Goal: Contribute content: Contribute content

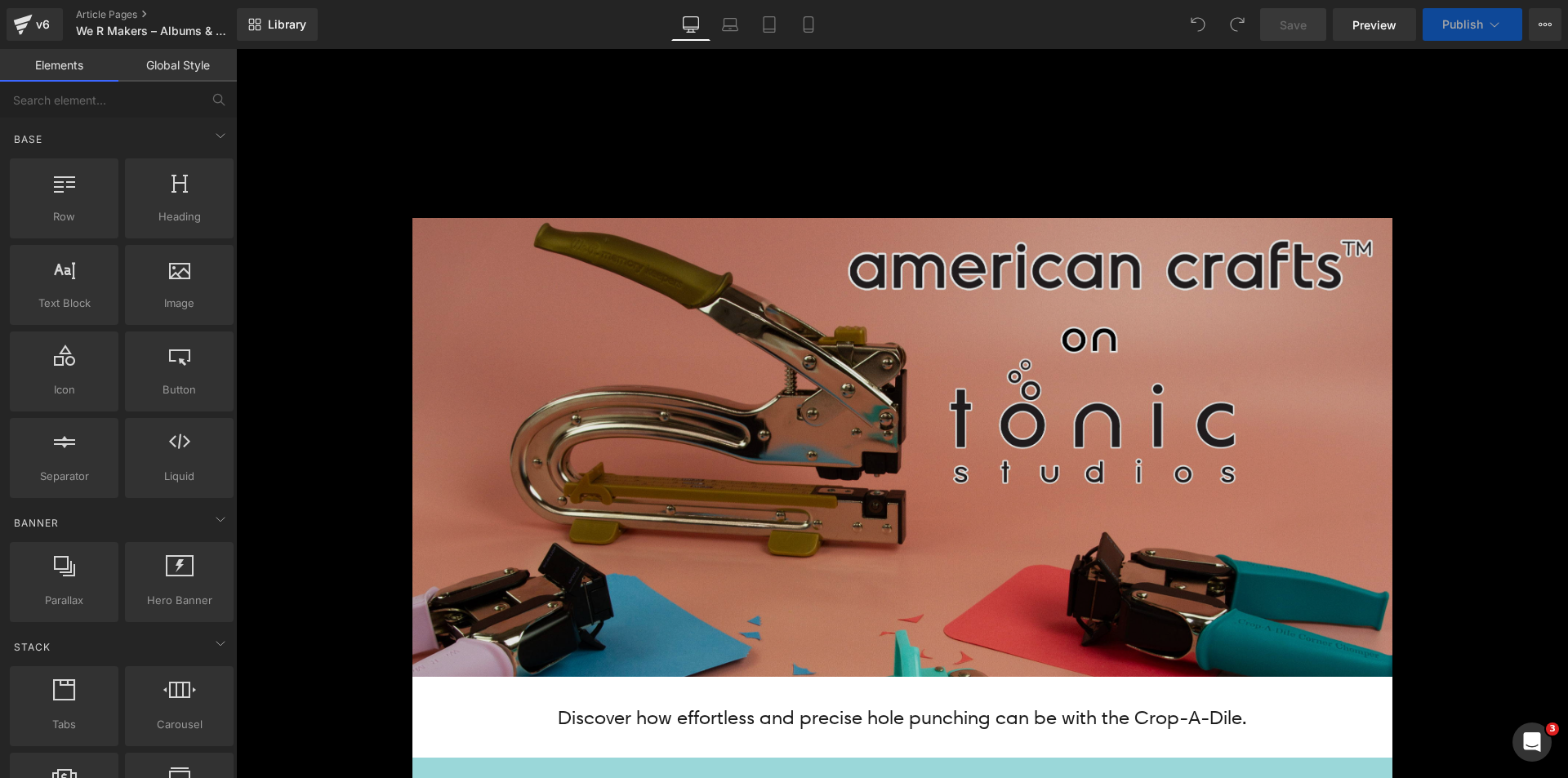
click at [641, 502] on img at bounding box center [902, 448] width 980 height 459
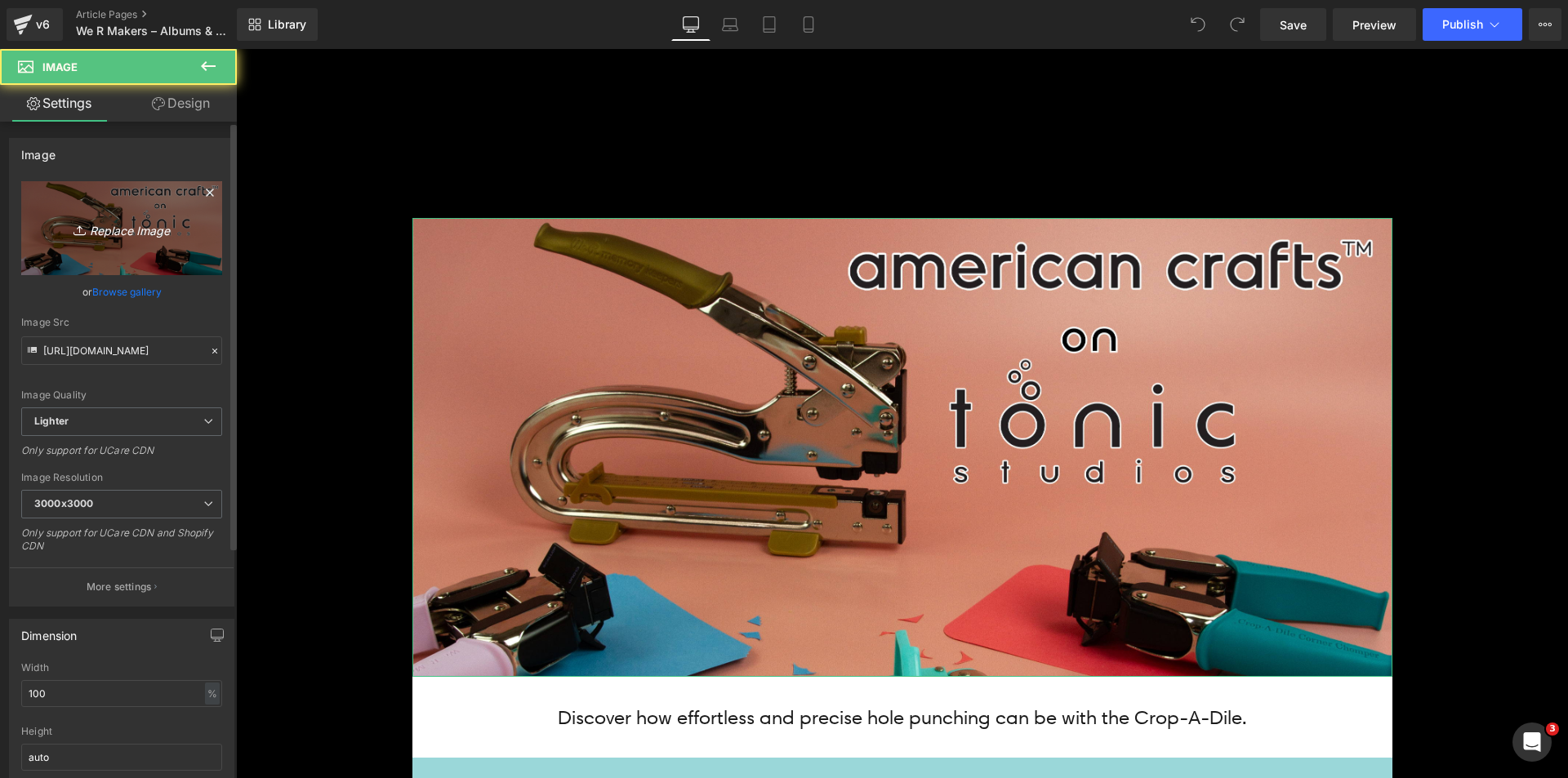
click at [155, 207] on link "Replace Image" at bounding box center [121, 228] width 201 height 93
type input "C:\fakepath\Albums Banner_Top.jpg"
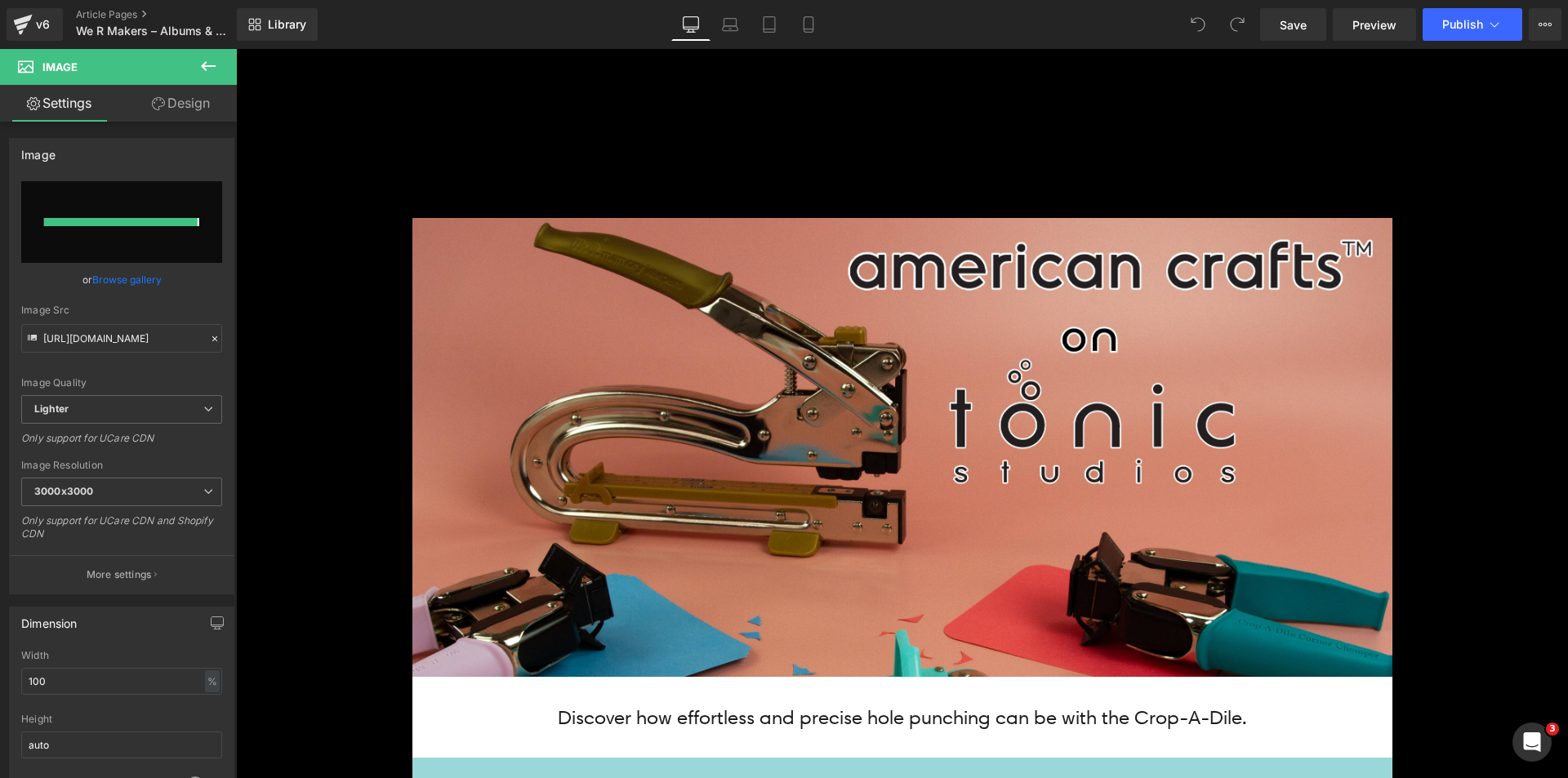
type input "[URL][DOMAIN_NAME]"
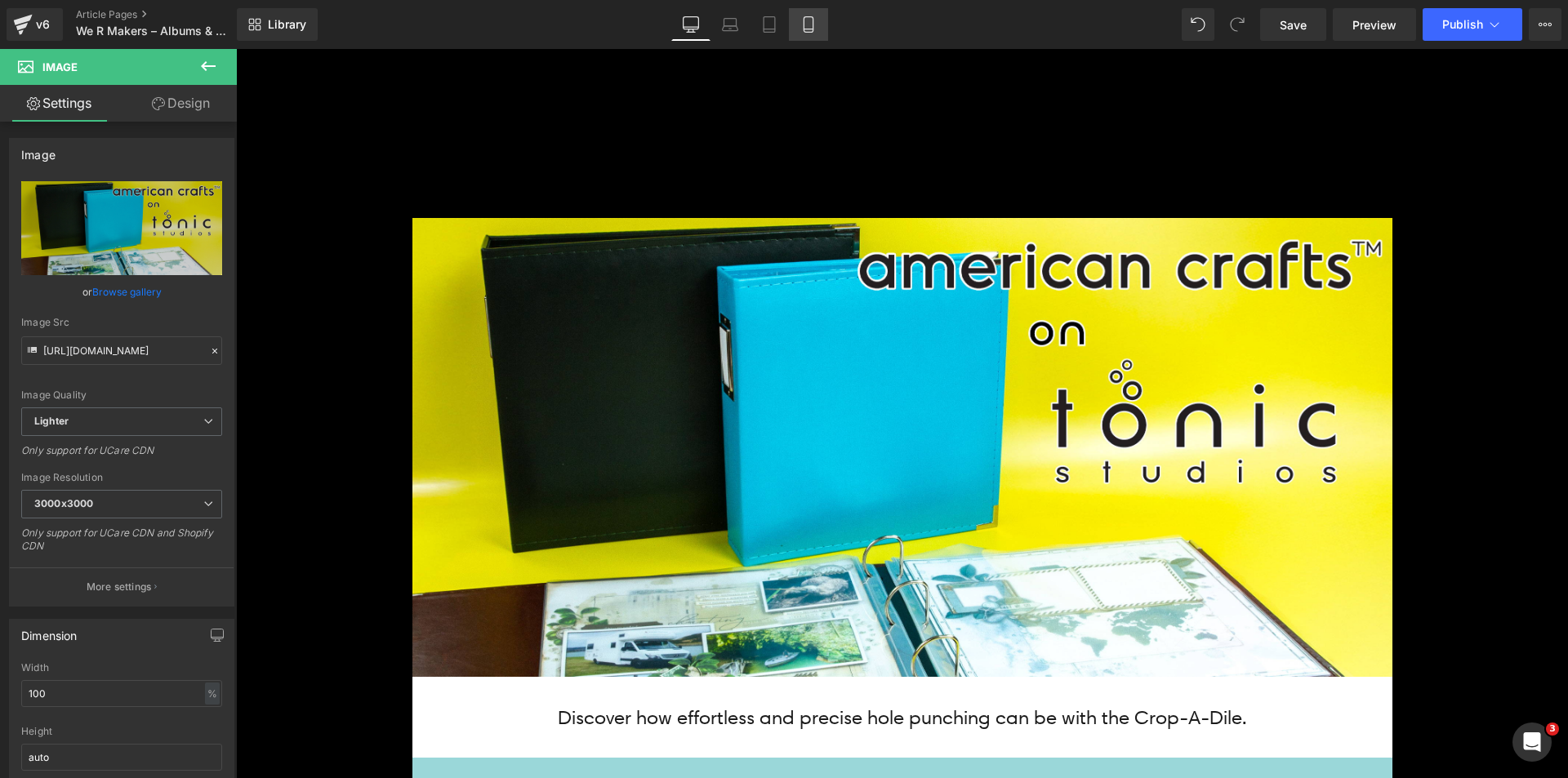
click at [801, 23] on icon at bounding box center [808, 24] width 16 height 16
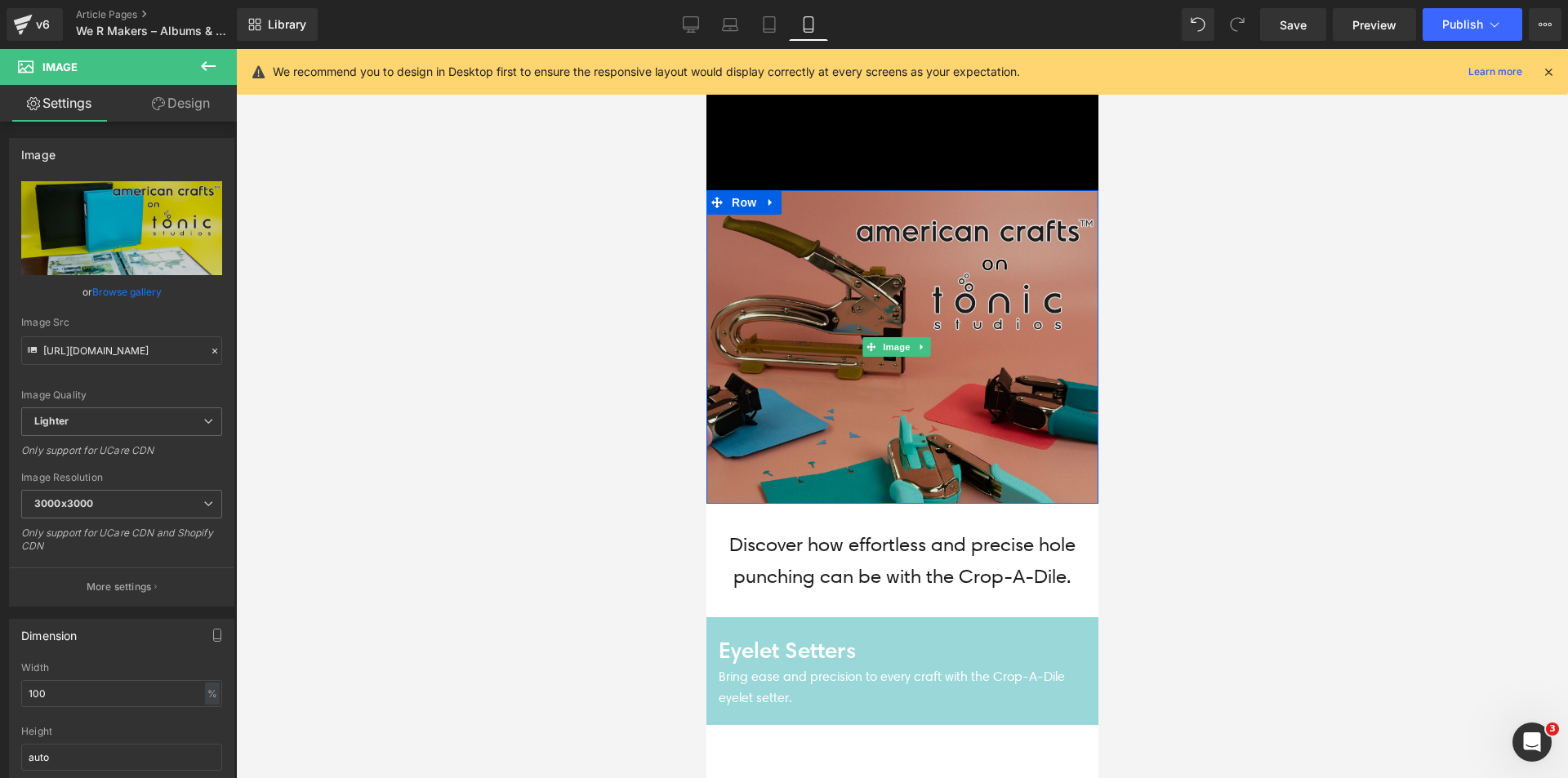
click at [859, 301] on img at bounding box center [901, 347] width 392 height 313
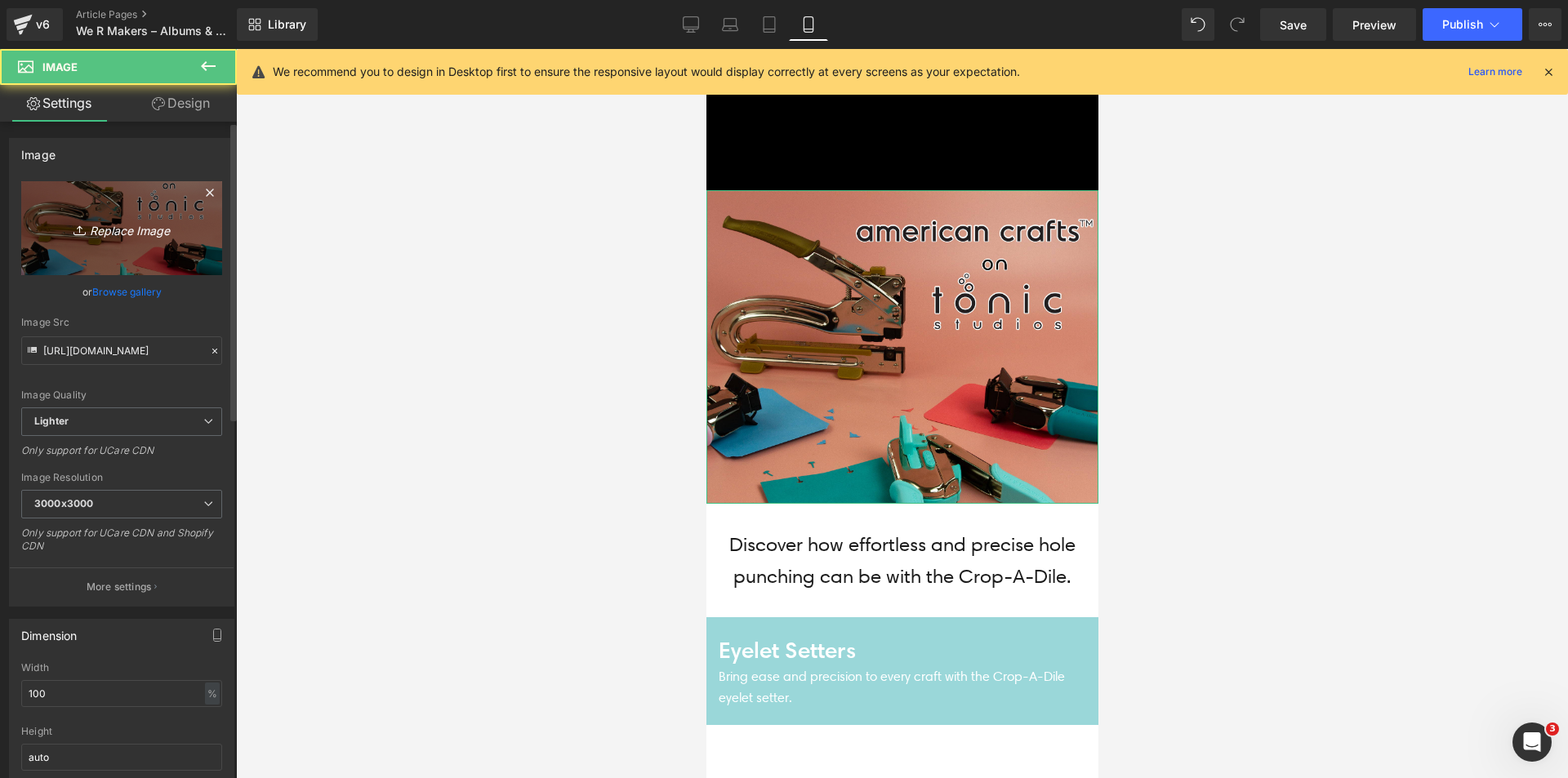
click at [150, 208] on link "Replace Image" at bounding box center [121, 228] width 201 height 93
type input "C:\fakepath\Albums Banner_Mobile Top.jpg"
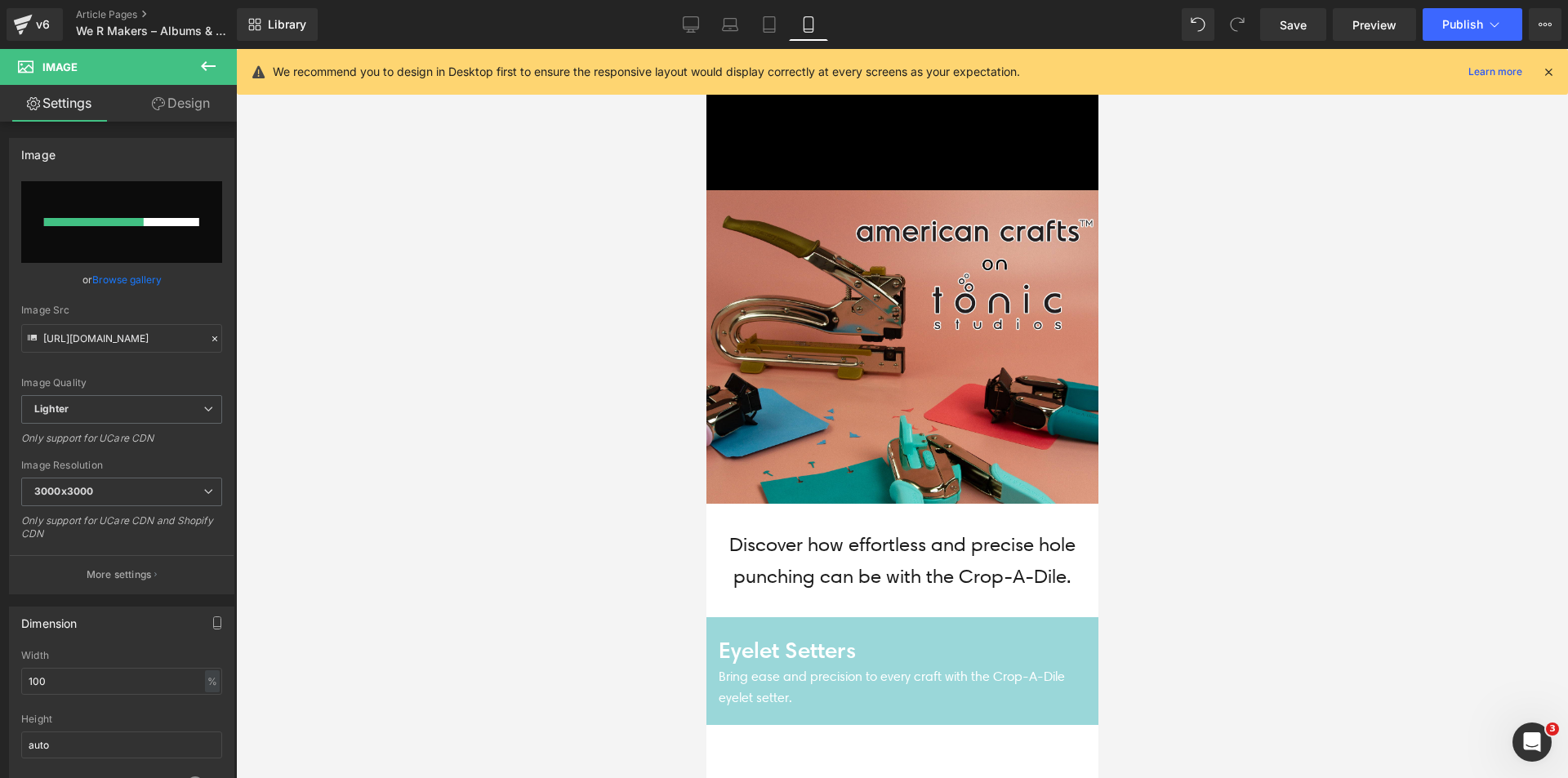
click at [1550, 73] on icon at bounding box center [1548, 72] width 15 height 15
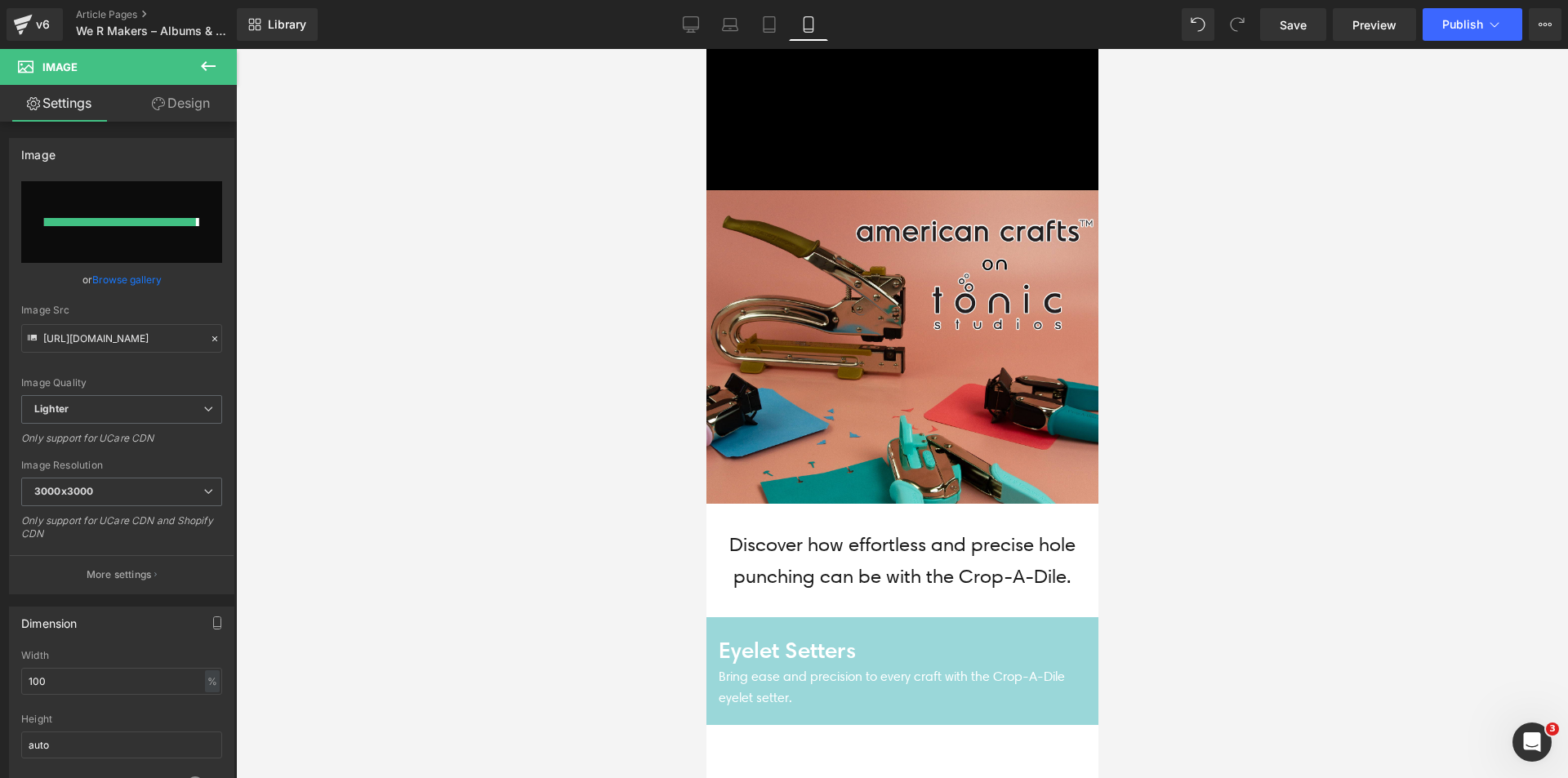
type input "[URL][DOMAIN_NAME]"
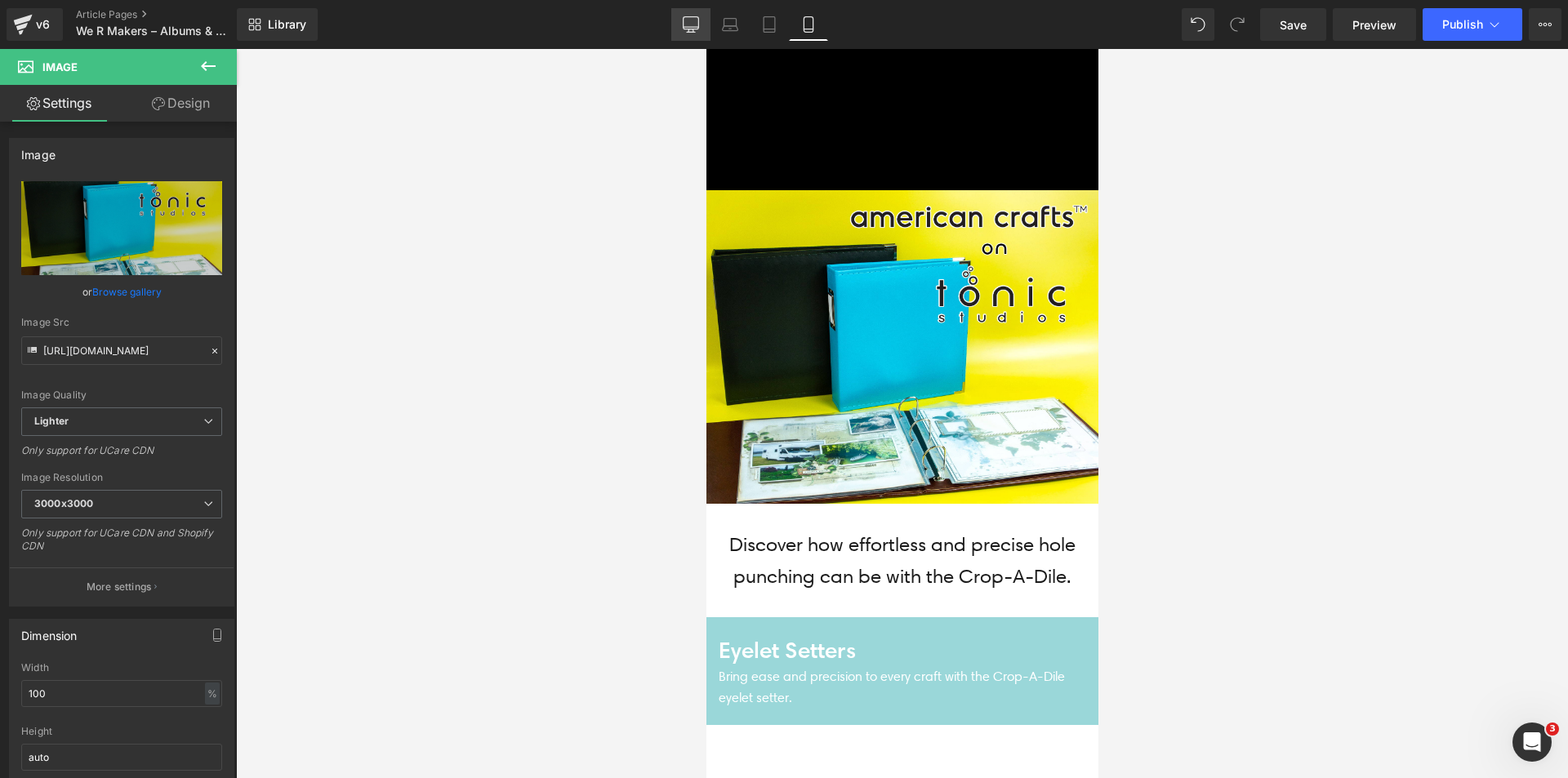
click at [694, 15] on link "Desktop" at bounding box center [690, 25] width 39 height 33
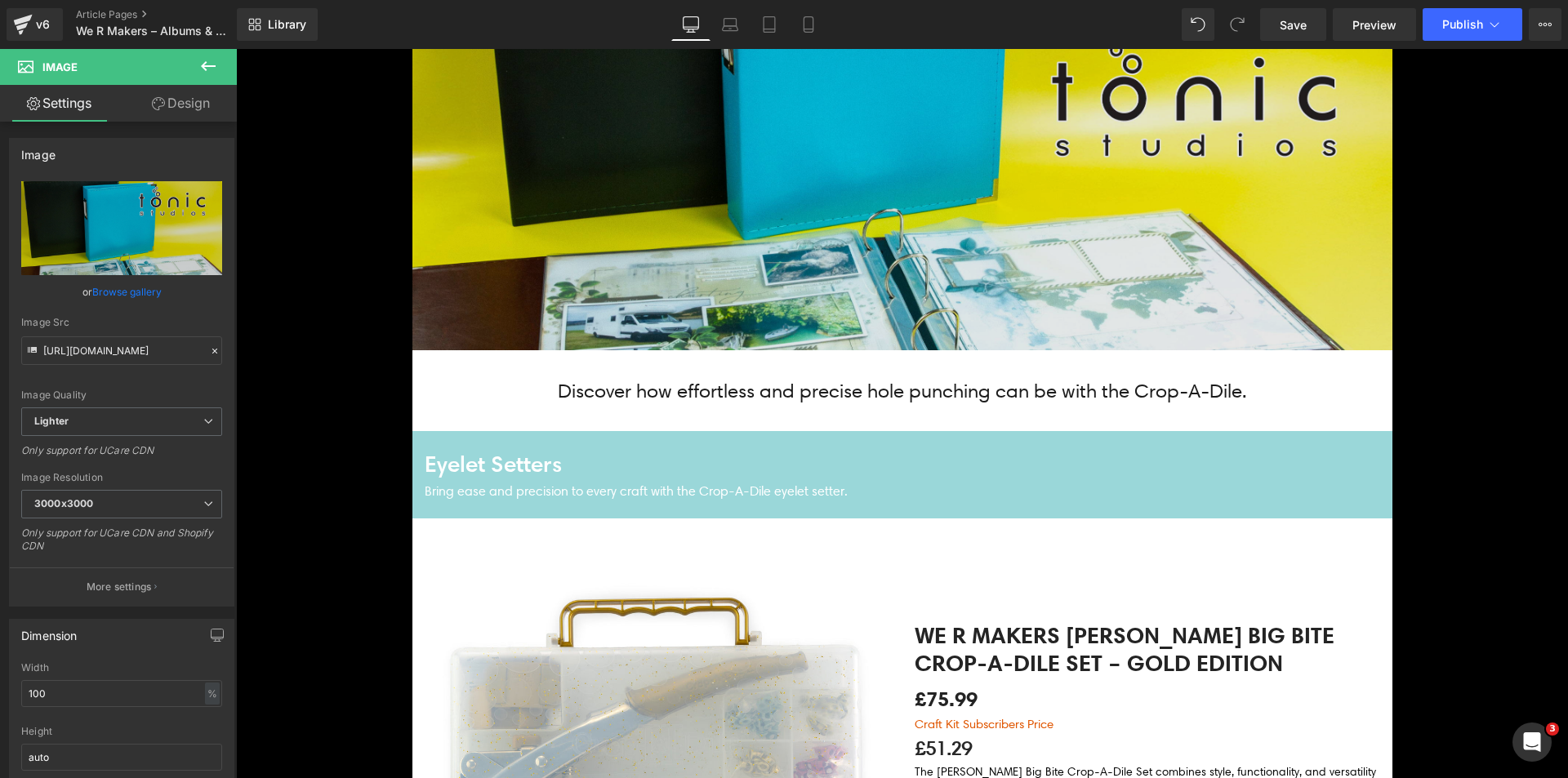
scroll to position [408, 0]
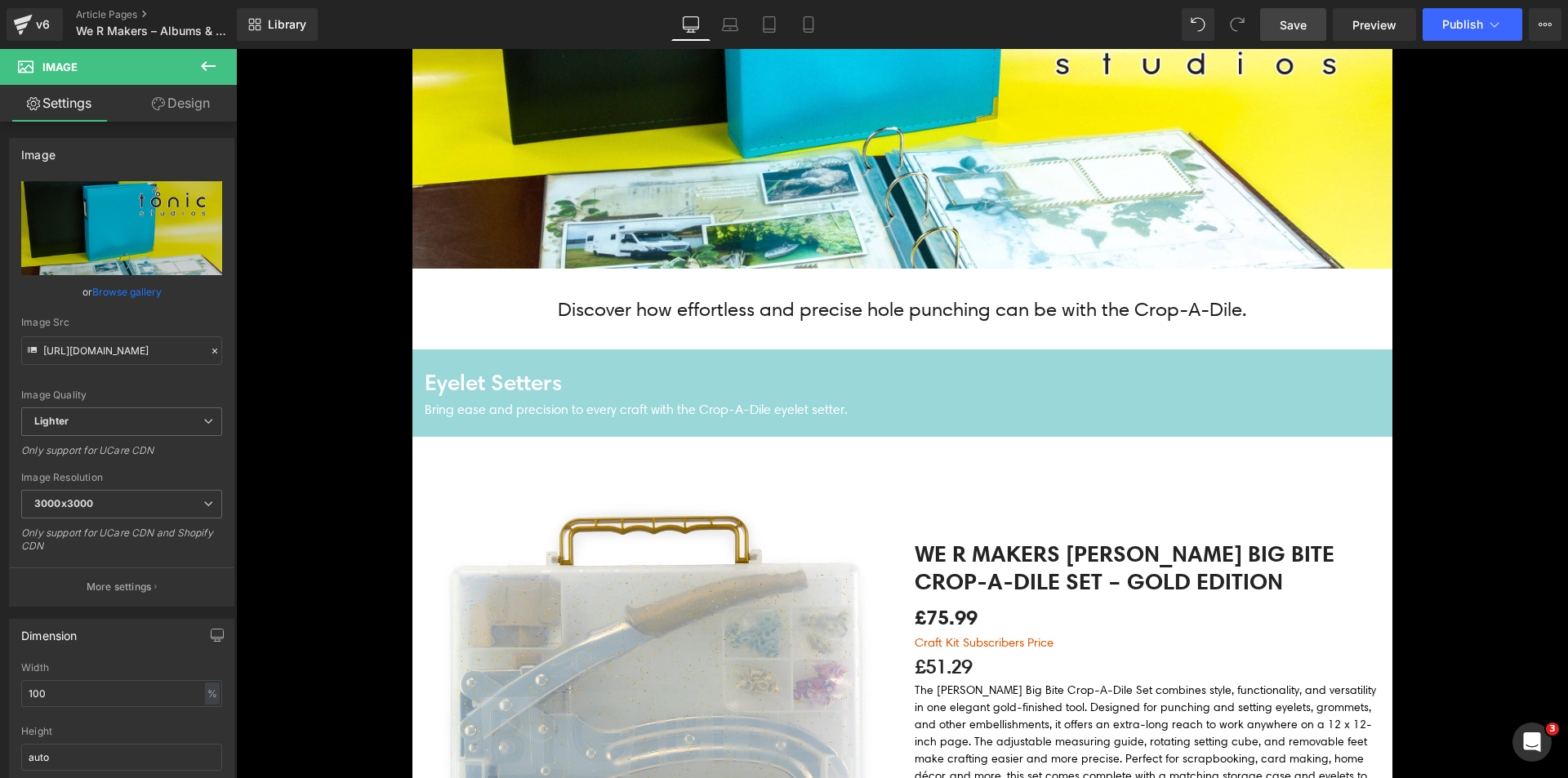
drag, startPoint x: 1289, startPoint y: 21, endPoint x: 1094, endPoint y: 101, distance: 210.8
click at [1289, 21] on span "Save" at bounding box center [1293, 25] width 27 height 17
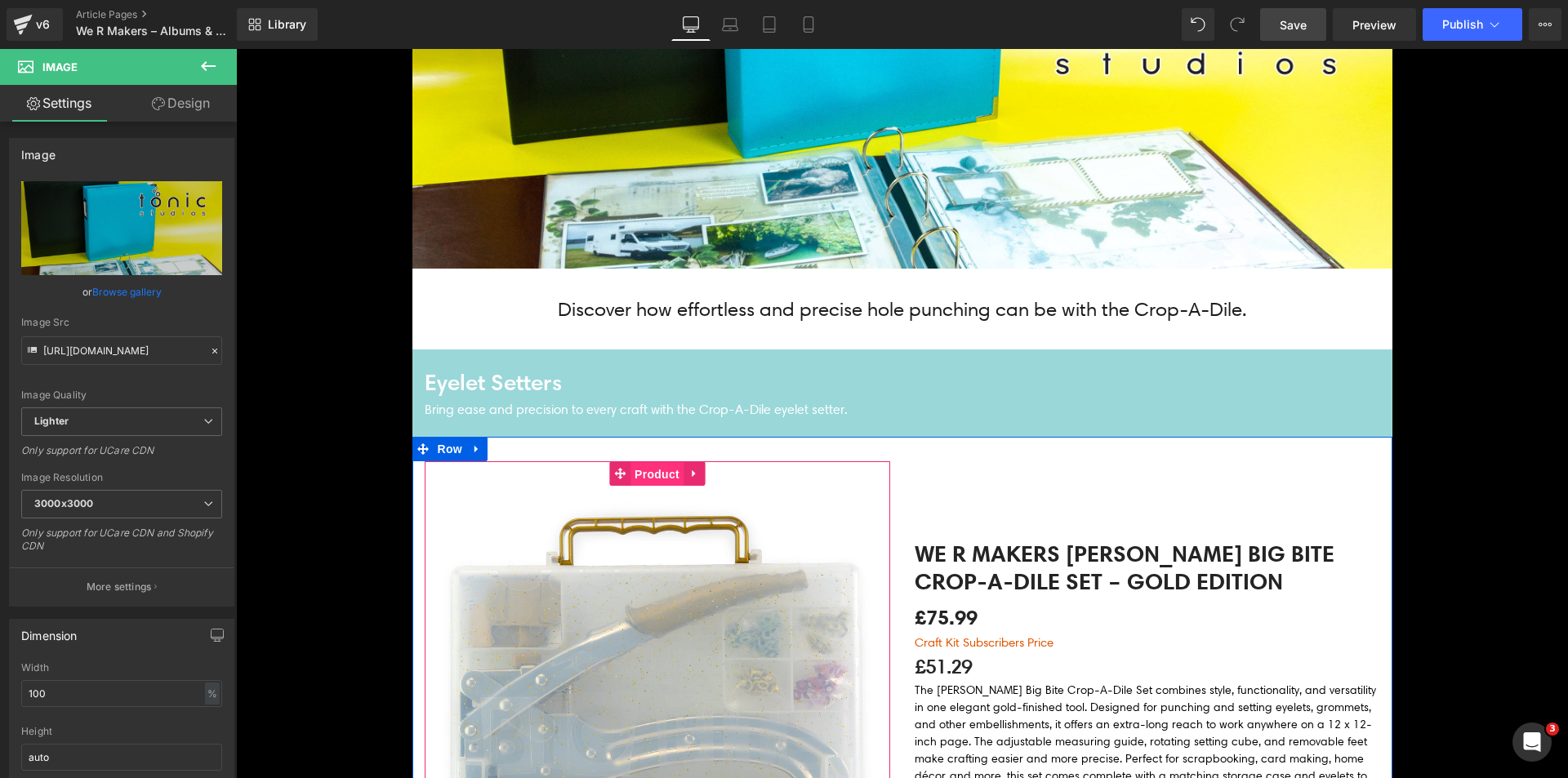
click at [648, 473] on span "Product" at bounding box center [656, 474] width 53 height 25
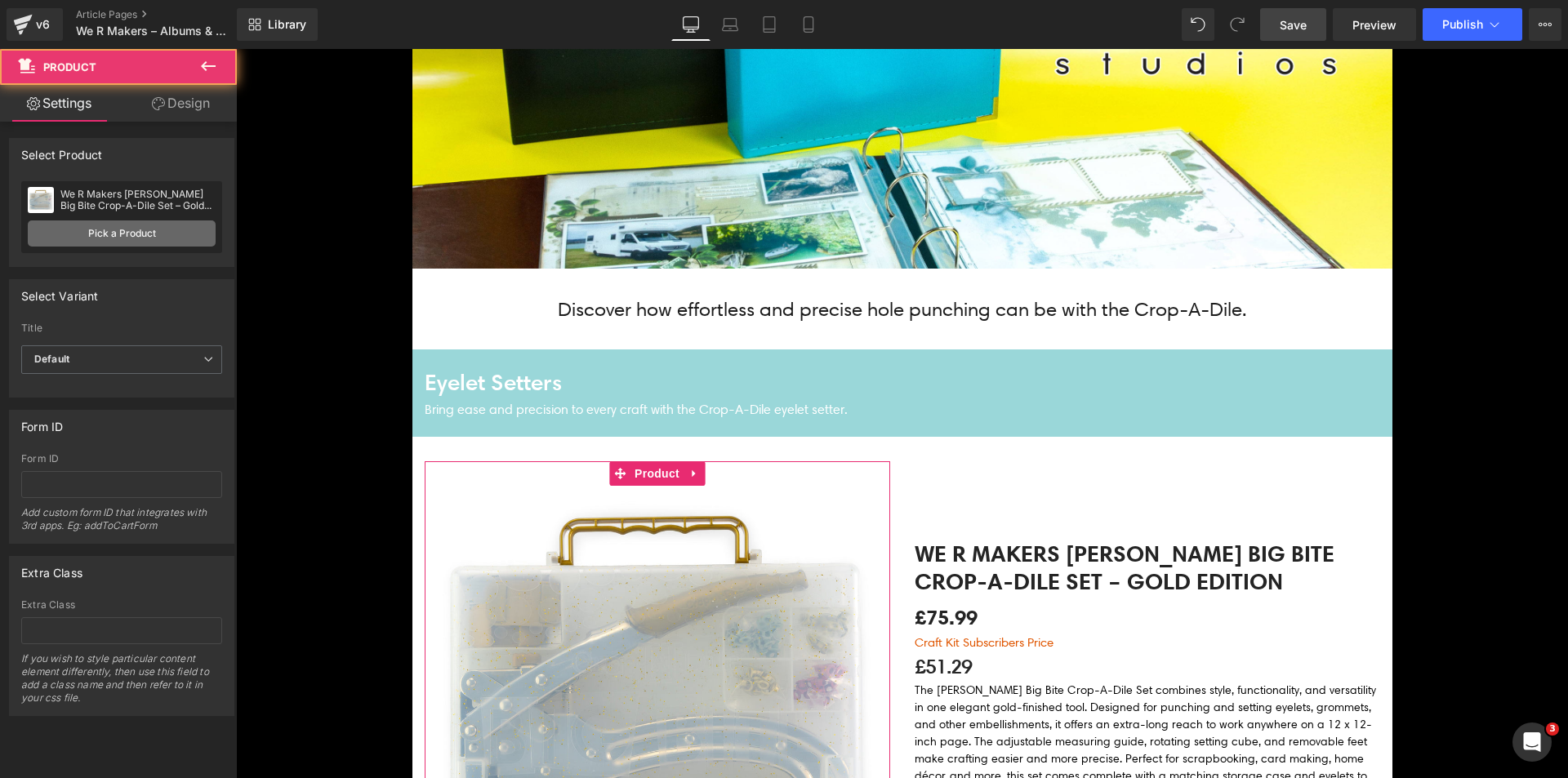
click at [106, 237] on link "Pick a Product" at bounding box center [121, 233] width 188 height 26
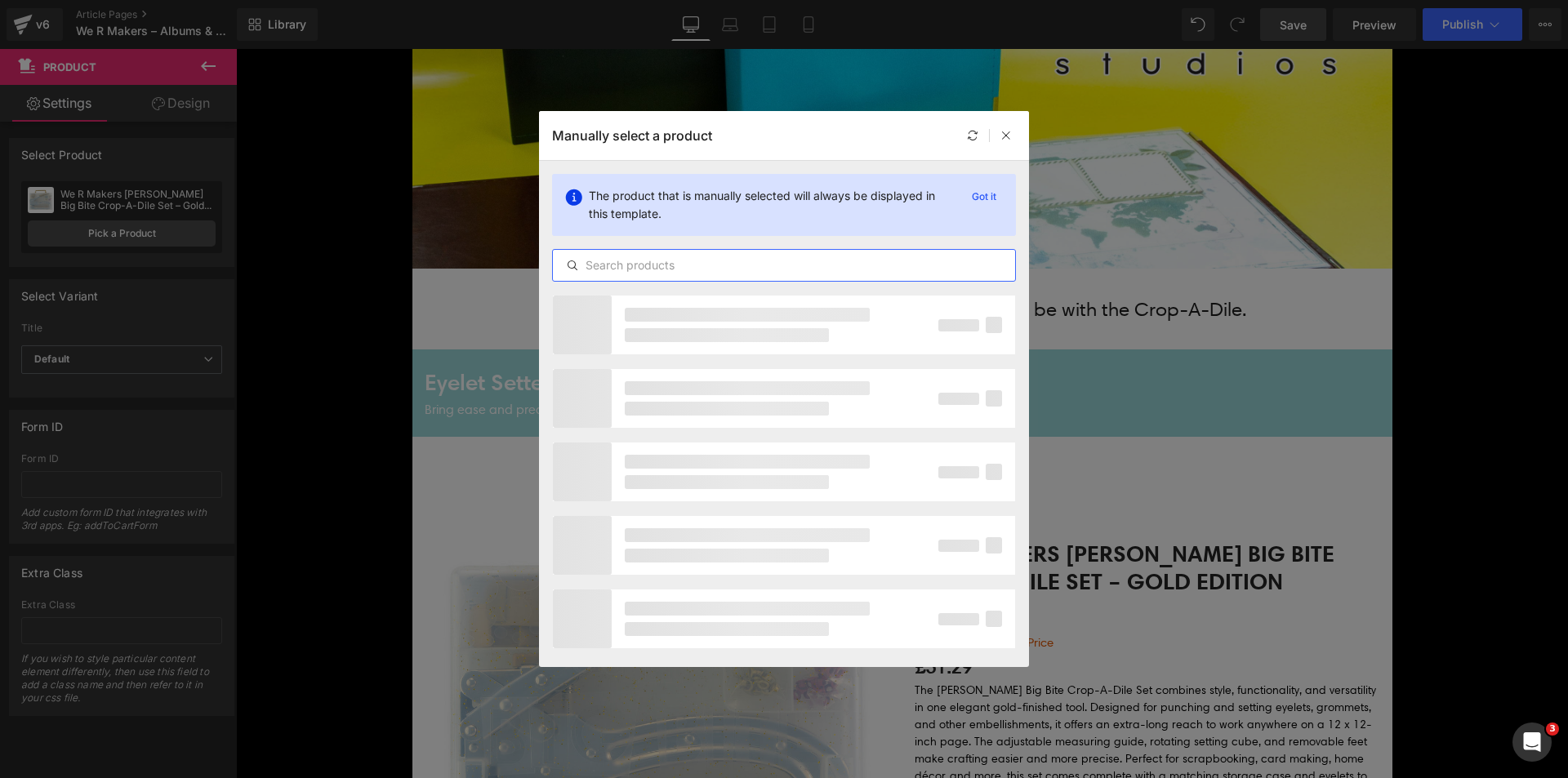
click at [666, 267] on input "text" at bounding box center [783, 265] width 462 height 20
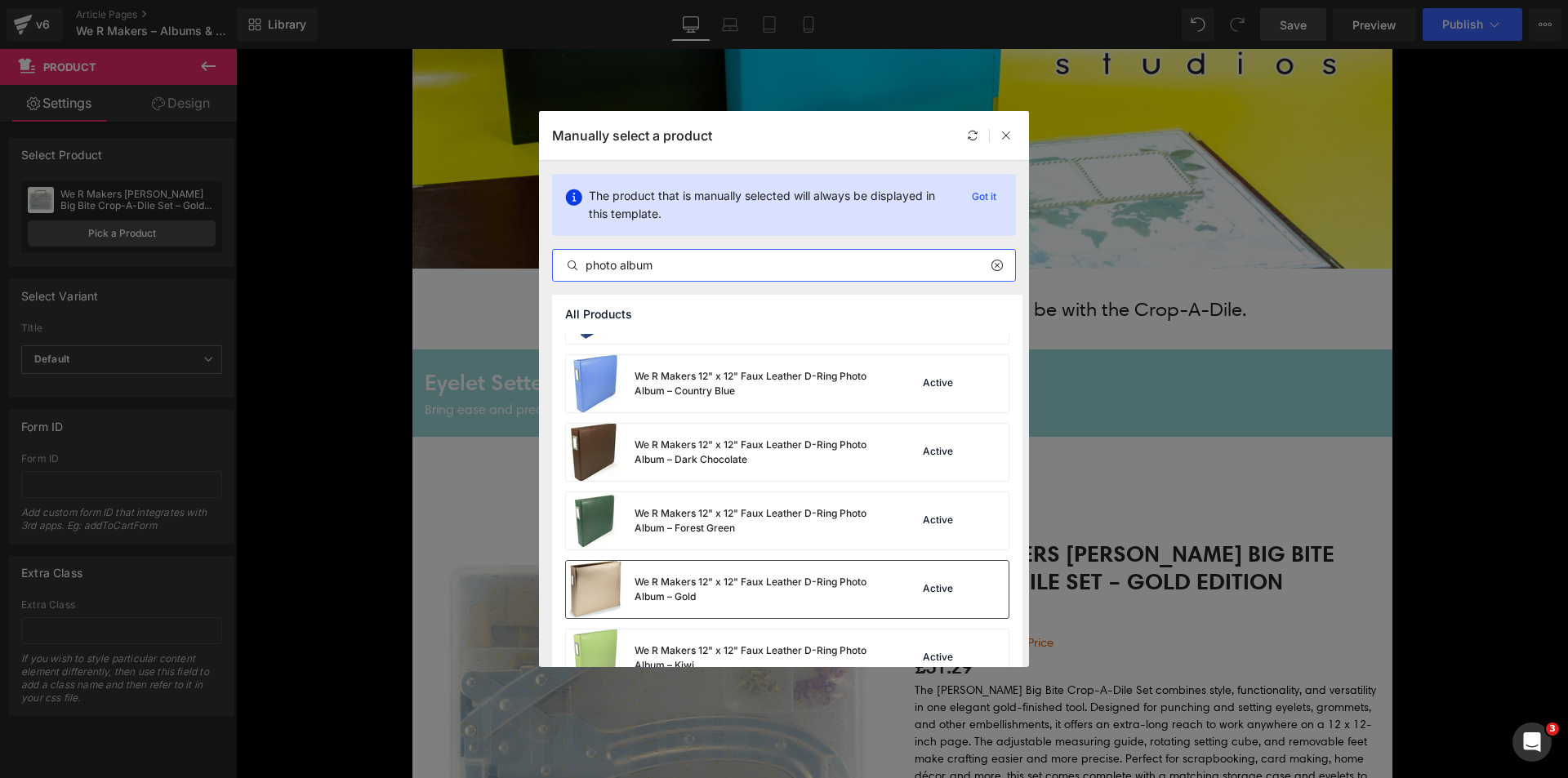
scroll to position [493, 0]
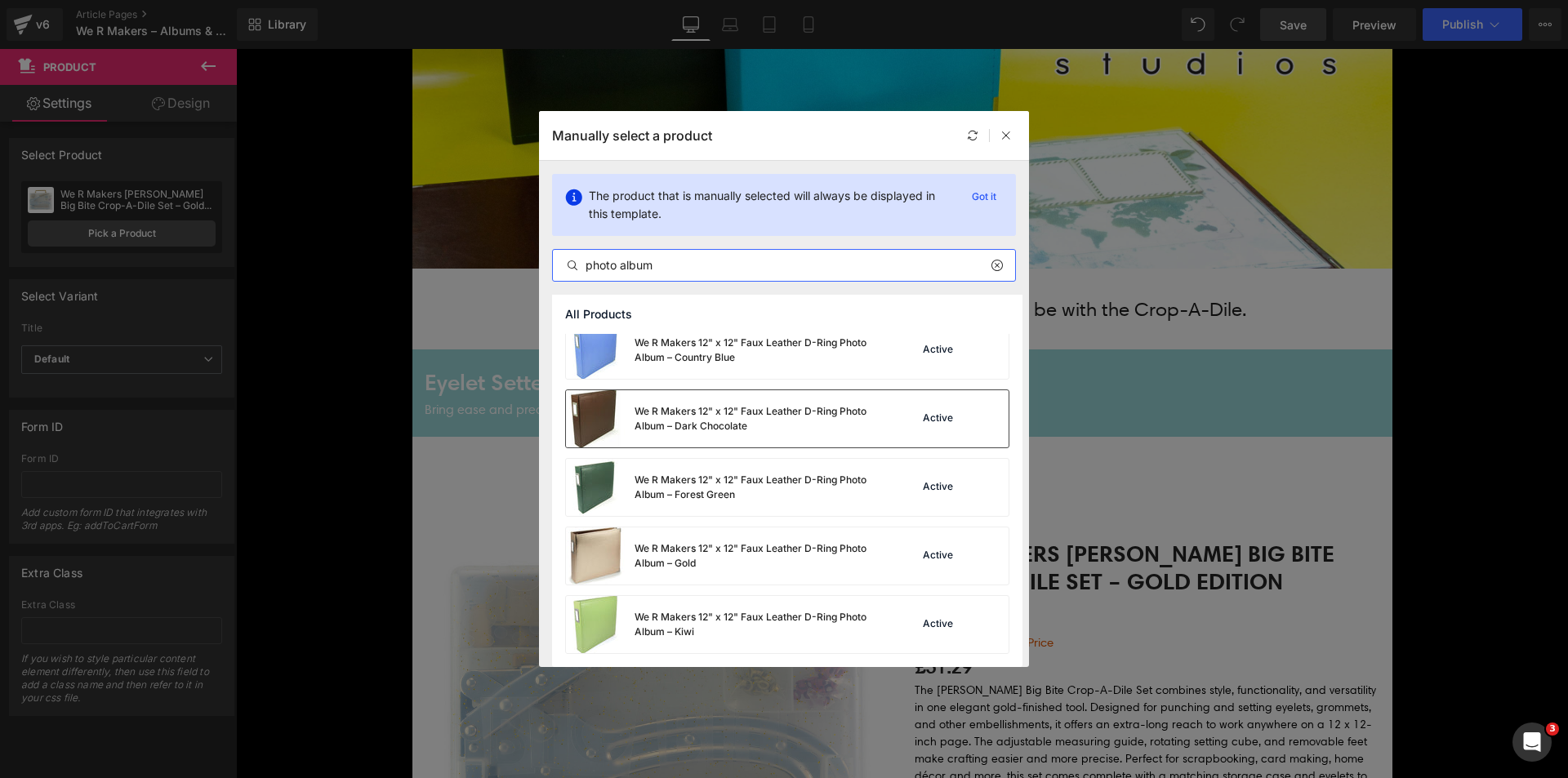
type input "photo album"
click at [722, 434] on div "We R Makers 12" x 12" Faux Leather D-Ring Photo Album – Dark Chocolate" at bounding box center [723, 418] width 314 height 58
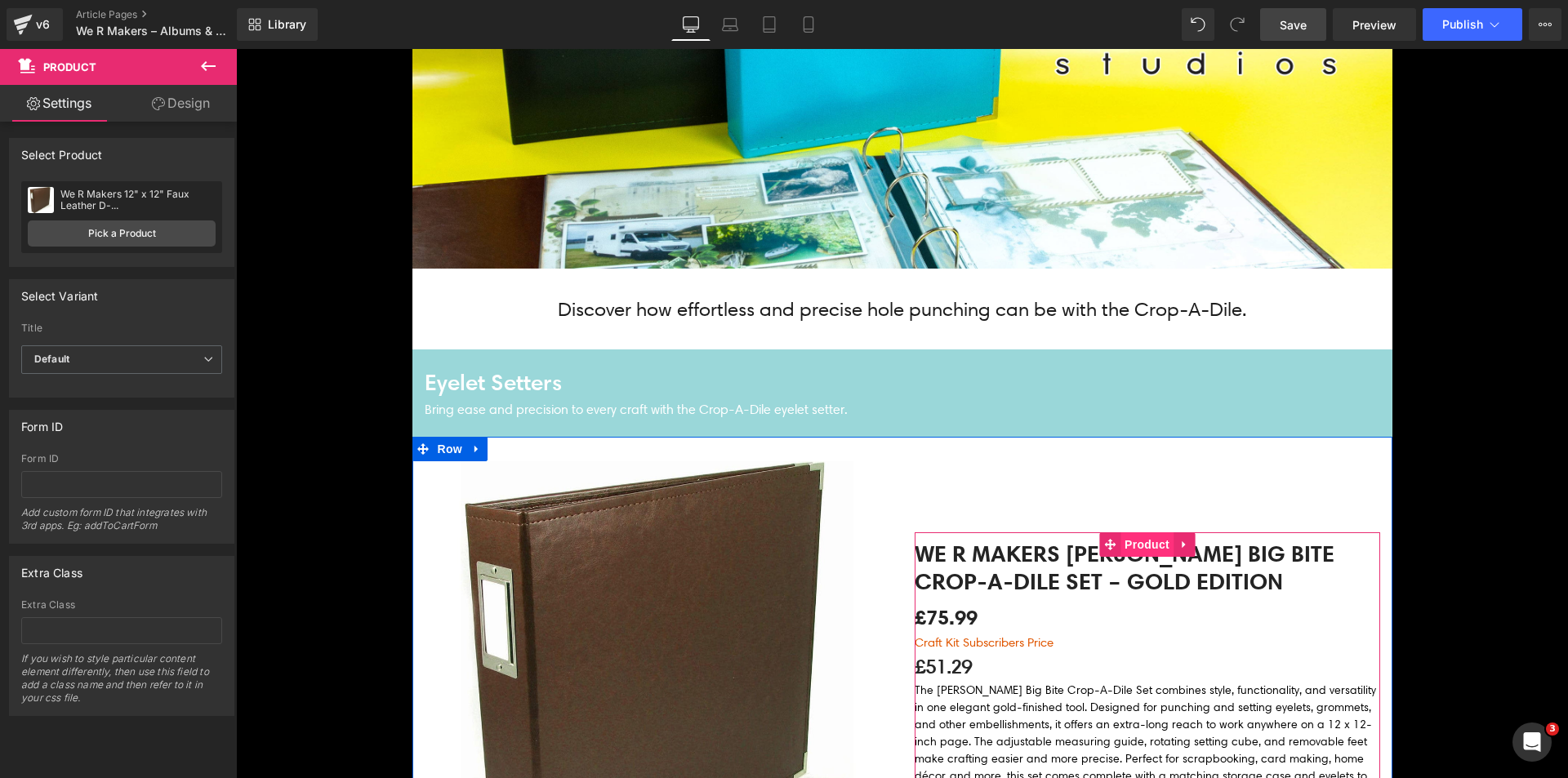
click at [1120, 556] on span "Product" at bounding box center [1147, 545] width 53 height 25
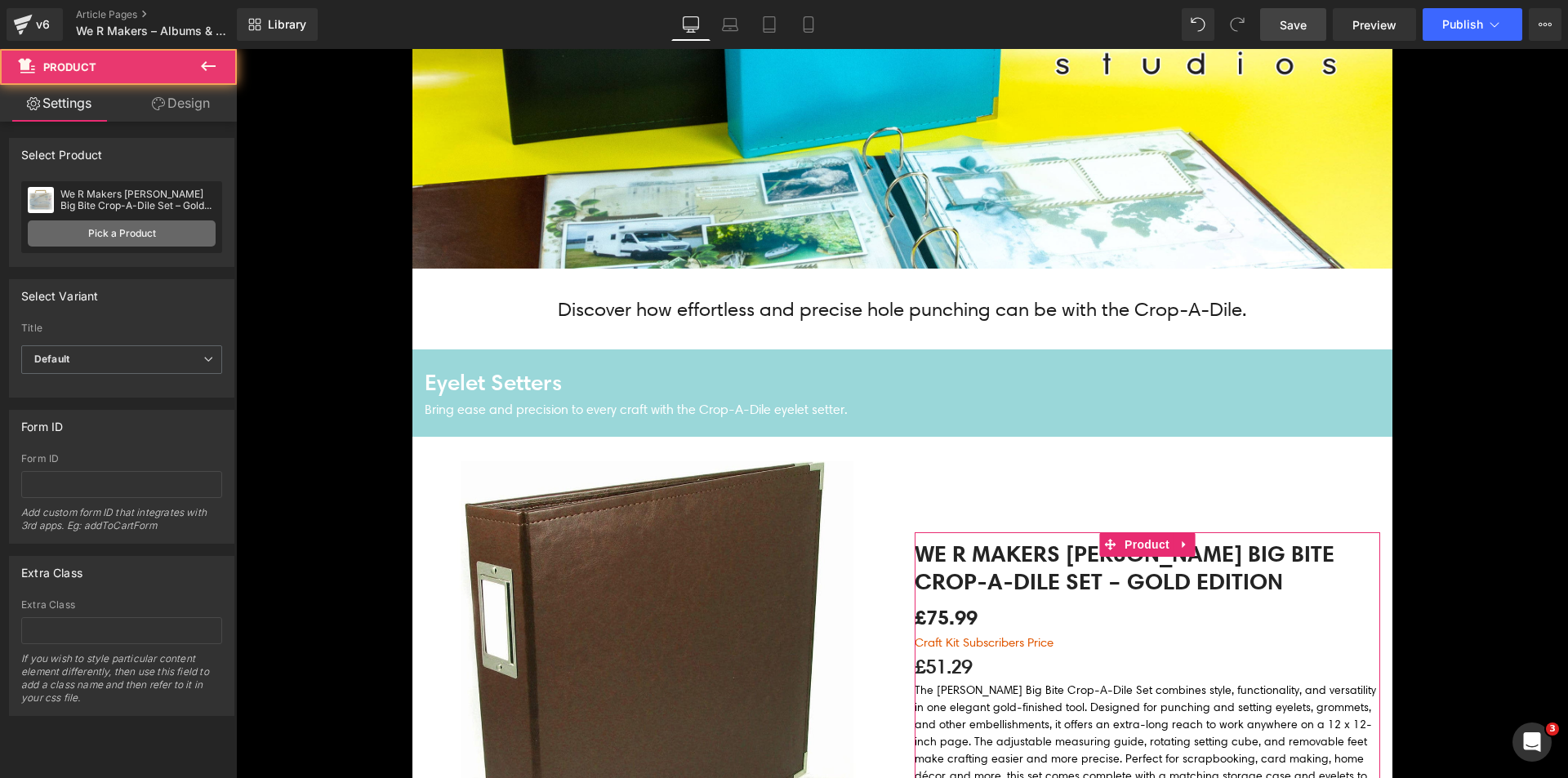
click at [103, 228] on link "Pick a Product" at bounding box center [121, 233] width 188 height 26
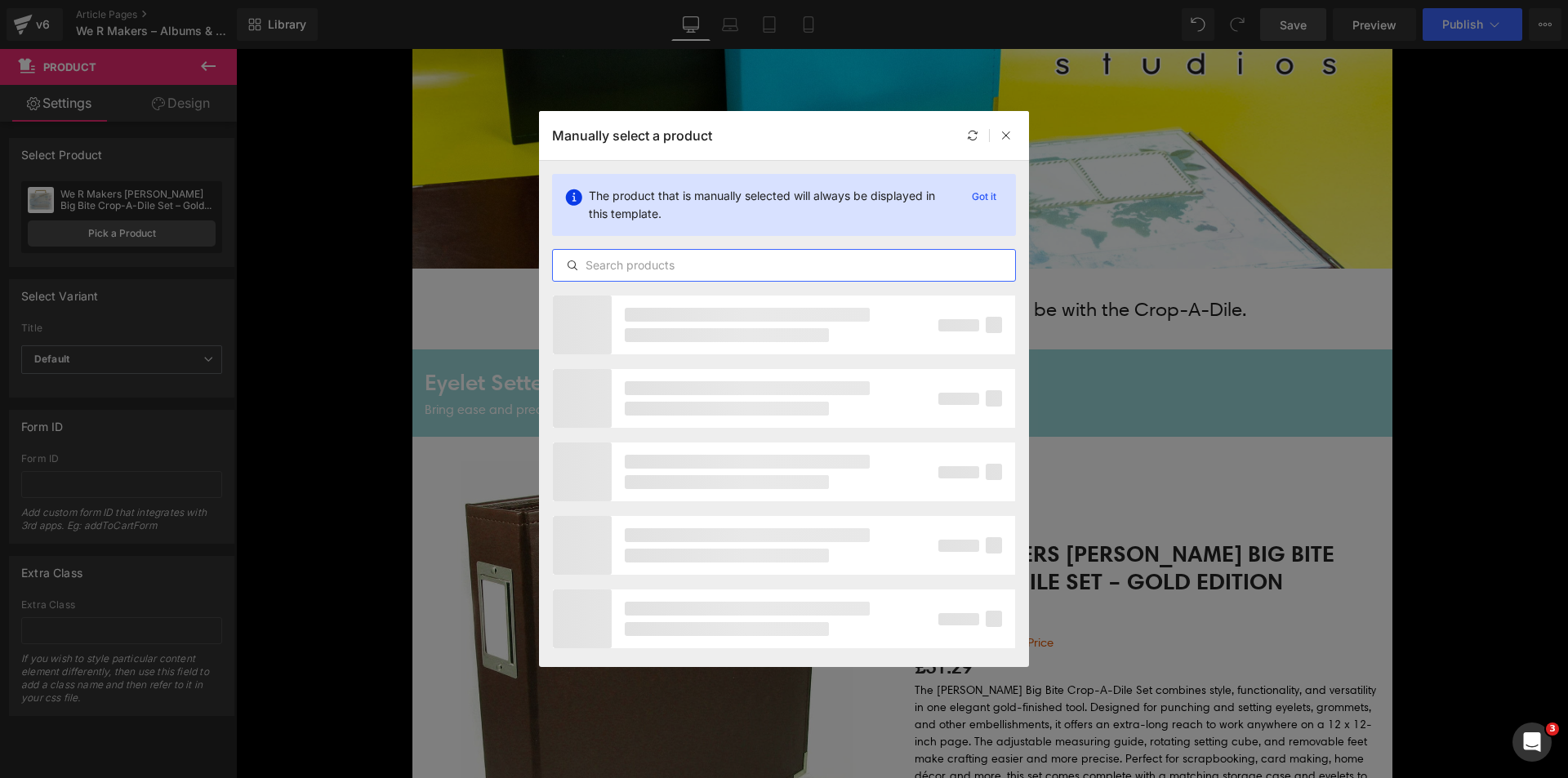
click at [664, 268] on input "text" at bounding box center [783, 265] width 462 height 20
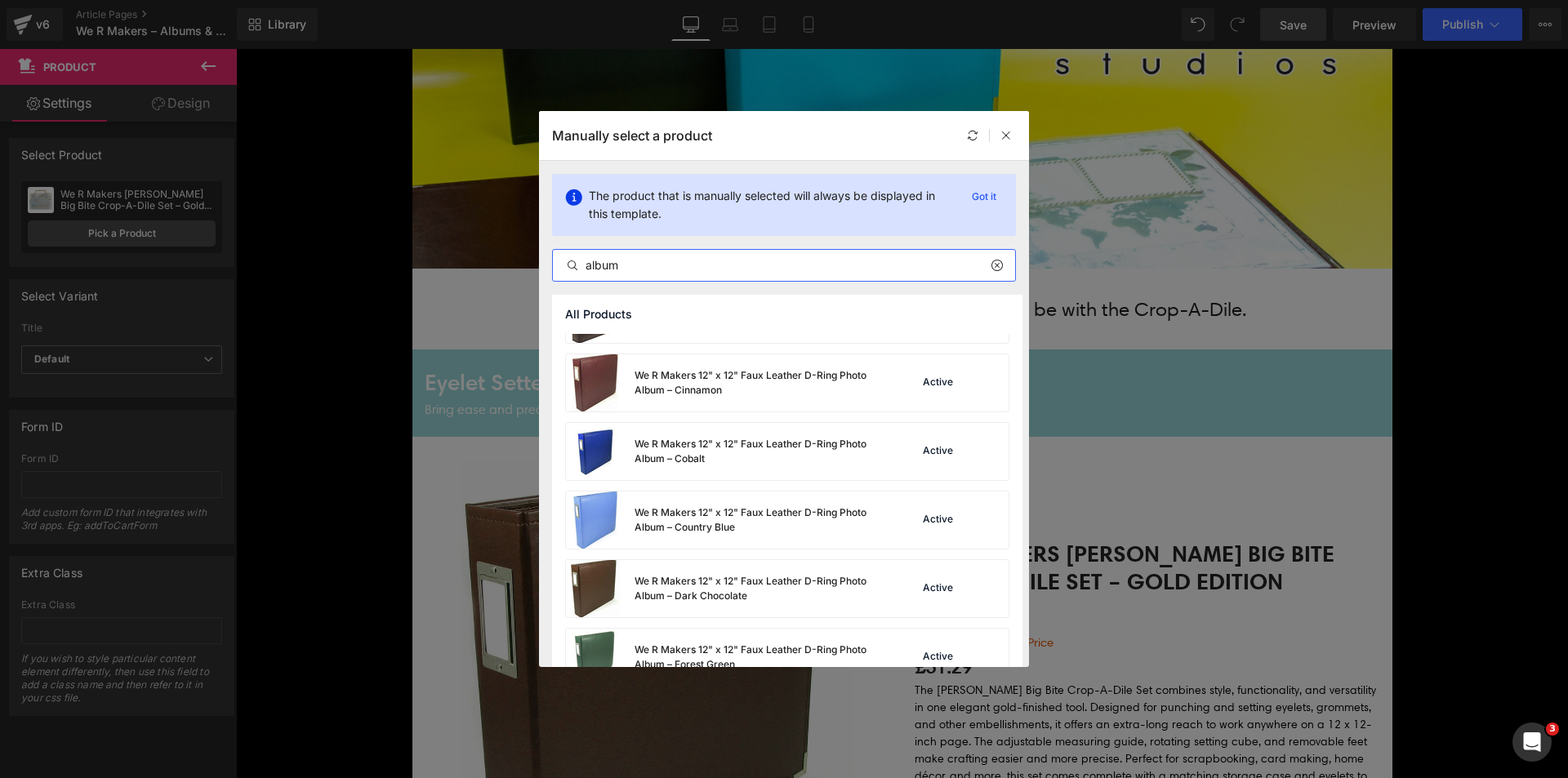
scroll to position [327, 0]
type input "album"
click at [743, 573] on div "We R Makers 12" x 12" Faux Leather D-Ring Photo Album – Dark Chocolate" at bounding box center [757, 584] width 245 height 29
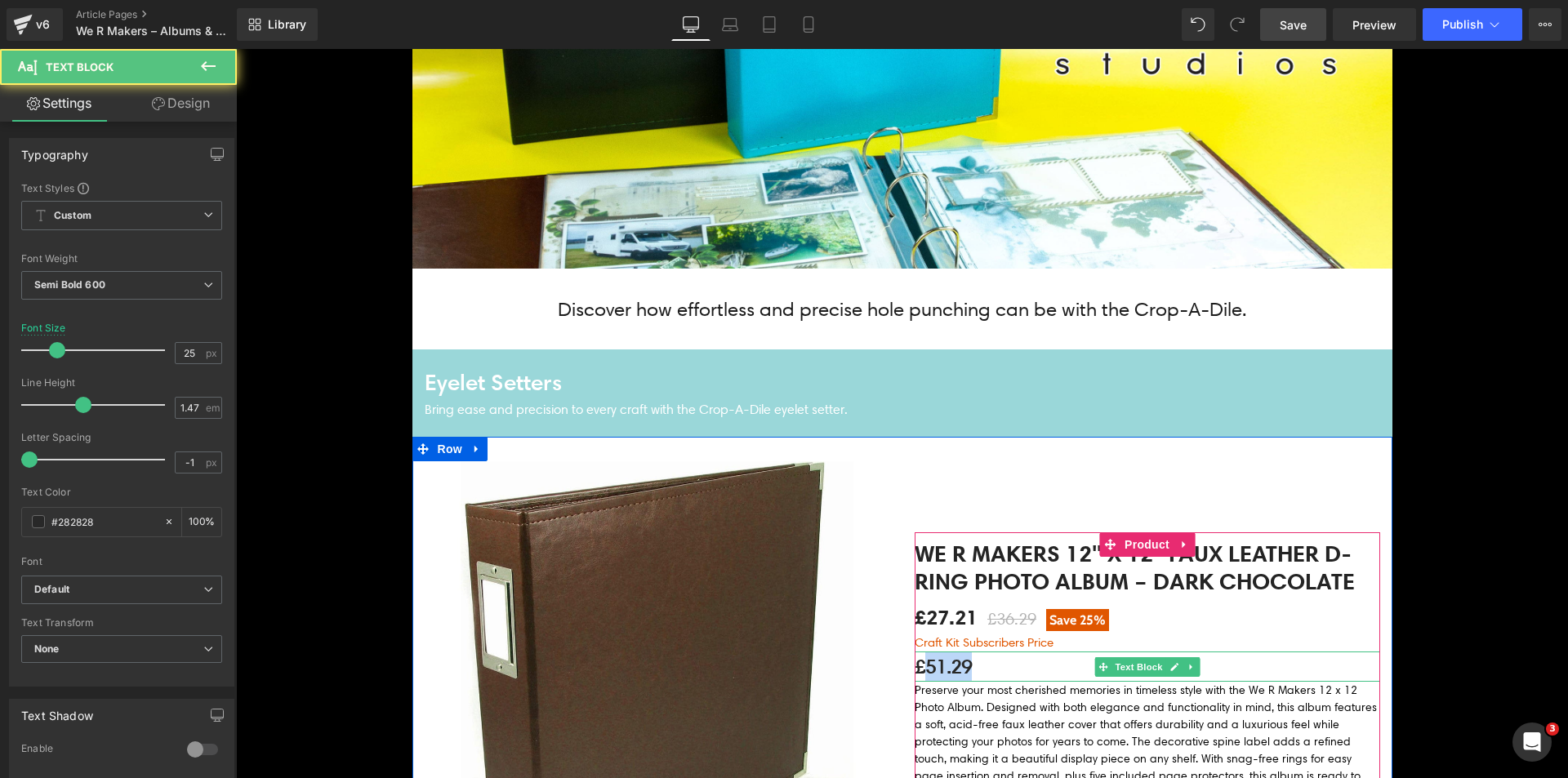
drag, startPoint x: 922, startPoint y: 676, endPoint x: 978, endPoint y: 676, distance: 56.0
click at [978, 676] on p "£51.29" at bounding box center [1147, 667] width 466 height 30
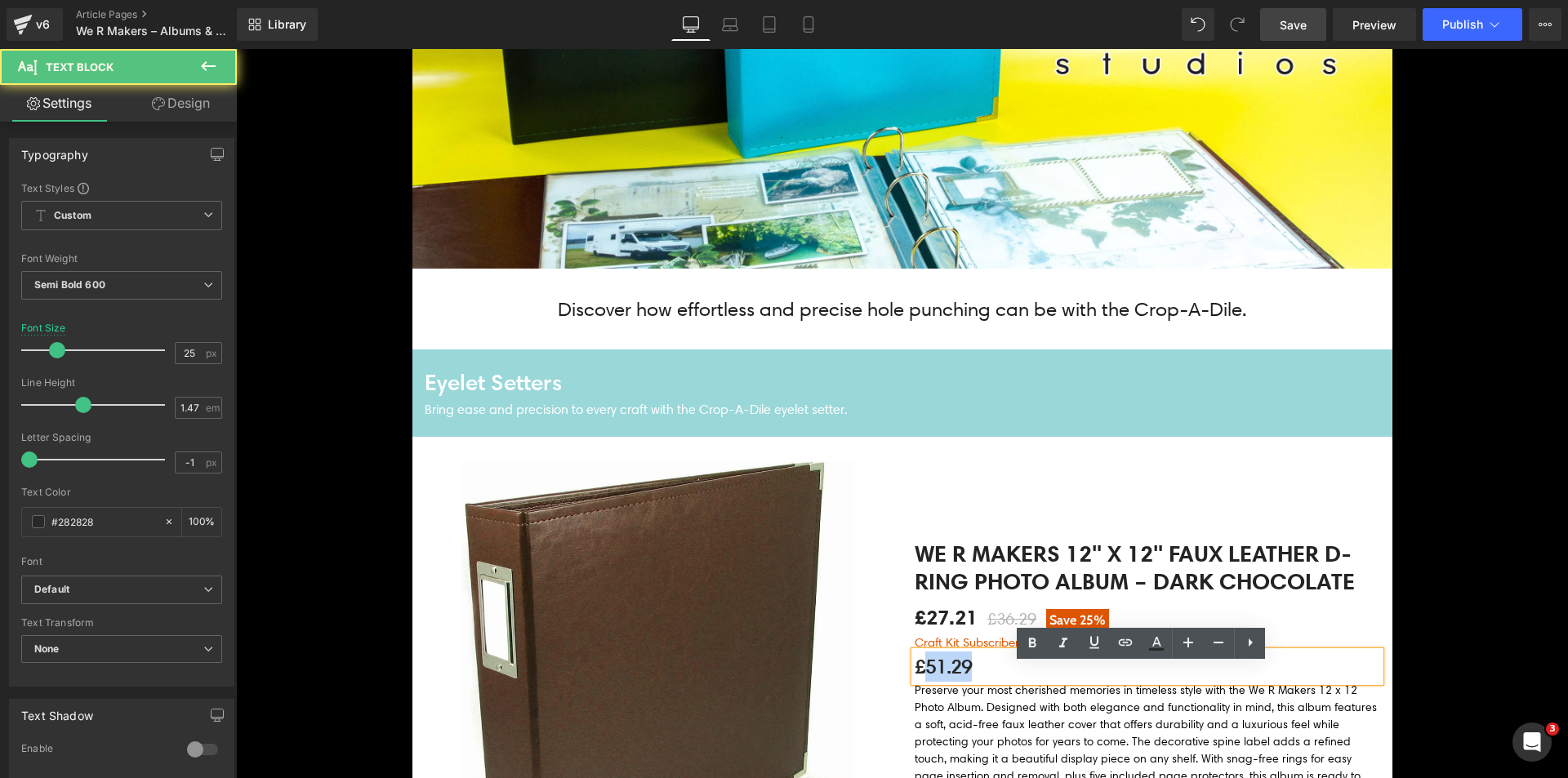
click at [941, 682] on p "£51.29" at bounding box center [1147, 667] width 466 height 30
paste div
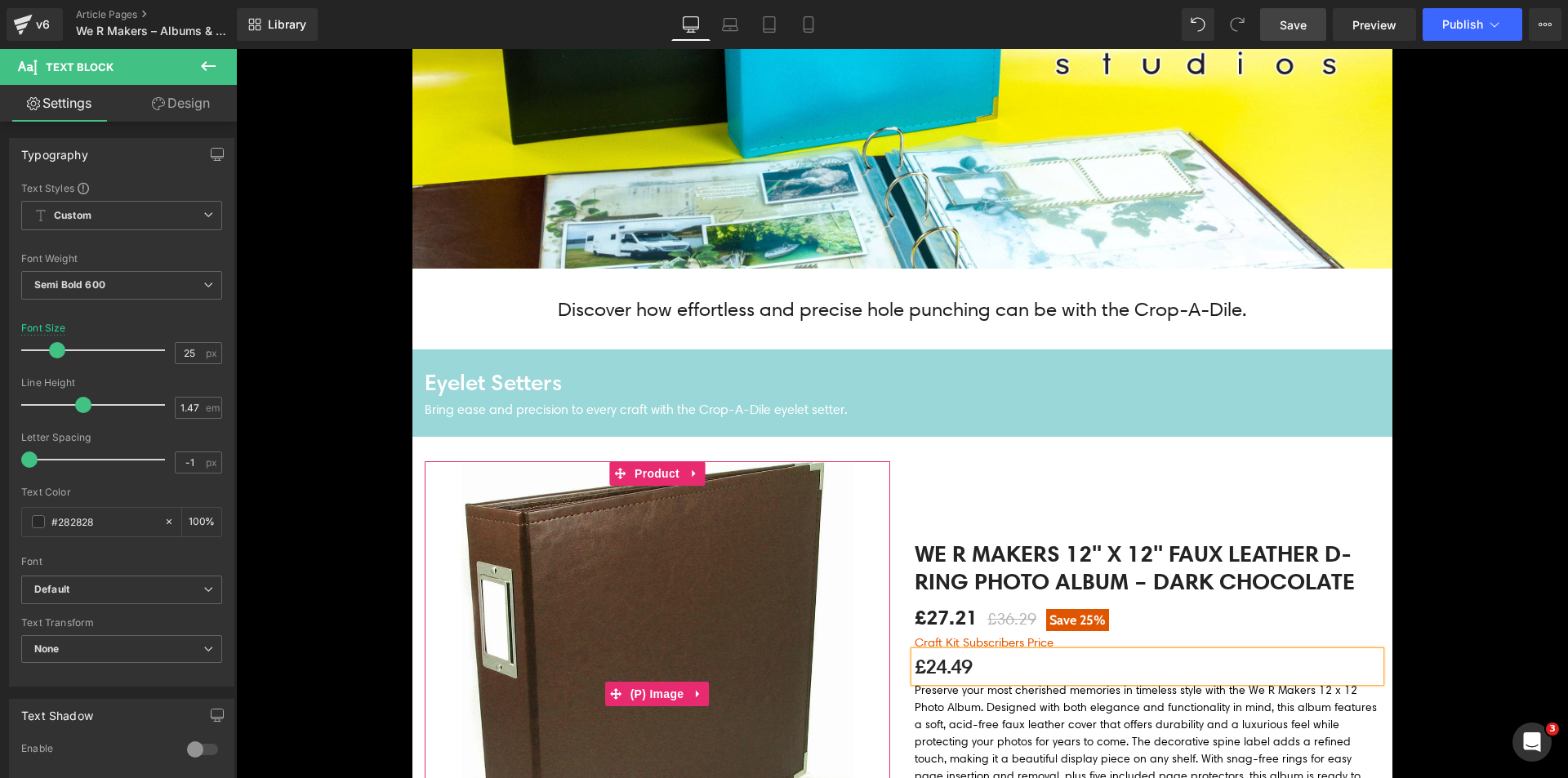
click at [873, 681] on img at bounding box center [657, 693] width 466 height 465
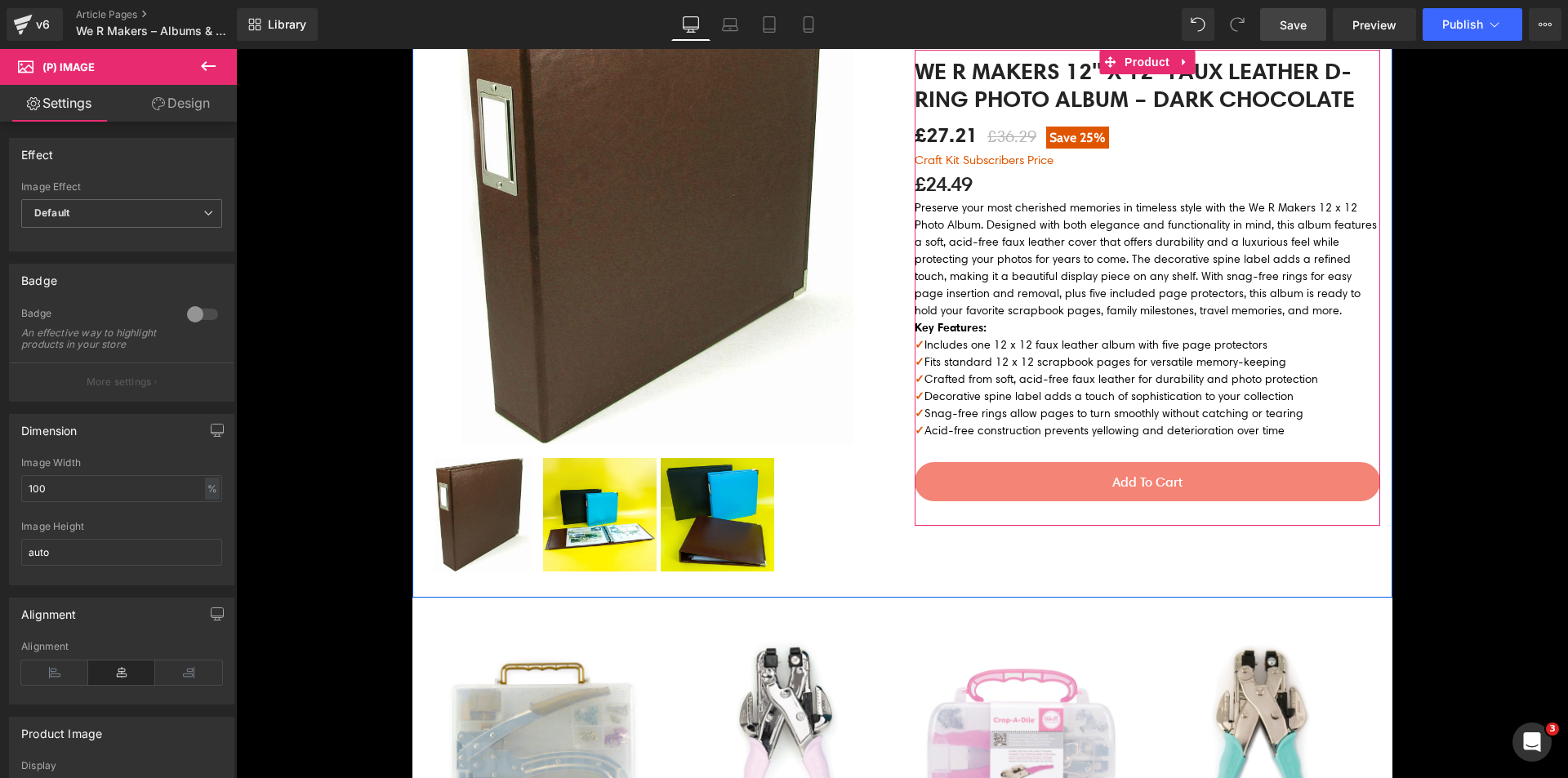
scroll to position [1061, 0]
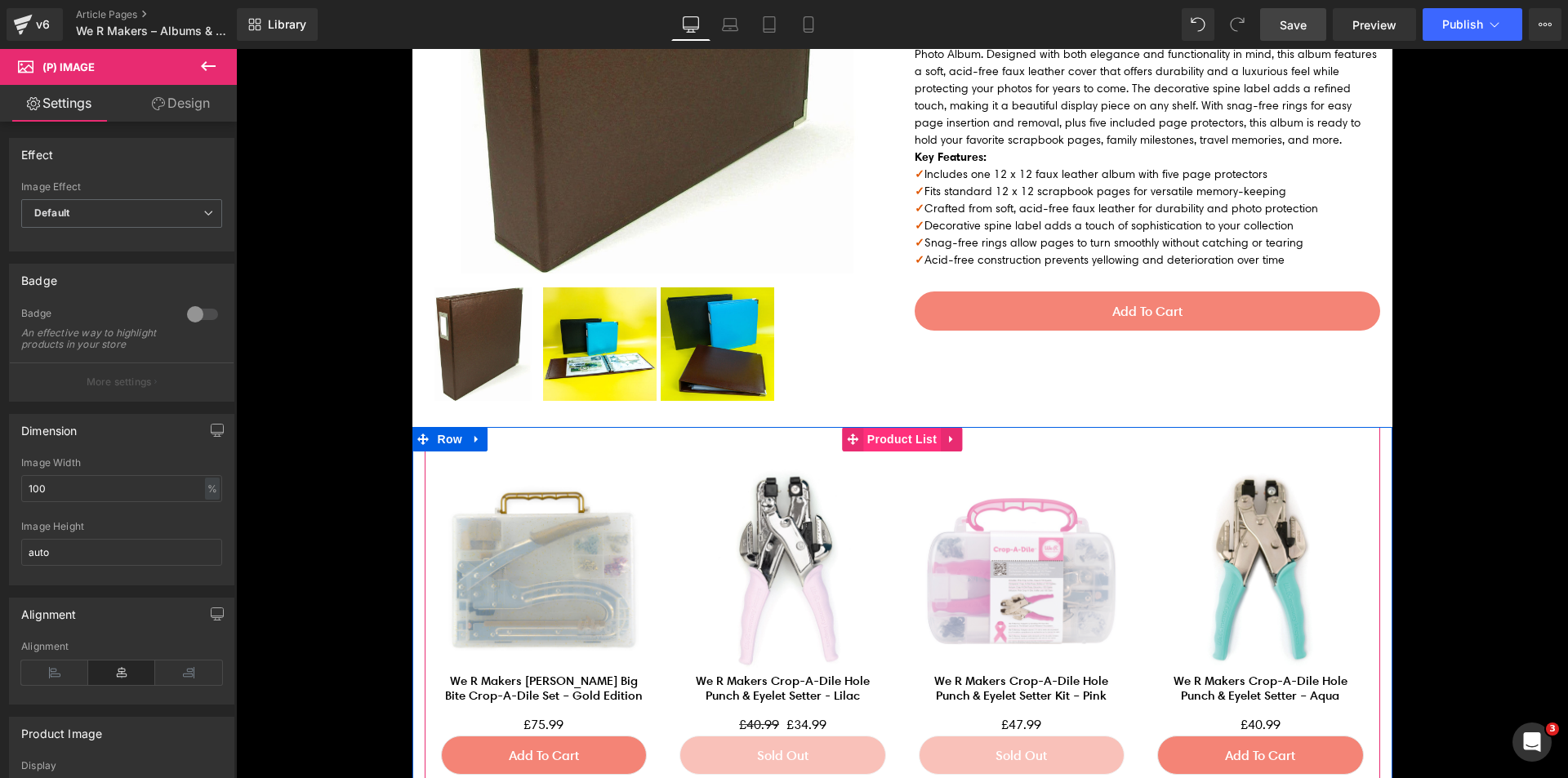
click at [889, 442] on span "Product List" at bounding box center [902, 439] width 77 height 25
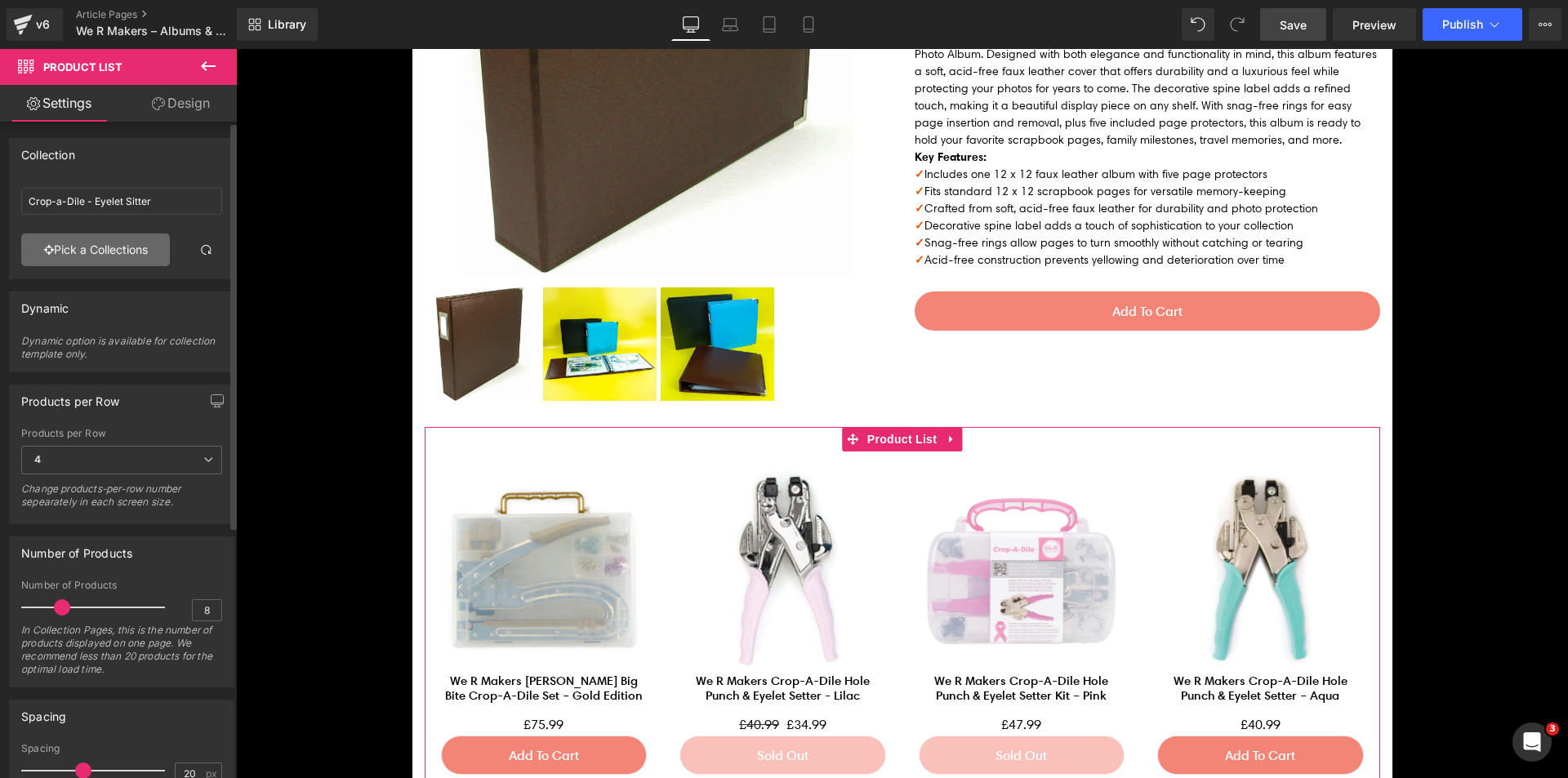
click at [139, 254] on link "Pick a Collections" at bounding box center [94, 249] width 148 height 33
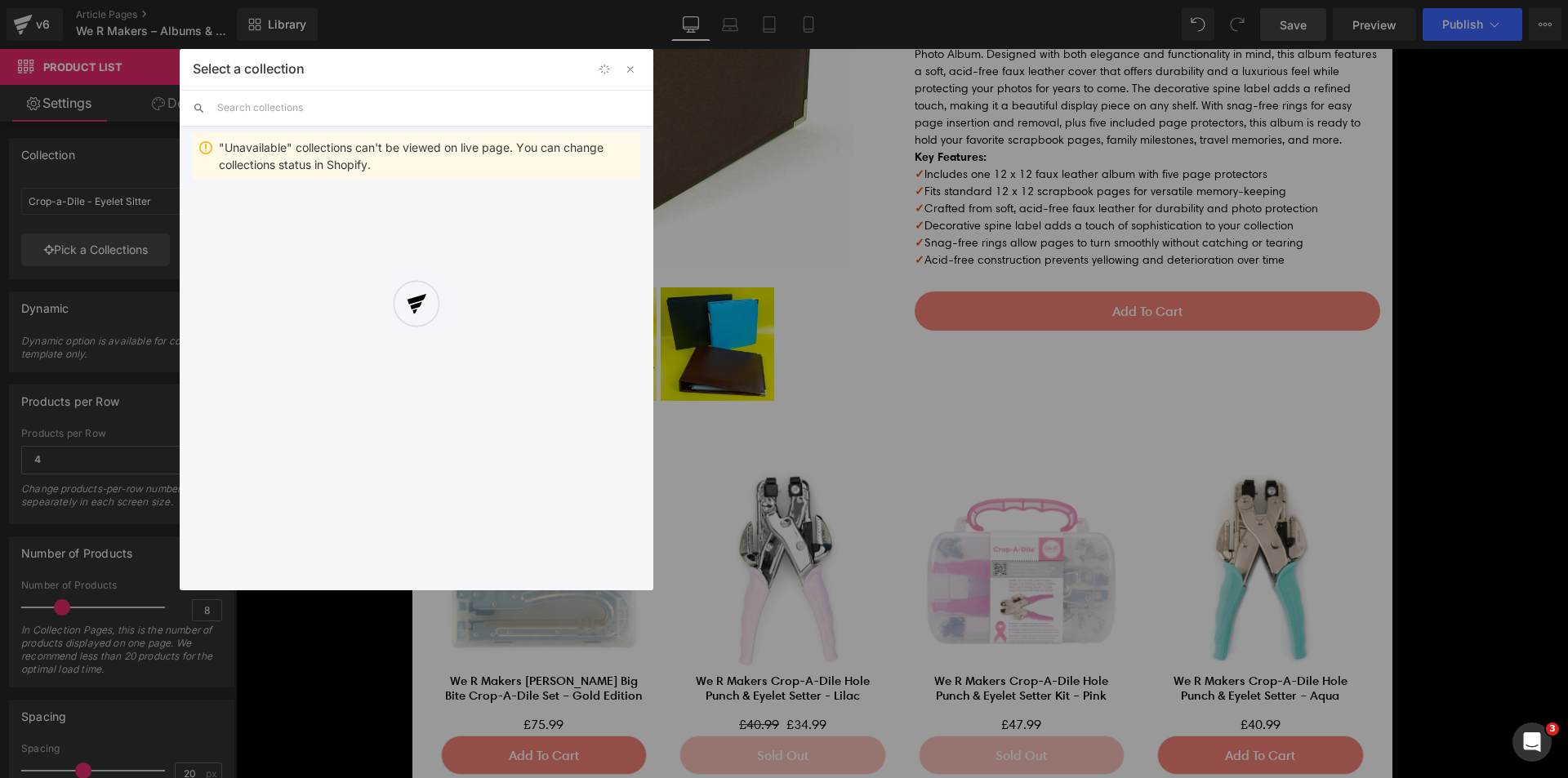
click at [427, 103] on div at bounding box center [416, 319] width 473 height 541
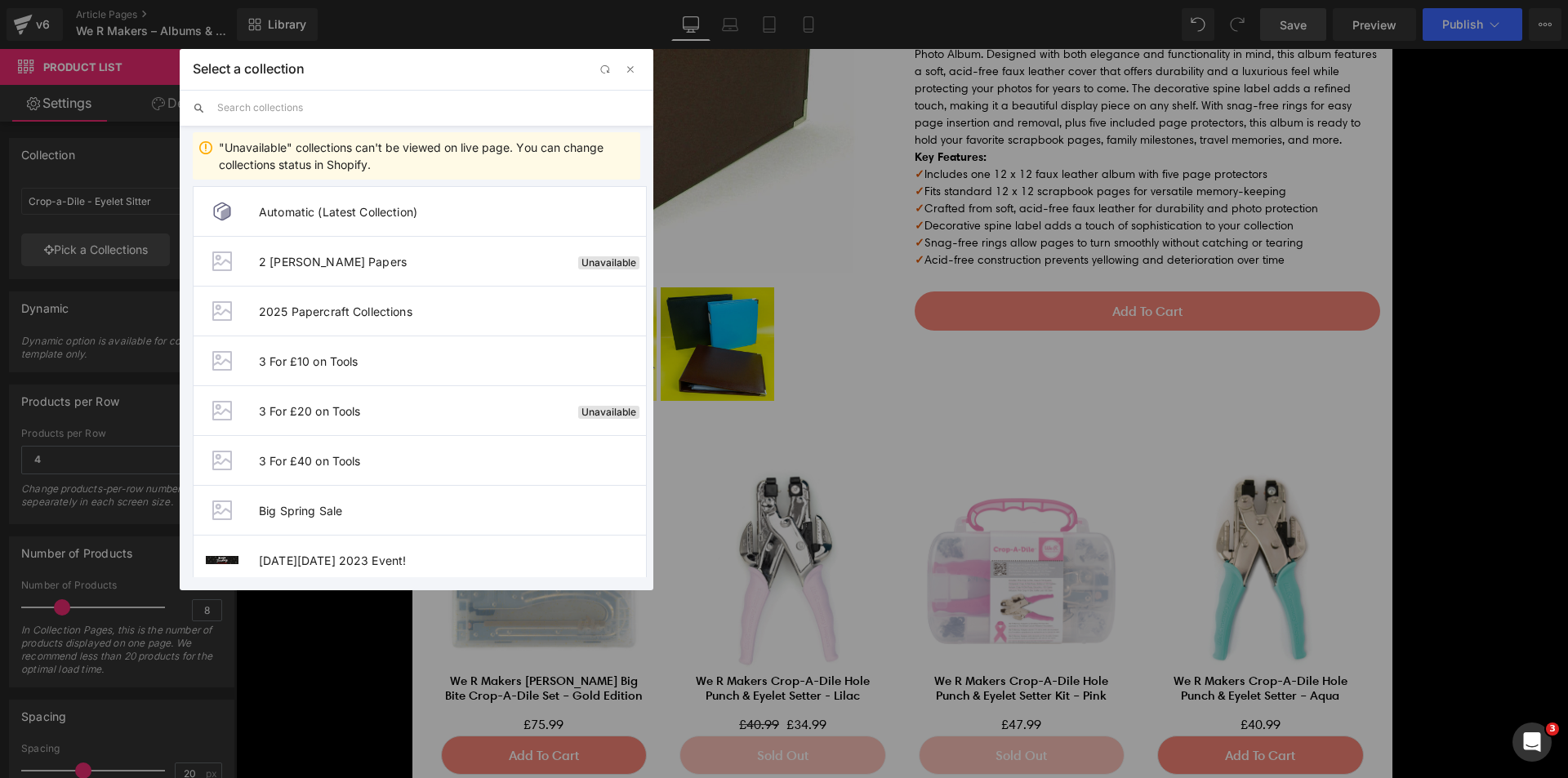
click at [366, 111] on input "text" at bounding box center [429, 108] width 423 height 36
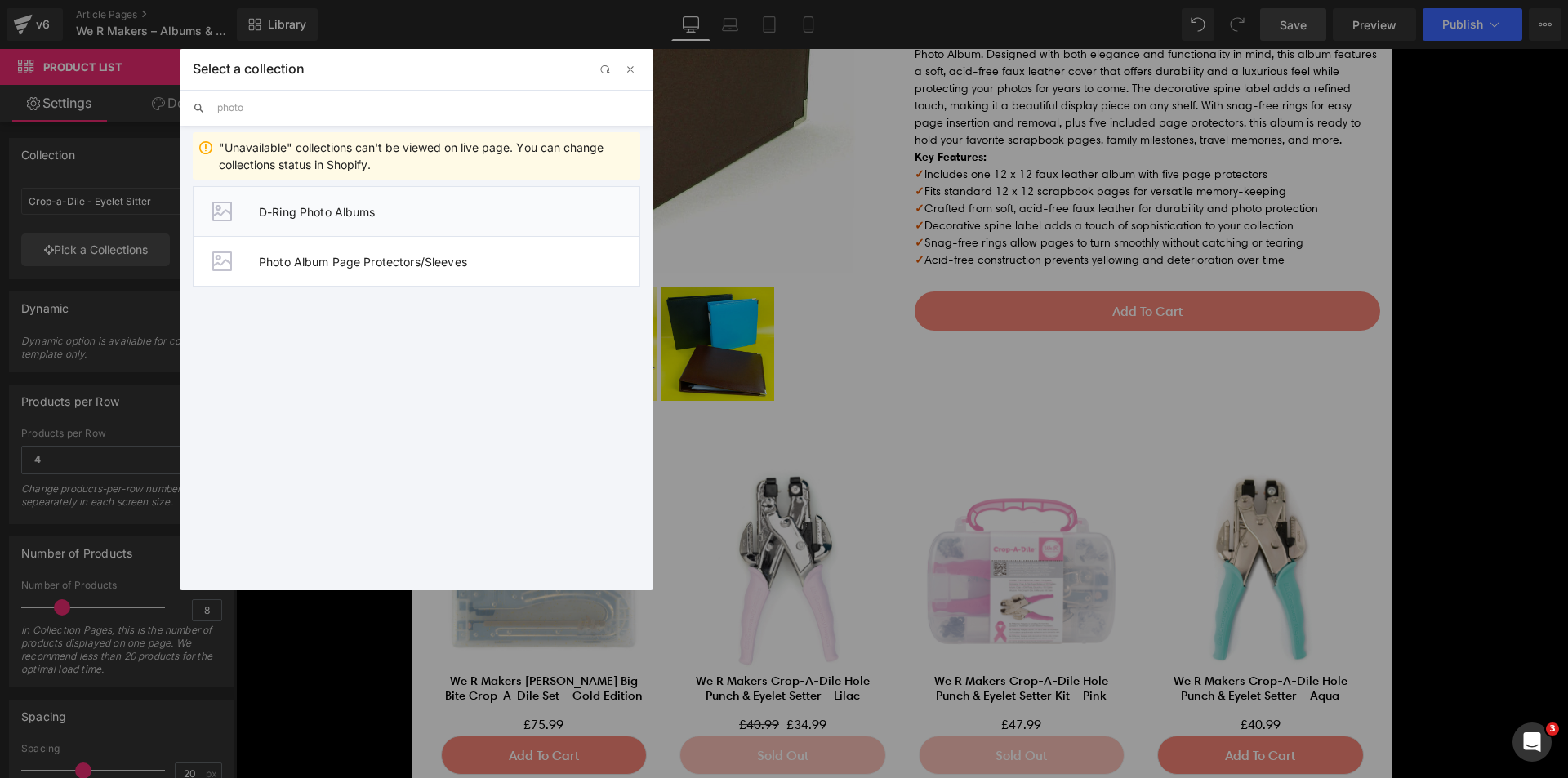
type input "photo"
click at [388, 213] on span "D-Ring Photo Albums" at bounding box center [449, 211] width 381 height 14
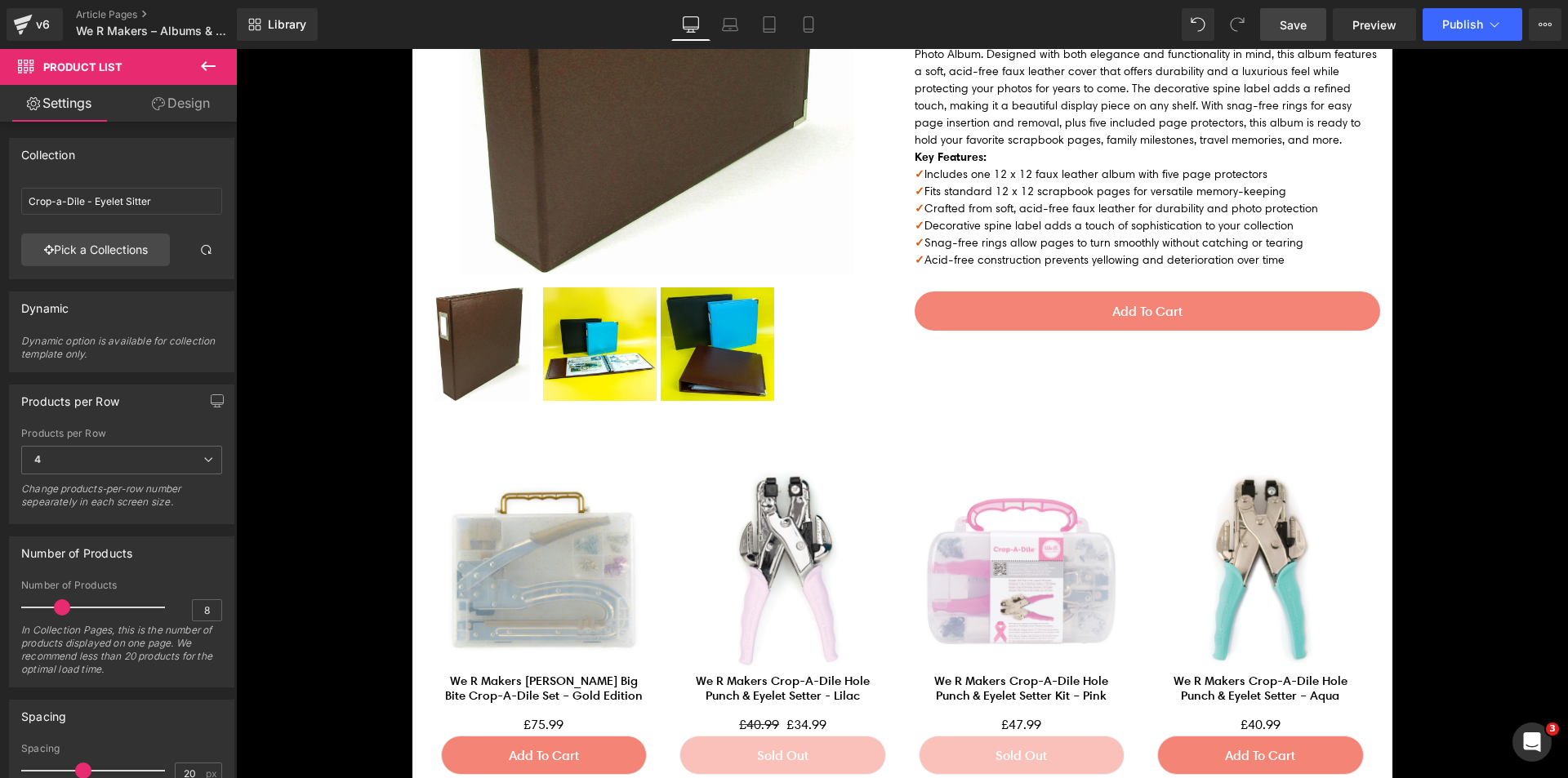
type input "D-Ring Photo Albums"
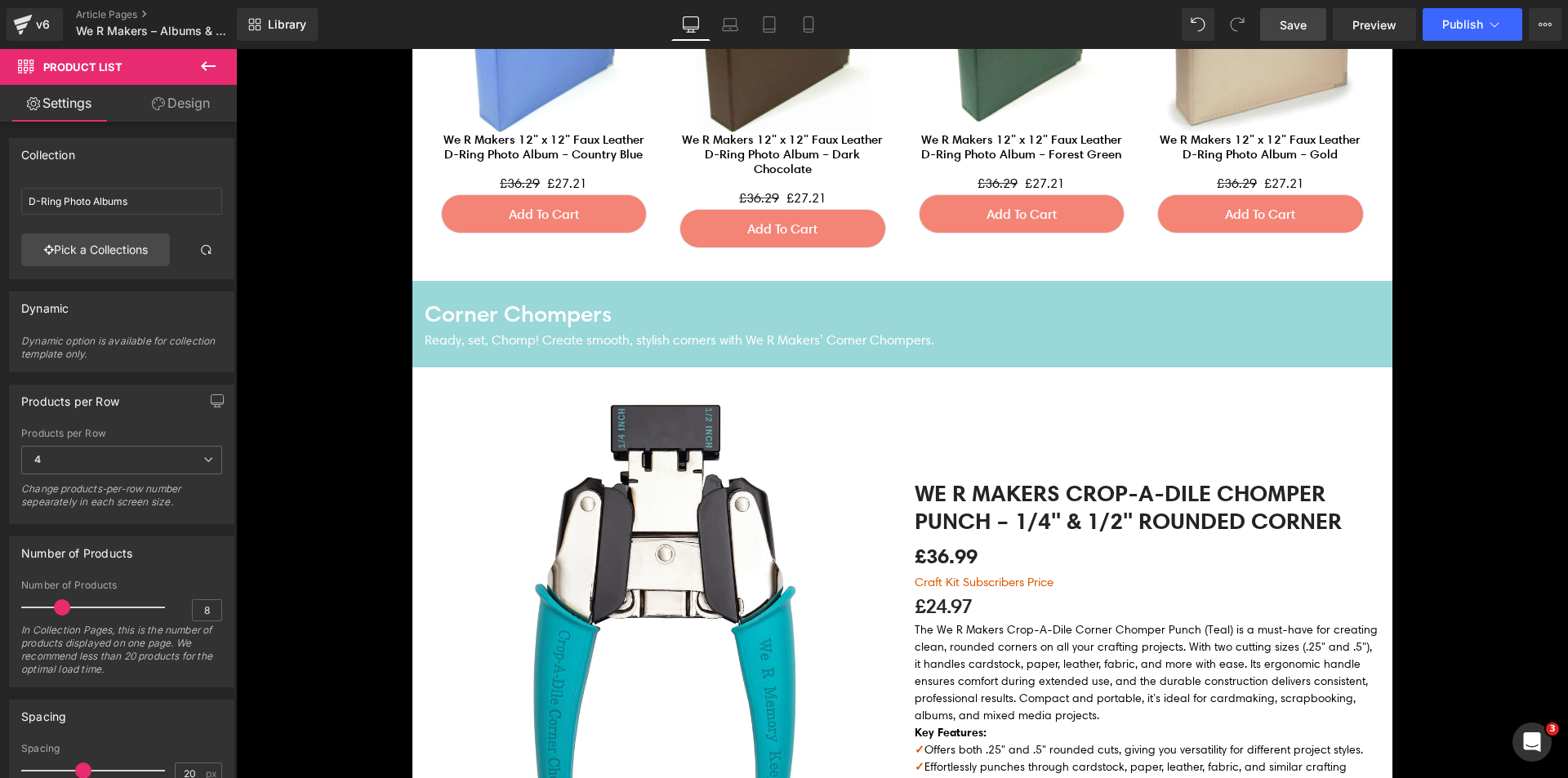
scroll to position [1959, 0]
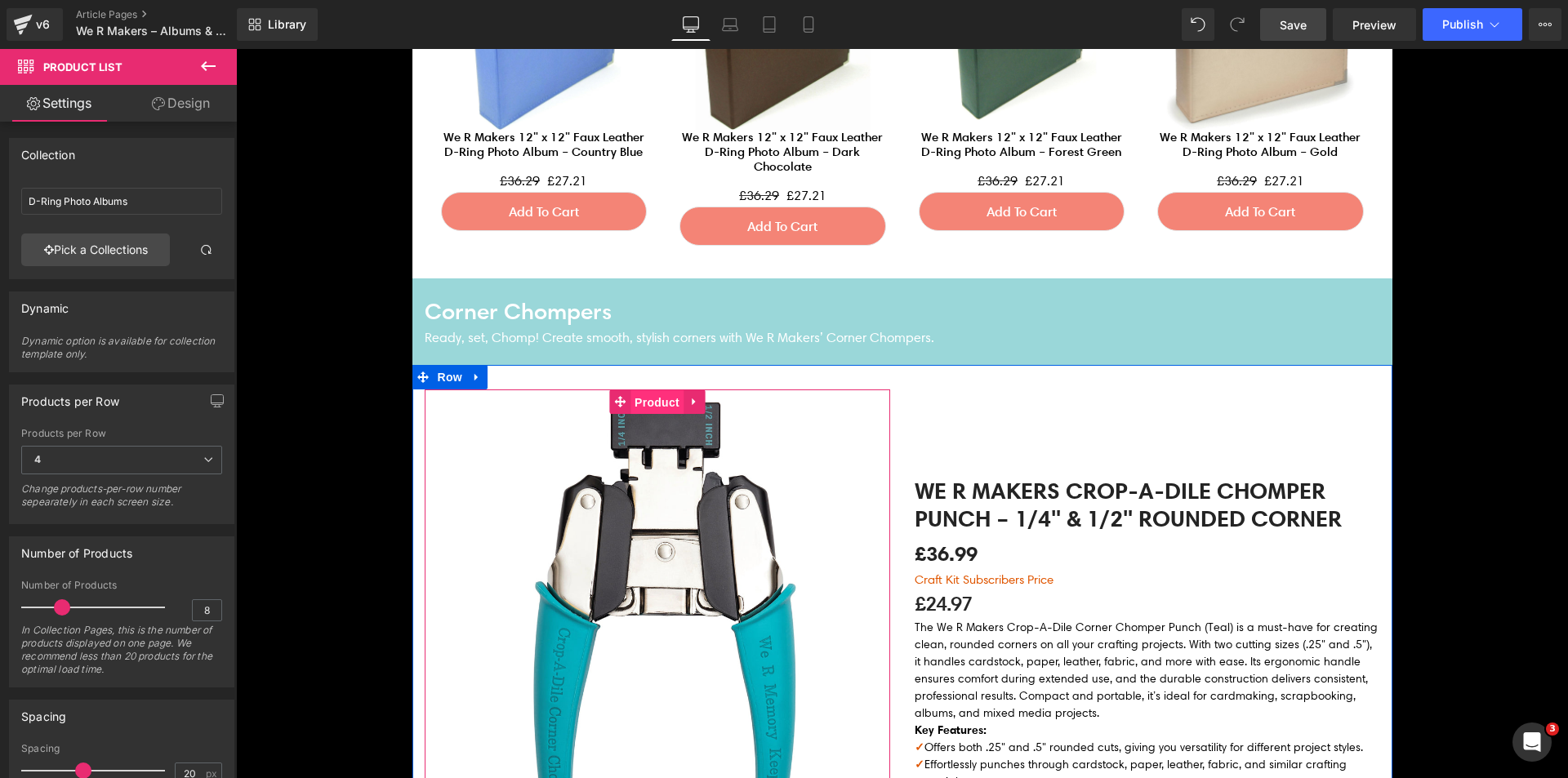
click at [655, 402] on span "Product" at bounding box center [656, 402] width 53 height 25
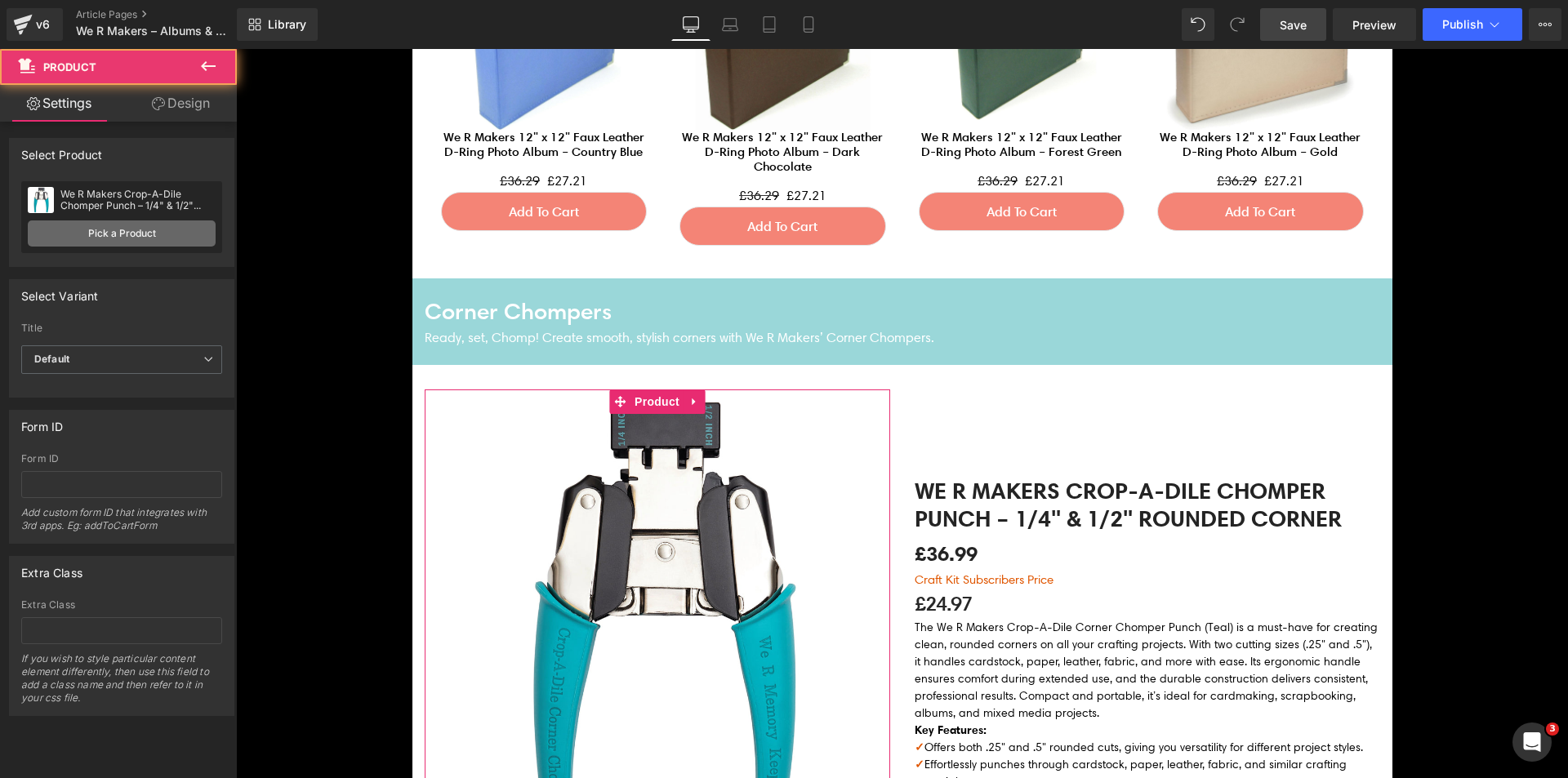
click at [136, 224] on link "Pick a Product" at bounding box center [121, 233] width 188 height 26
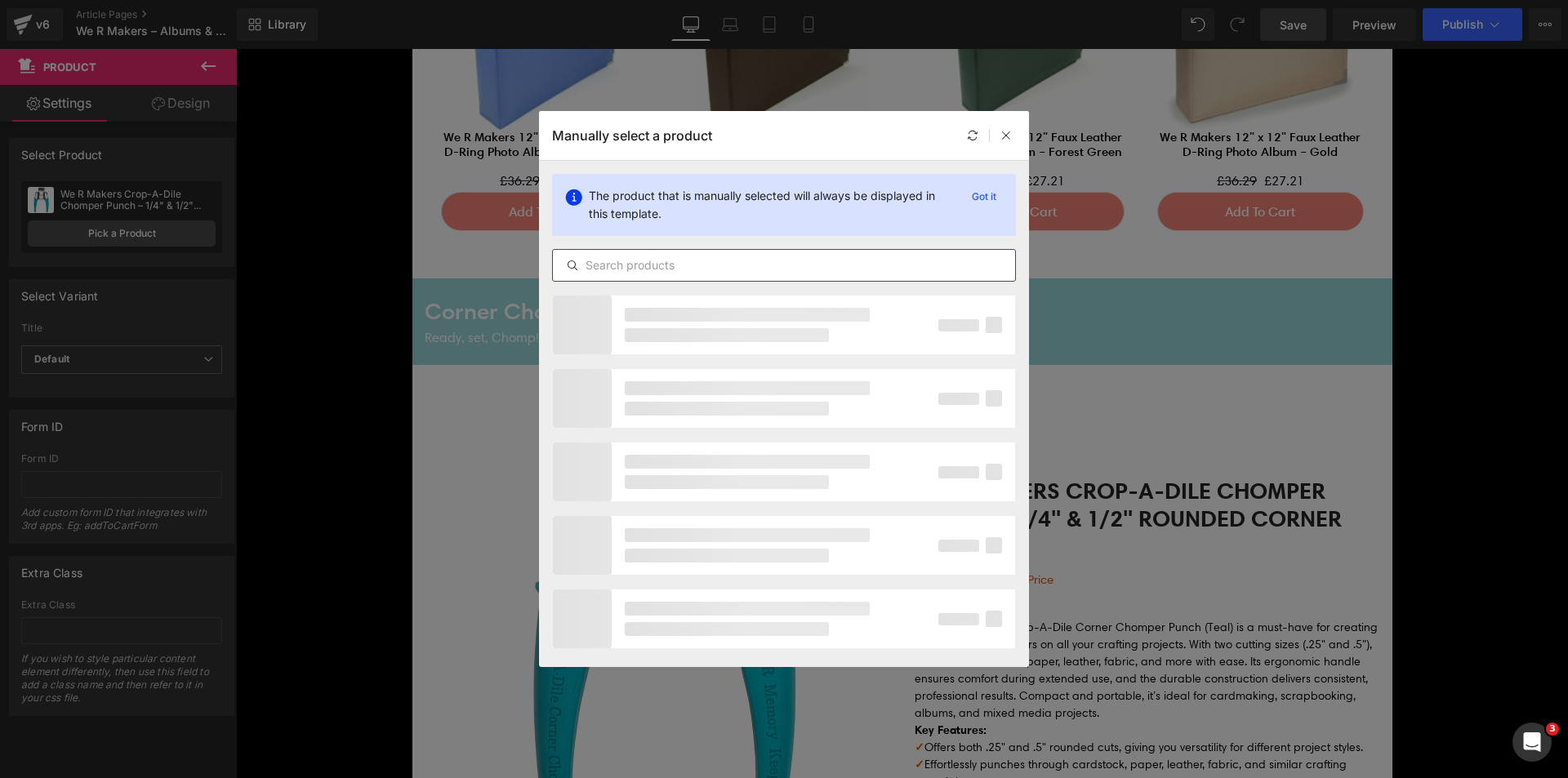
click at [655, 271] on input "text" at bounding box center [783, 265] width 462 height 20
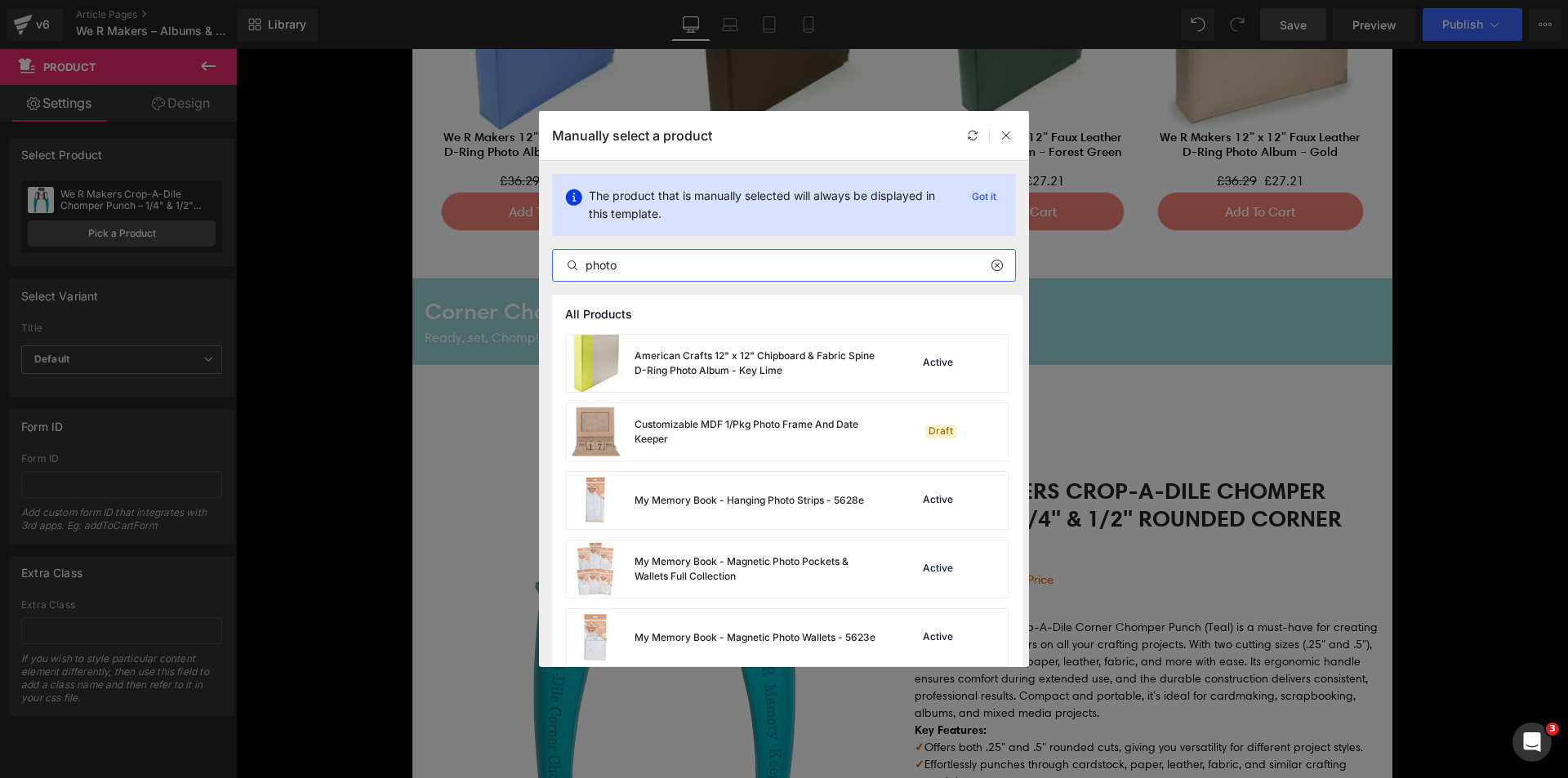
click at [641, 262] on input "photo" at bounding box center [783, 265] width 462 height 20
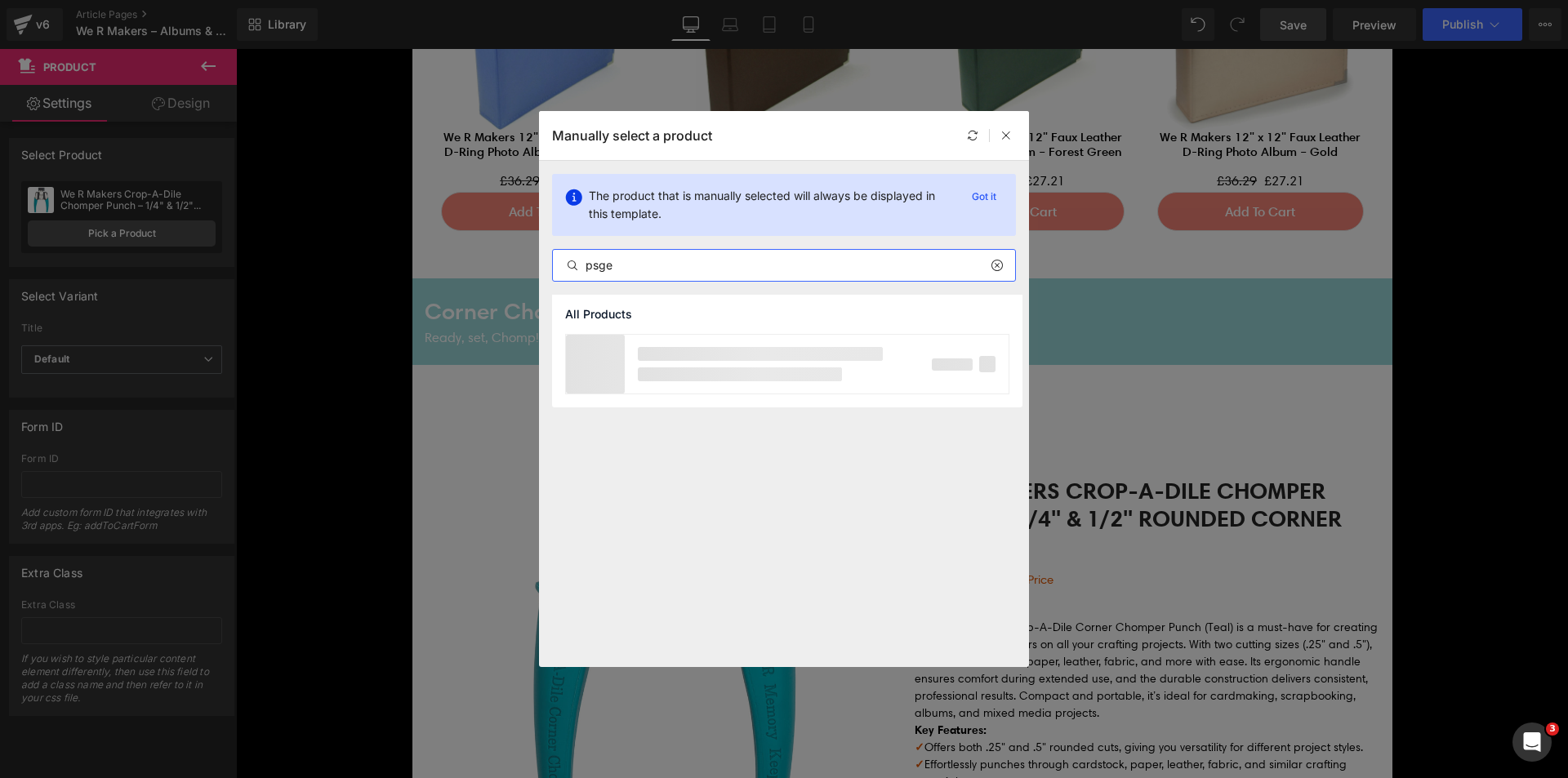
drag, startPoint x: 627, startPoint y: 265, endPoint x: 597, endPoint y: 262, distance: 30.1
click at [617, 265] on input "psge" at bounding box center [783, 265] width 462 height 20
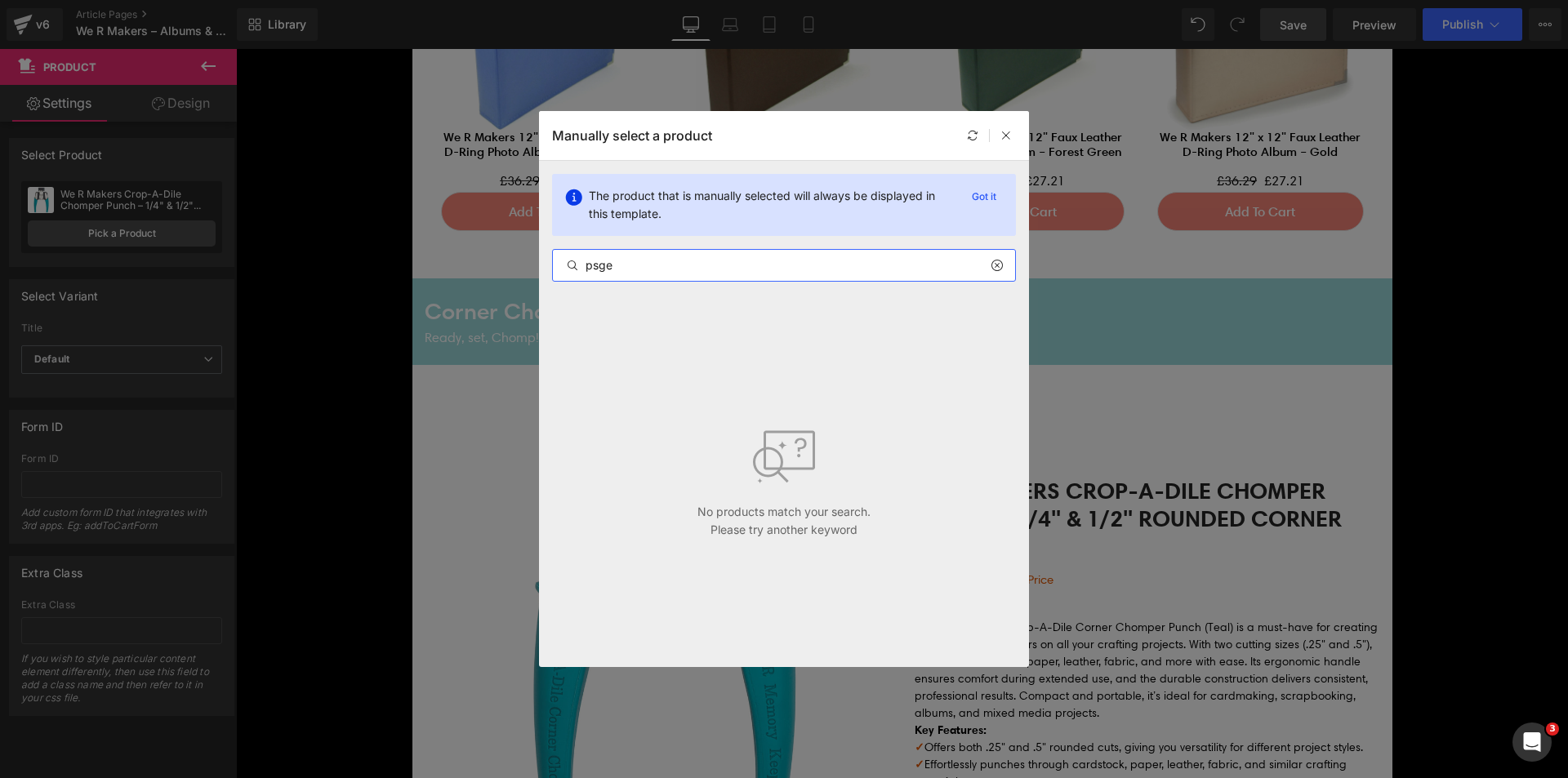
click at [592, 265] on input "psge" at bounding box center [783, 265] width 462 height 20
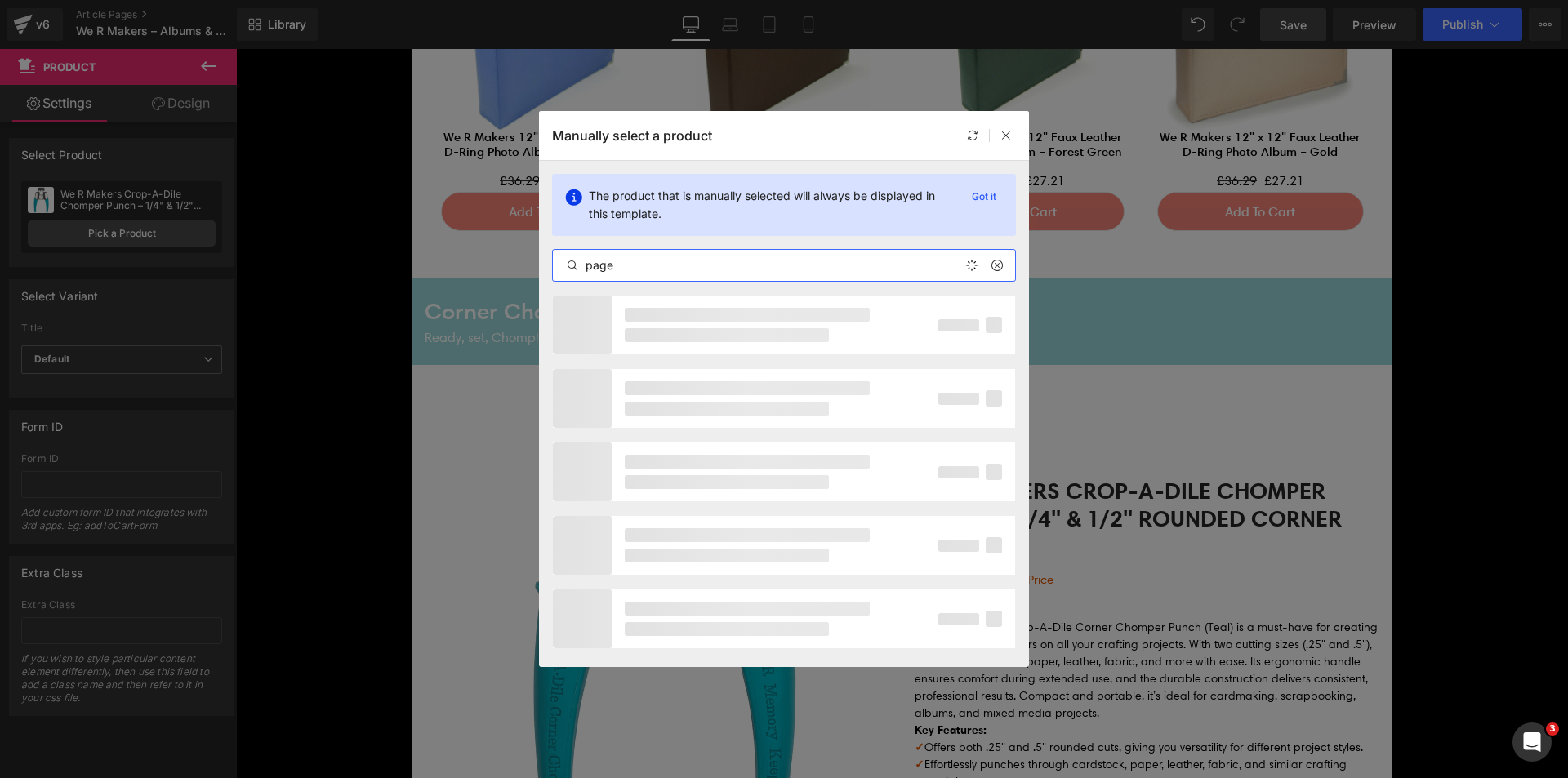
click at [657, 267] on input "page" at bounding box center [783, 265] width 462 height 20
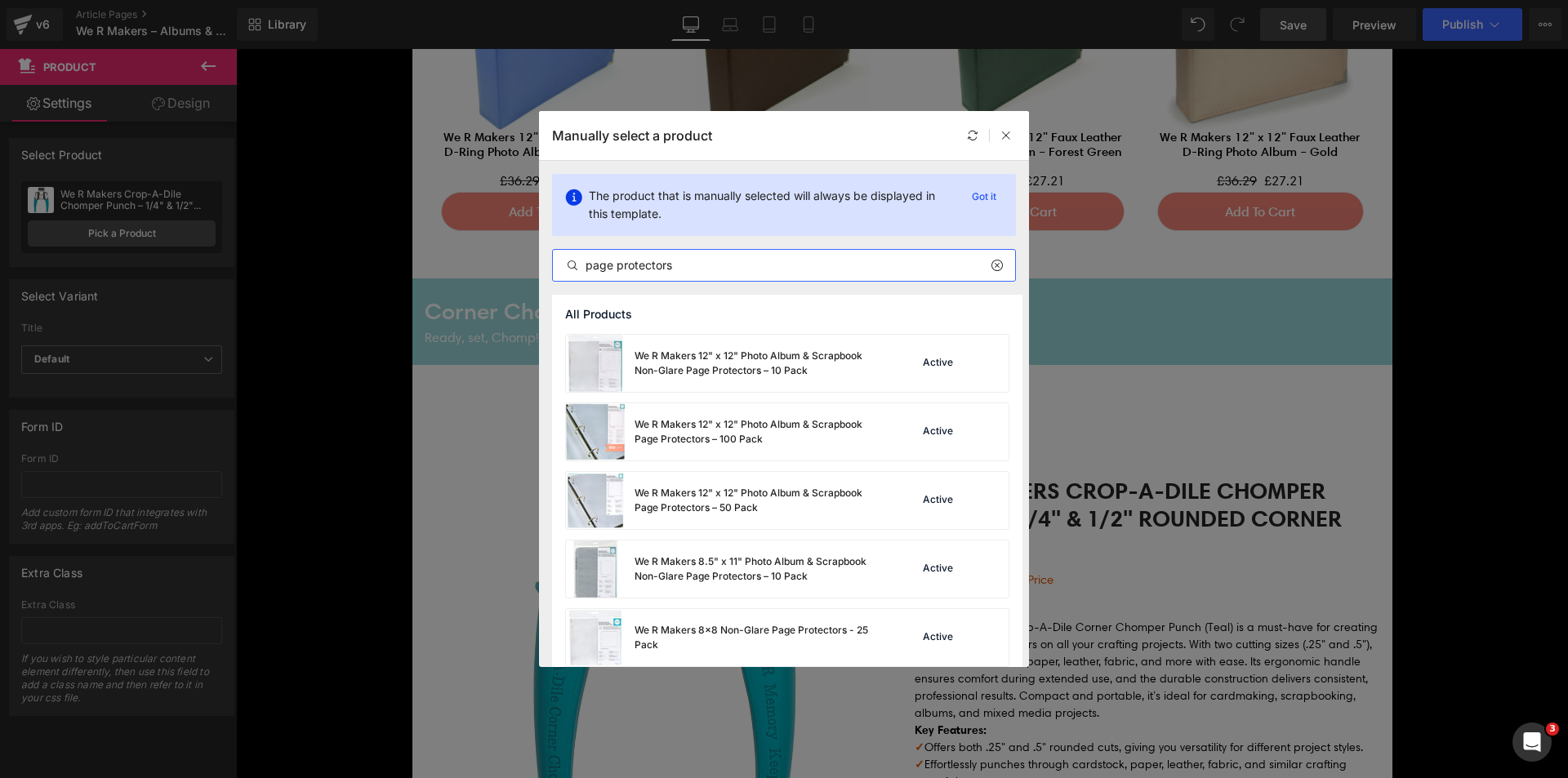
type input "page protectors"
click at [689, 431] on div "We R Makers 12" x 12" Photo Album & Scrapbook Page Protectors – 100 Pack" at bounding box center [757, 431] width 245 height 29
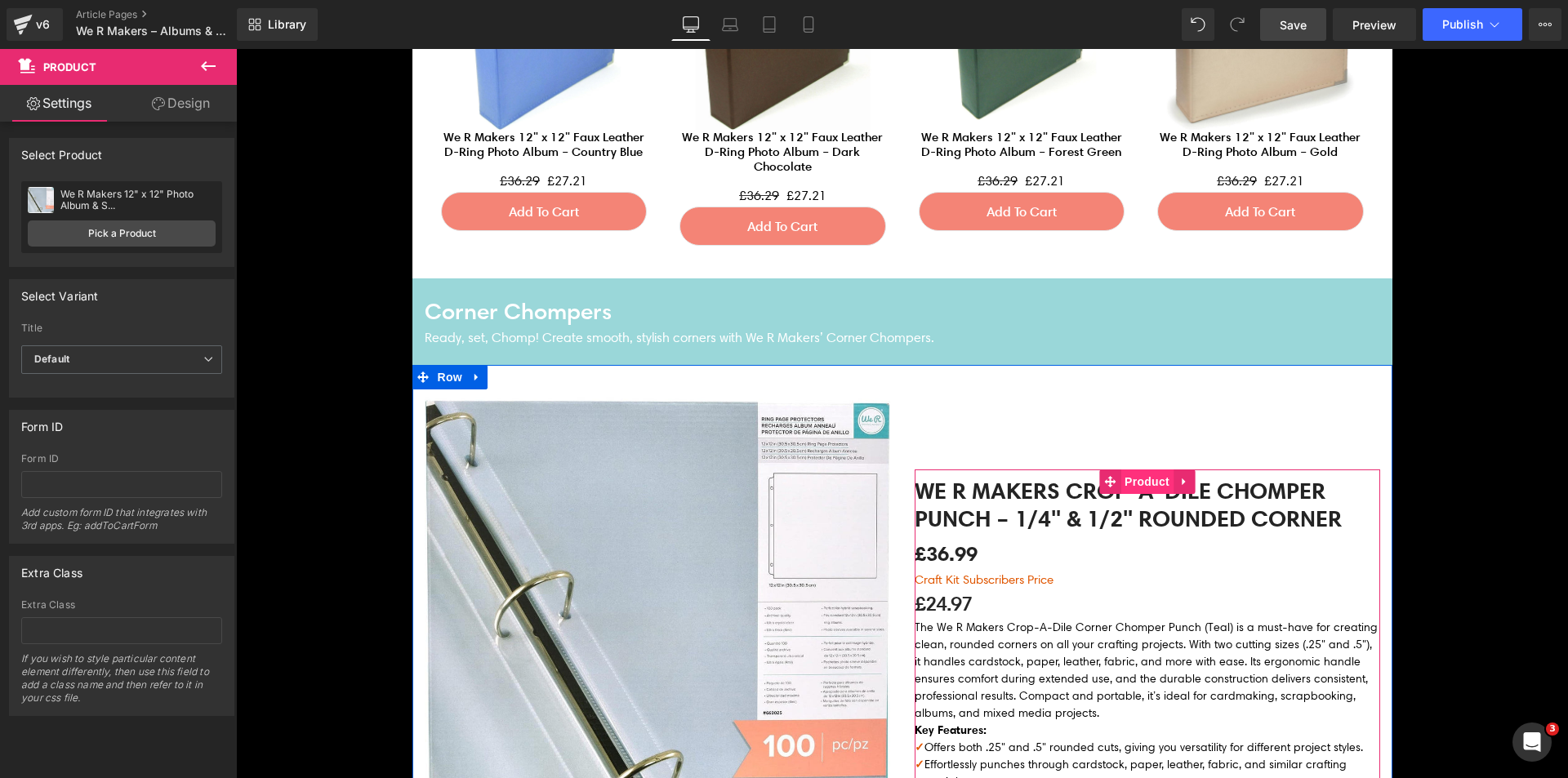
click at [1146, 485] on span "Product" at bounding box center [1147, 482] width 53 height 25
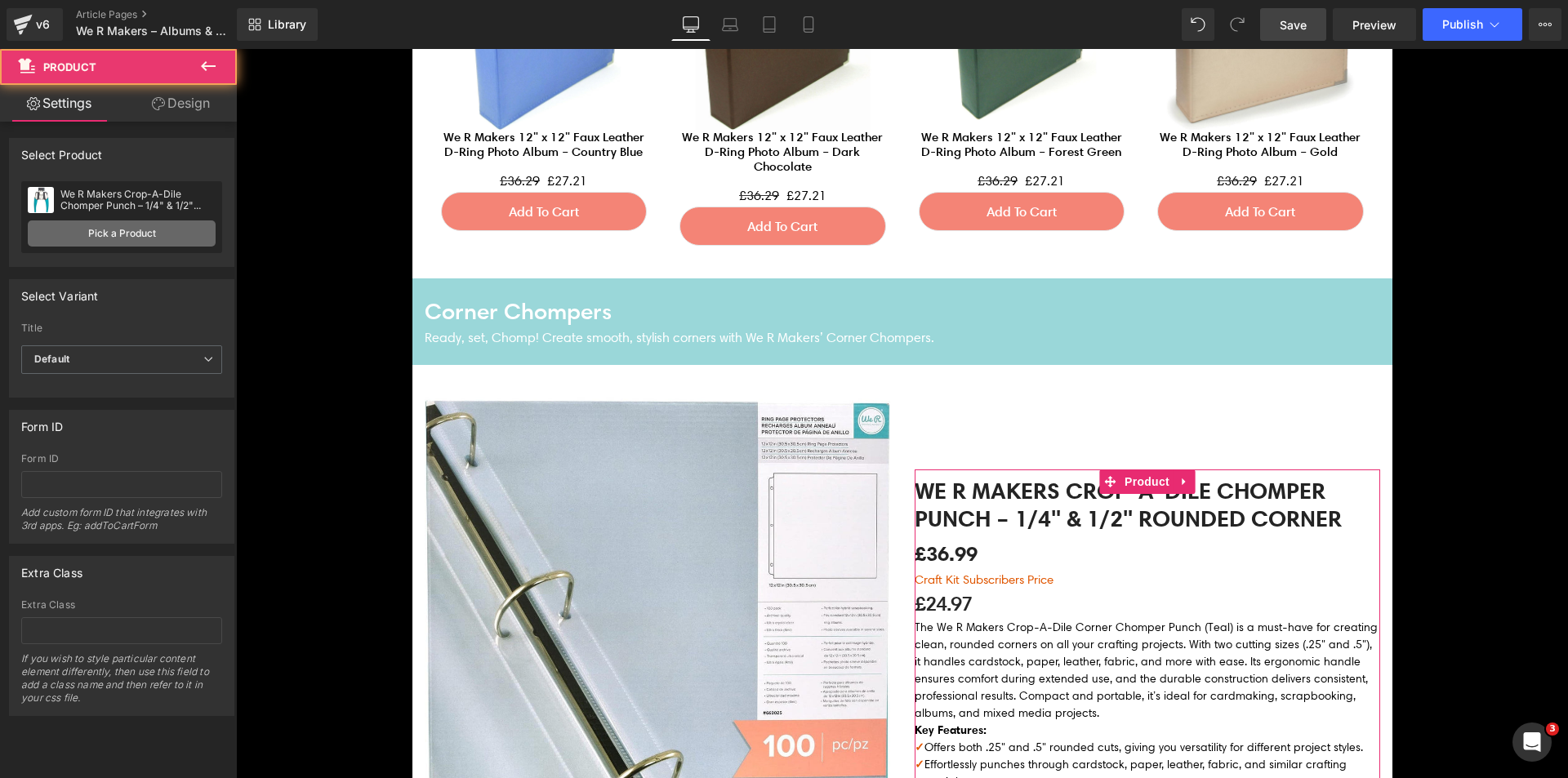
click at [159, 243] on link "Pick a Product" at bounding box center [121, 233] width 188 height 26
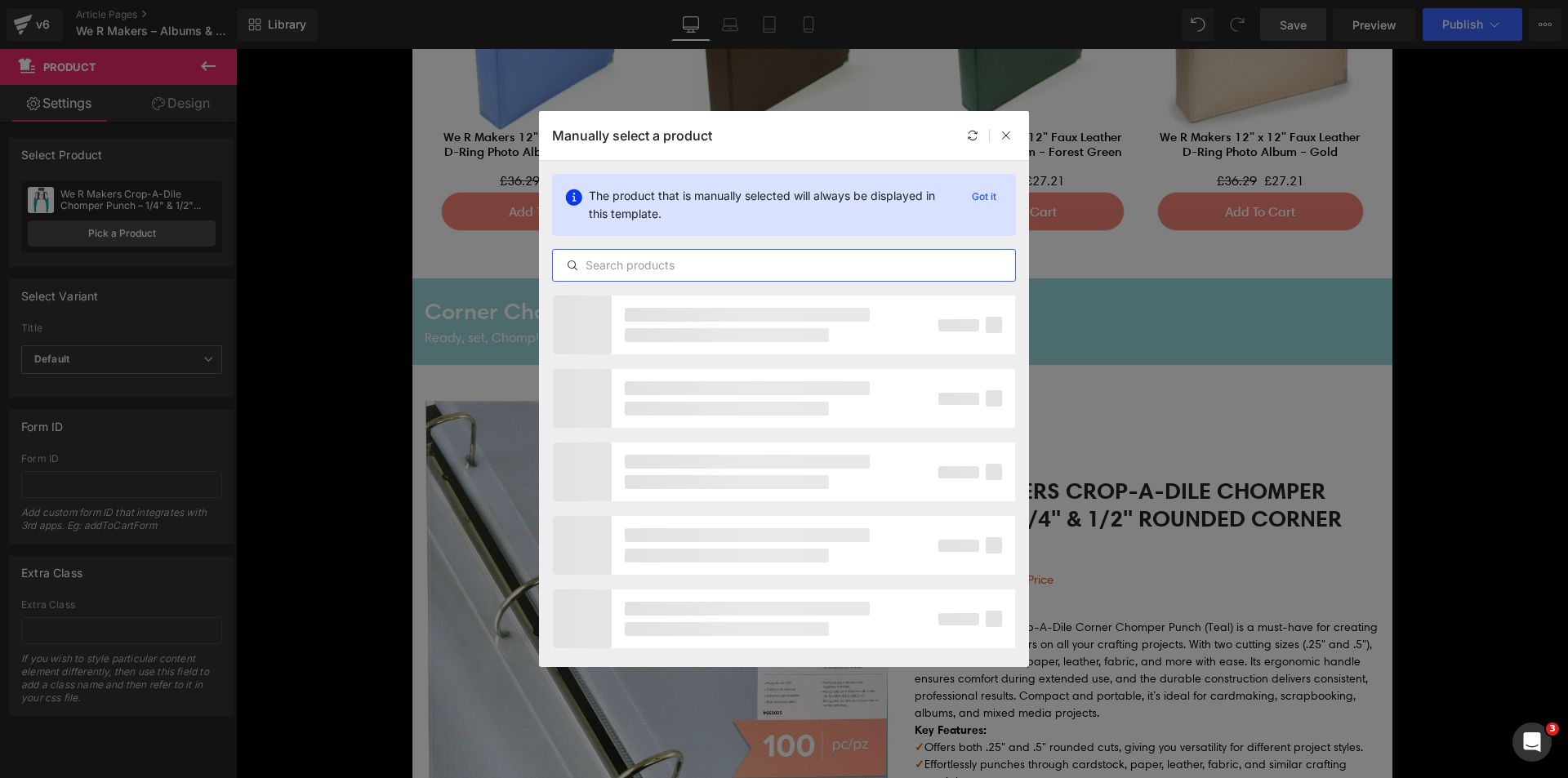
click at [694, 263] on input "text" at bounding box center [783, 265] width 462 height 20
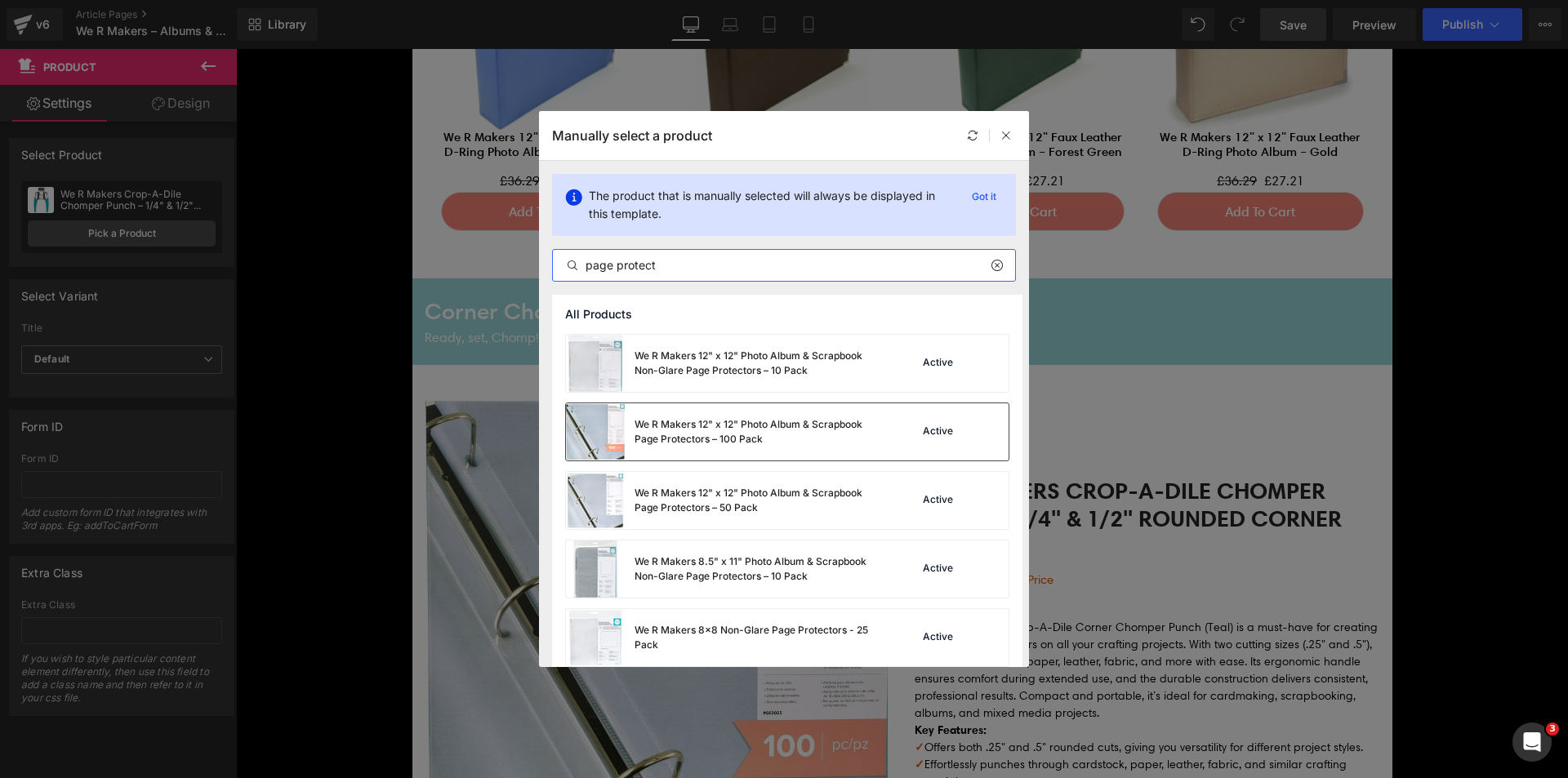
type input "page protect"
click at [758, 440] on div "We R Makers 12" x 12" Photo Album & Scrapbook Page Protectors – 100 Pack" at bounding box center [757, 431] width 245 height 29
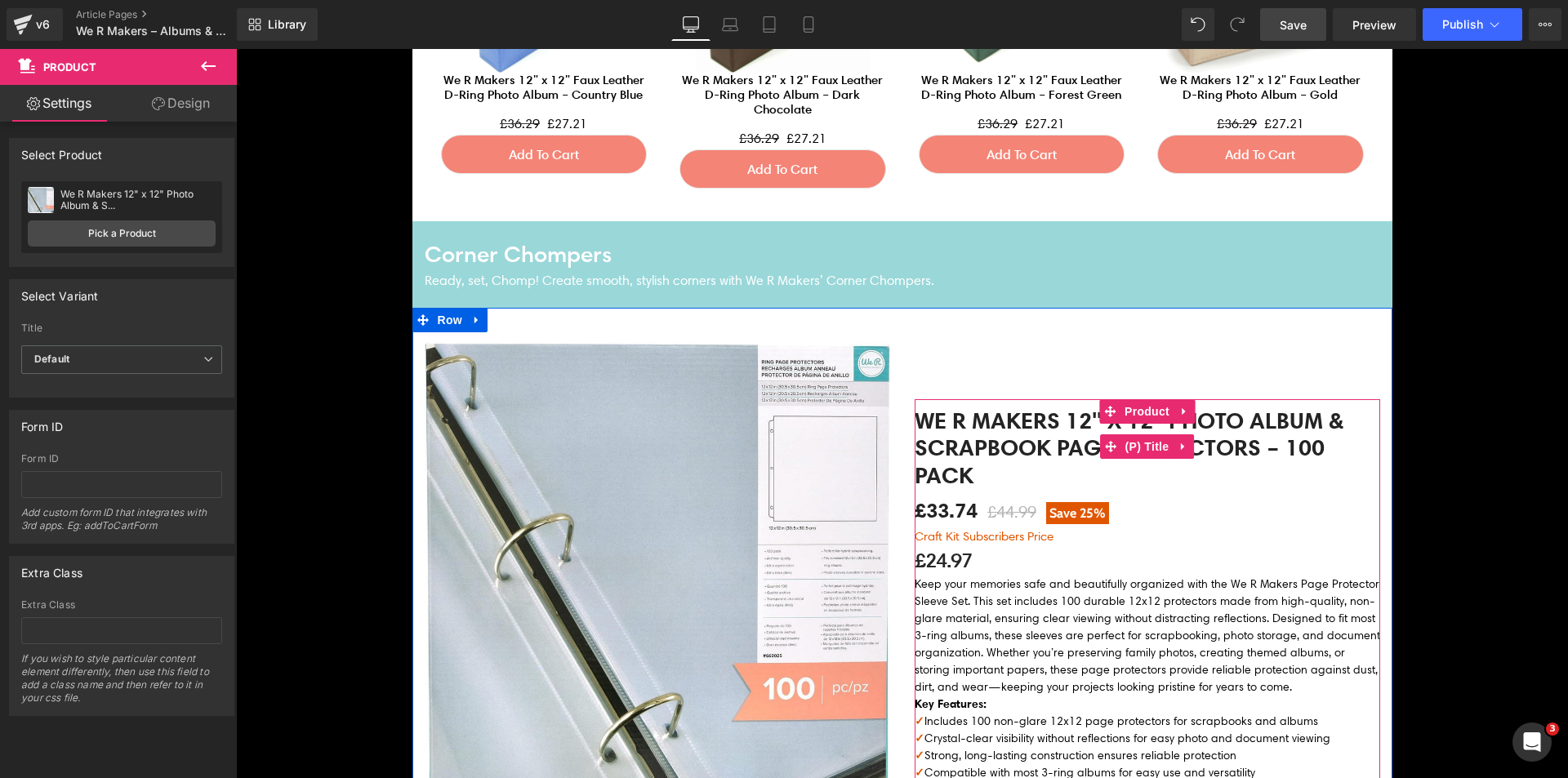
scroll to position [2040, 0]
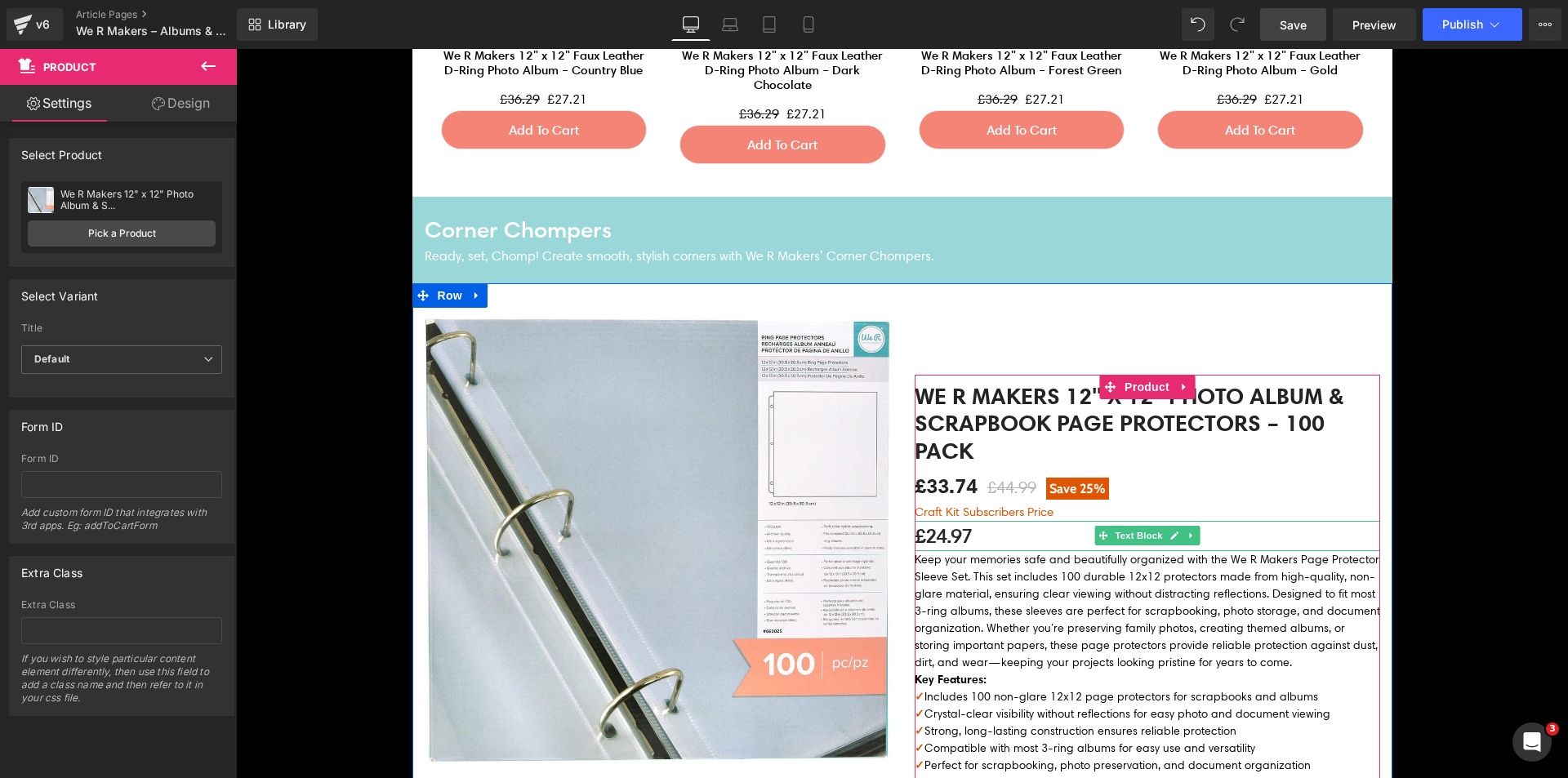
click at [946, 532] on p "£24.97" at bounding box center [1147, 536] width 466 height 30
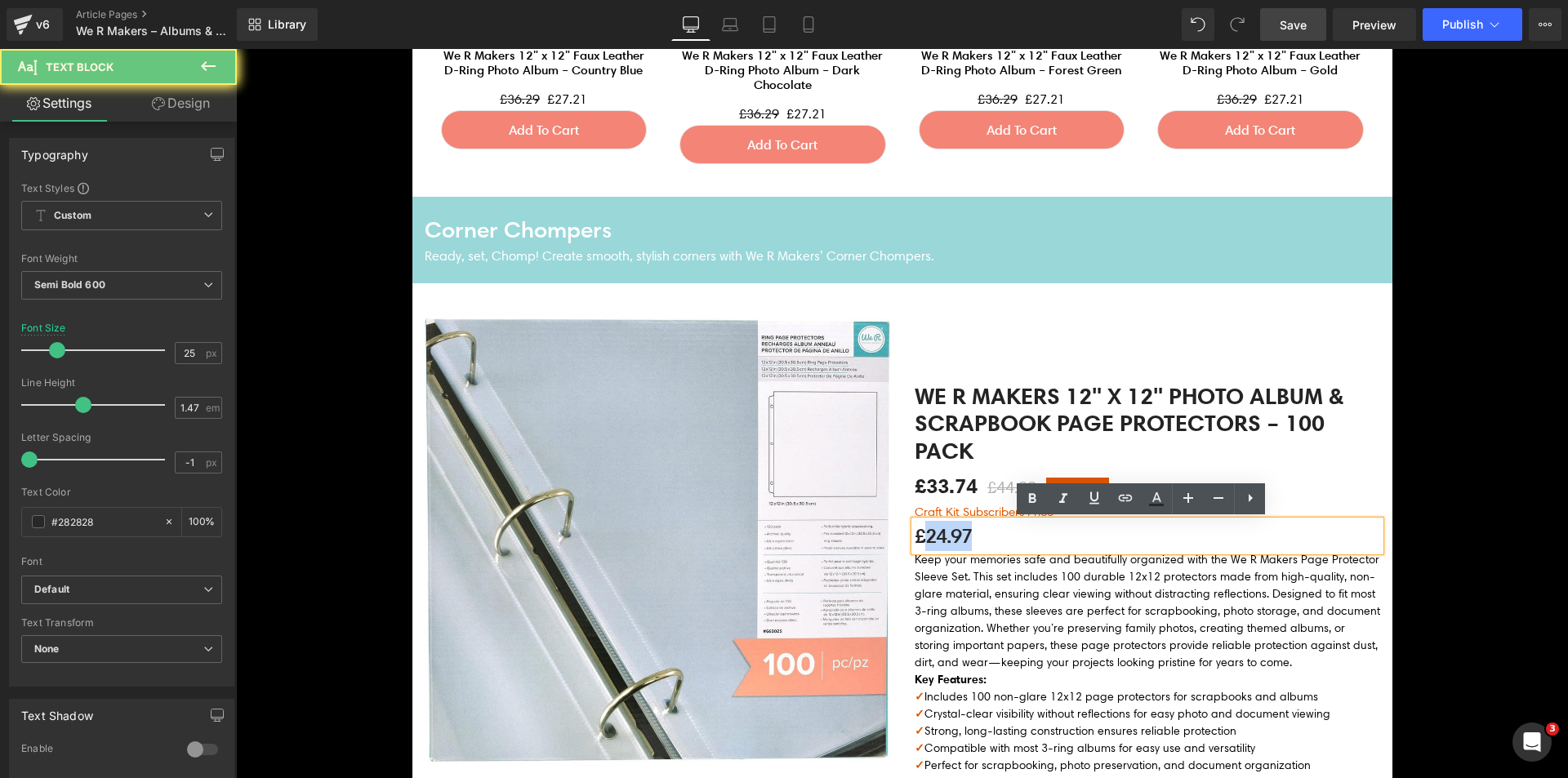
click at [946, 532] on p "£24.97" at bounding box center [1147, 536] width 466 height 30
paste div
click at [727, 527] on img at bounding box center [657, 540] width 466 height 465
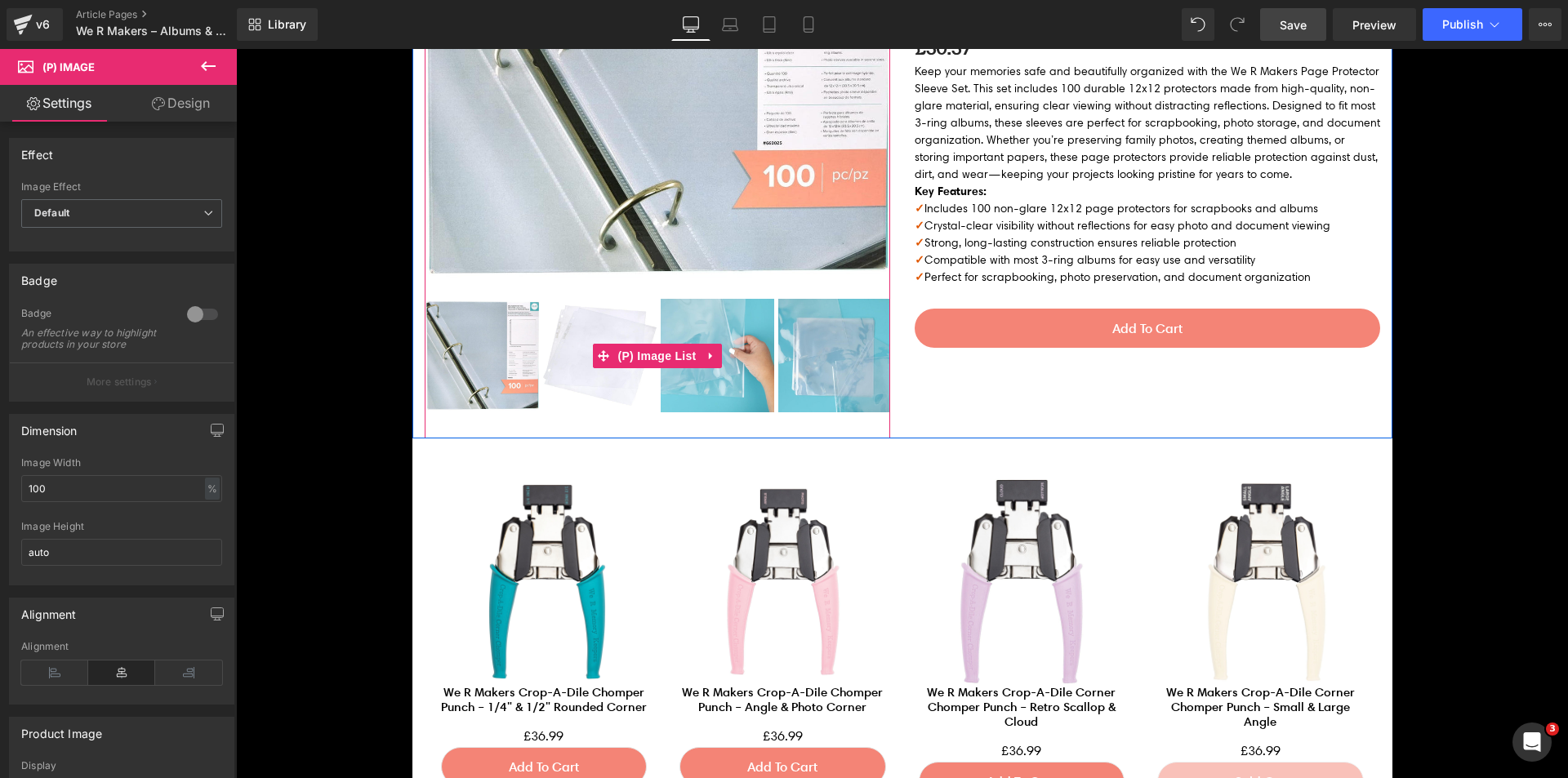
scroll to position [2530, 0]
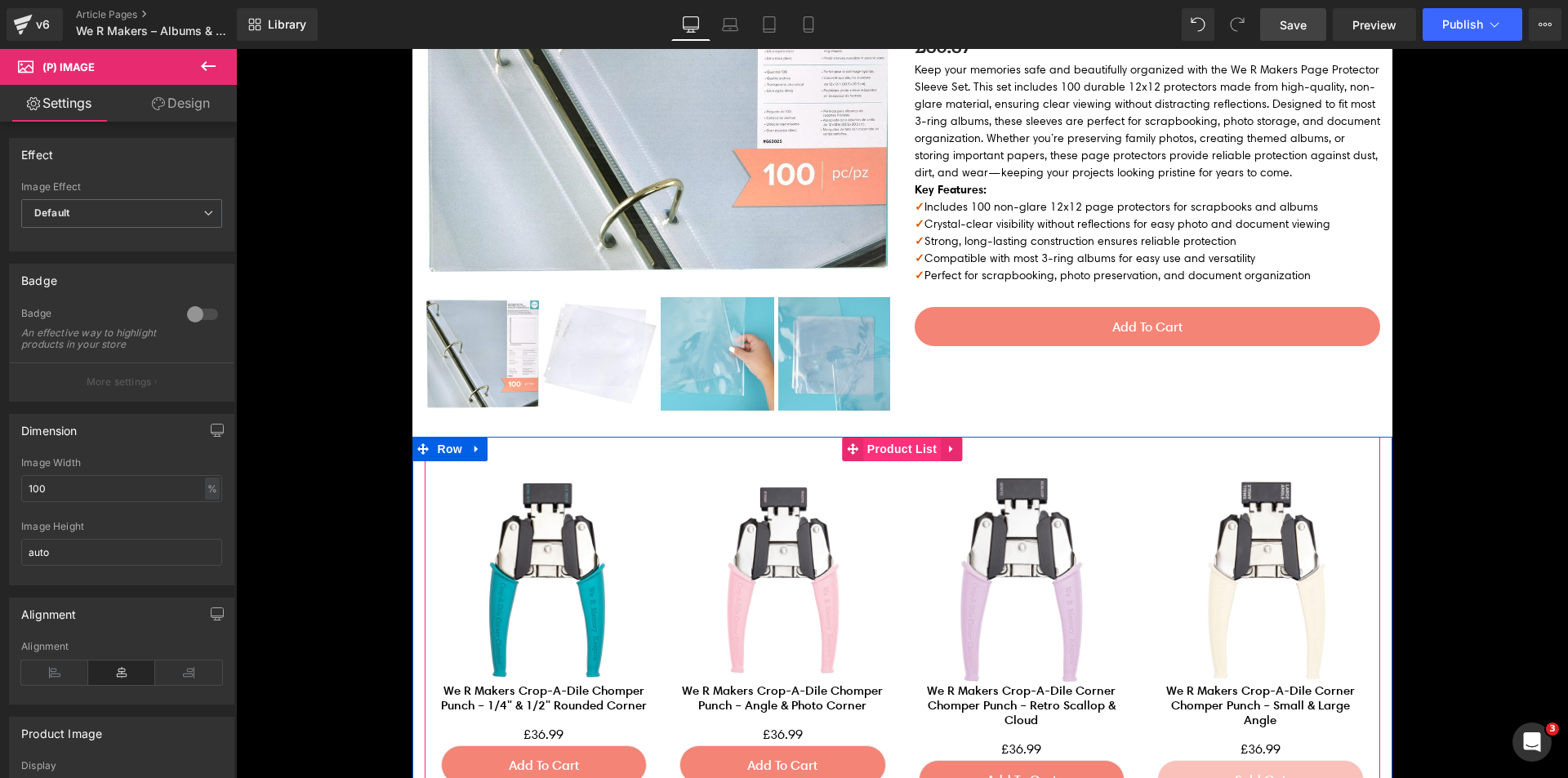
click at [906, 456] on span "Product List" at bounding box center [902, 449] width 77 height 25
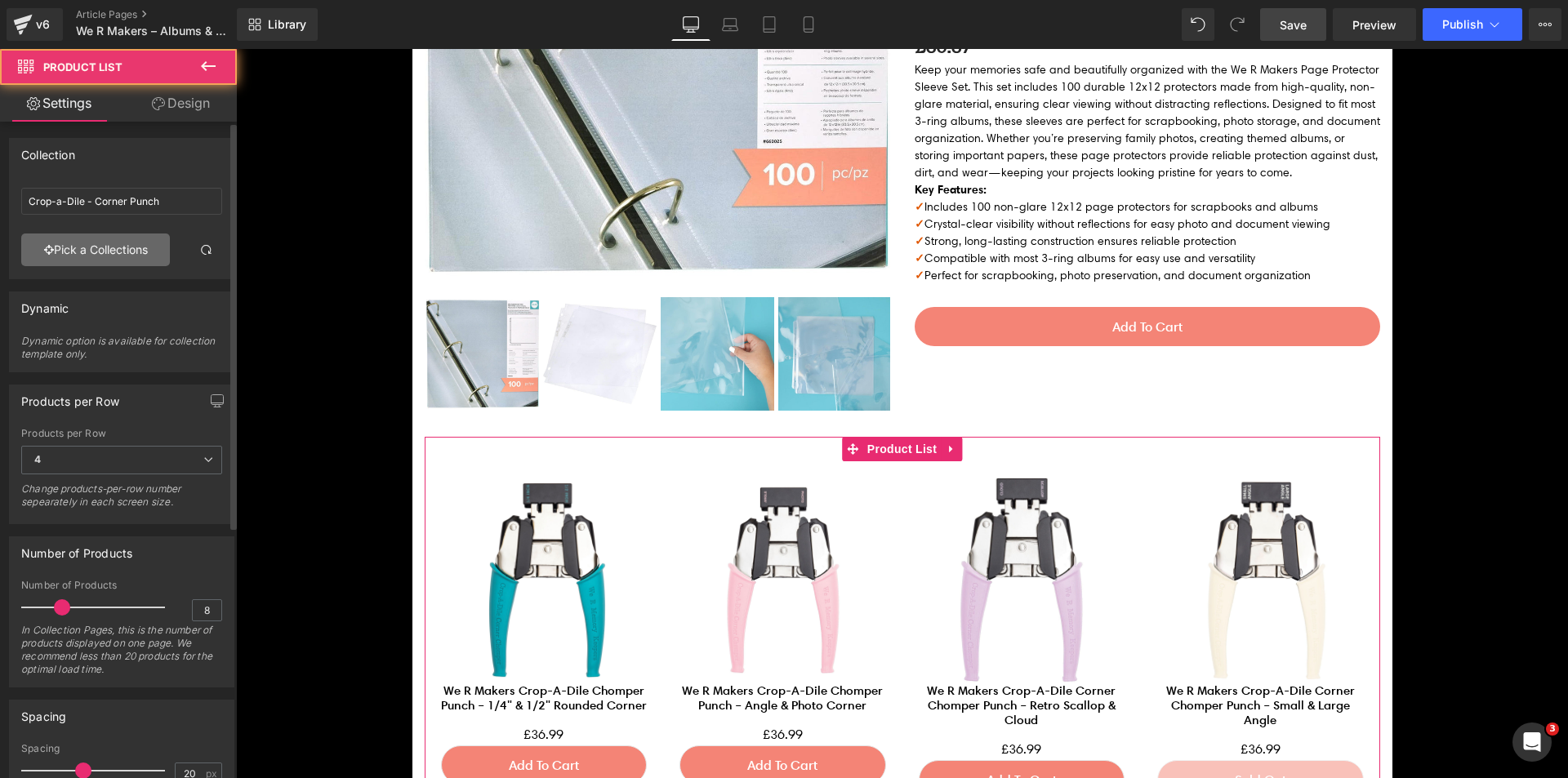
click at [152, 256] on link "Pick a Collections" at bounding box center [94, 249] width 148 height 33
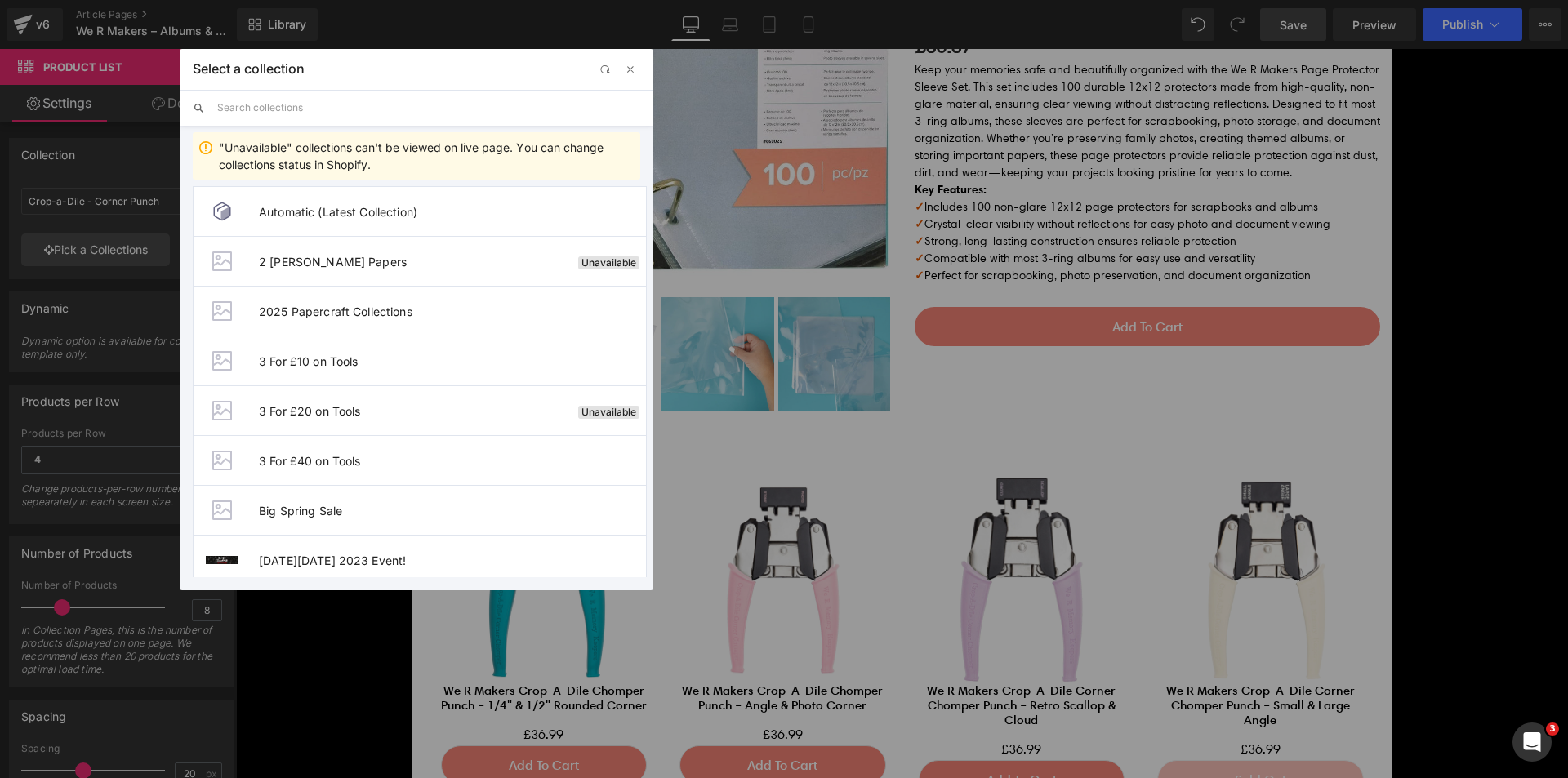
click at [443, 106] on input "text" at bounding box center [429, 108] width 423 height 36
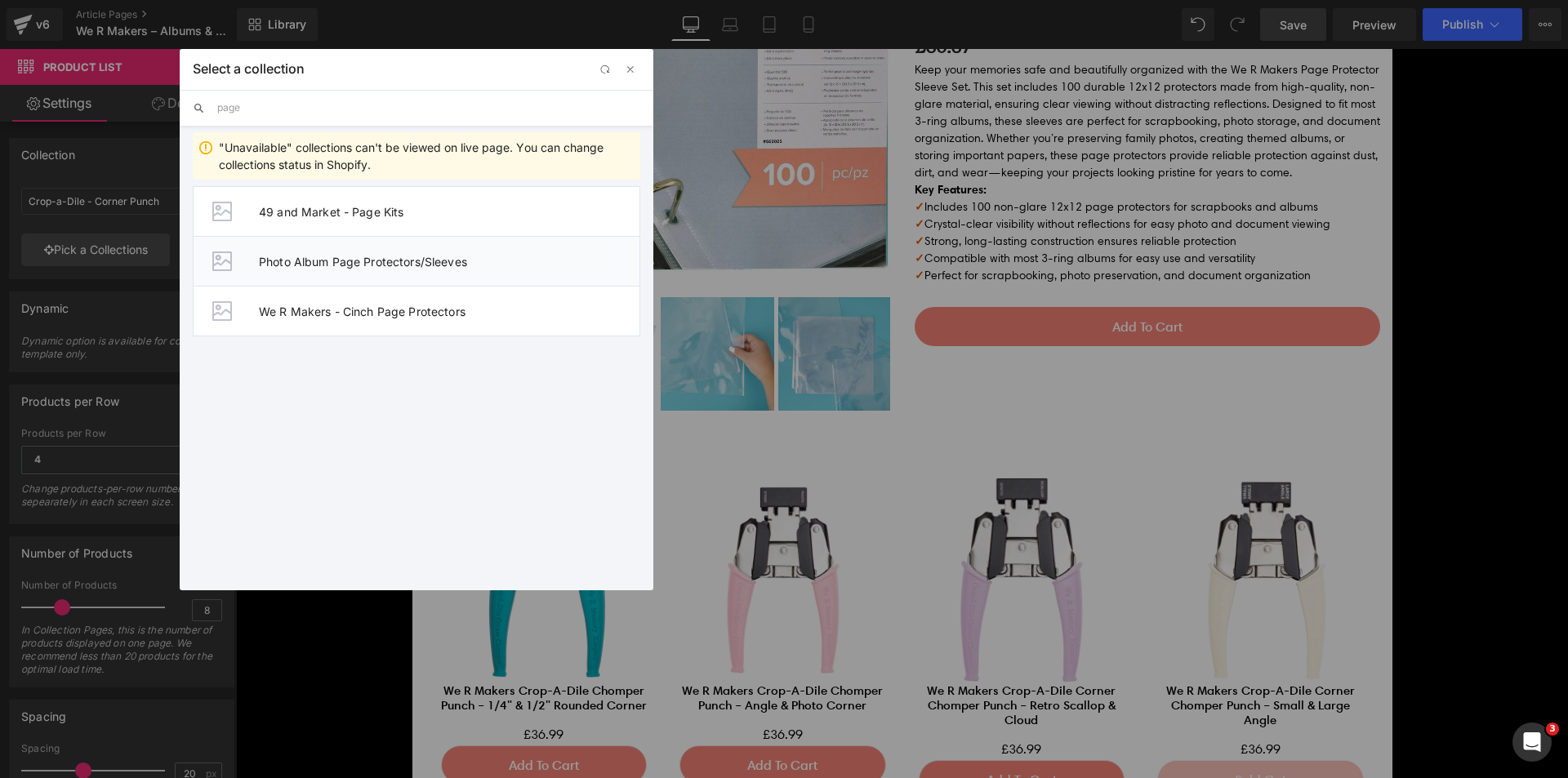
type input "page"
click at [470, 258] on span "Photo Album Page Protectors/Sleeves" at bounding box center [449, 262] width 381 height 14
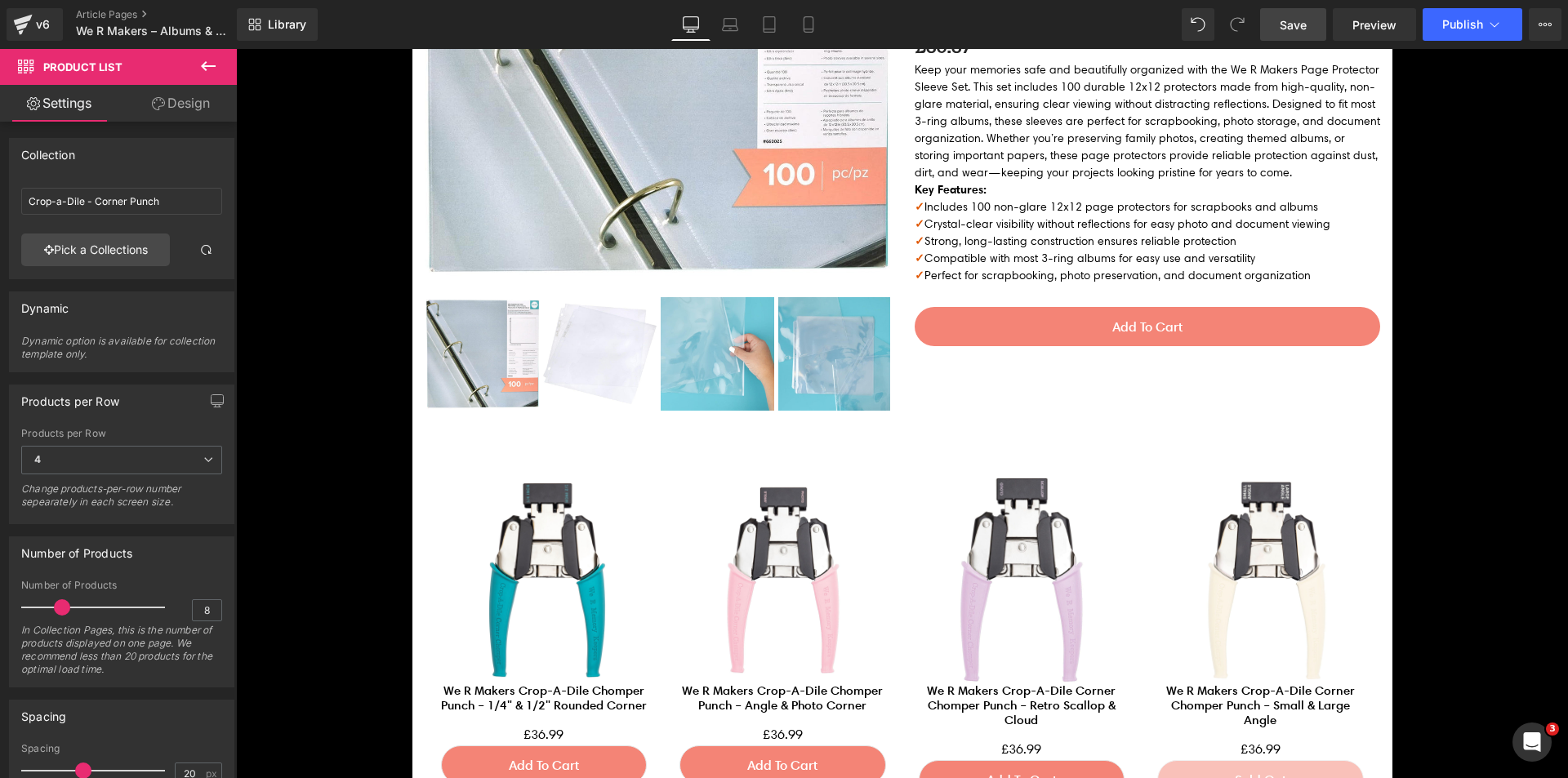
type input "Photo Album Page Protectors/Sleeves"
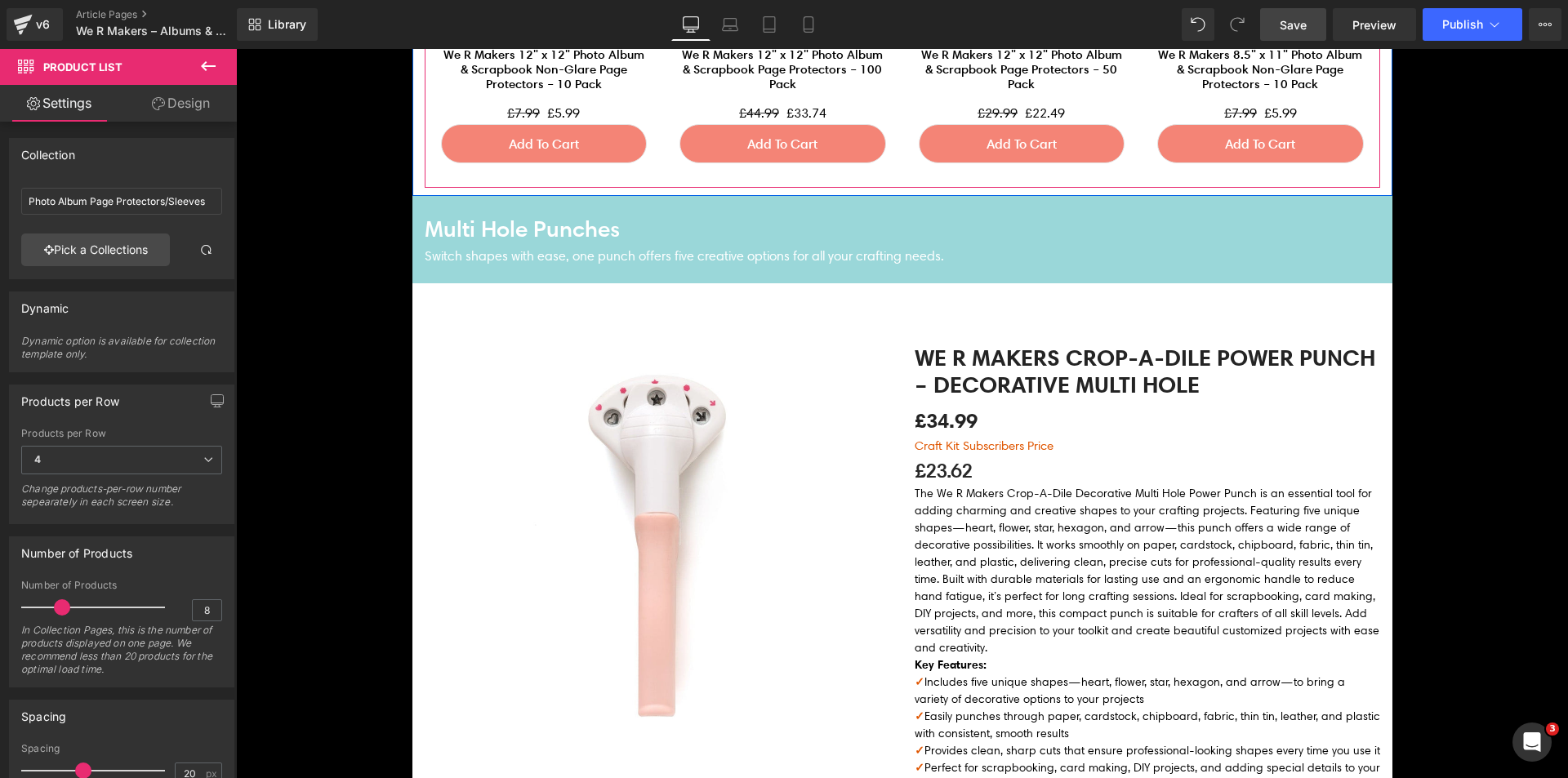
scroll to position [3184, 0]
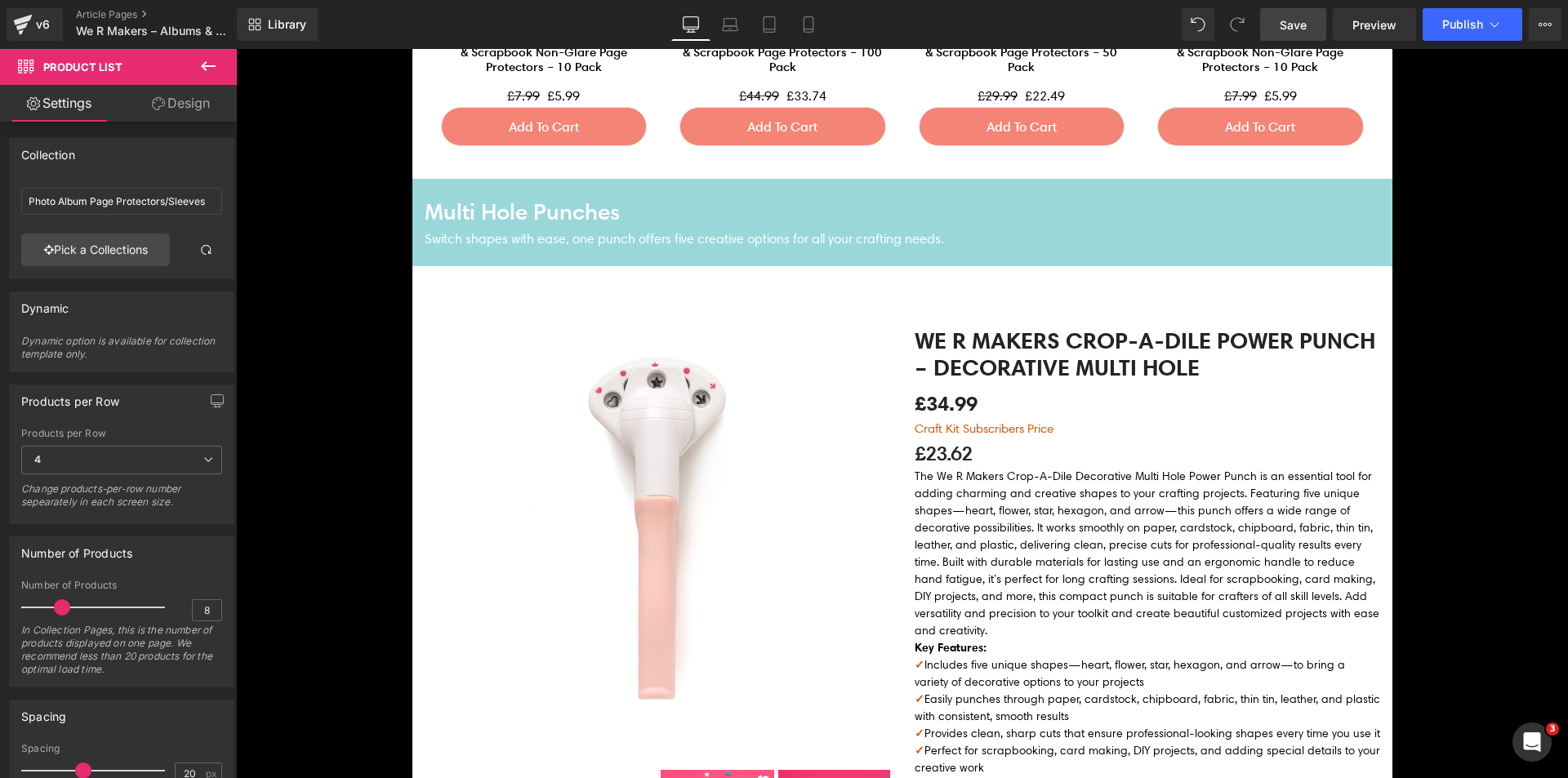
click at [662, 376] on img at bounding box center [657, 523] width 466 height 465
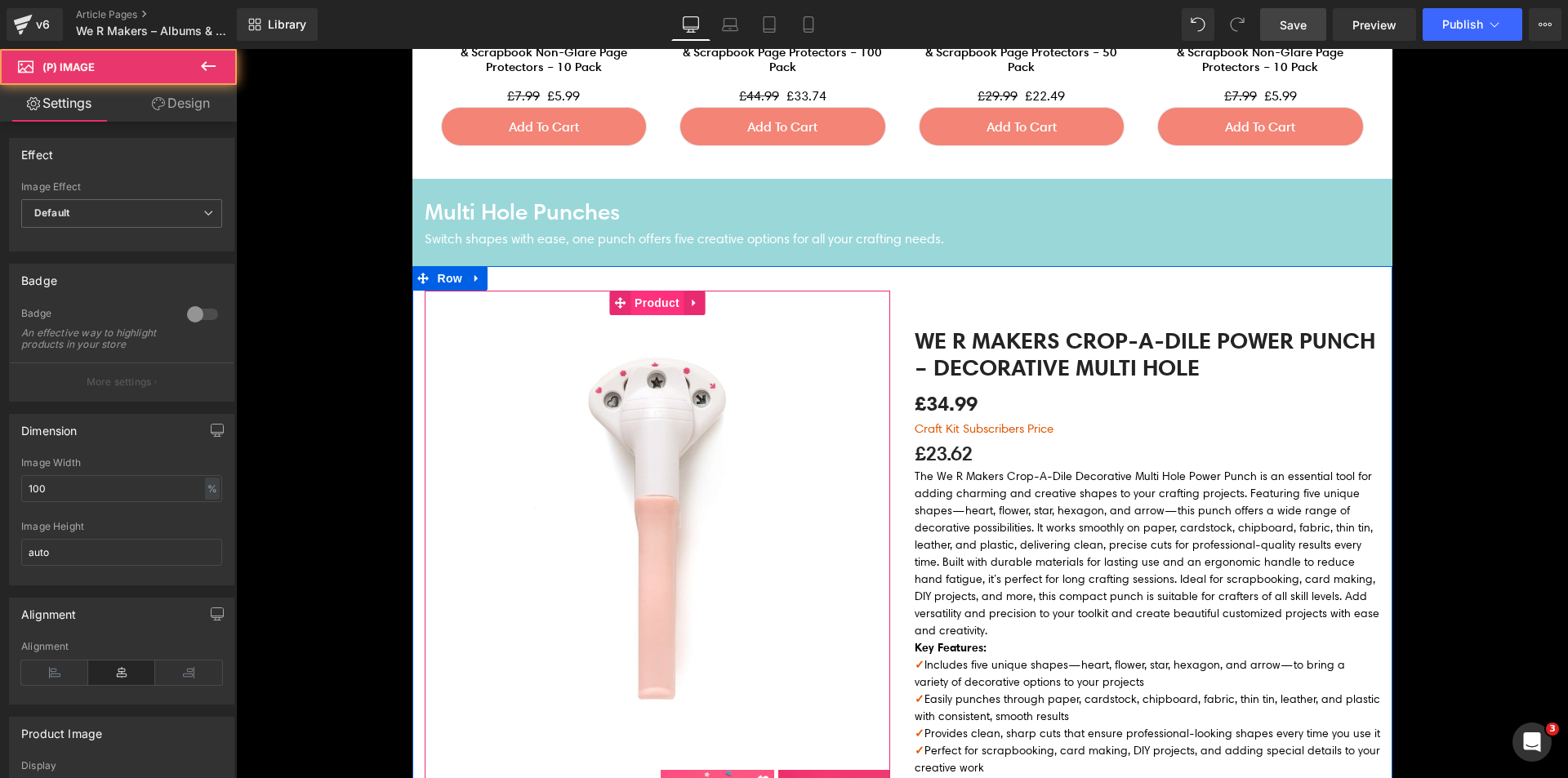
click at [659, 309] on span "Product" at bounding box center [656, 303] width 53 height 25
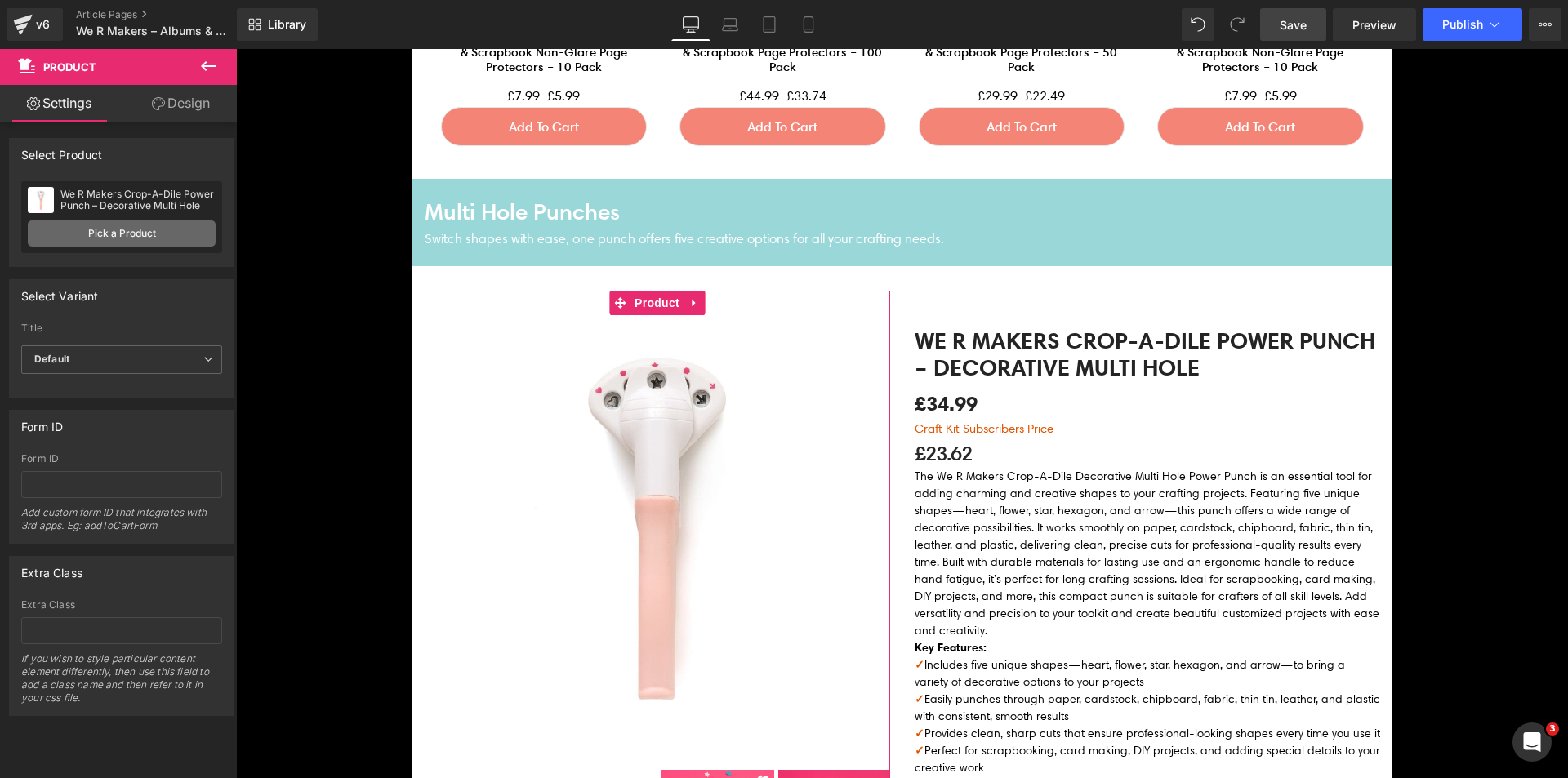
click at [74, 231] on link "Pick a Product" at bounding box center [121, 233] width 188 height 26
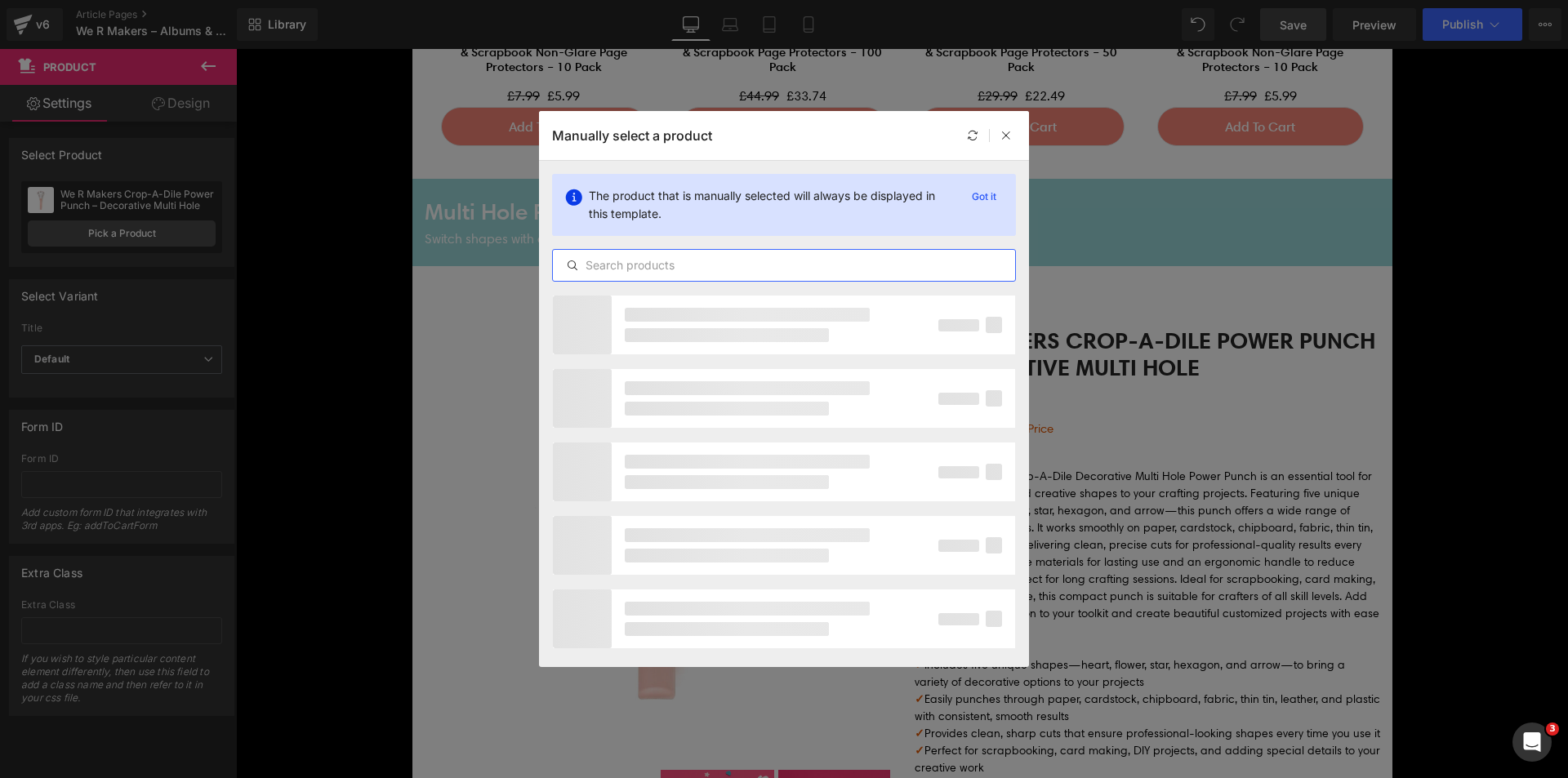
click at [673, 268] on input "text" at bounding box center [783, 265] width 462 height 20
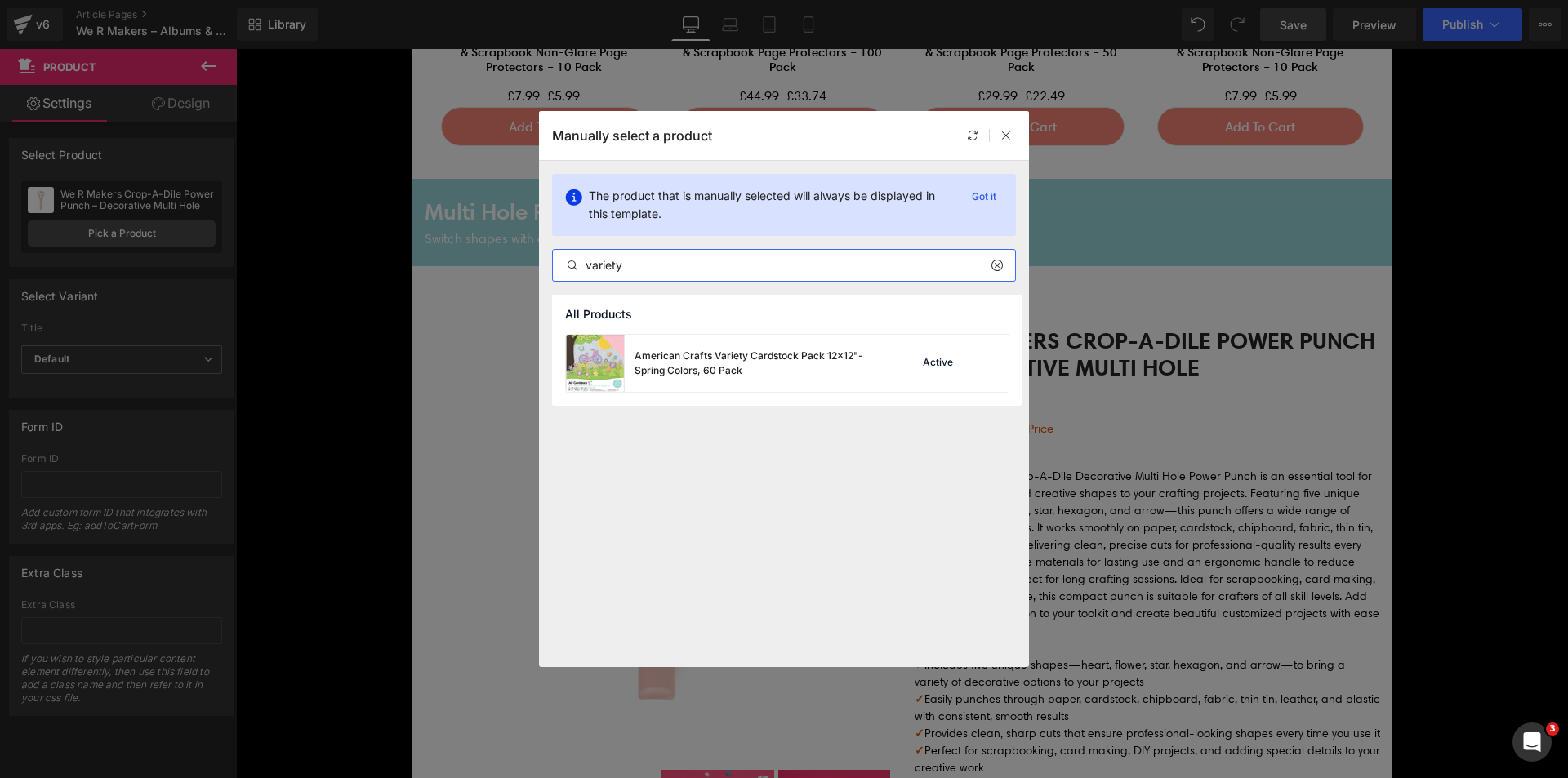
click at [666, 268] on input "variety" at bounding box center [783, 265] width 462 height 20
drag, startPoint x: 641, startPoint y: 273, endPoint x: 605, endPoint y: 274, distance: 36.0
click at [605, 274] on input "60 pa" at bounding box center [783, 265] width 462 height 20
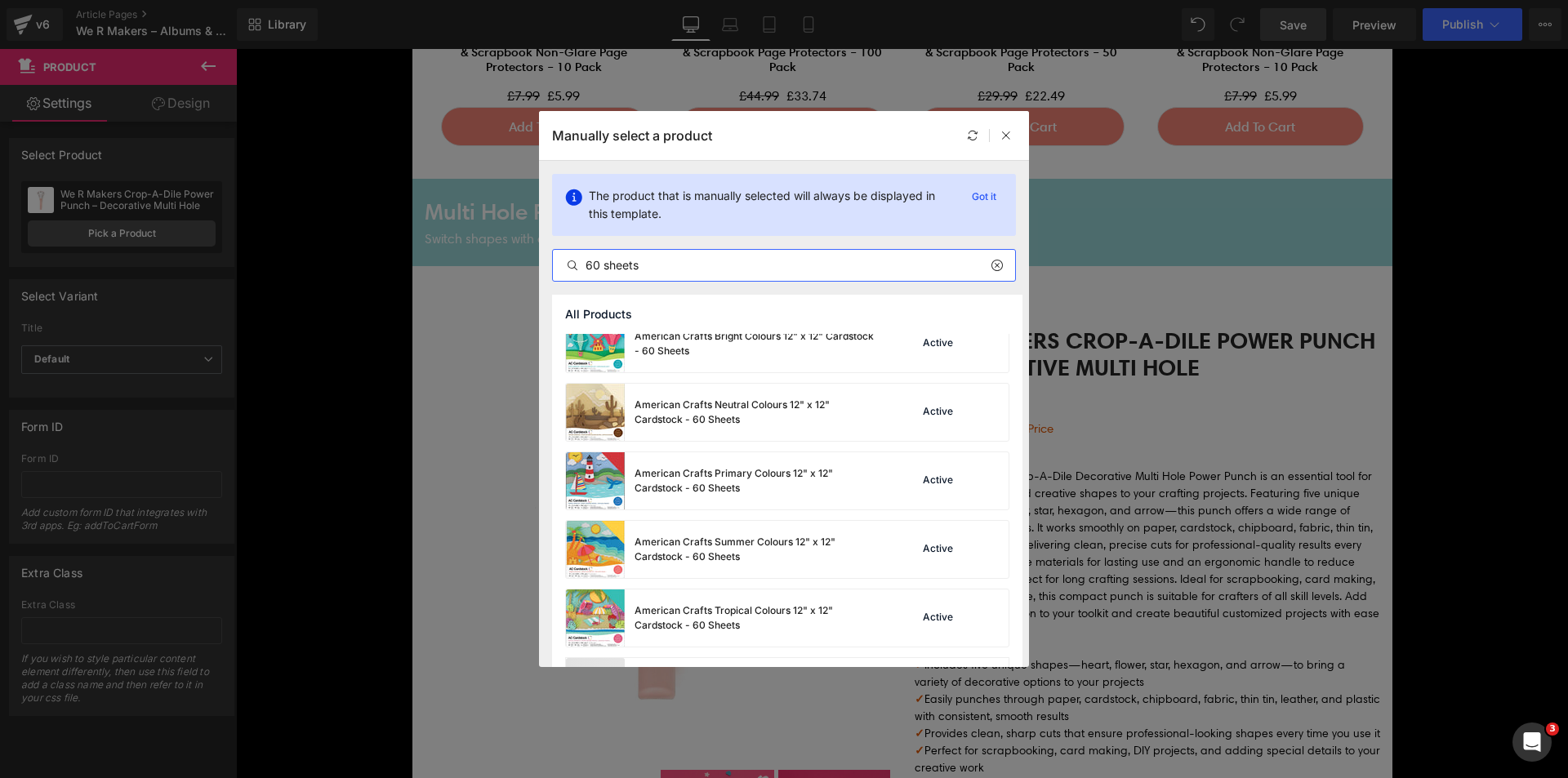
scroll to position [163, 0]
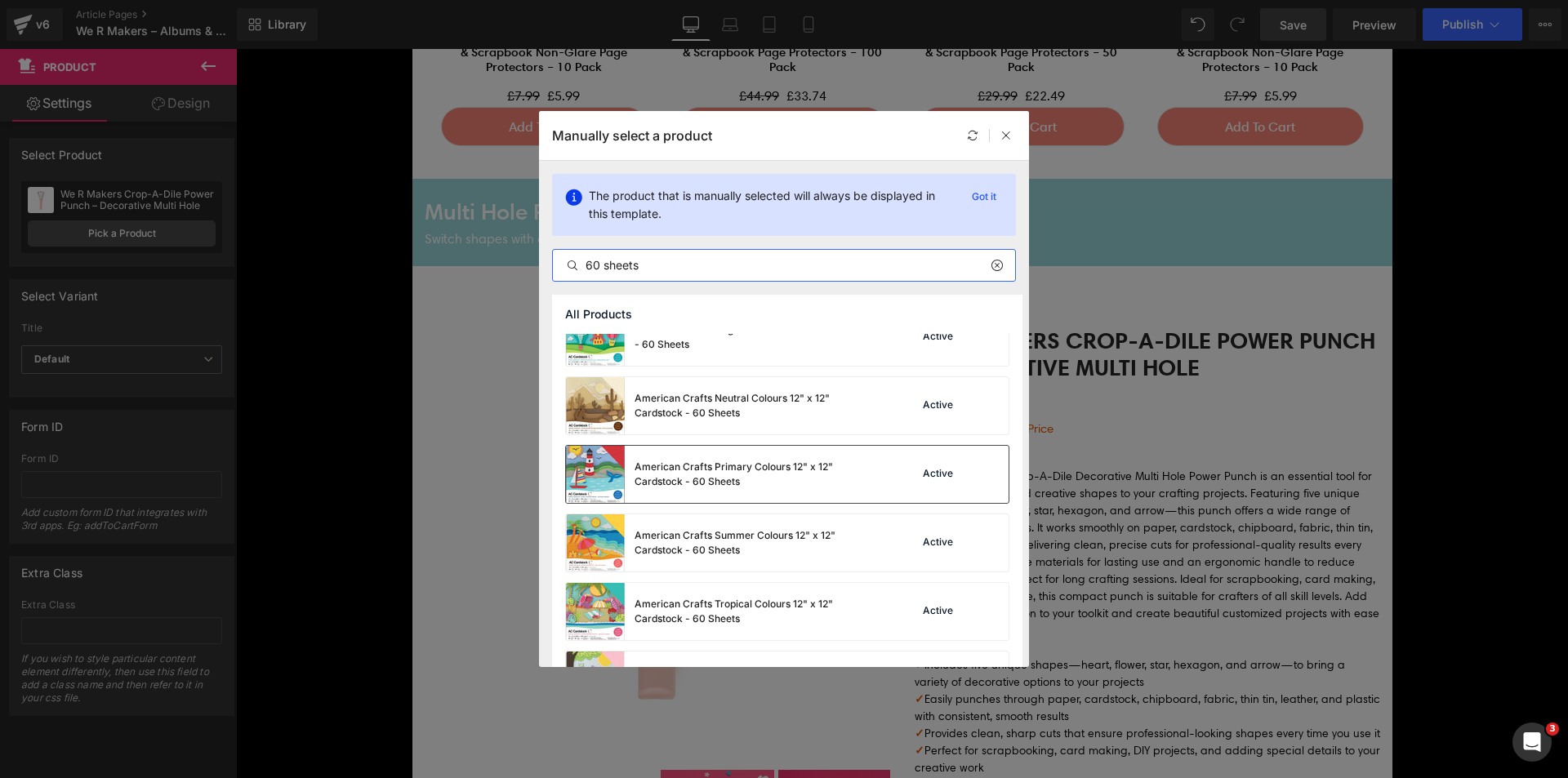
type input "60 sheets"
click at [788, 485] on div "American Crafts Primary Colours 12" x 12" Cardstock - 60 Sheets" at bounding box center [757, 474] width 245 height 29
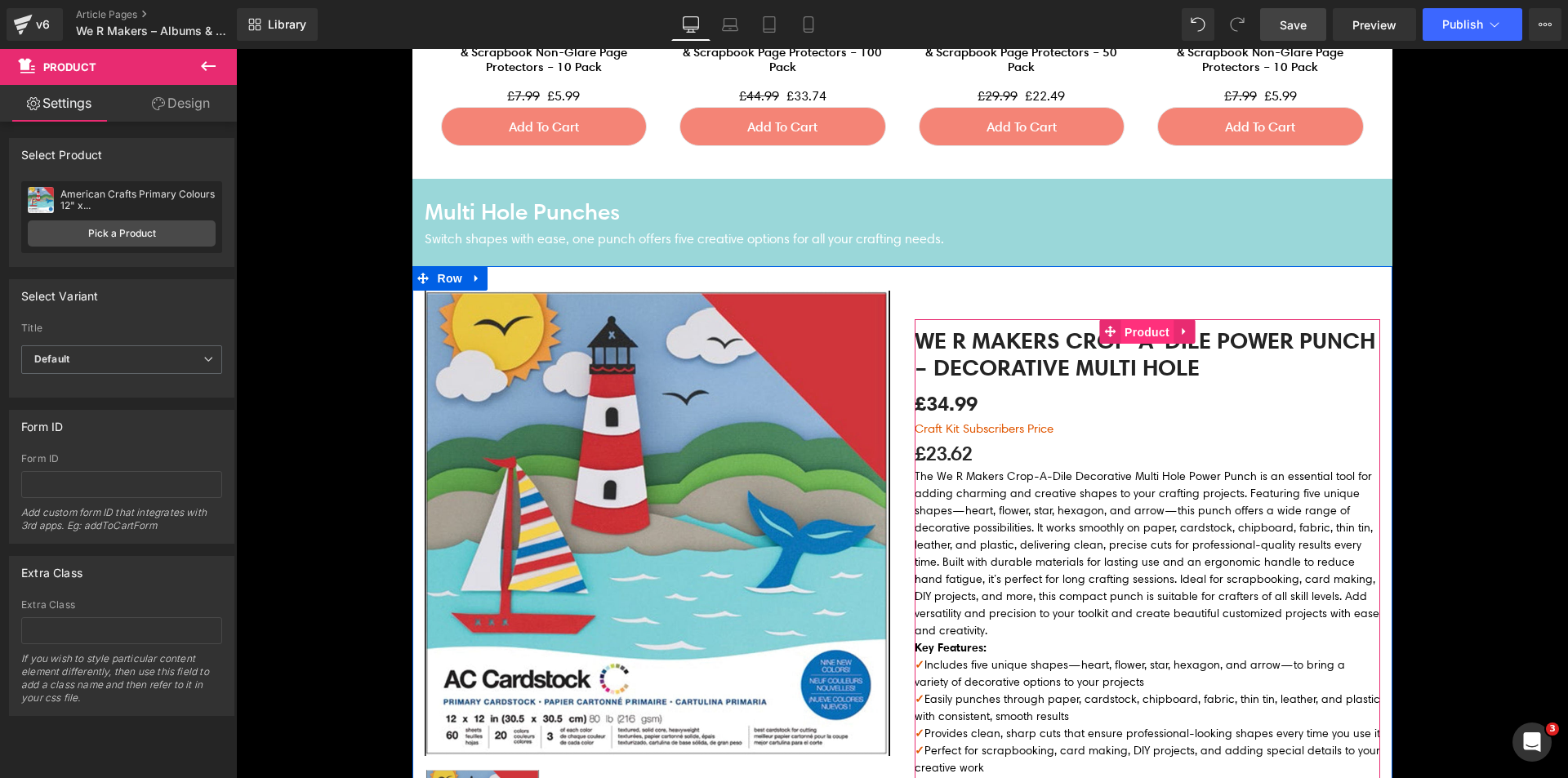
click at [1124, 339] on span "Product" at bounding box center [1147, 332] width 53 height 25
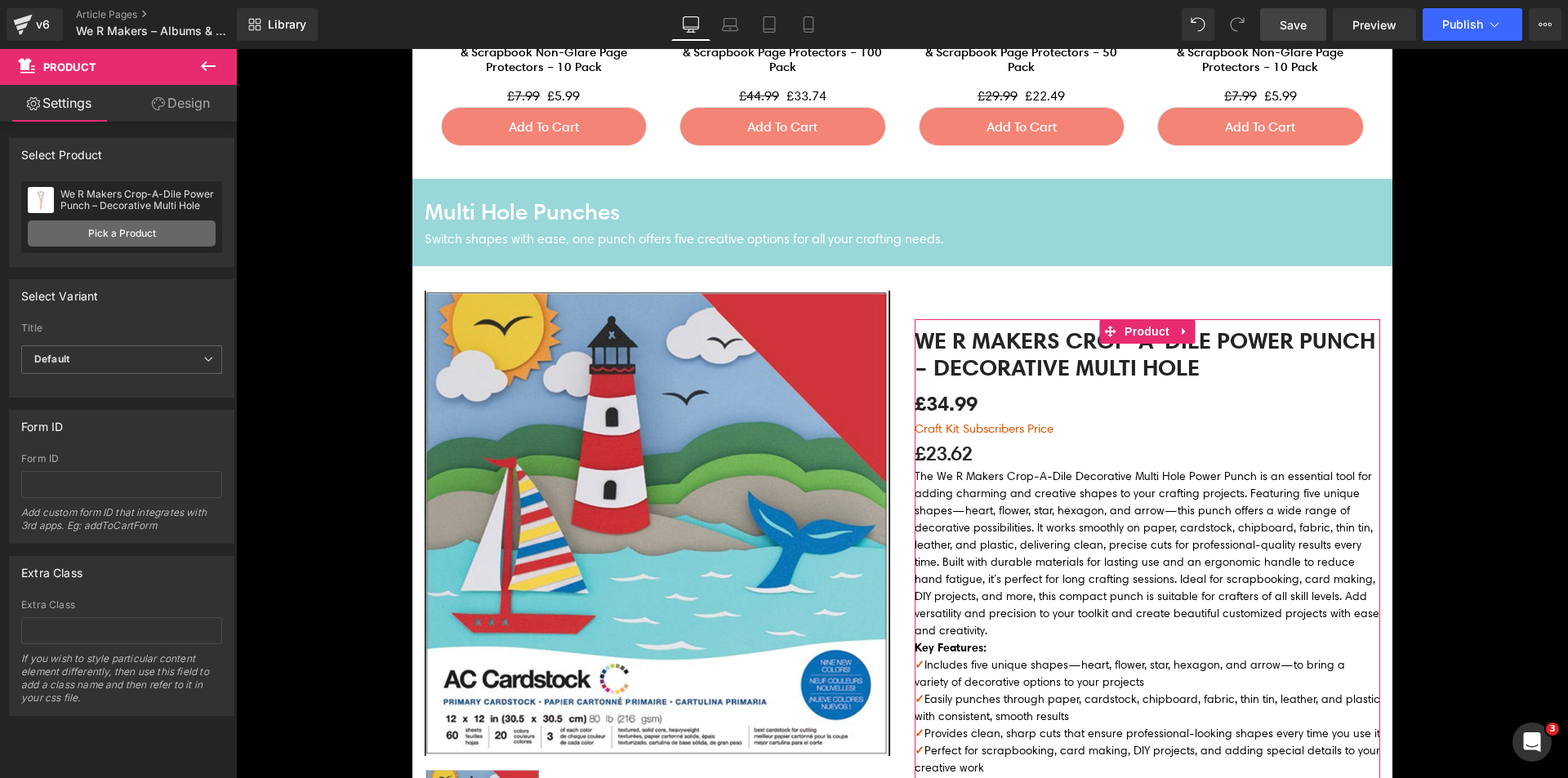
click at [166, 222] on link "Pick a Product" at bounding box center [121, 233] width 188 height 26
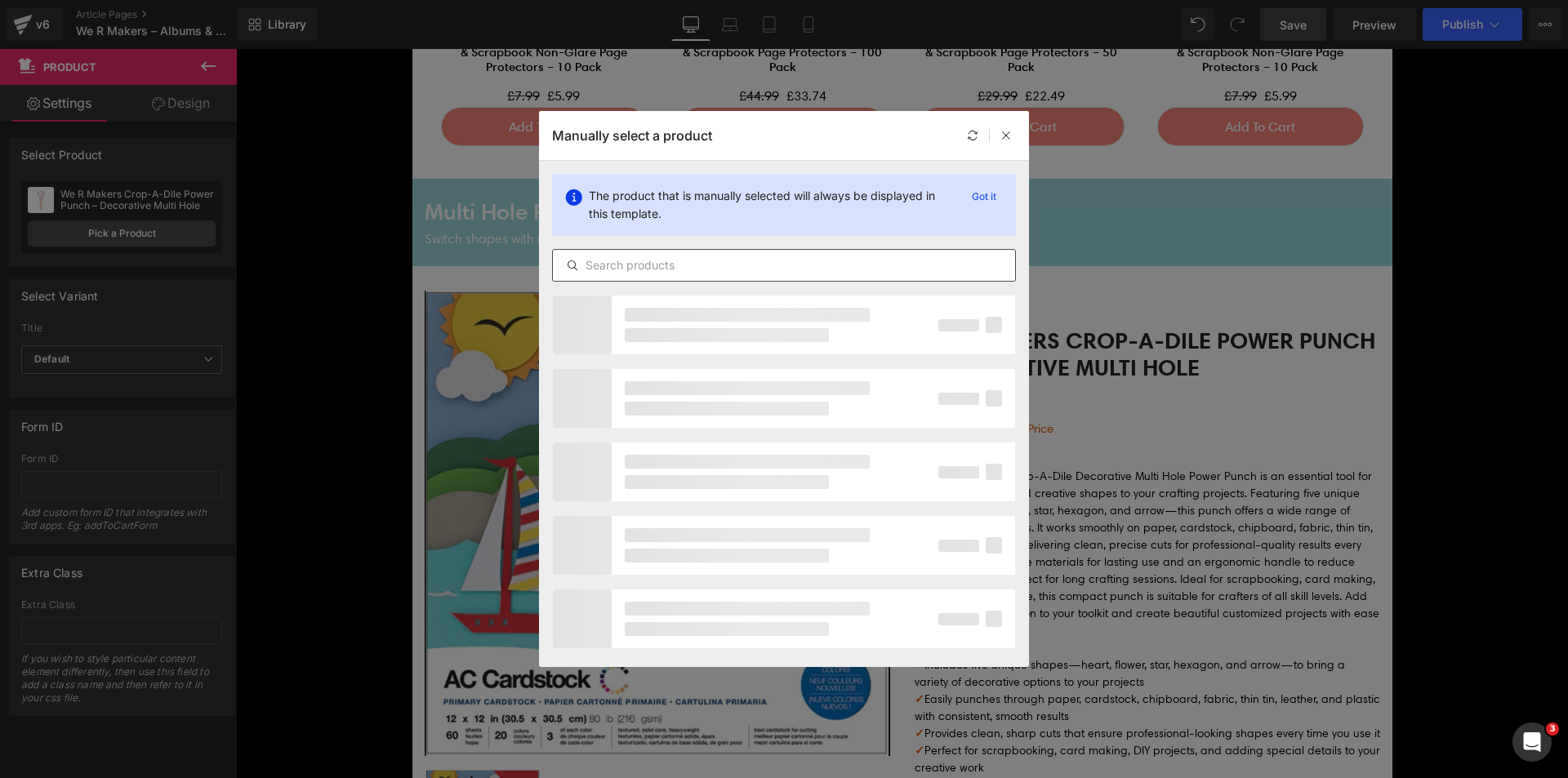
click at [649, 262] on input "text" at bounding box center [783, 265] width 462 height 20
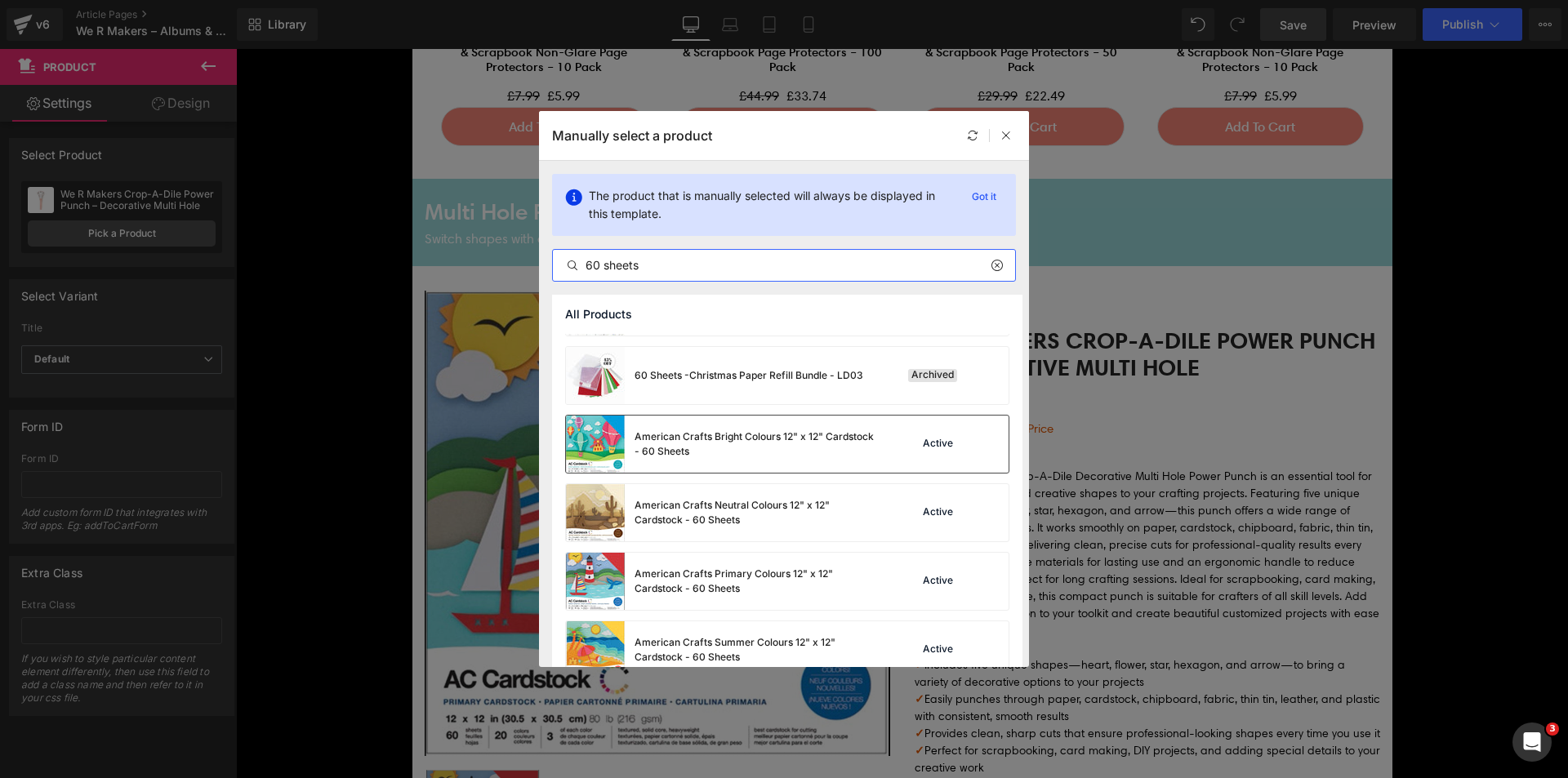
scroll to position [81, 0]
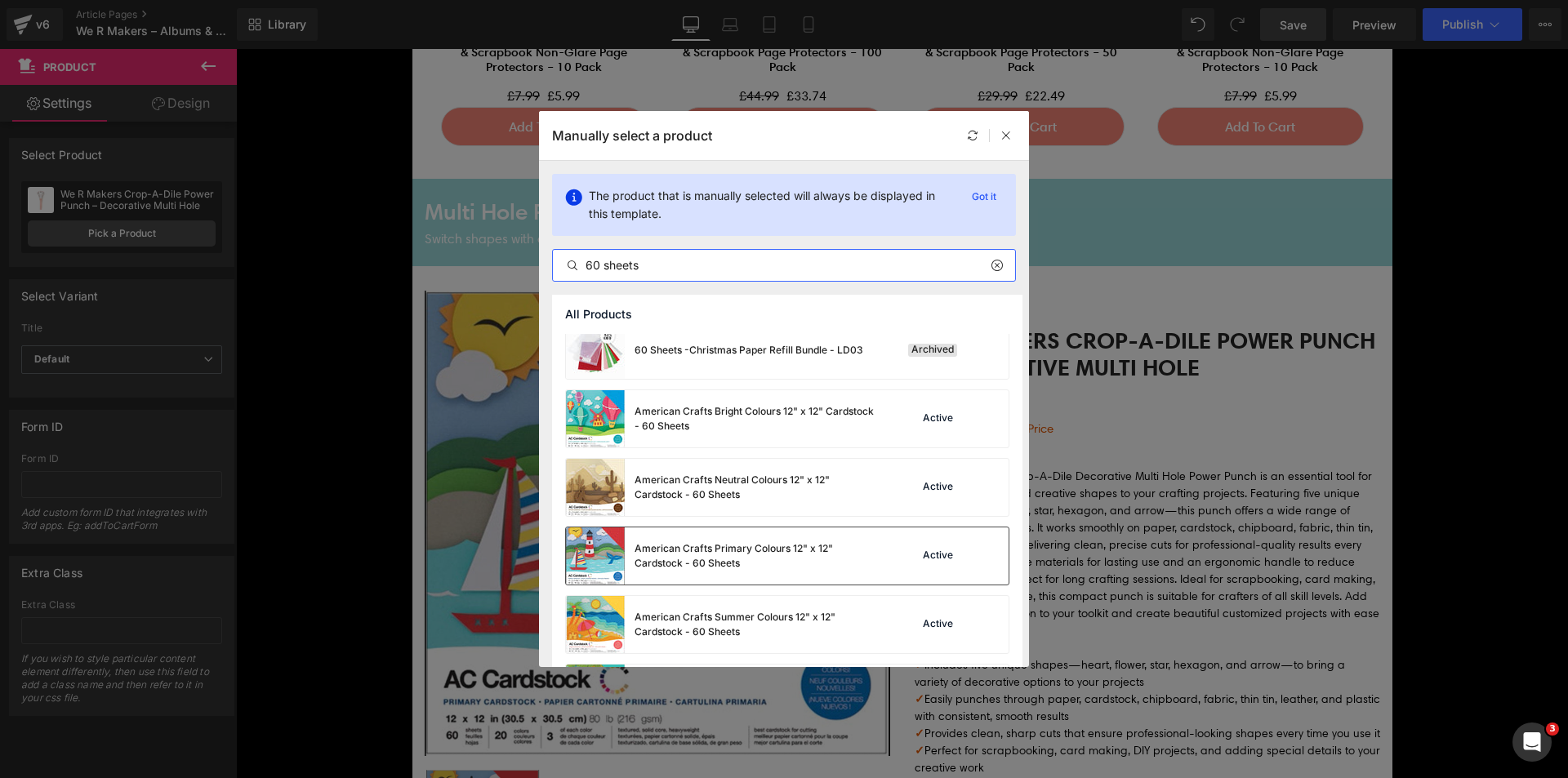
type input "60 sheets"
click at [748, 541] on div "American Crafts Primary Colours 12" x 12" Cardstock - 60 Sheets" at bounding box center [757, 555] width 245 height 29
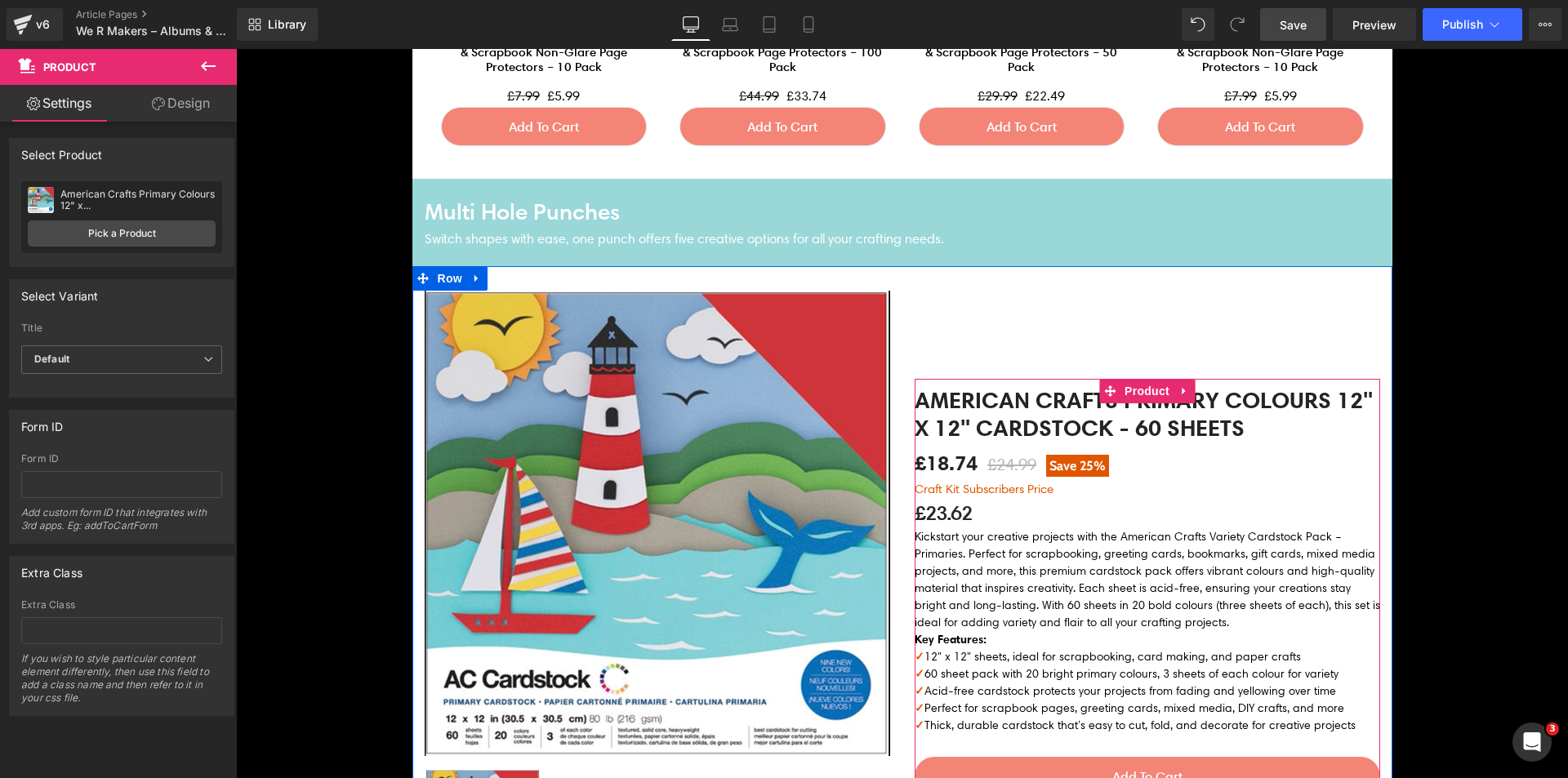
click at [934, 509] on p "£23.62" at bounding box center [1147, 513] width 466 height 30
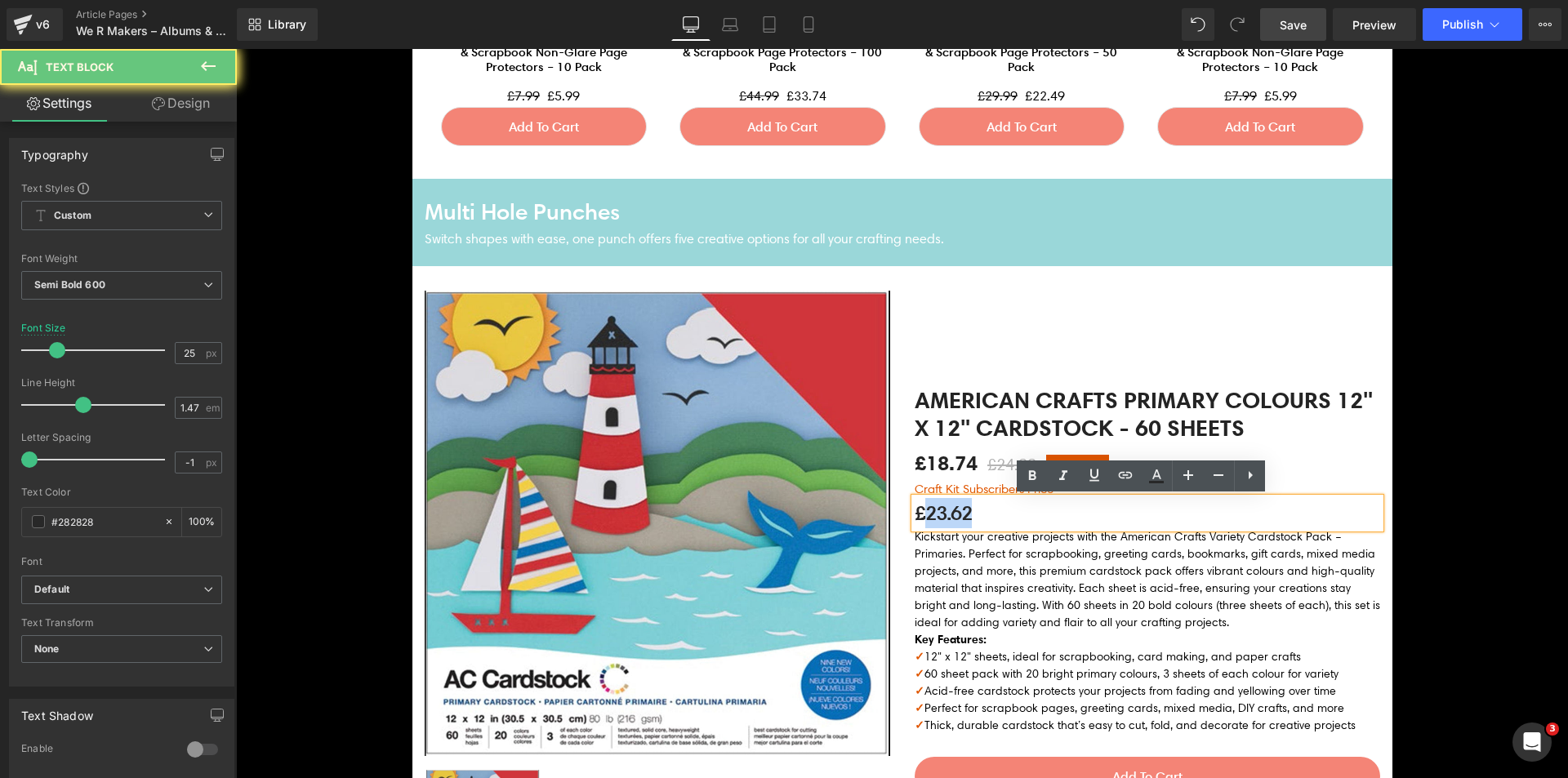
click at [934, 509] on p "£23.62" at bounding box center [1147, 513] width 466 height 30
paste div
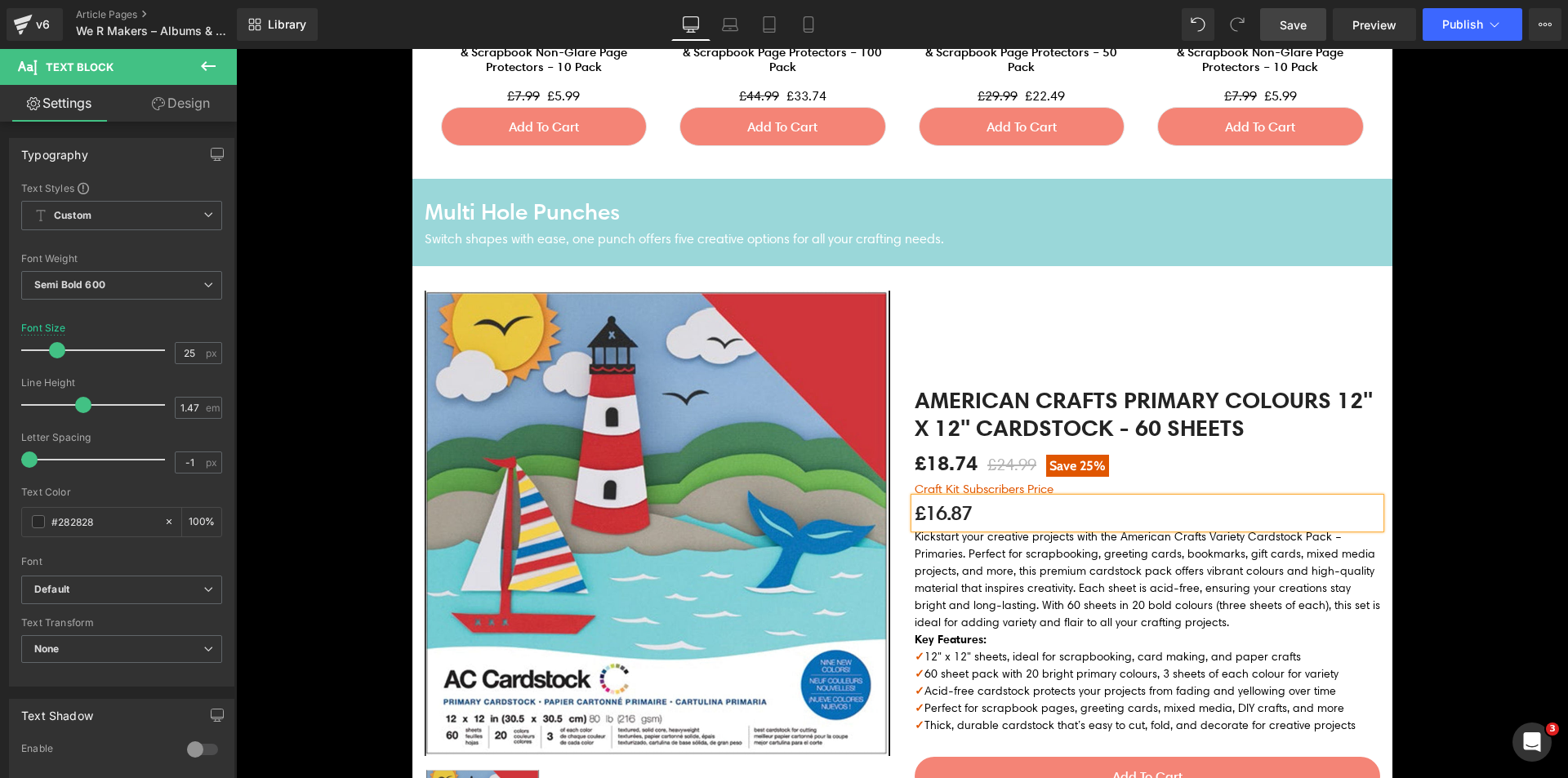
click at [366, 368] on div "Image Image Row Discover how effortless and precise hole punching can be with t…" at bounding box center [902, 360] width 1332 height 6651
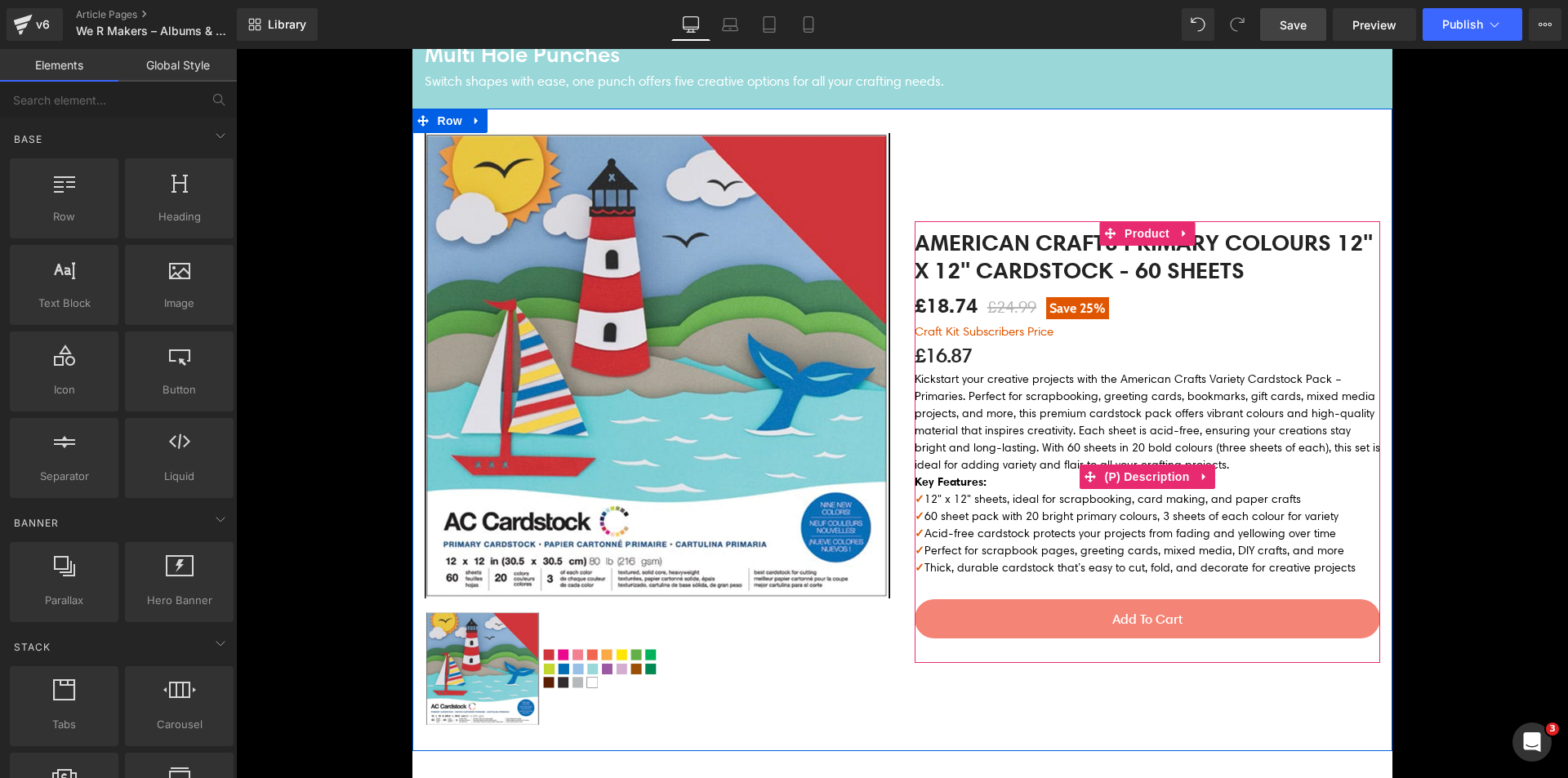
scroll to position [3509, 0]
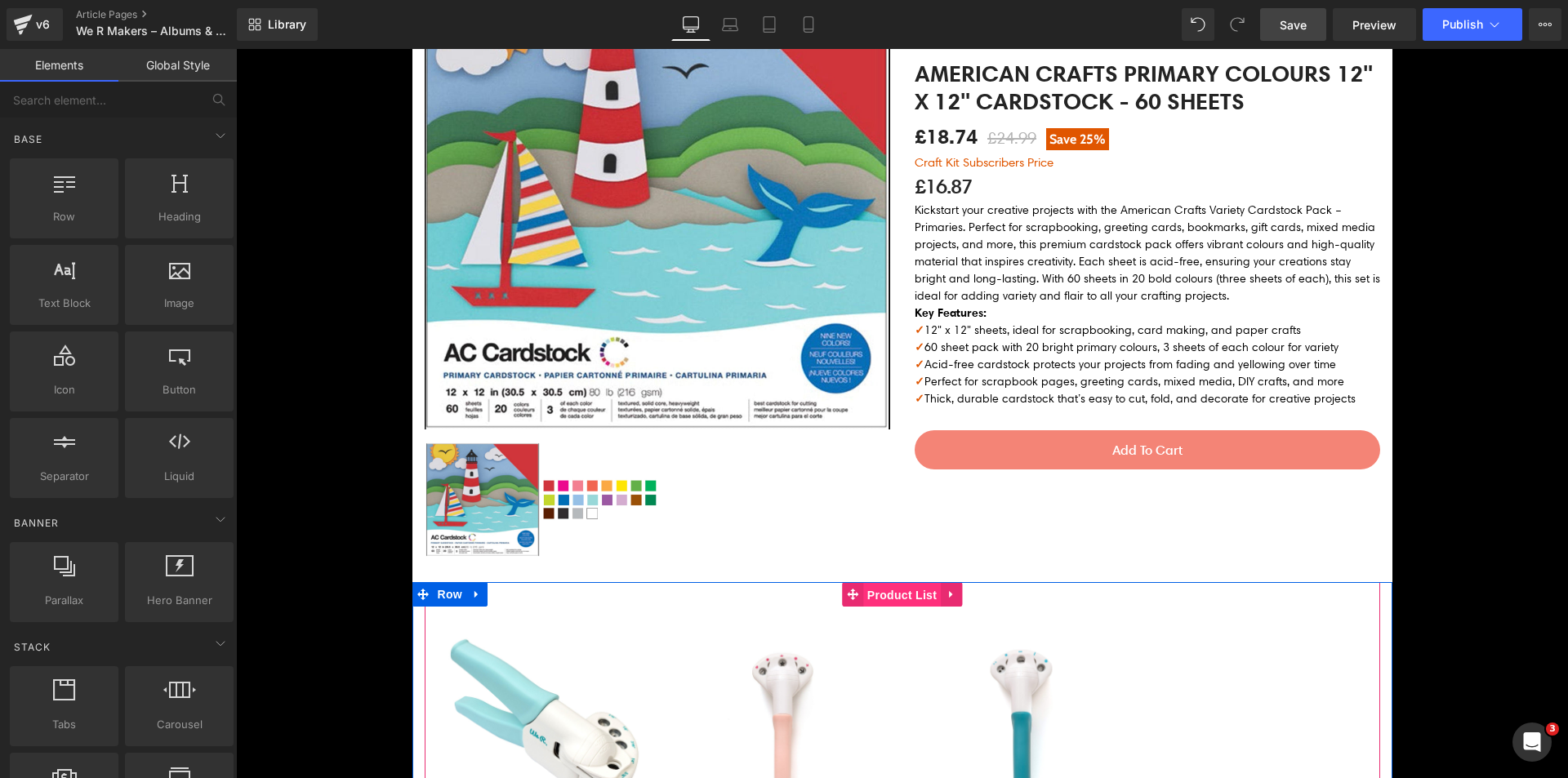
click at [874, 598] on span "Product List" at bounding box center [902, 595] width 77 height 25
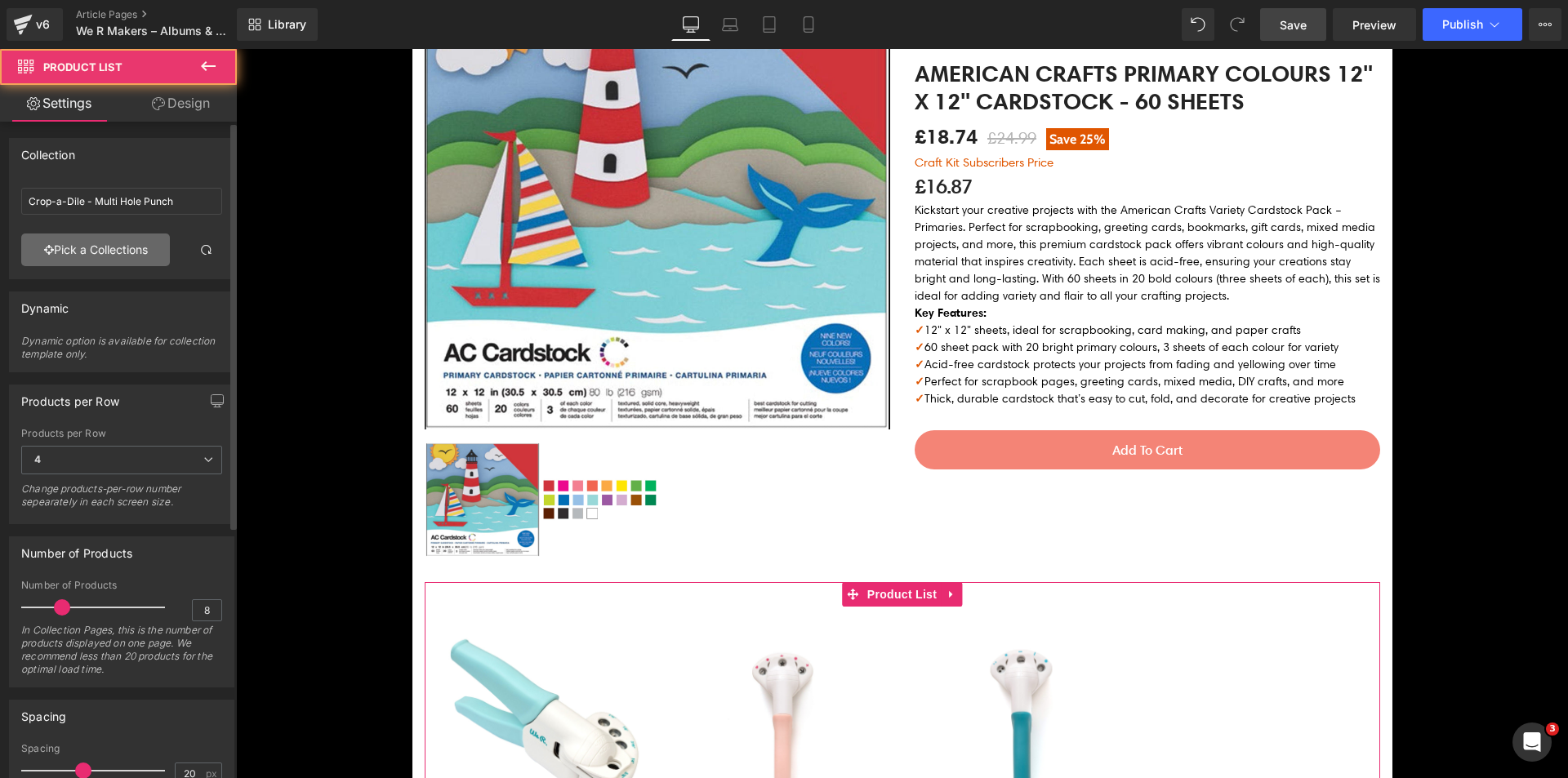
click at [65, 255] on link "Pick a Collections" at bounding box center [94, 249] width 148 height 33
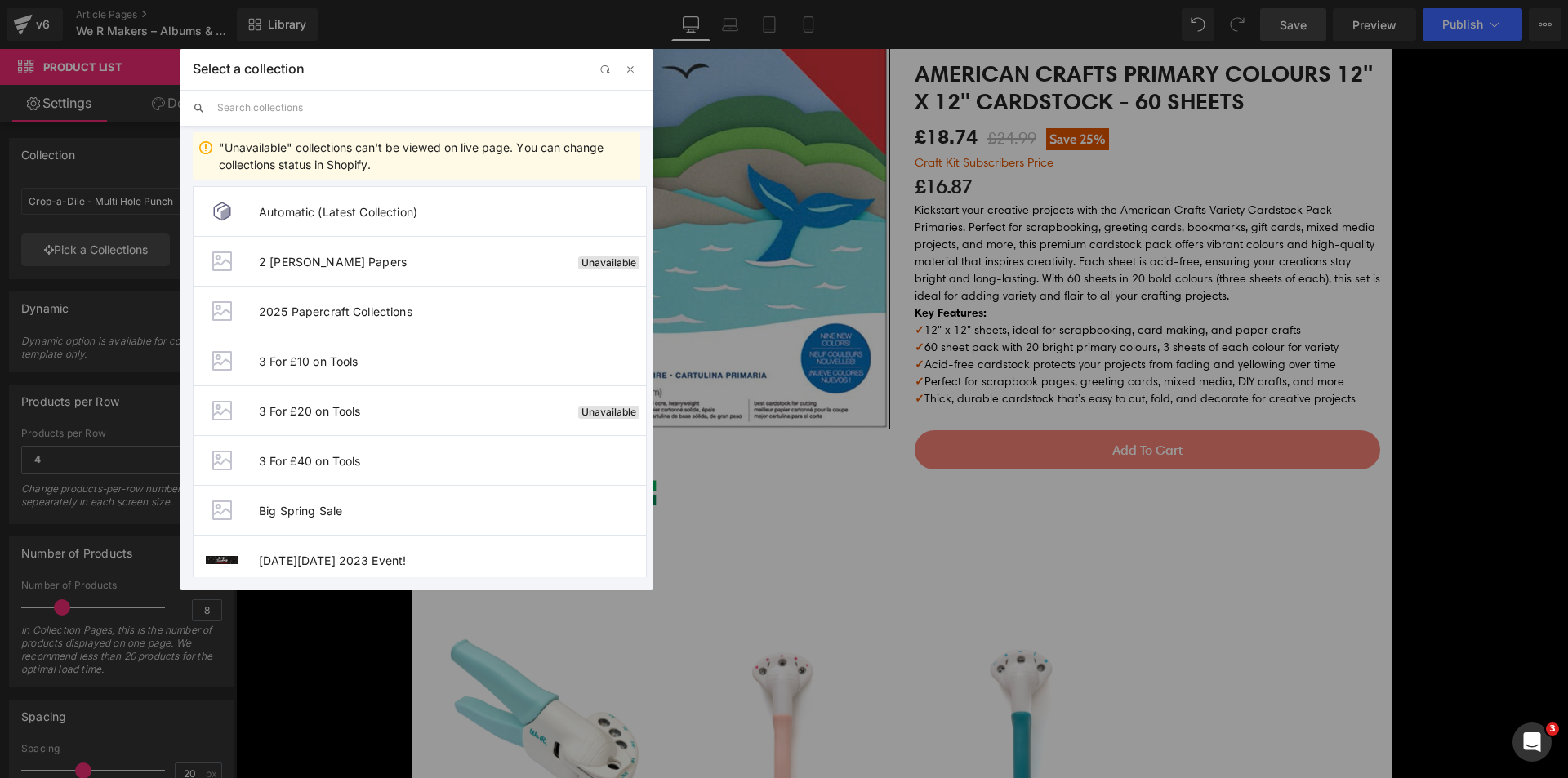
click at [320, 110] on div "Select a collection Back to Library Insert "Unavailable" collections can't be v…" at bounding box center [416, 319] width 473 height 541
click at [310, 97] on input "text" at bounding box center [429, 108] width 423 height 36
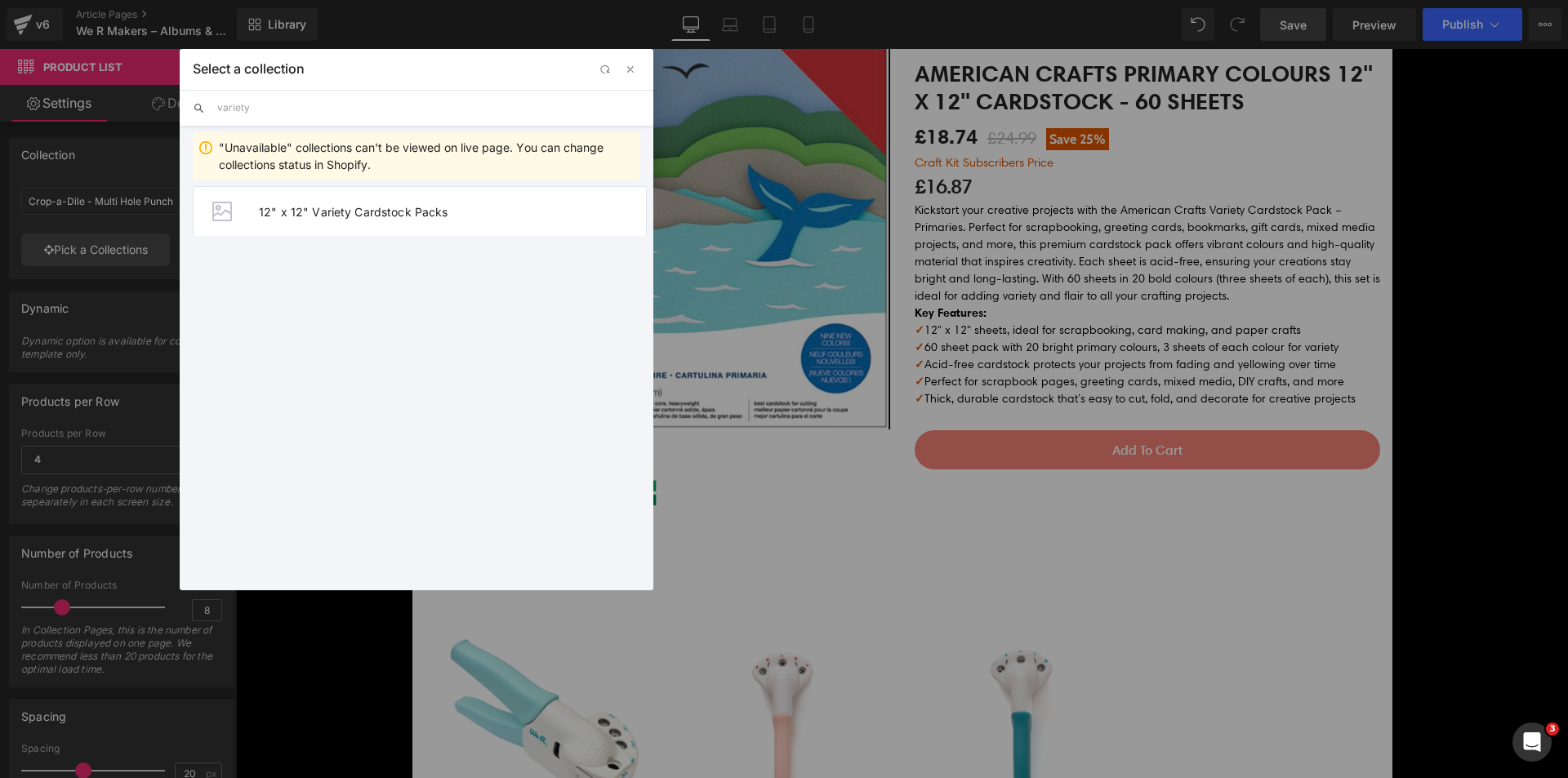
type input "variety"
click at [340, 239] on div "Automatic (Latest Collection) 2 [PERSON_NAME] Papers Unavailable 2025 Papercraf…" at bounding box center [416, 378] width 473 height 397
click at [338, 214] on span "12" x 12" Variety Cardstock Packs" at bounding box center [452, 211] width 387 height 14
type input "12"
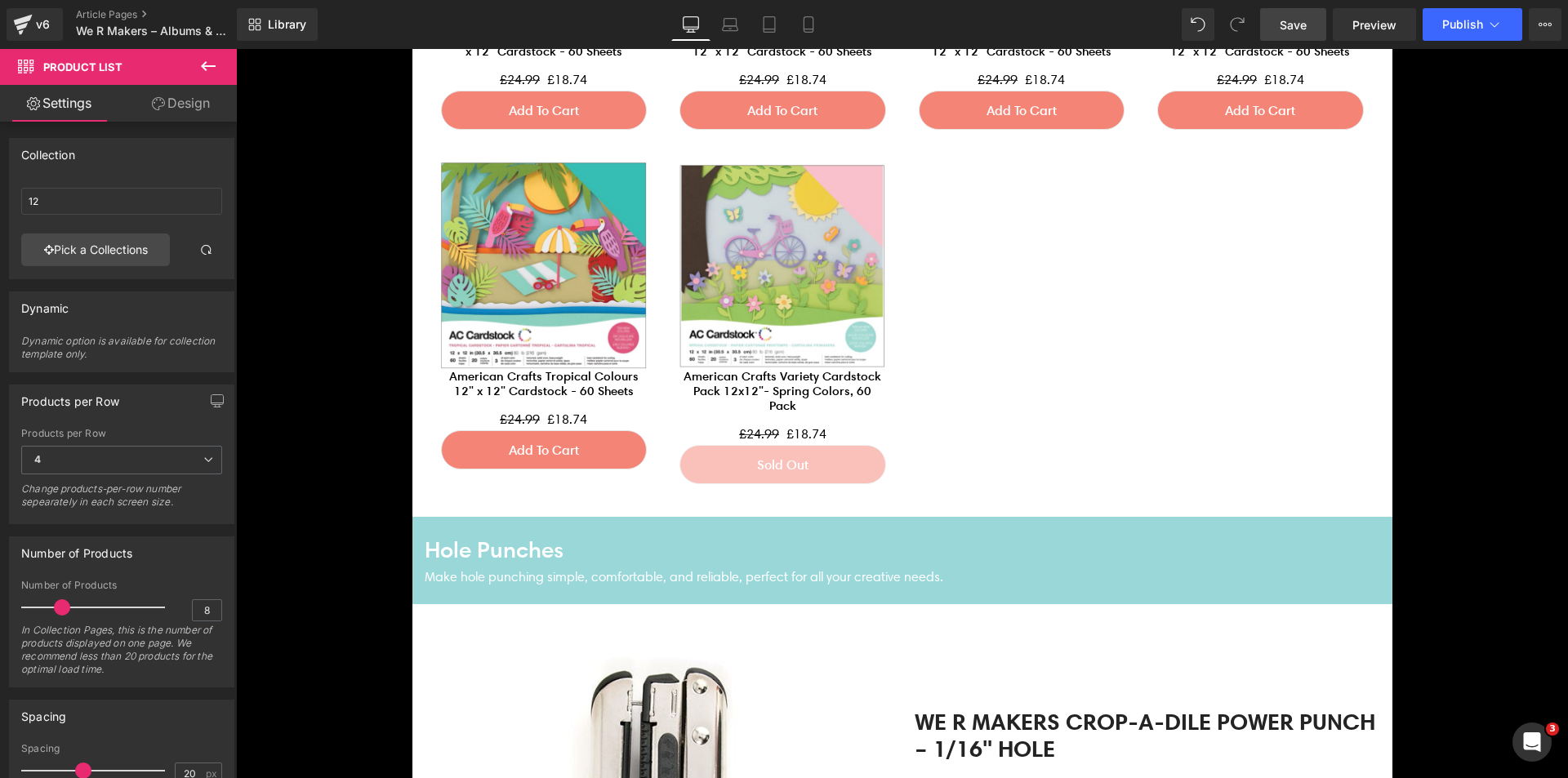
scroll to position [4407, 0]
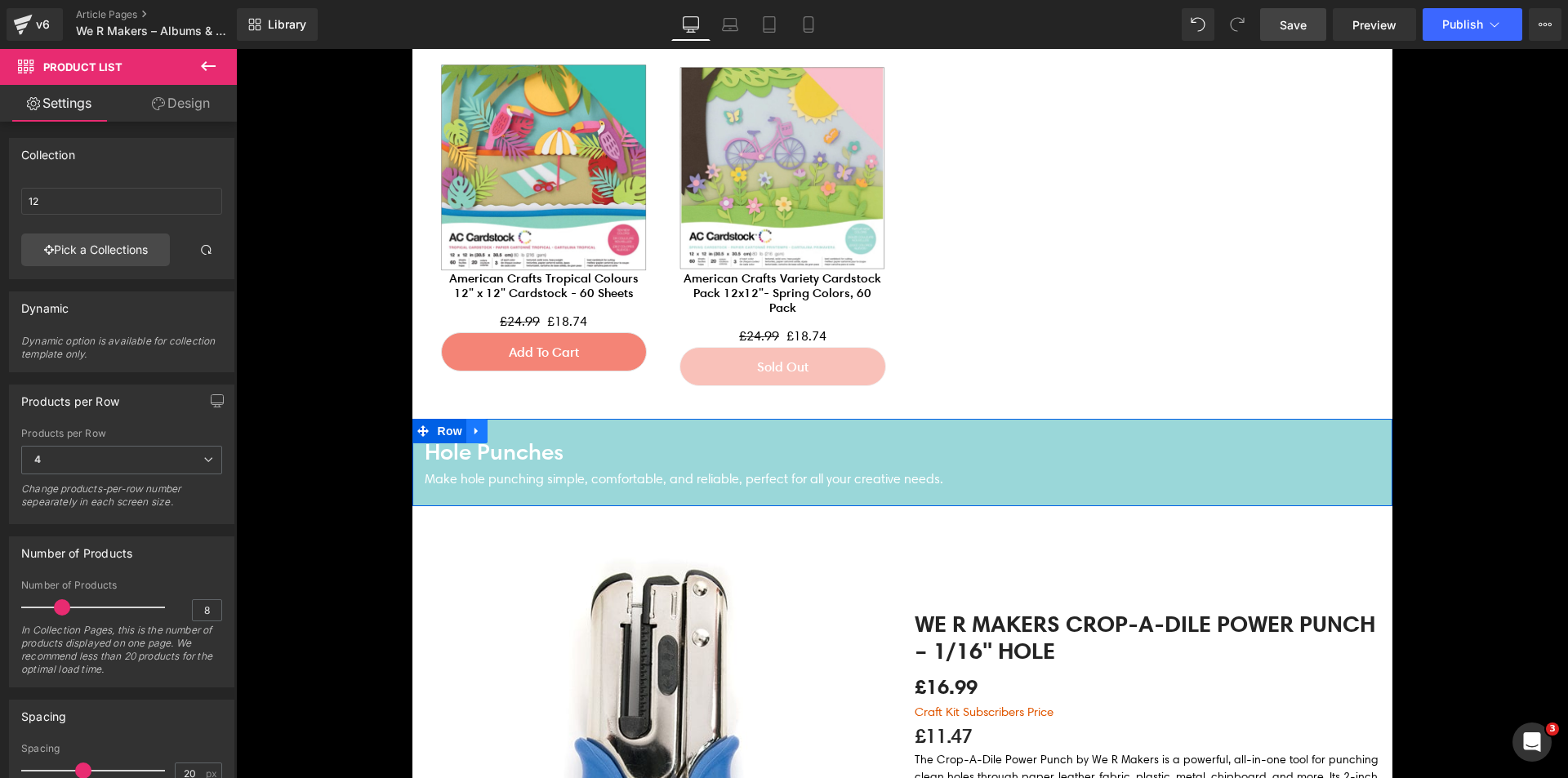
click at [472, 435] on icon at bounding box center [477, 431] width 11 height 12
click at [514, 434] on icon at bounding box center [520, 431] width 11 height 11
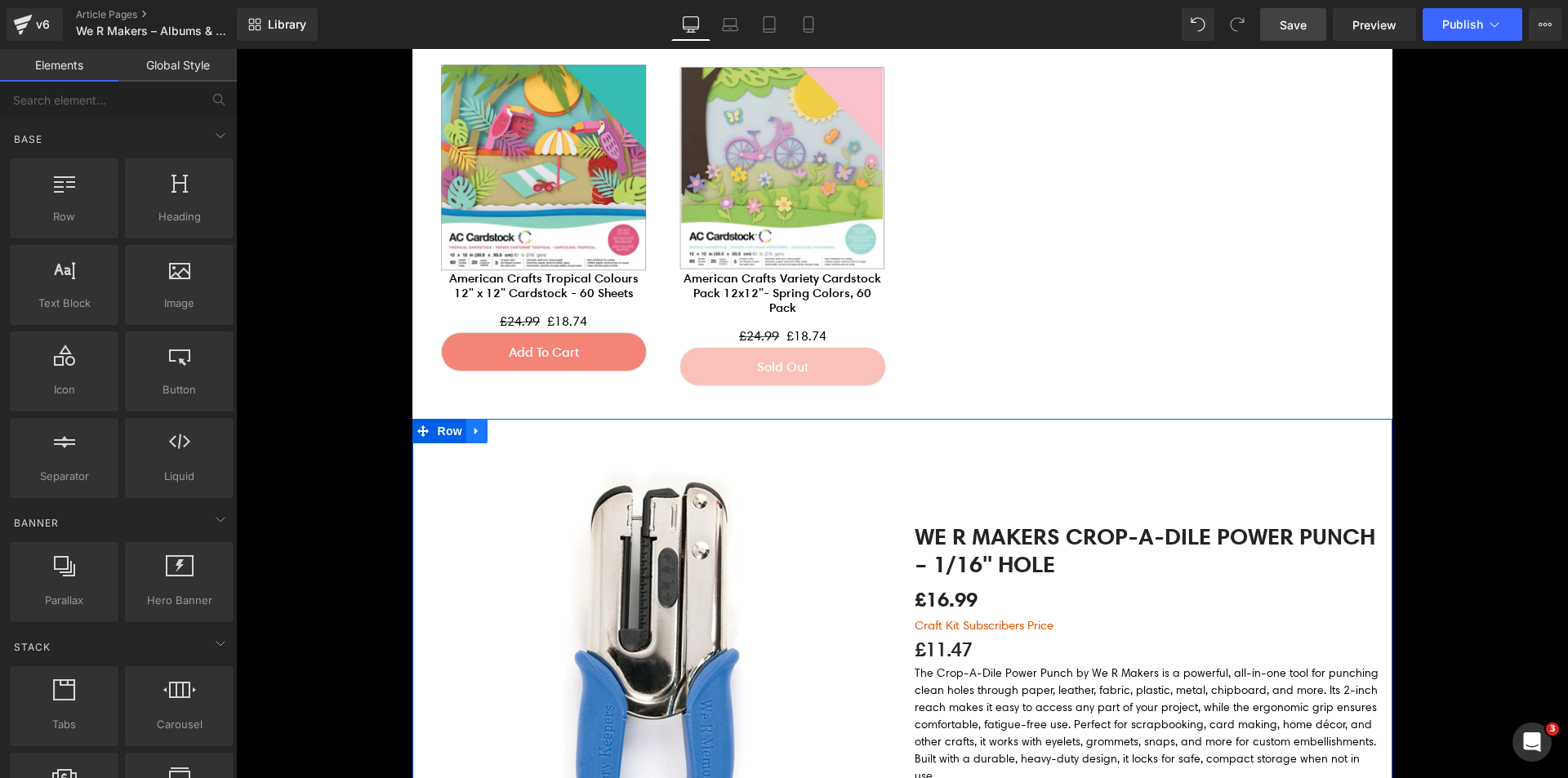
click at [471, 431] on icon at bounding box center [477, 431] width 11 height 12
click at [514, 436] on icon at bounding box center [520, 431] width 11 height 11
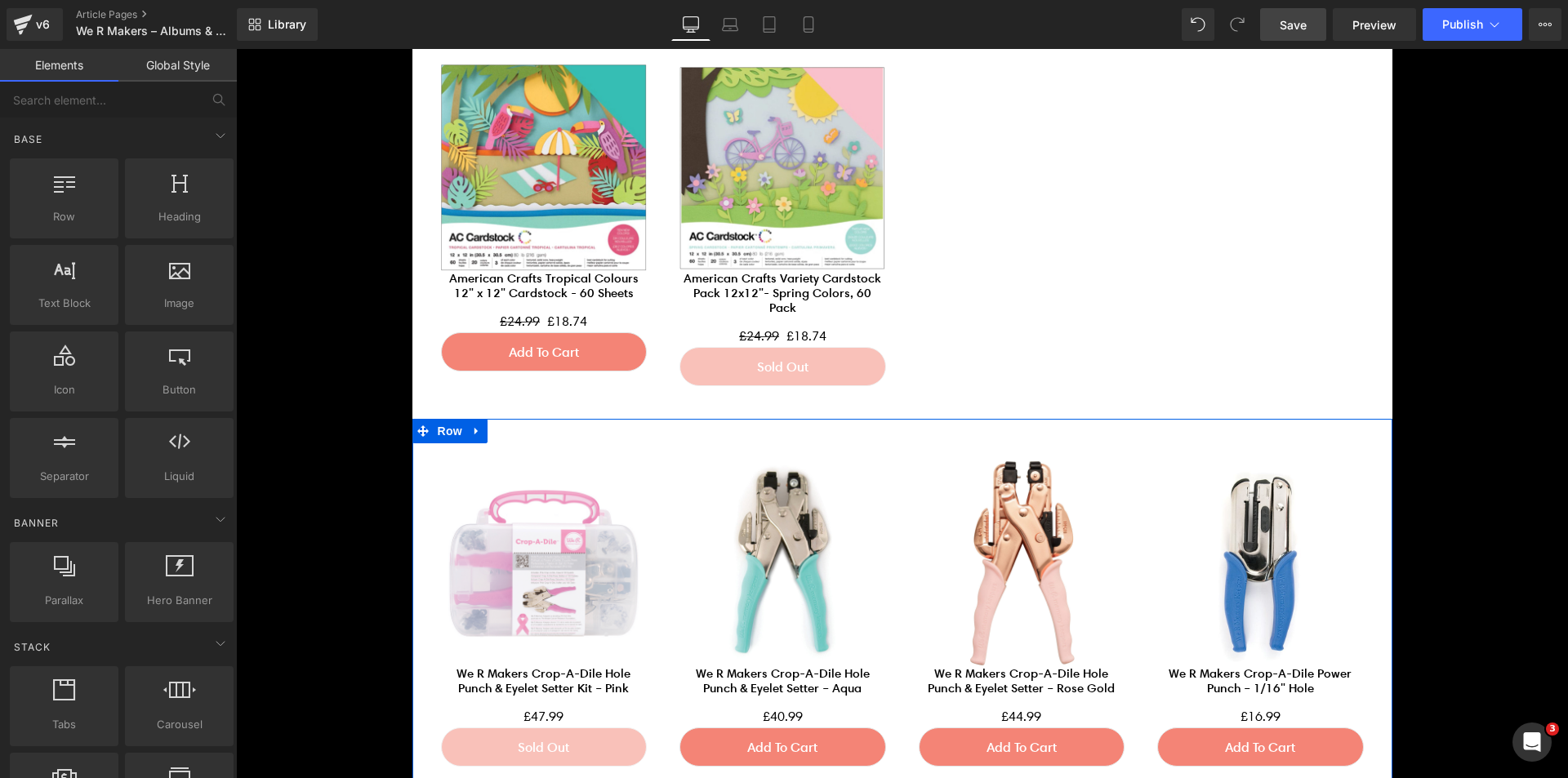
click at [471, 434] on icon at bounding box center [477, 431] width 11 height 12
click at [517, 434] on icon at bounding box center [520, 431] width 11 height 11
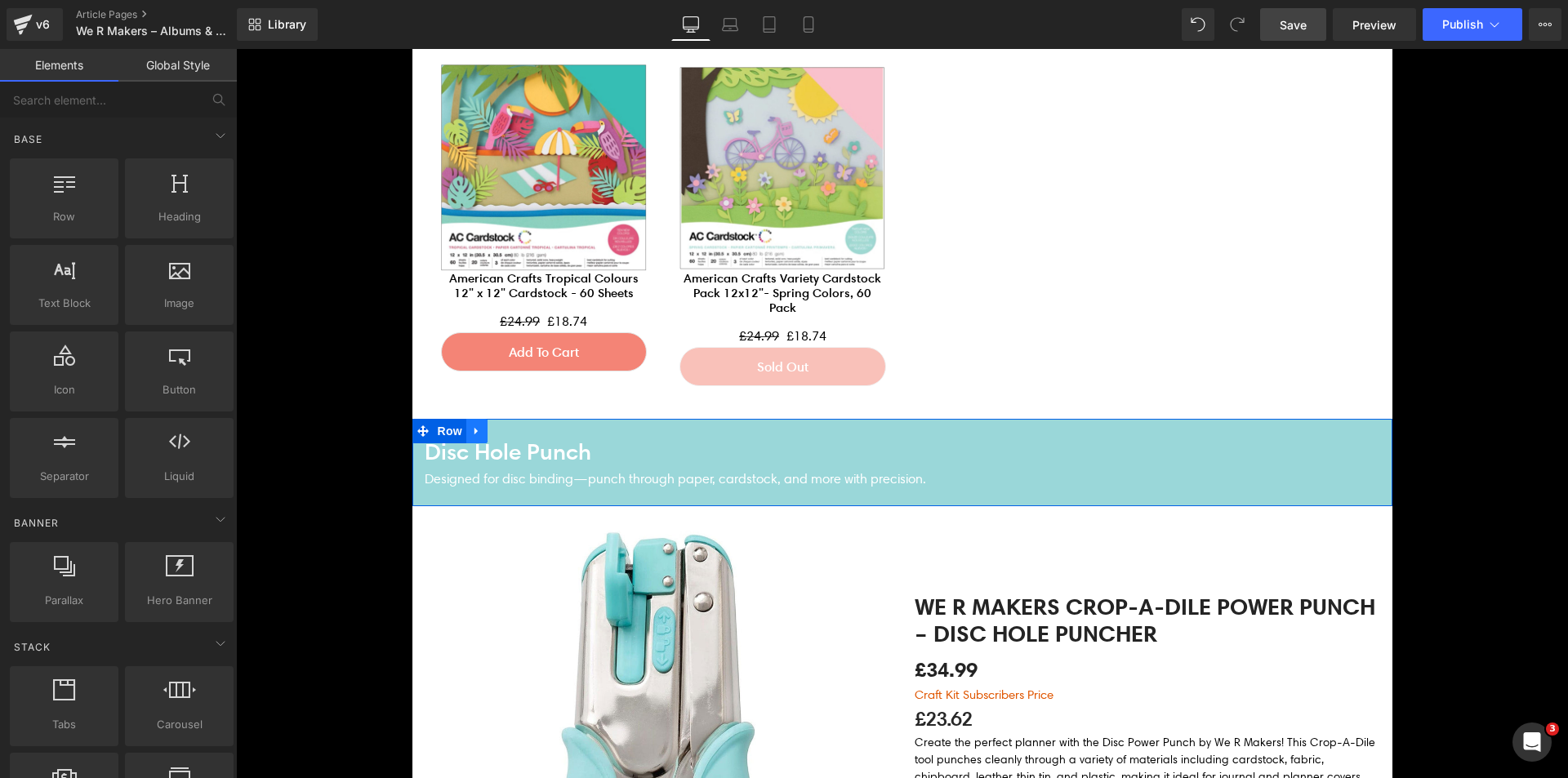
click at [471, 432] on icon at bounding box center [477, 431] width 11 height 12
click at [514, 431] on icon at bounding box center [520, 431] width 11 height 12
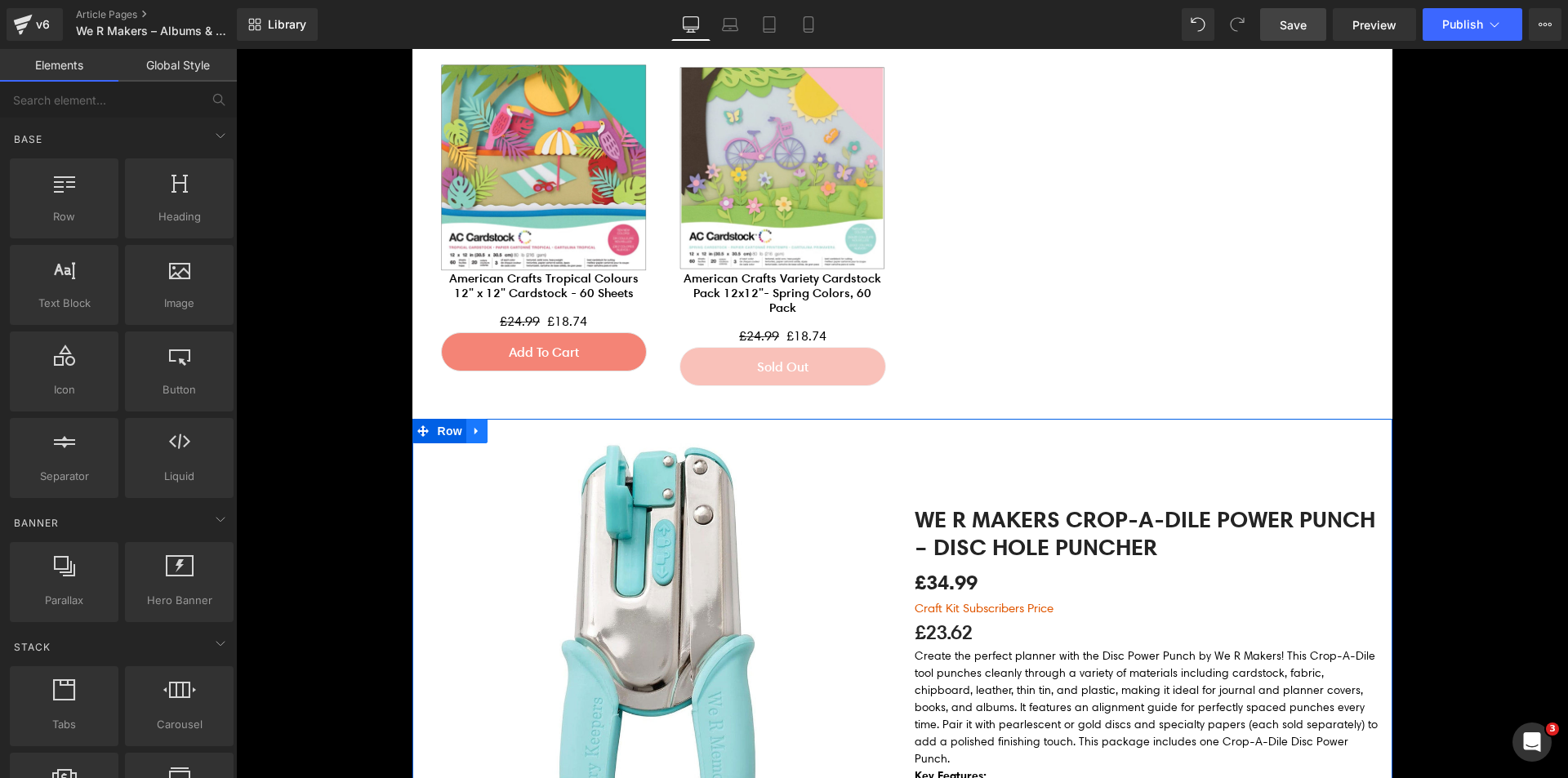
click at [467, 431] on link at bounding box center [477, 431] width 21 height 25
click at [514, 434] on icon at bounding box center [520, 431] width 11 height 11
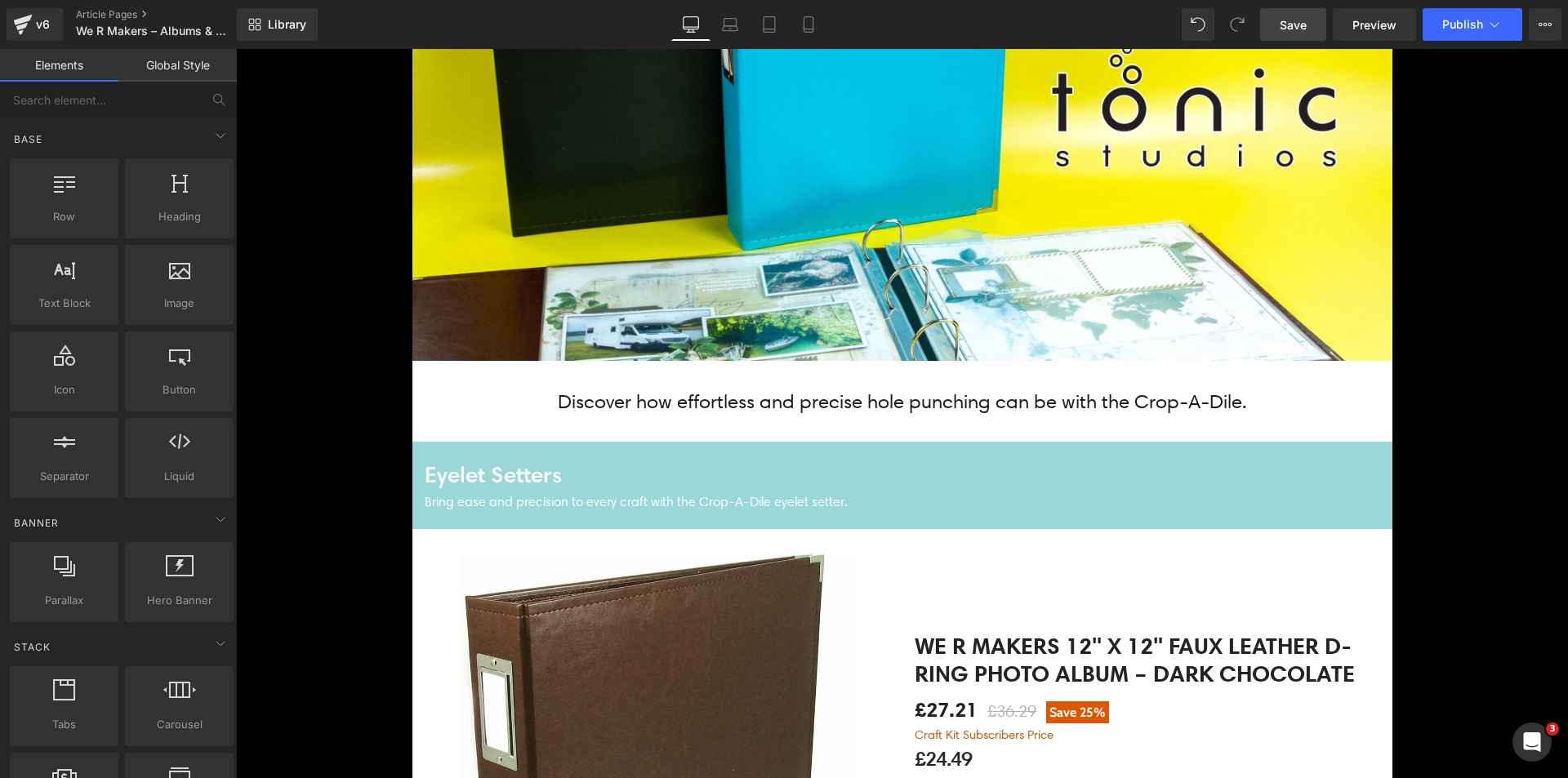
scroll to position [163, 0]
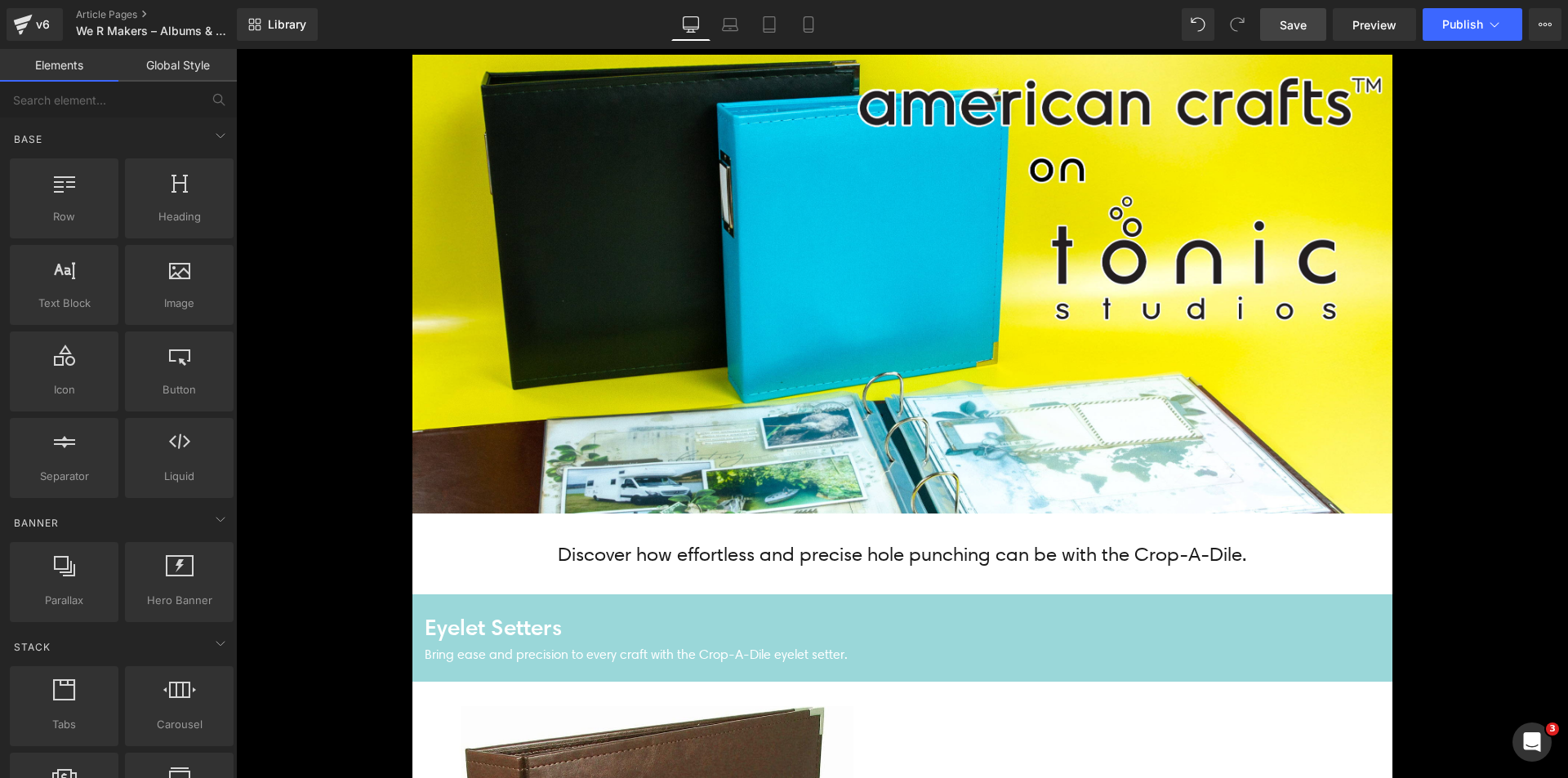
click at [1300, 14] on link "Save" at bounding box center [1293, 25] width 66 height 33
click at [547, 623] on h4 "Eyelet Setters" at bounding box center [902, 627] width 955 height 33
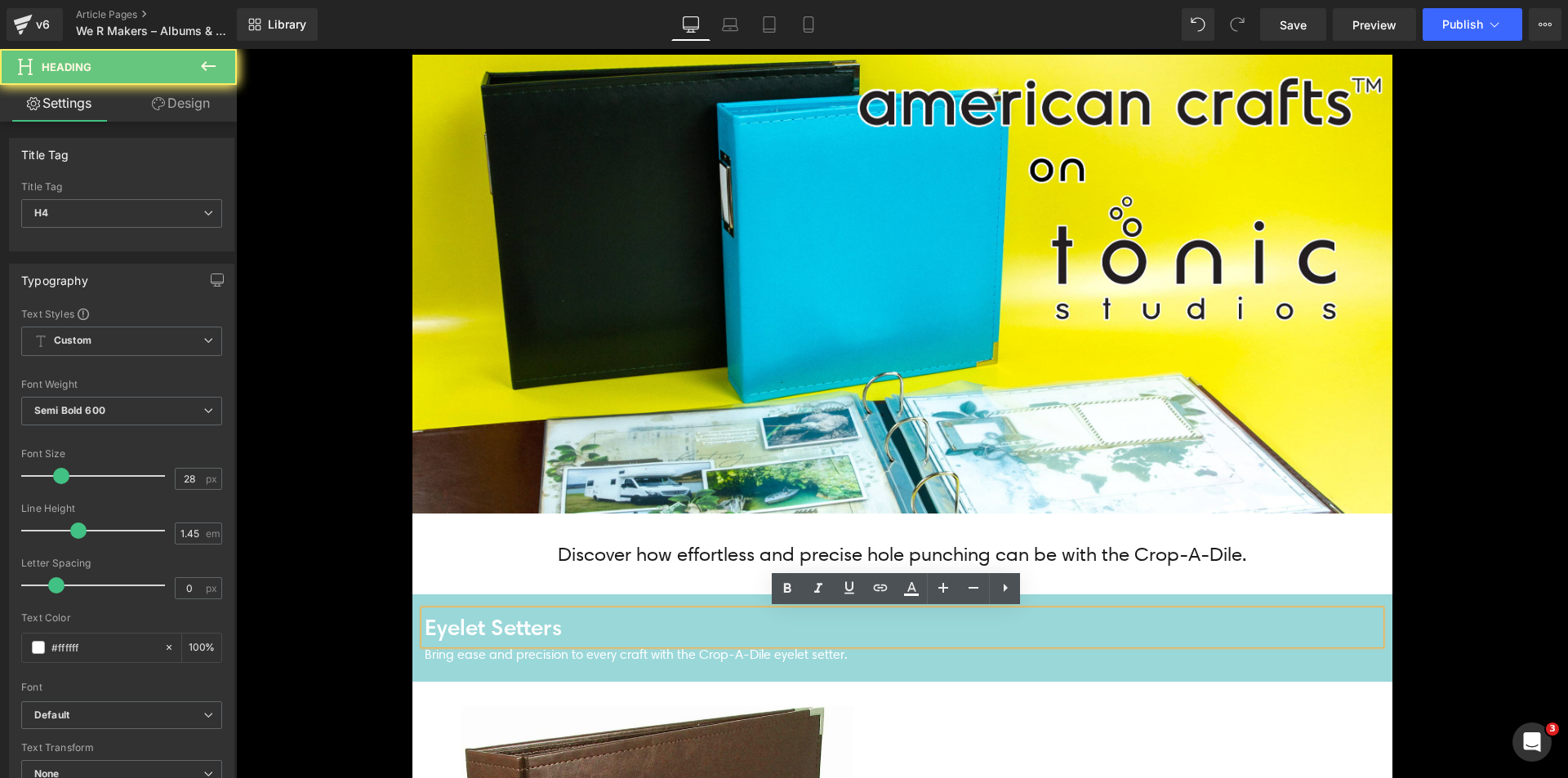
click at [547, 623] on h4 "Eyelet Setters" at bounding box center [902, 627] width 955 height 33
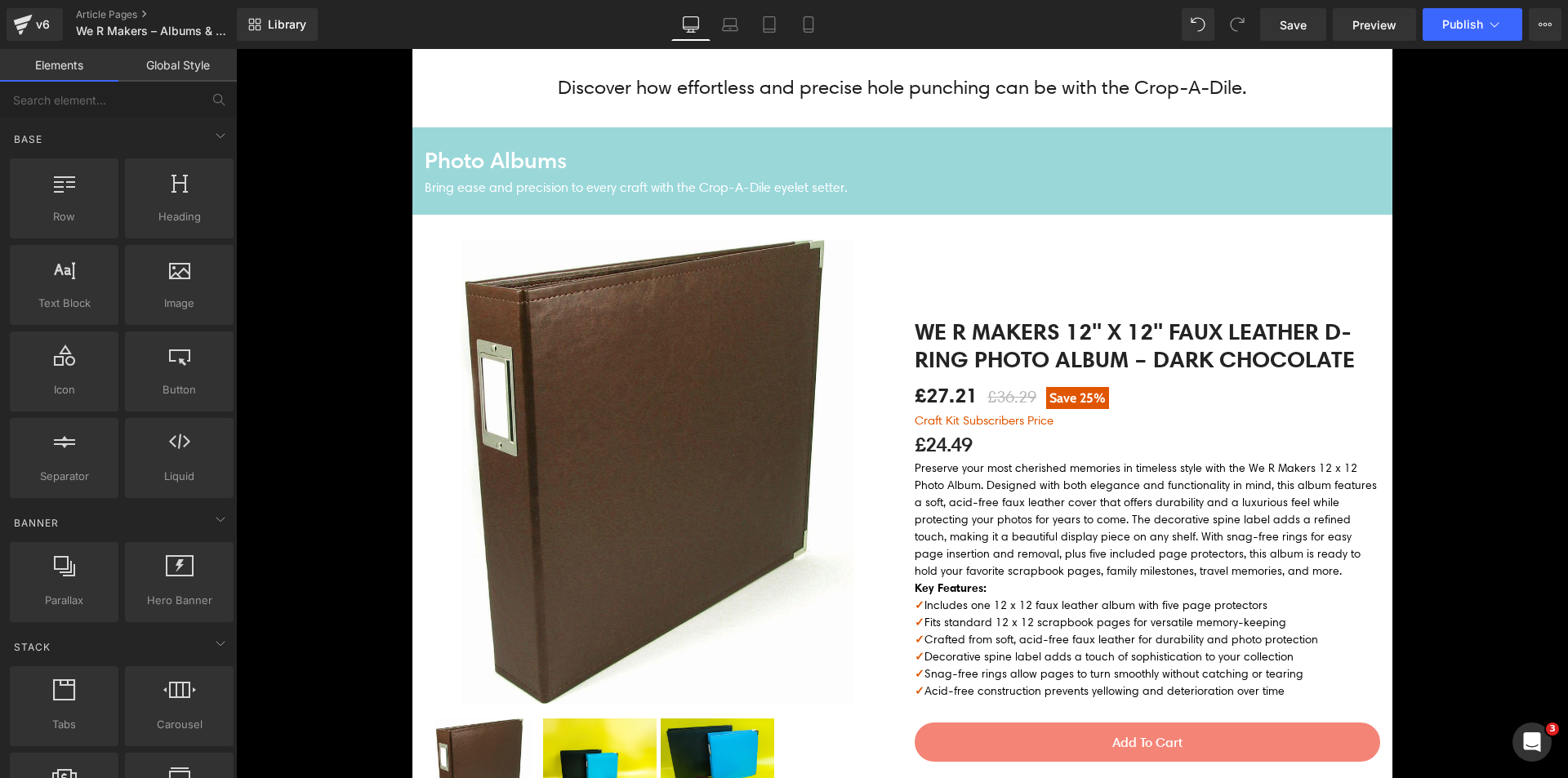
scroll to position [653, 0]
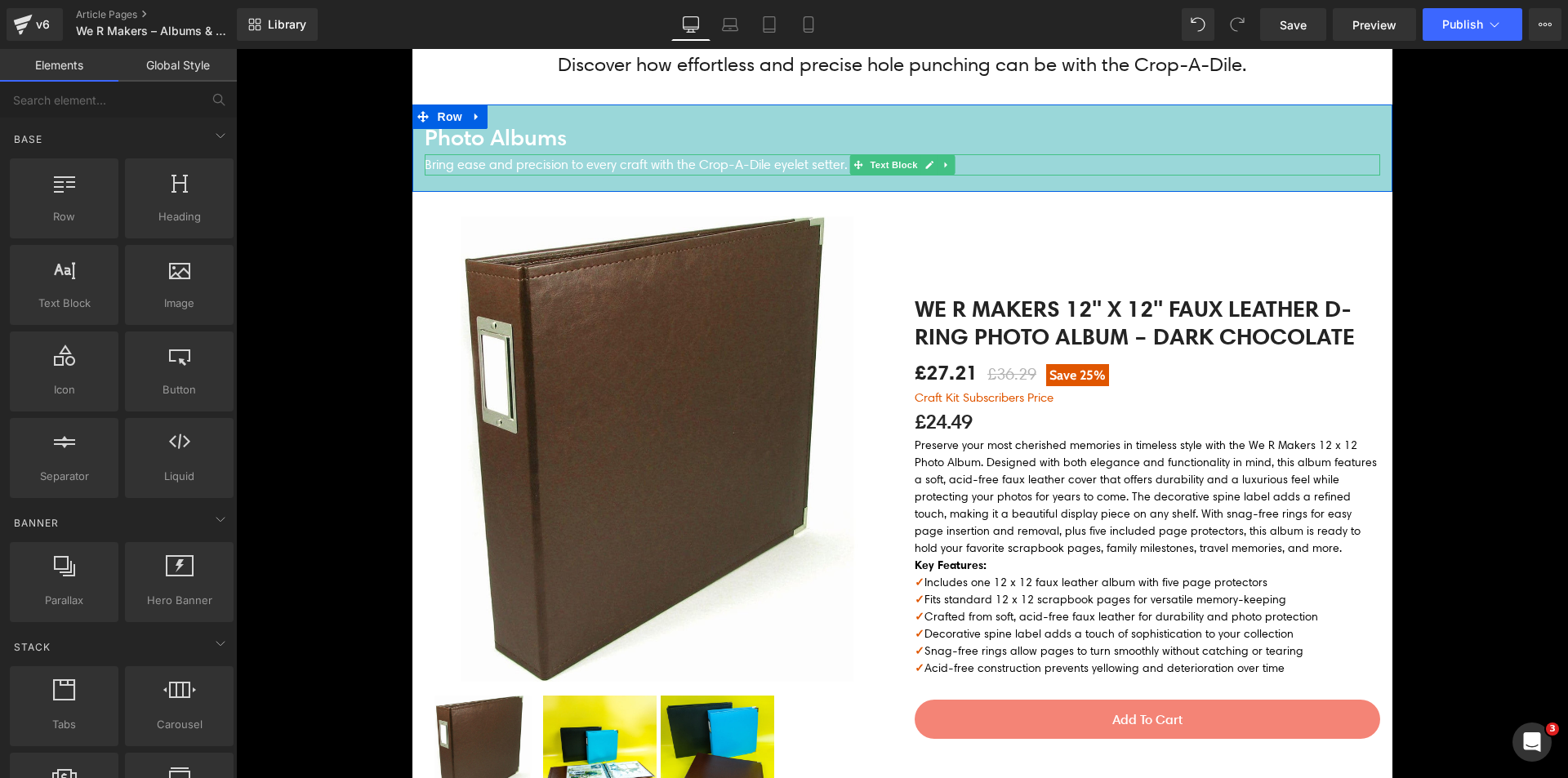
click at [568, 169] on p "Bring ease and precision to every craft with the Crop-A-Dile eyelet setter." at bounding box center [902, 164] width 955 height 21
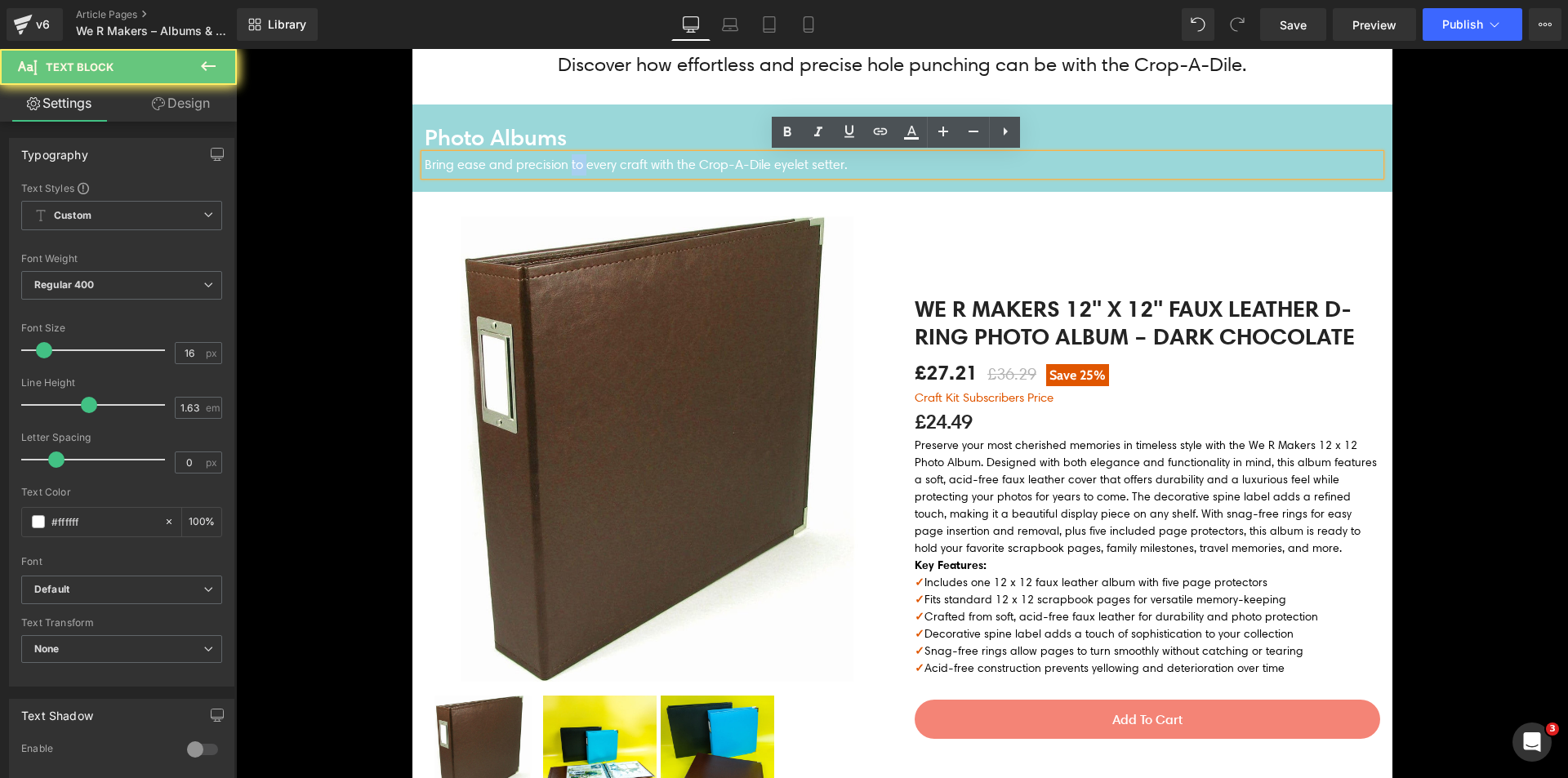
click at [568, 169] on p "Bring ease and precision to every craft with the Crop-A-Dile eyelet setter." at bounding box center [902, 164] width 955 height 21
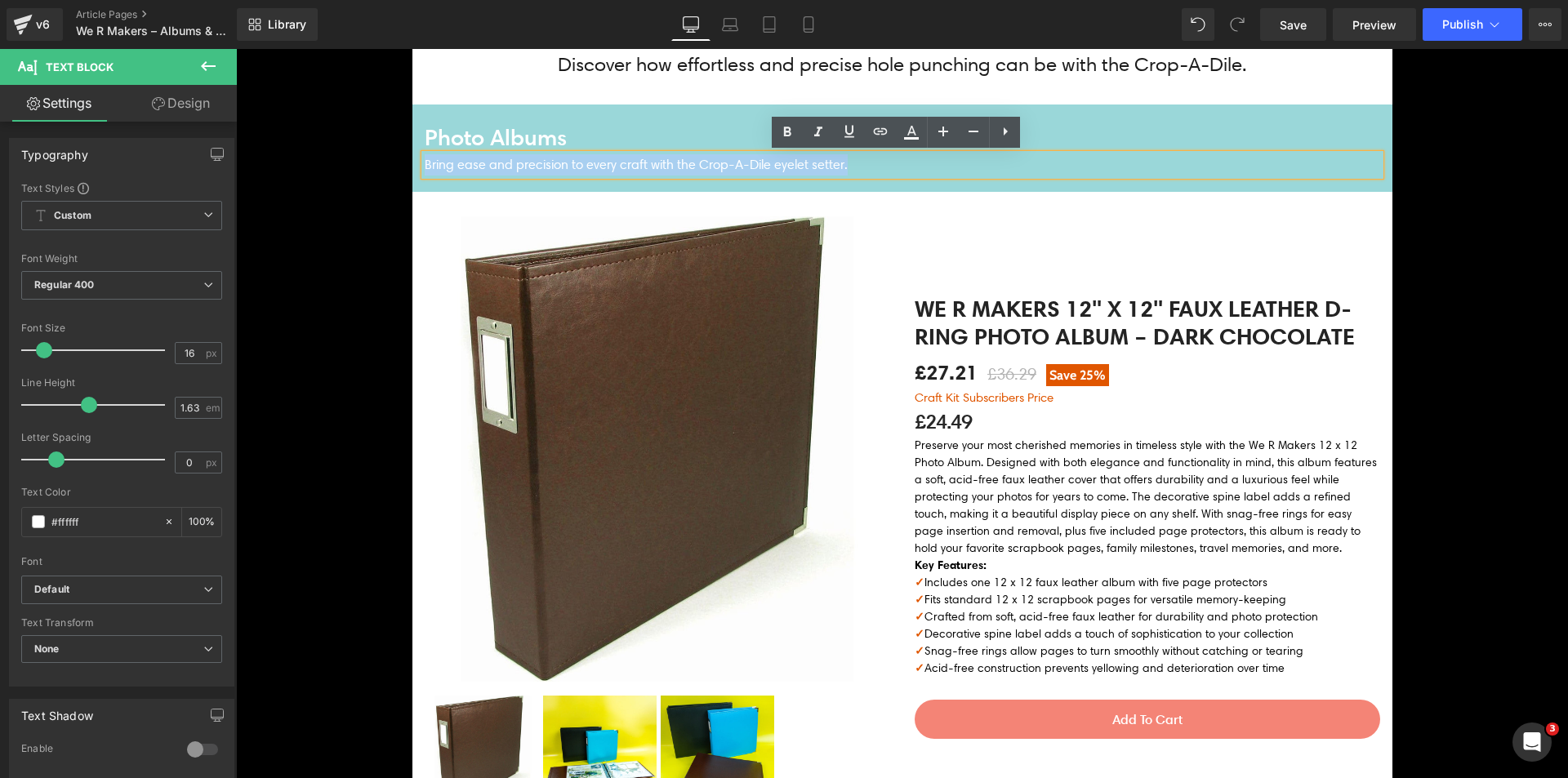
copy p "Bring ease and precision to every craft with the Crop-A-Dile eyelet setter."
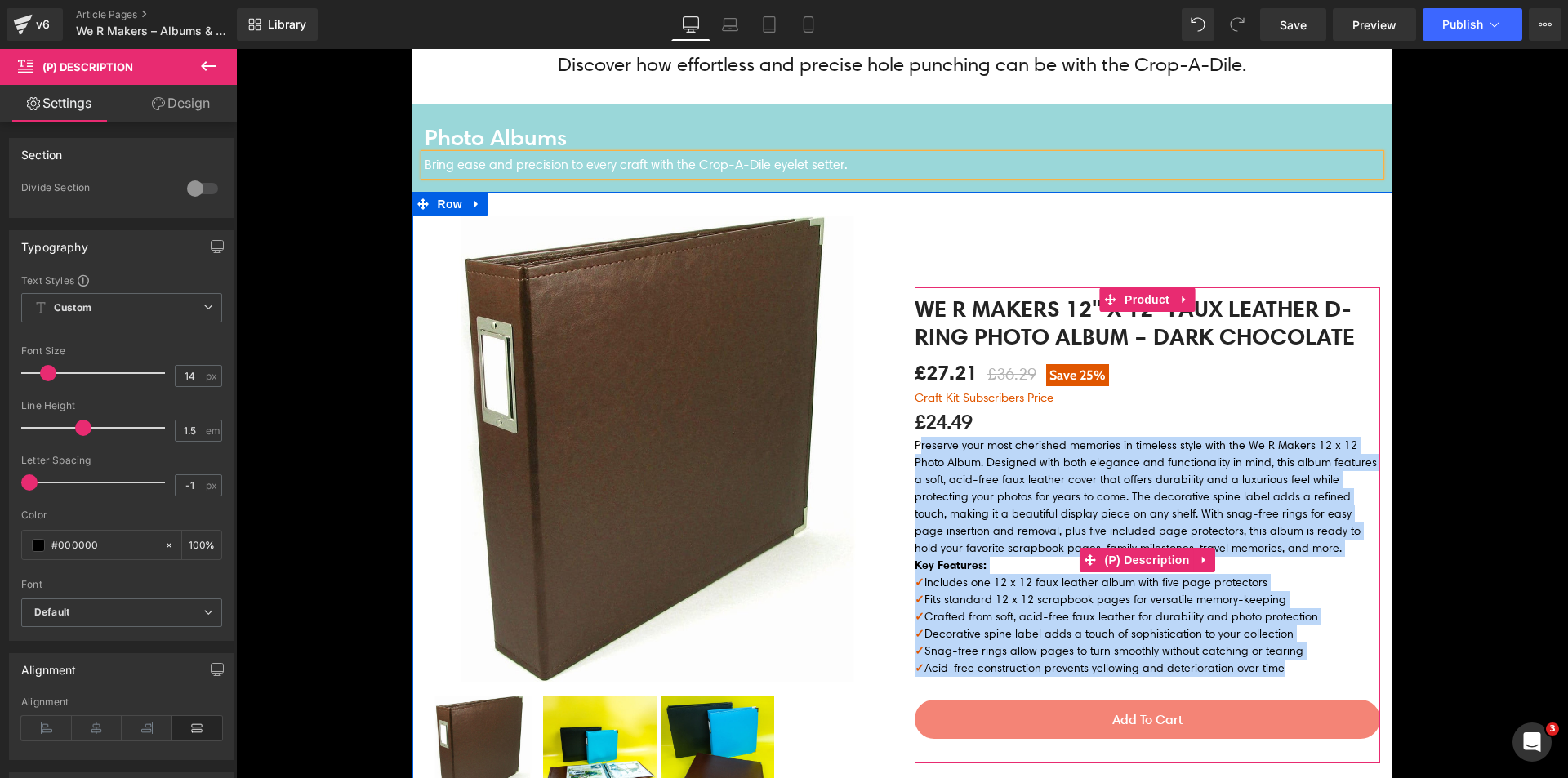
drag, startPoint x: 1265, startPoint y: 684, endPoint x: 912, endPoint y: 458, distance: 419.1
click at [914, 458] on div "Preserve your most cherished memories in timeless style with the We R Makers 12…" at bounding box center [1147, 557] width 466 height 240
copy div "loremip dolo sita consectet adipisci el seddoeiu tempo inci utl Et D Magnaa 02 …"
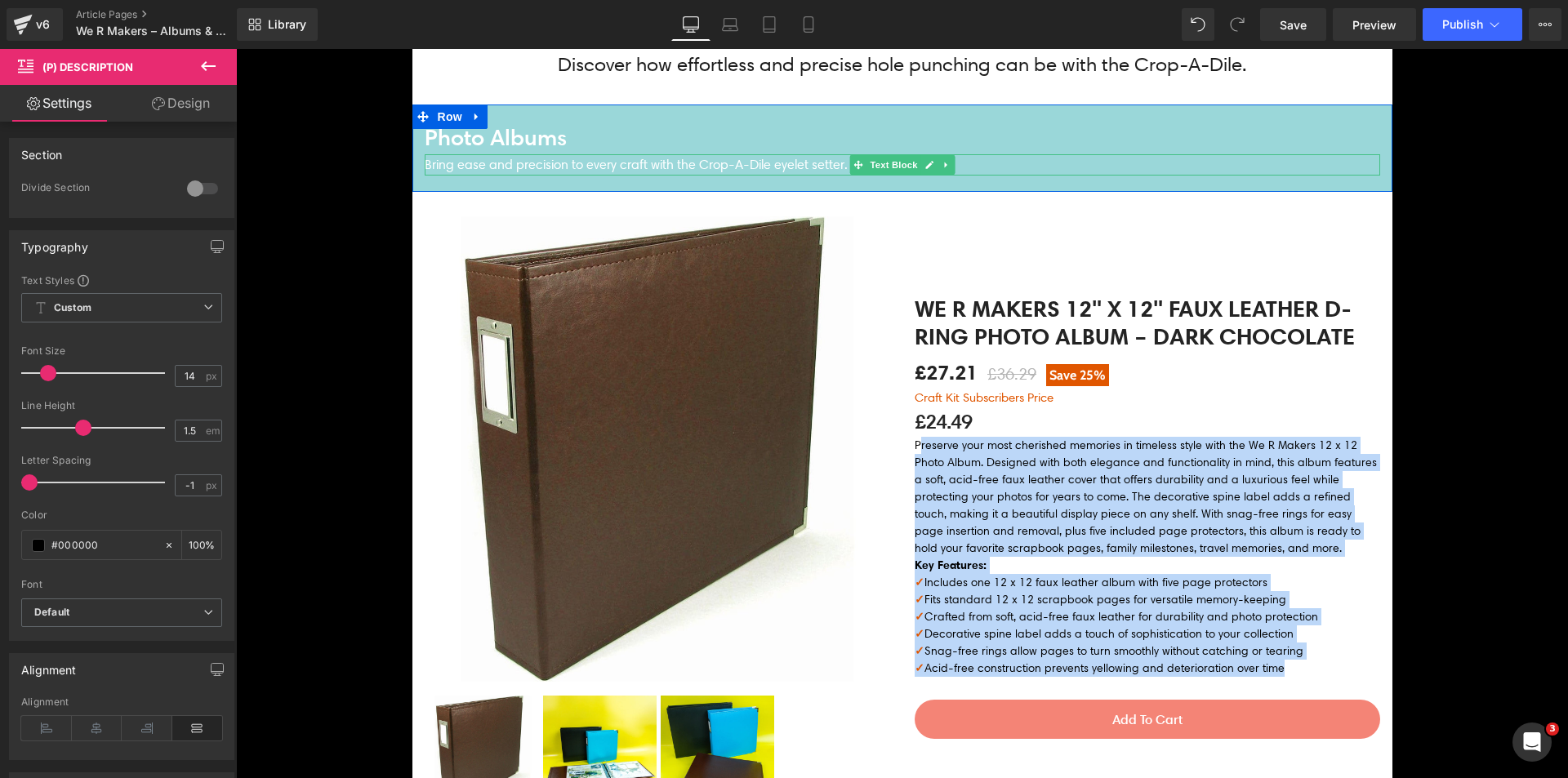
click at [603, 161] on p "Bring ease and precision to every craft with the Crop-A-Dile eyelet setter." at bounding box center [902, 164] width 955 height 21
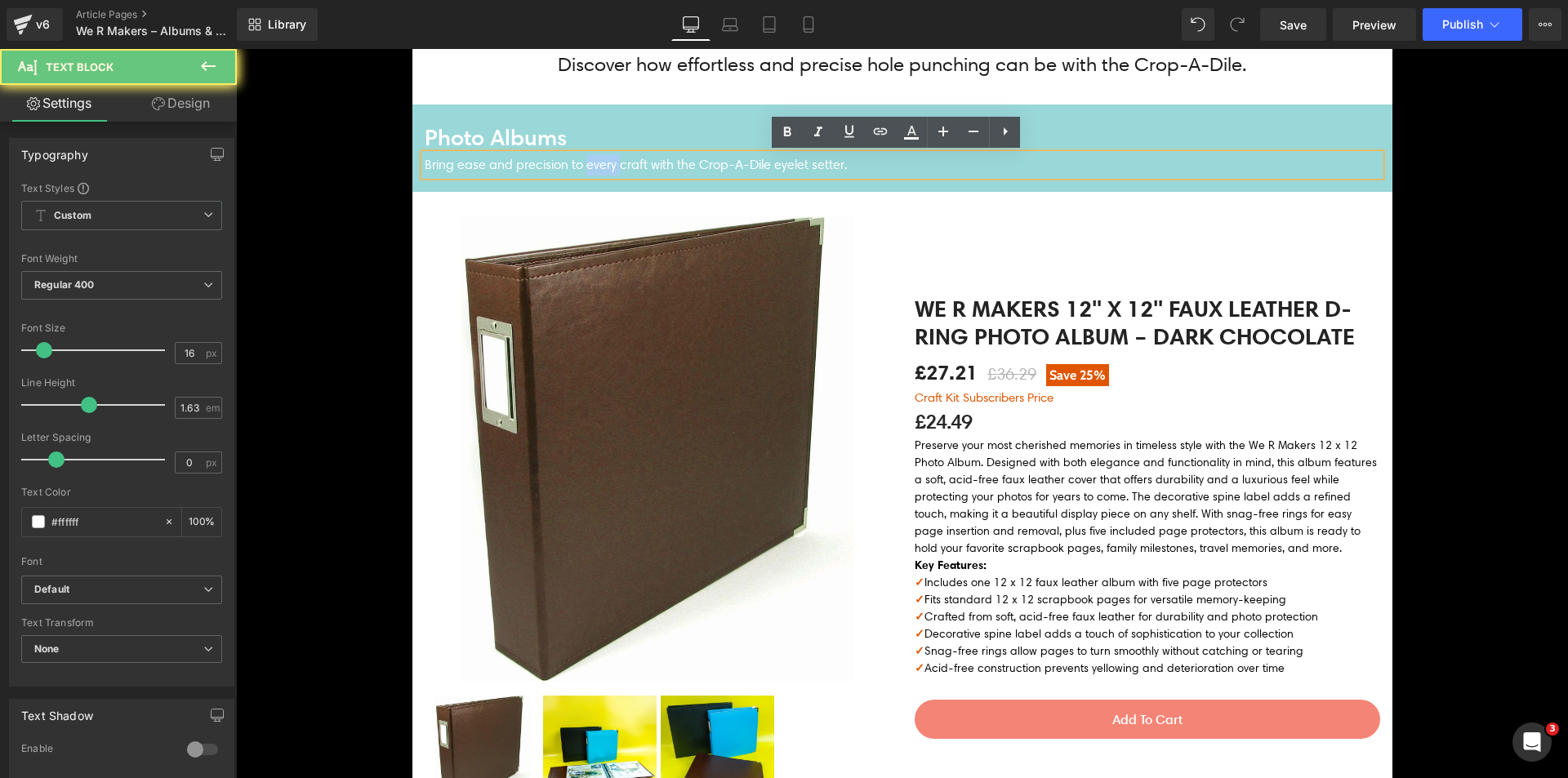
click at [603, 161] on p "Bring ease and precision to every craft with the Crop-A-Dile eyelet setter." at bounding box center [902, 164] width 955 height 21
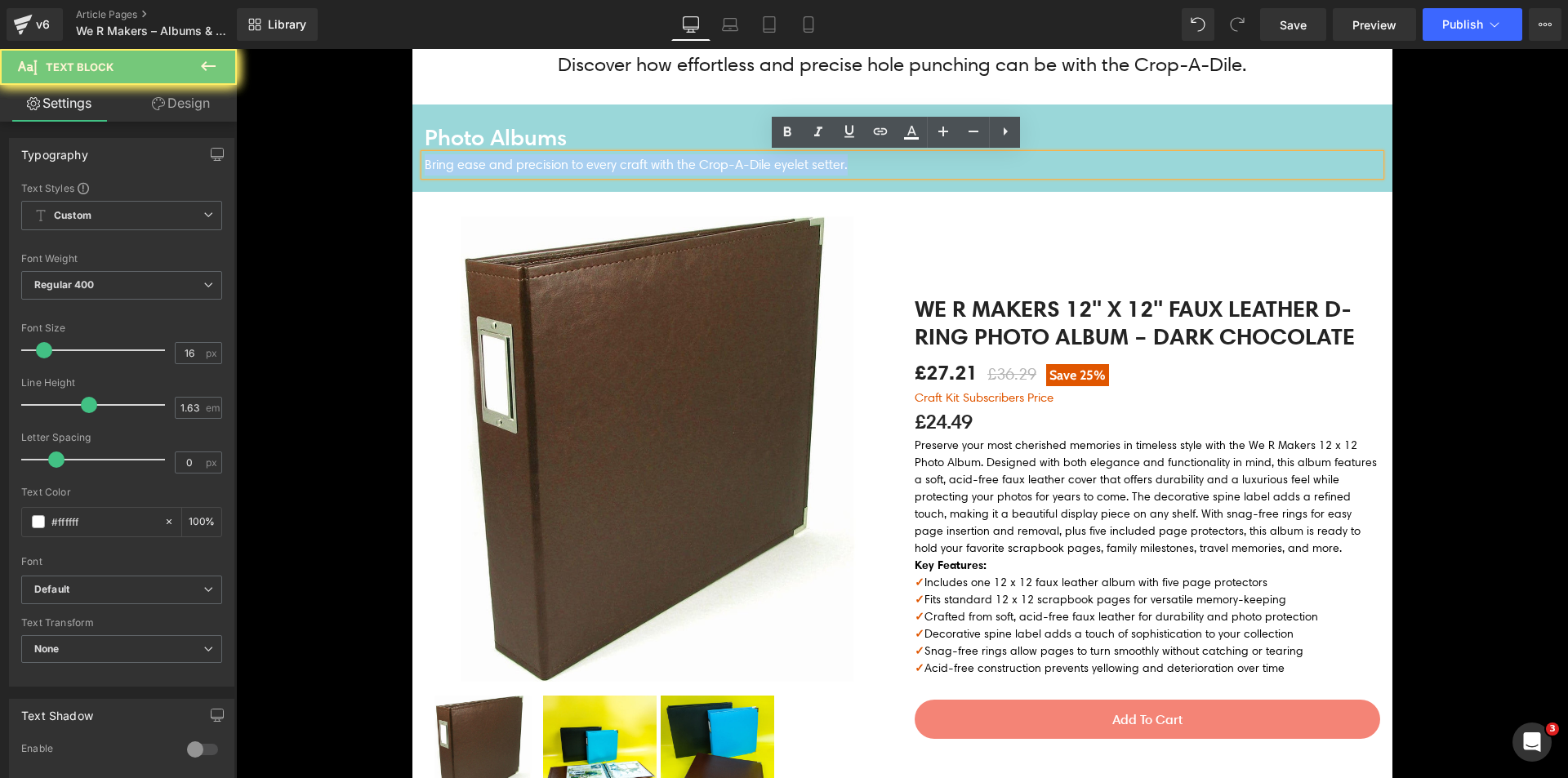
click at [603, 161] on p "Bring ease and precision to every craft with the Crop-A-Dile eyelet setter." at bounding box center [902, 164] width 955 height 21
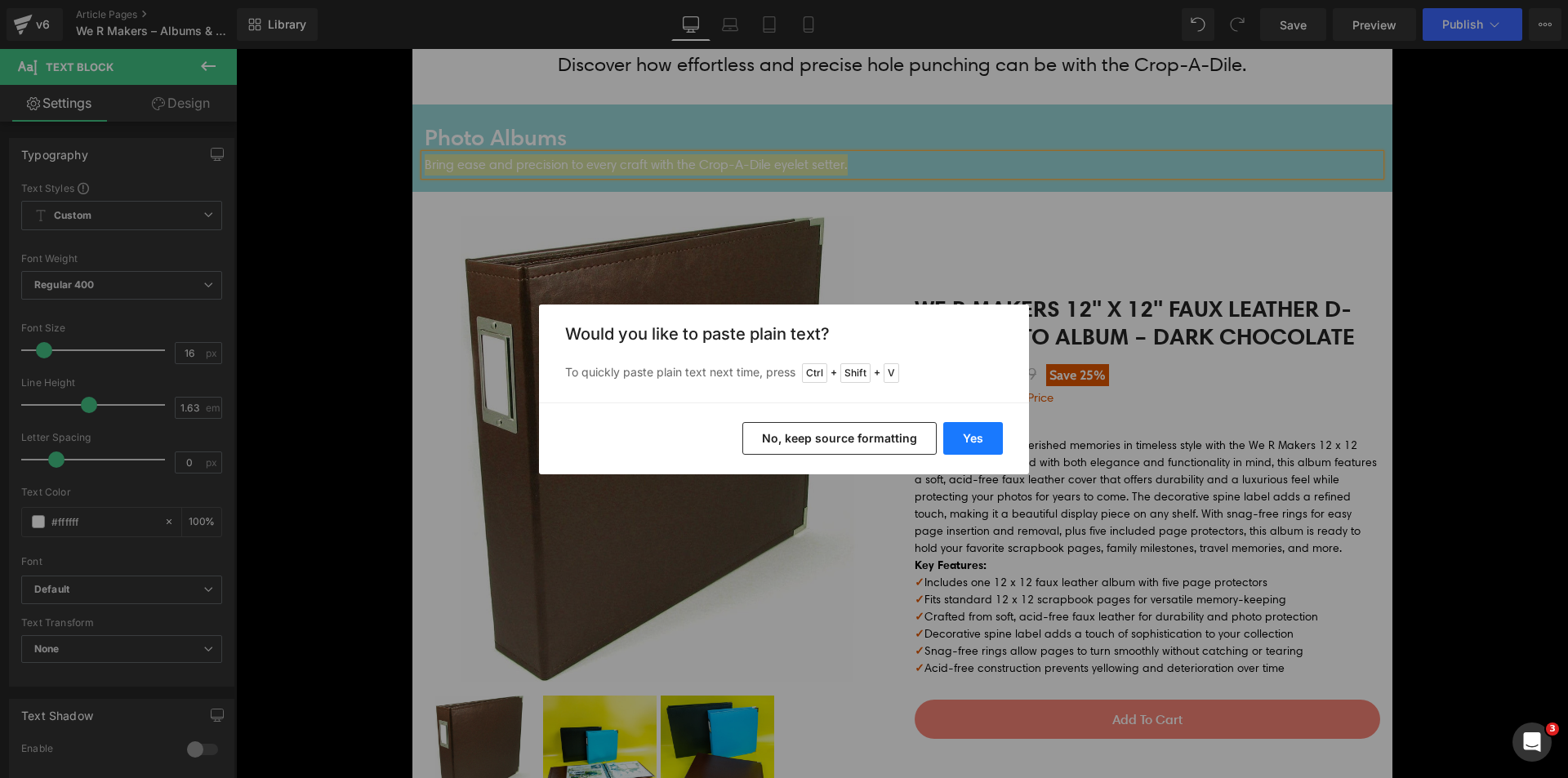
click at [984, 432] on button "Yes" at bounding box center [973, 438] width 60 height 33
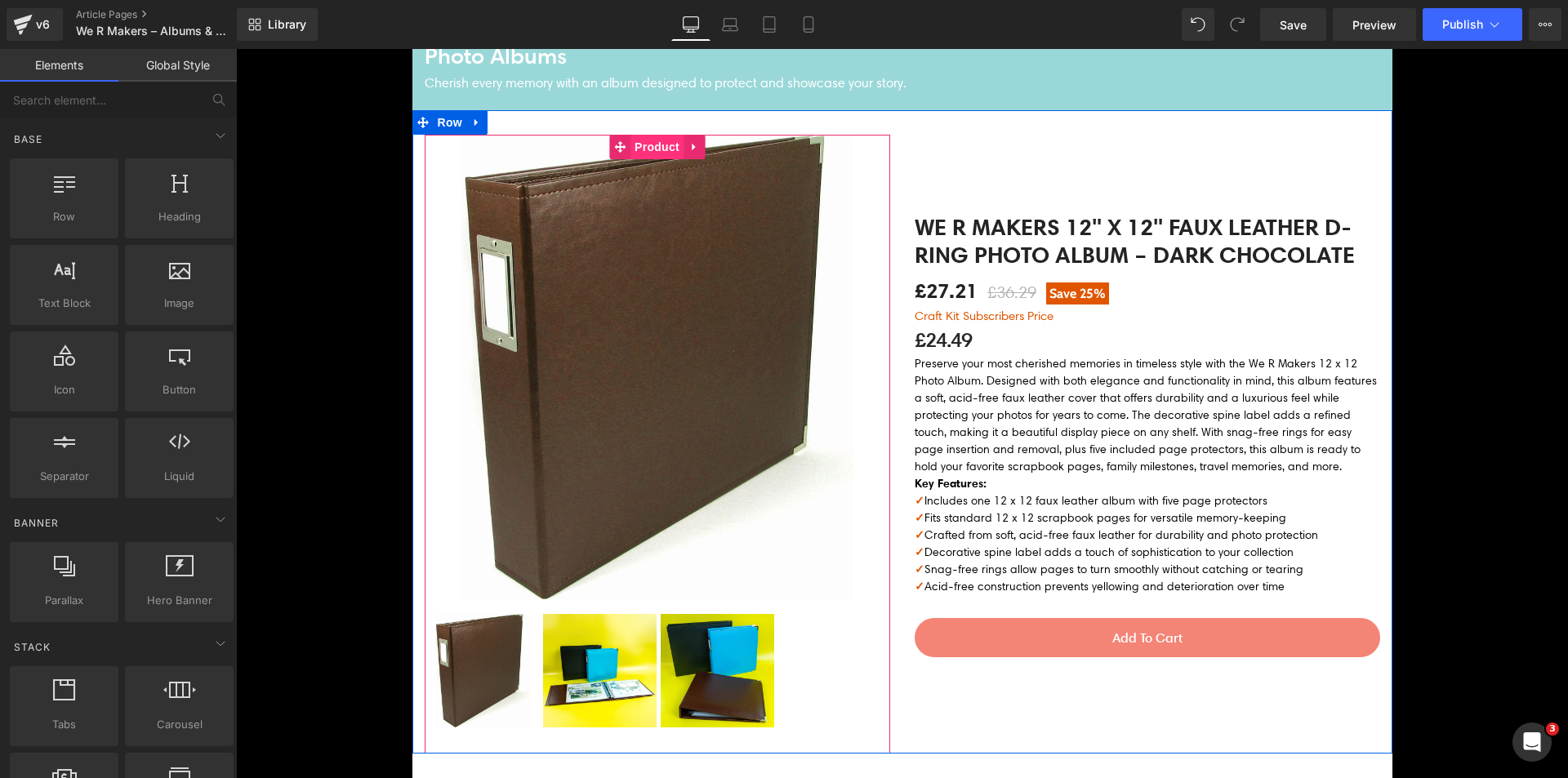
click at [630, 146] on span "Product" at bounding box center [656, 147] width 53 height 25
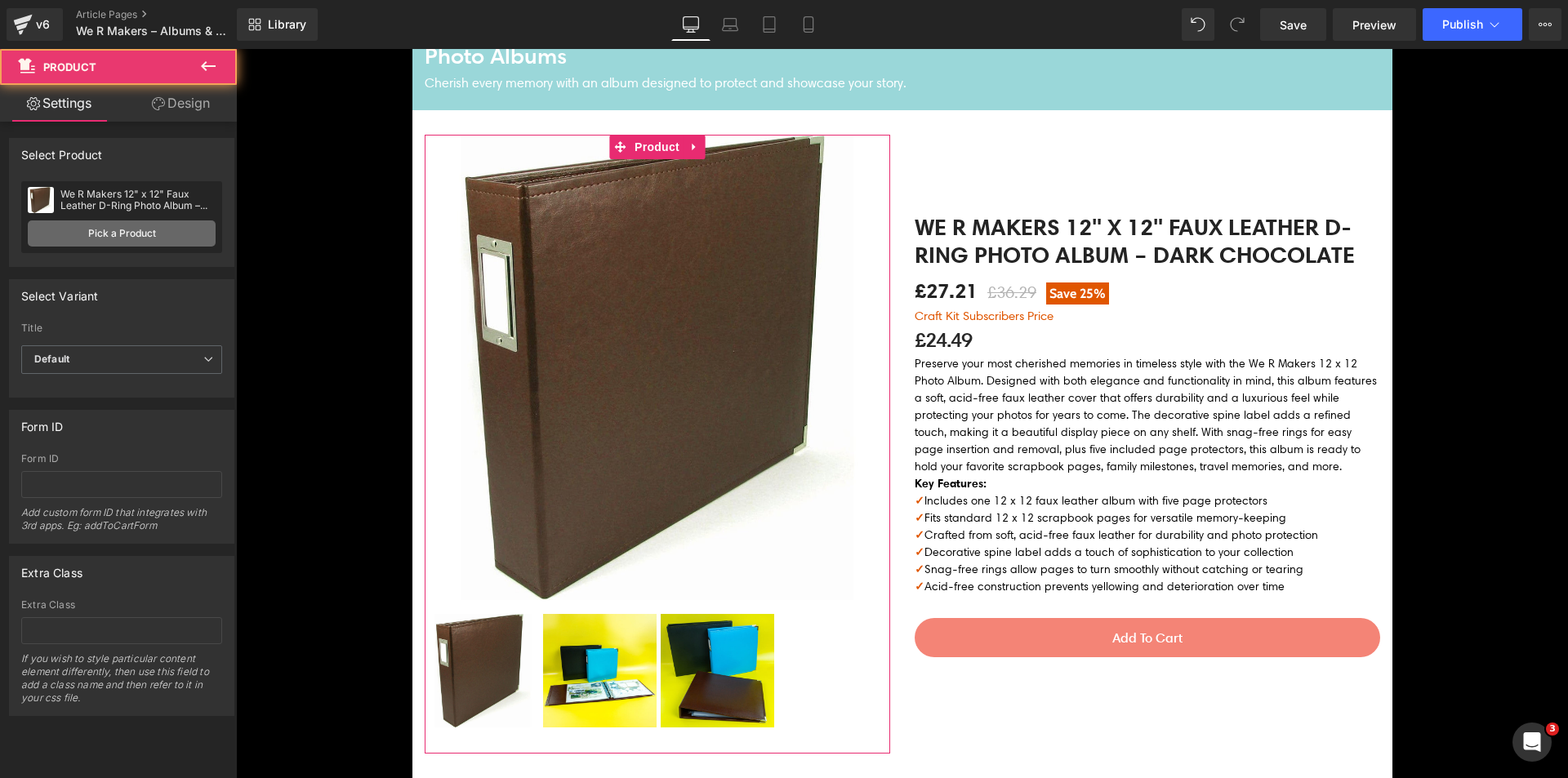
click at [103, 224] on link "Pick a Product" at bounding box center [121, 233] width 188 height 26
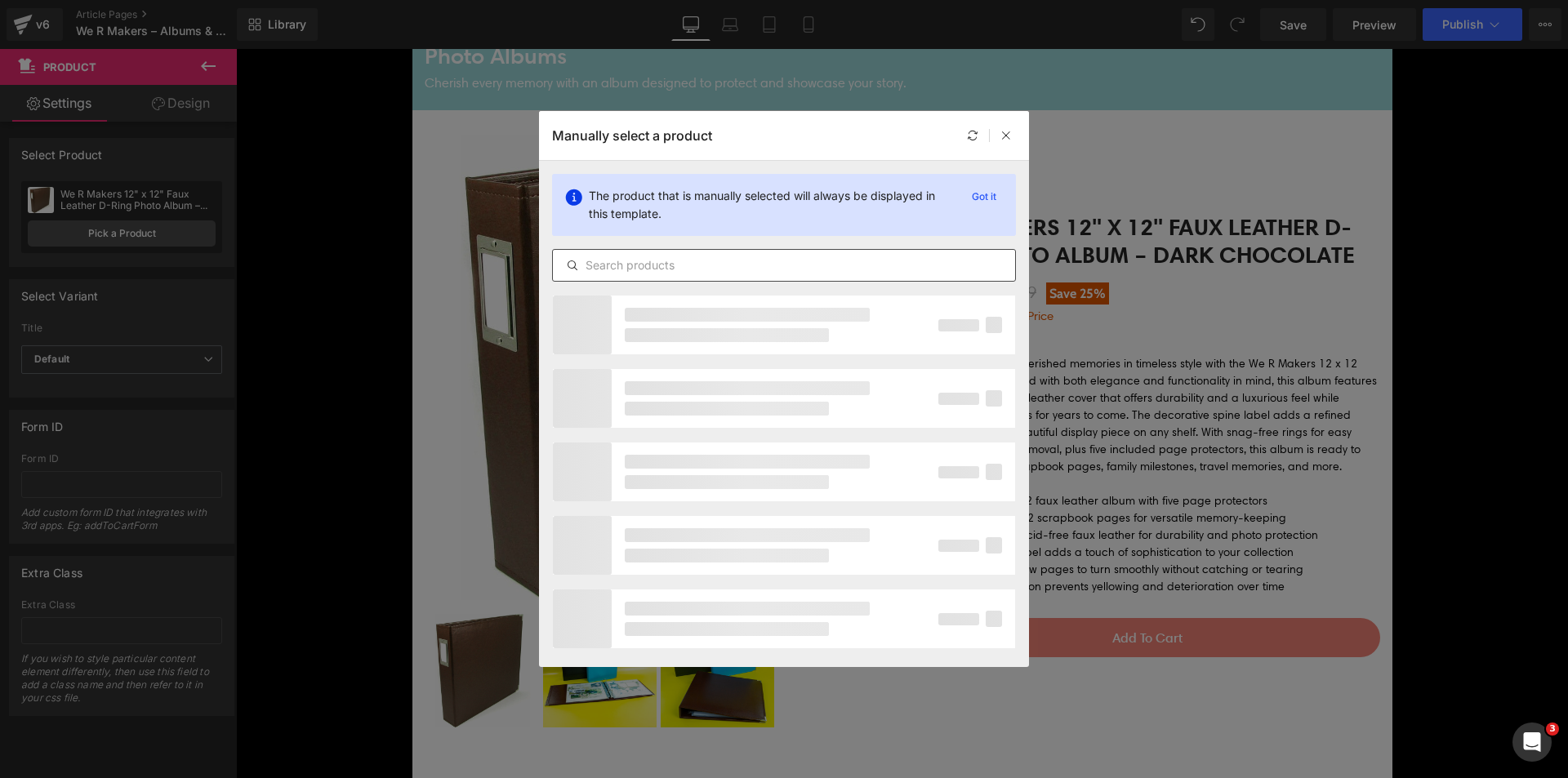
click at [690, 268] on input "text" at bounding box center [783, 265] width 462 height 20
paste input "We R Makers 12" x 12" Faux Leather D-Ring Photo Album – Vanilla"
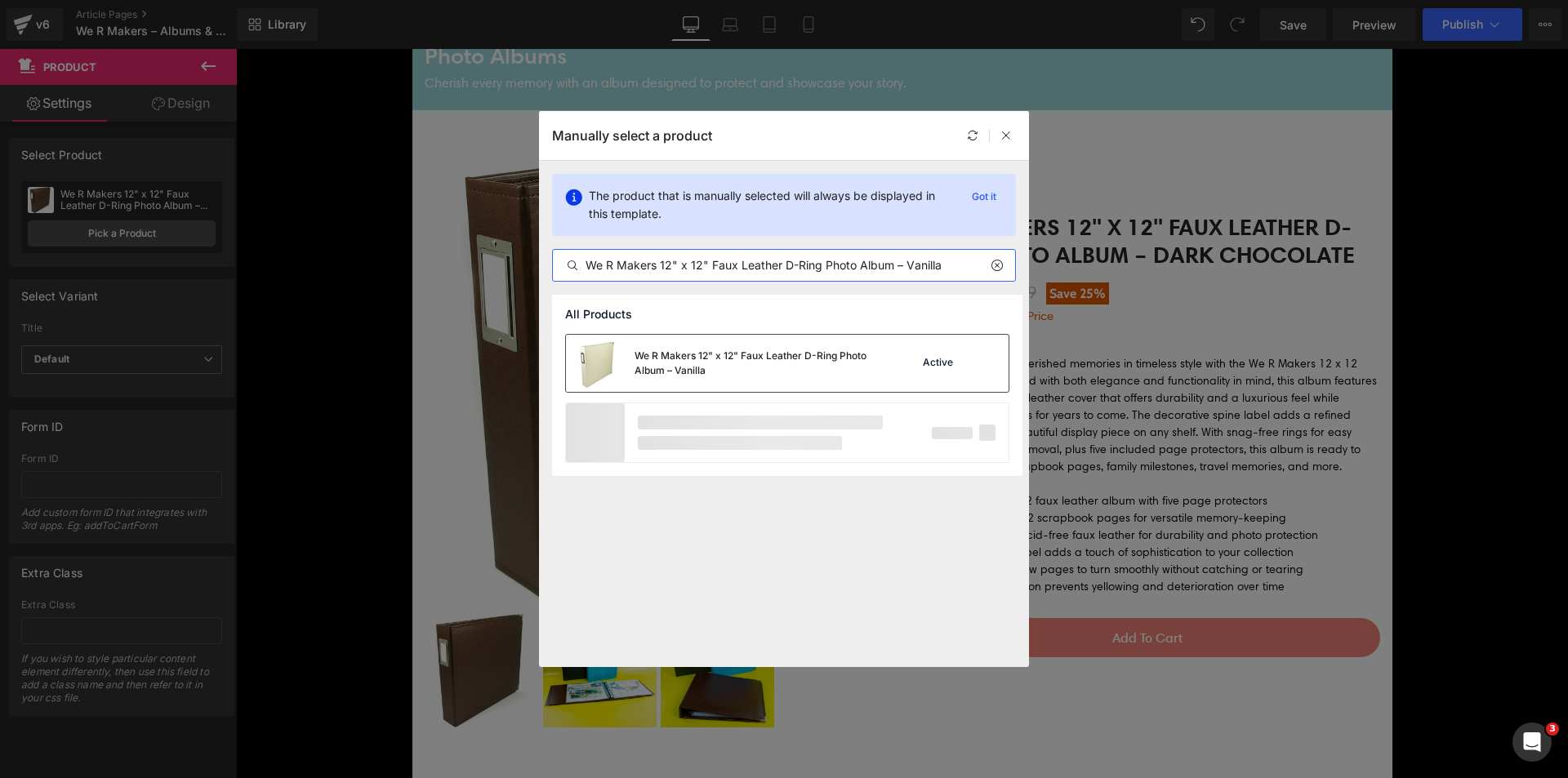
type input "We R Makers 12" x 12" Faux Leather D-Ring Photo Album – Vanilla"
click at [699, 352] on div "We R Makers 12" x 12" Faux Leather D-Ring Photo Album – Vanilla" at bounding box center [757, 363] width 245 height 29
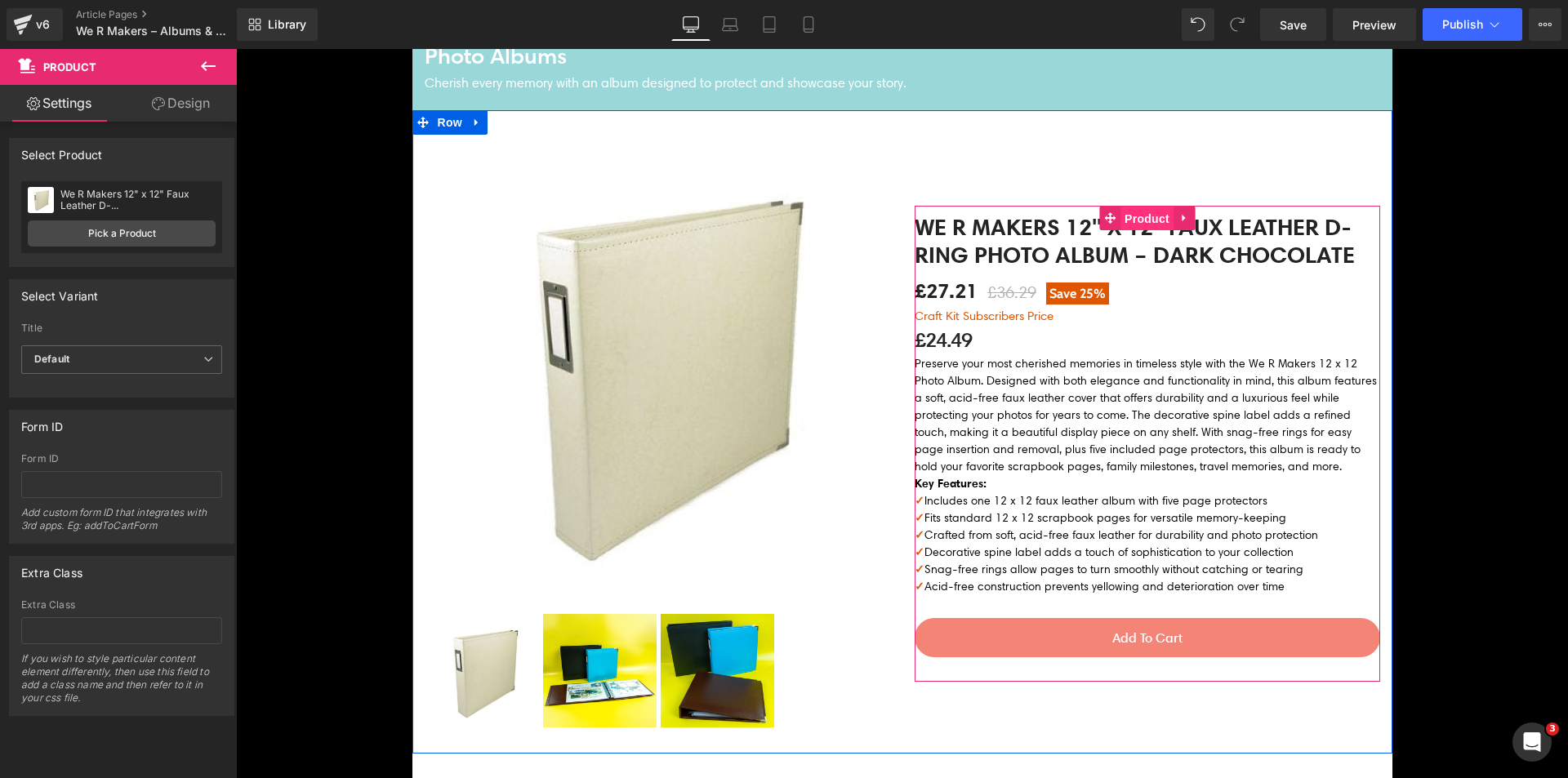
click at [1120, 207] on span "Product" at bounding box center [1147, 219] width 53 height 25
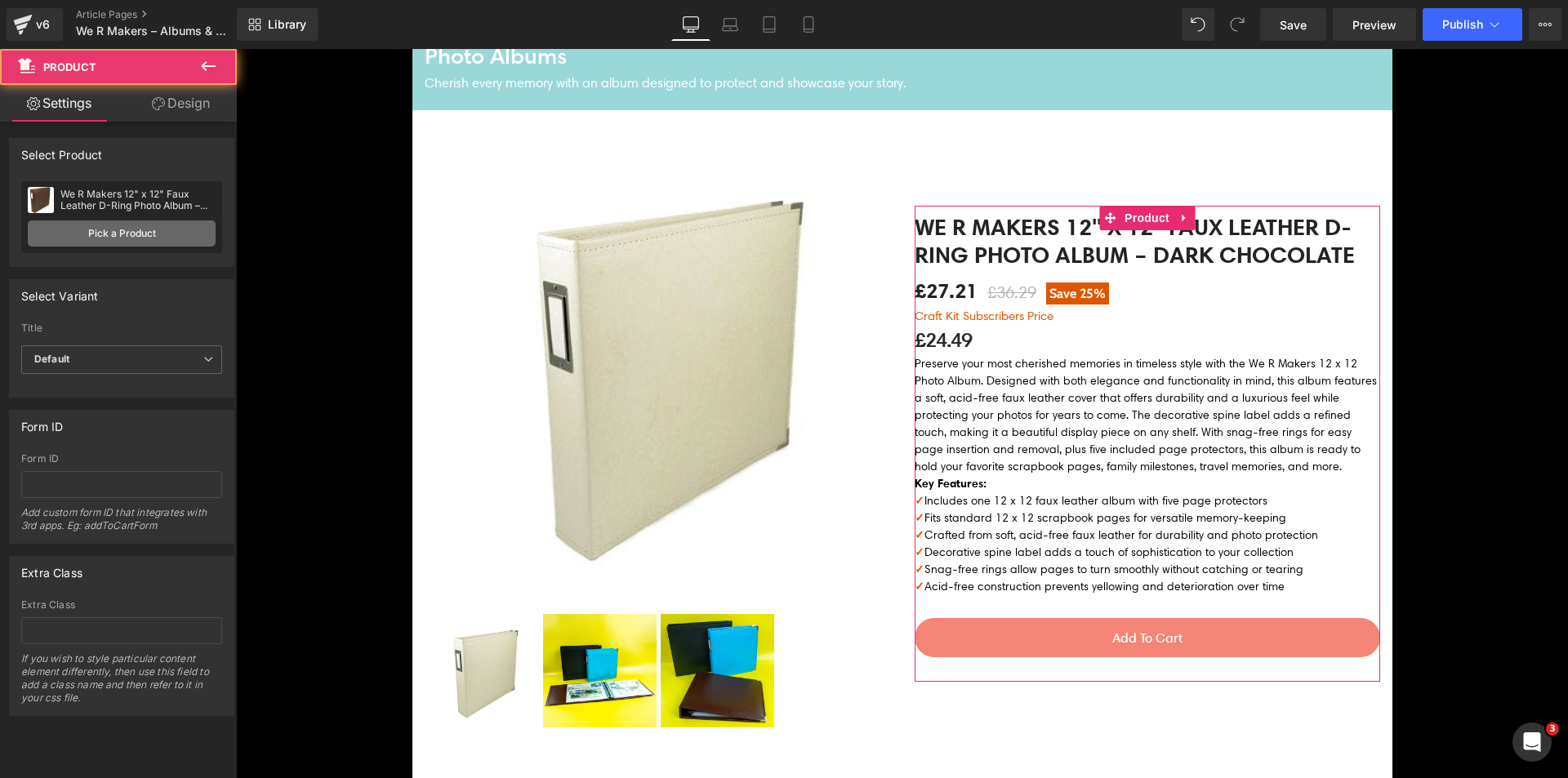
click at [122, 223] on link "Pick a Product" at bounding box center [121, 233] width 188 height 26
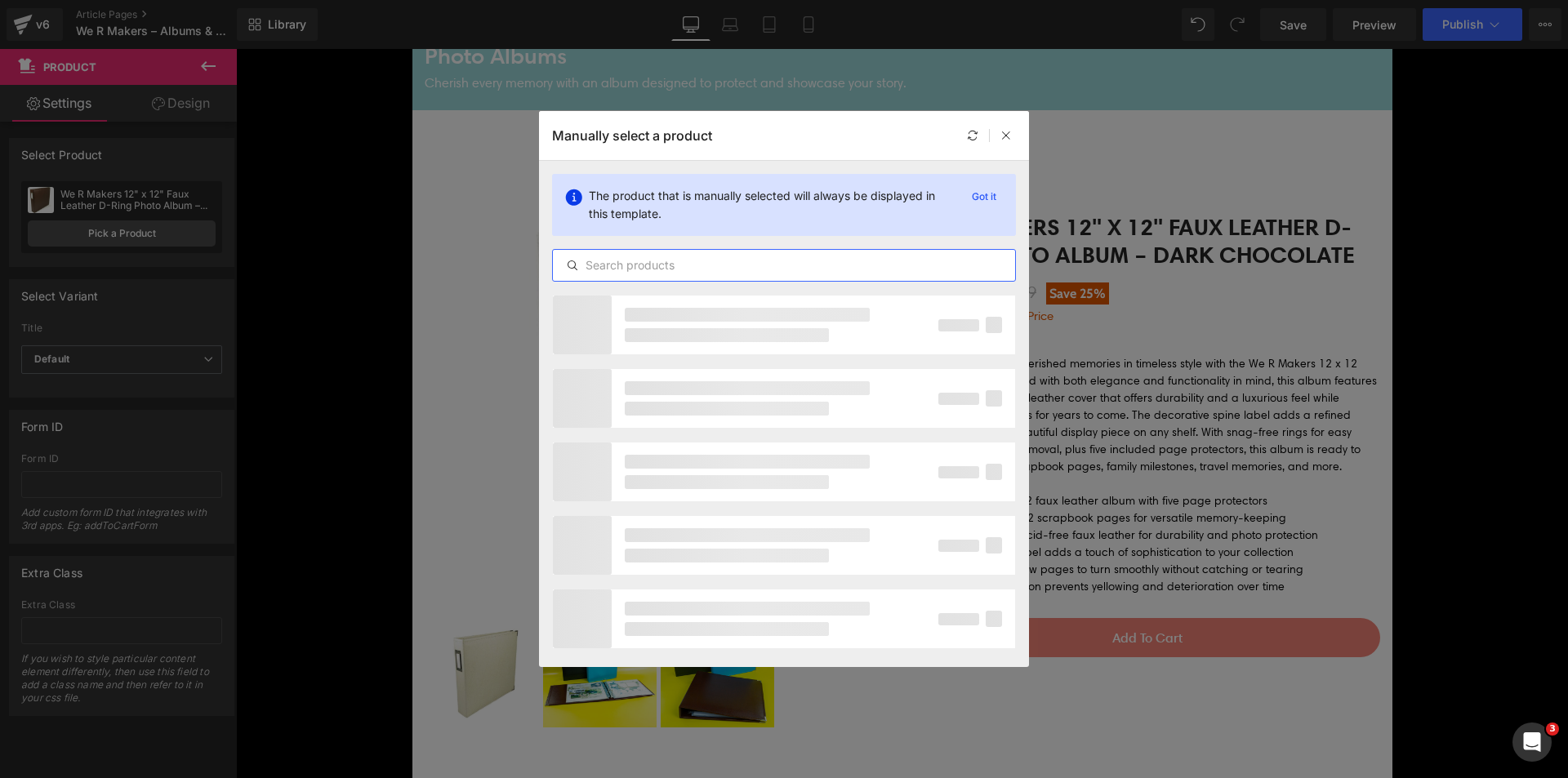
click at [605, 269] on input "text" at bounding box center [783, 265] width 462 height 20
paste input "We R Makers 12" x 12" Faux Leather D-Ring Photo Album – Vanilla"
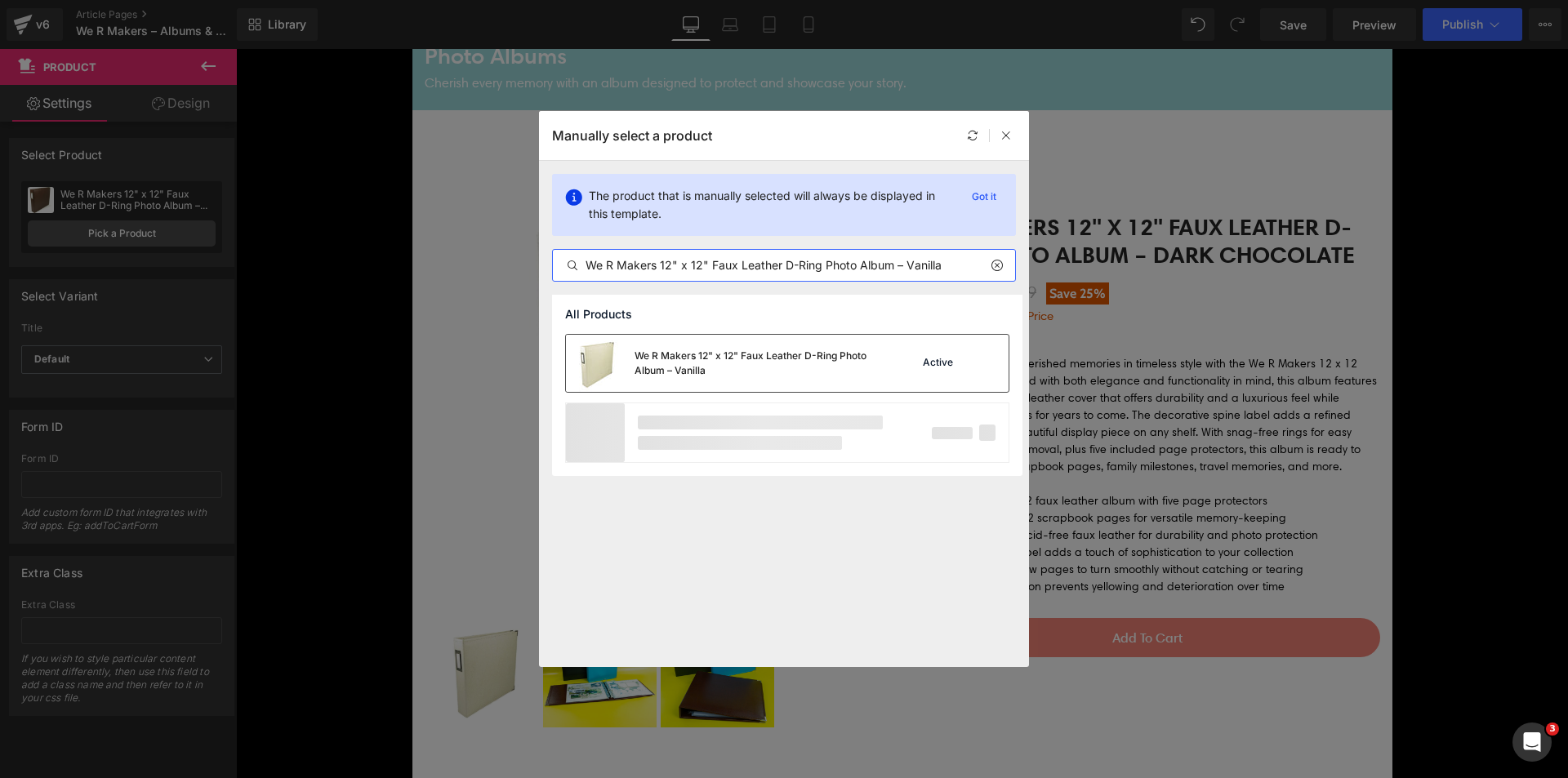
type input "We R Makers 12" x 12" Faux Leather D-Ring Photo Album – Vanilla"
click at [696, 350] on div "We R Makers 12" x 12" Faux Leather D-Ring Photo Album – Vanilla" at bounding box center [757, 363] width 245 height 29
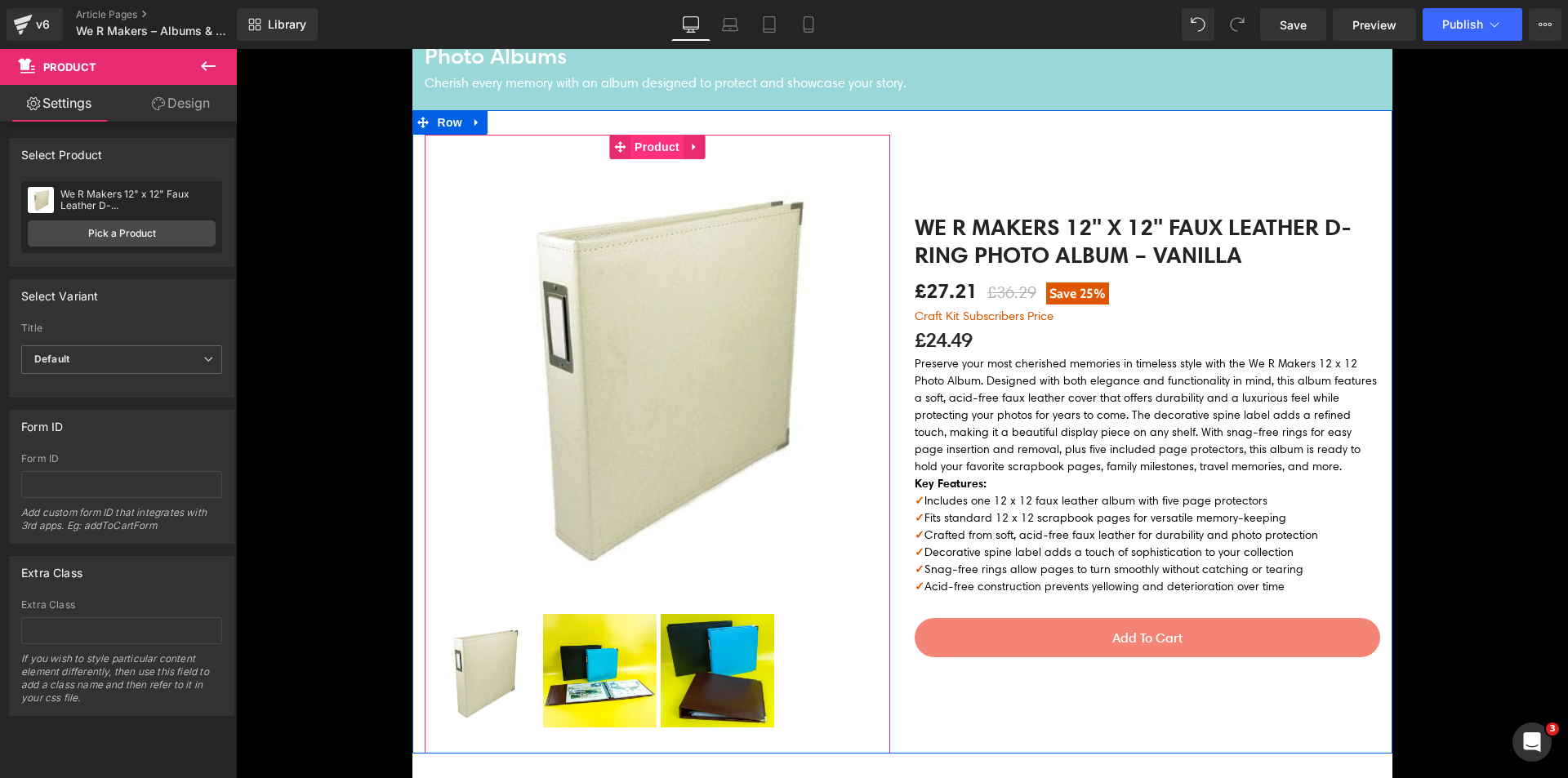
click at [643, 141] on span "Product" at bounding box center [656, 147] width 53 height 25
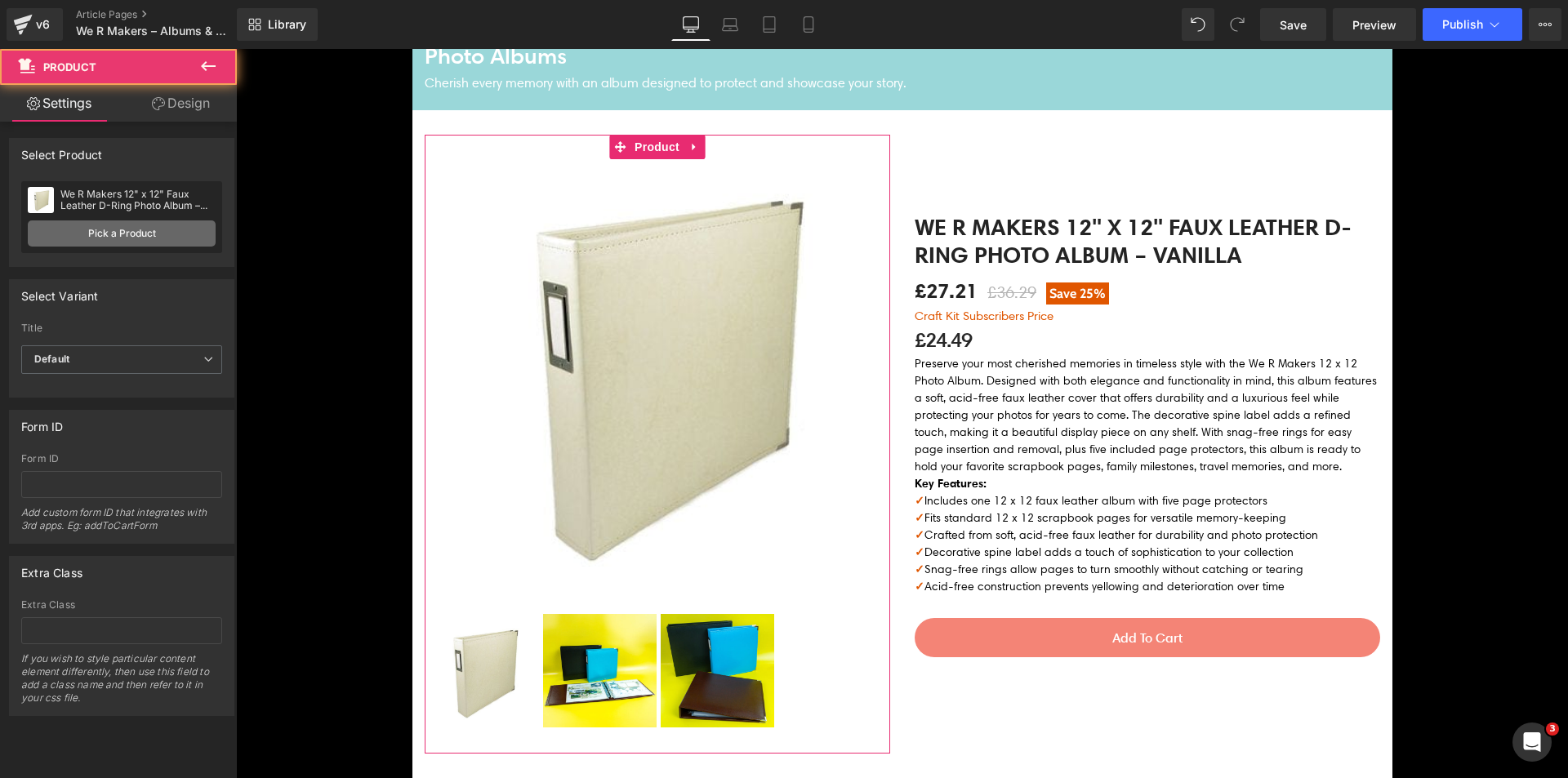
click at [185, 240] on link "Pick a Product" at bounding box center [121, 233] width 188 height 26
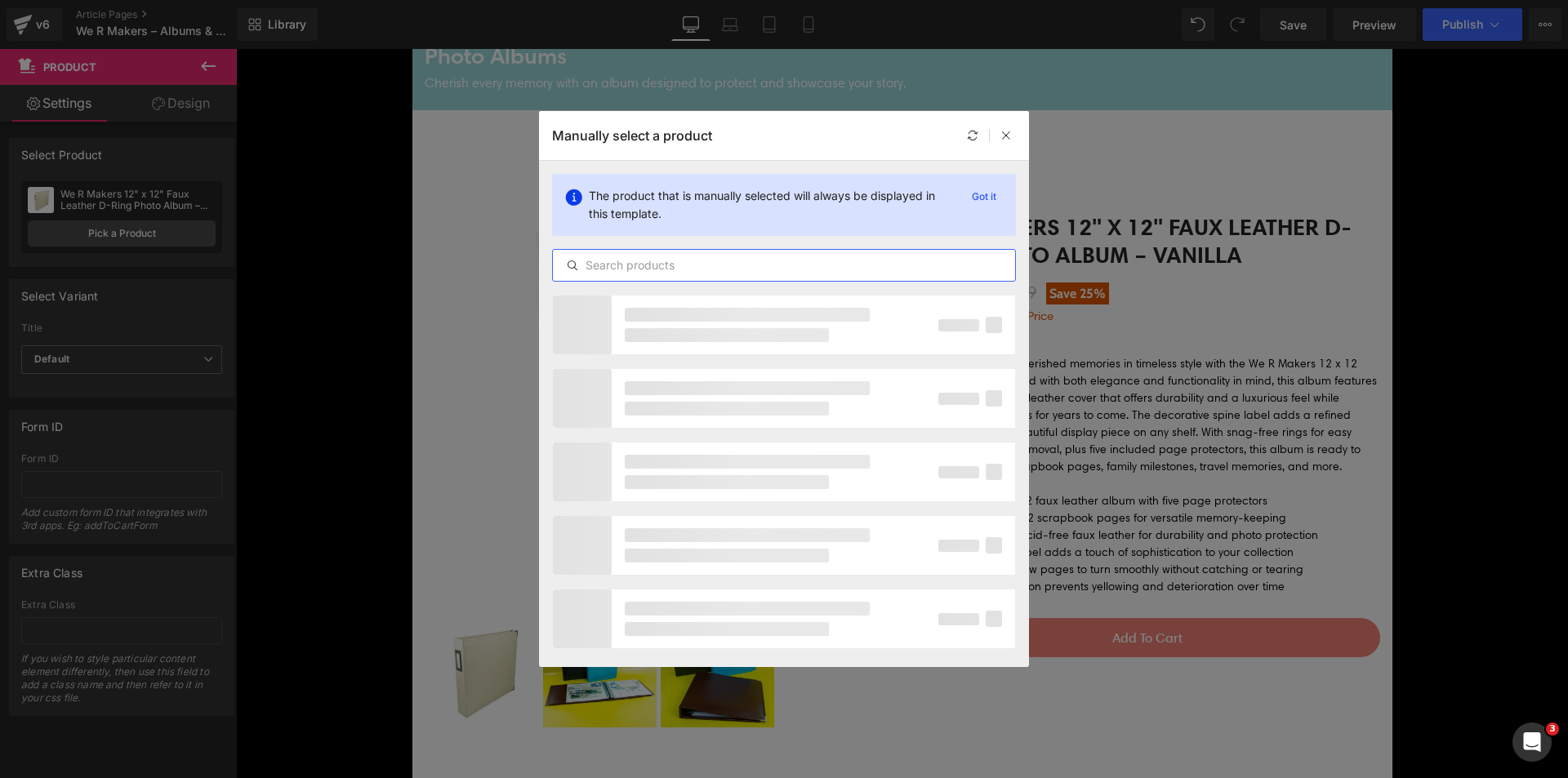
click at [648, 273] on input "text" at bounding box center [783, 265] width 462 height 20
paste input "We R Makers 12" x 12" Faux Leather D-Ring Photo Album – Gold"
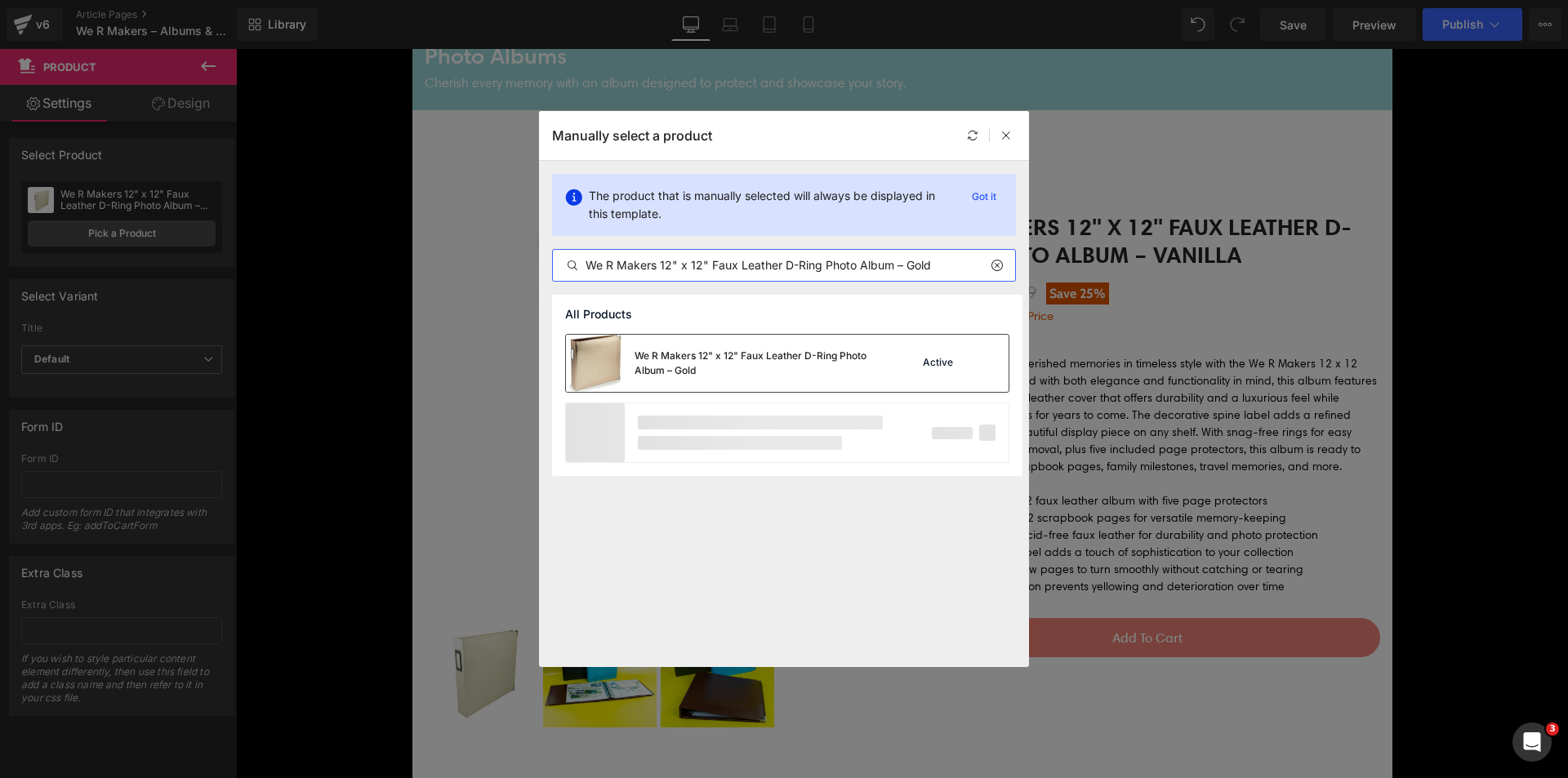
type input "We R Makers 12" x 12" Faux Leather D-Ring Photo Album – Gold"
click at [668, 342] on div "We R Makers 12" x 12" Faux Leather D-Ring Photo Album – Gold" at bounding box center [723, 363] width 314 height 58
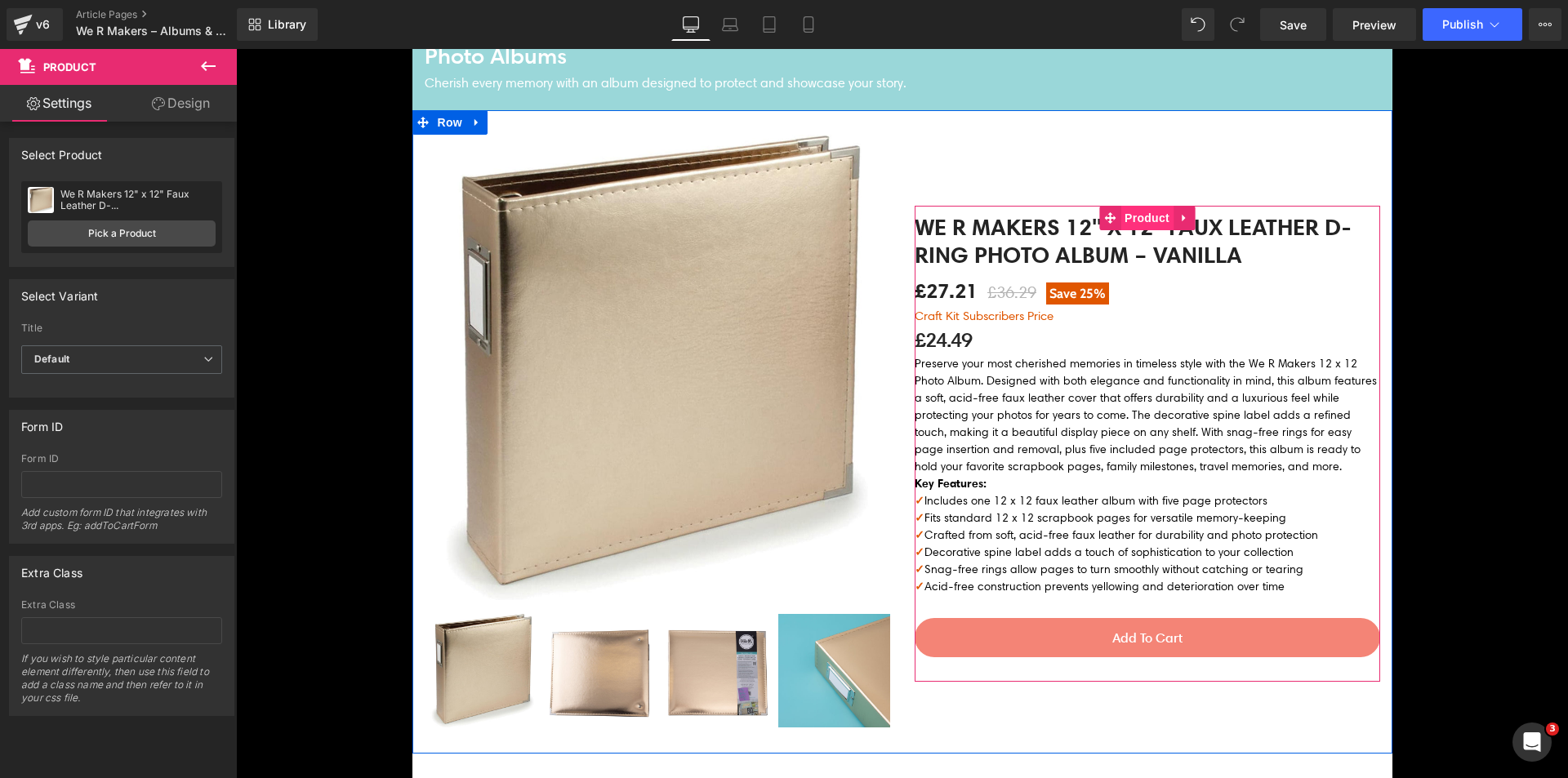
click at [1127, 211] on span "Product" at bounding box center [1147, 218] width 53 height 25
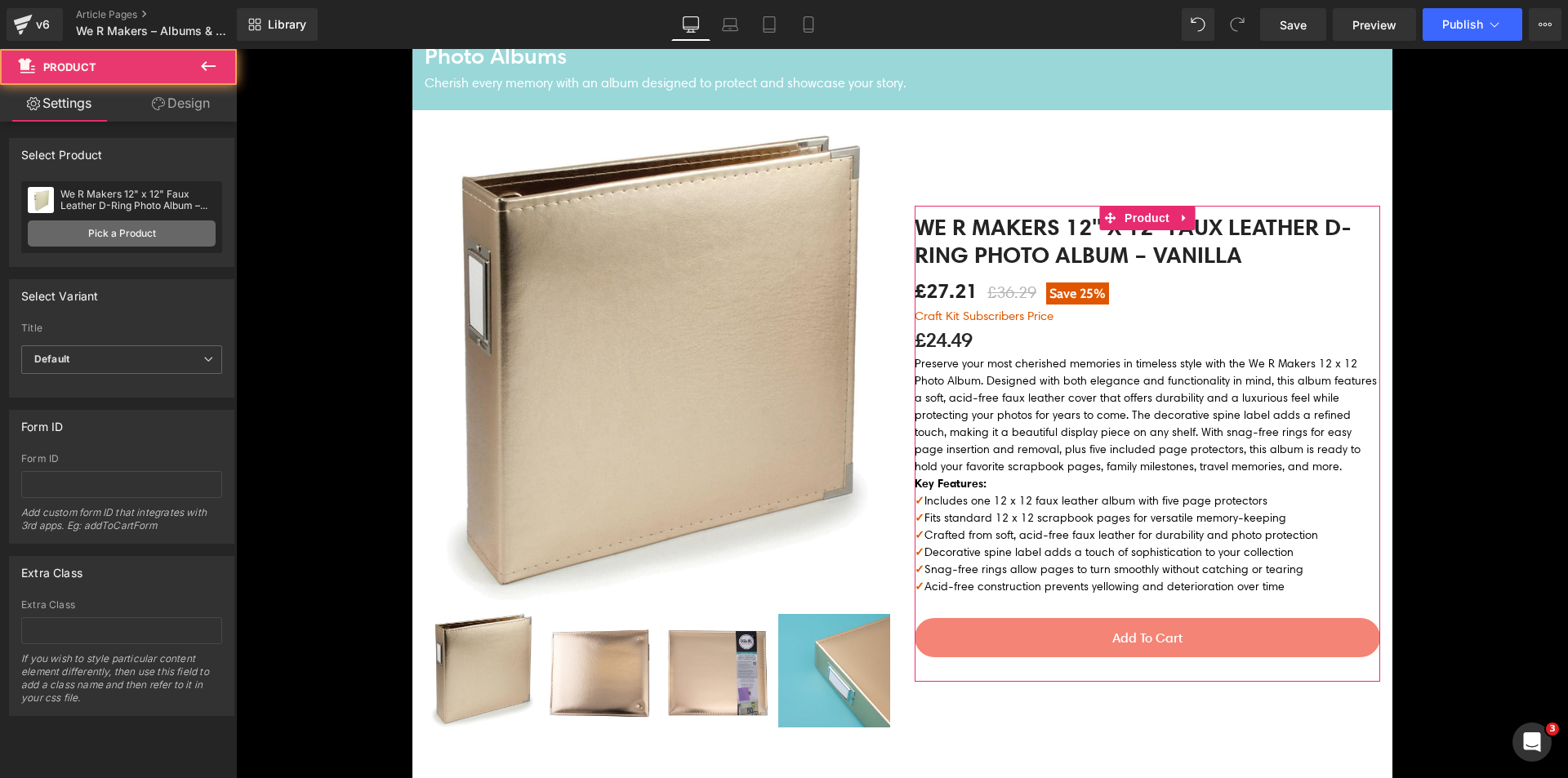
click at [115, 240] on link "Pick a Product" at bounding box center [121, 233] width 188 height 26
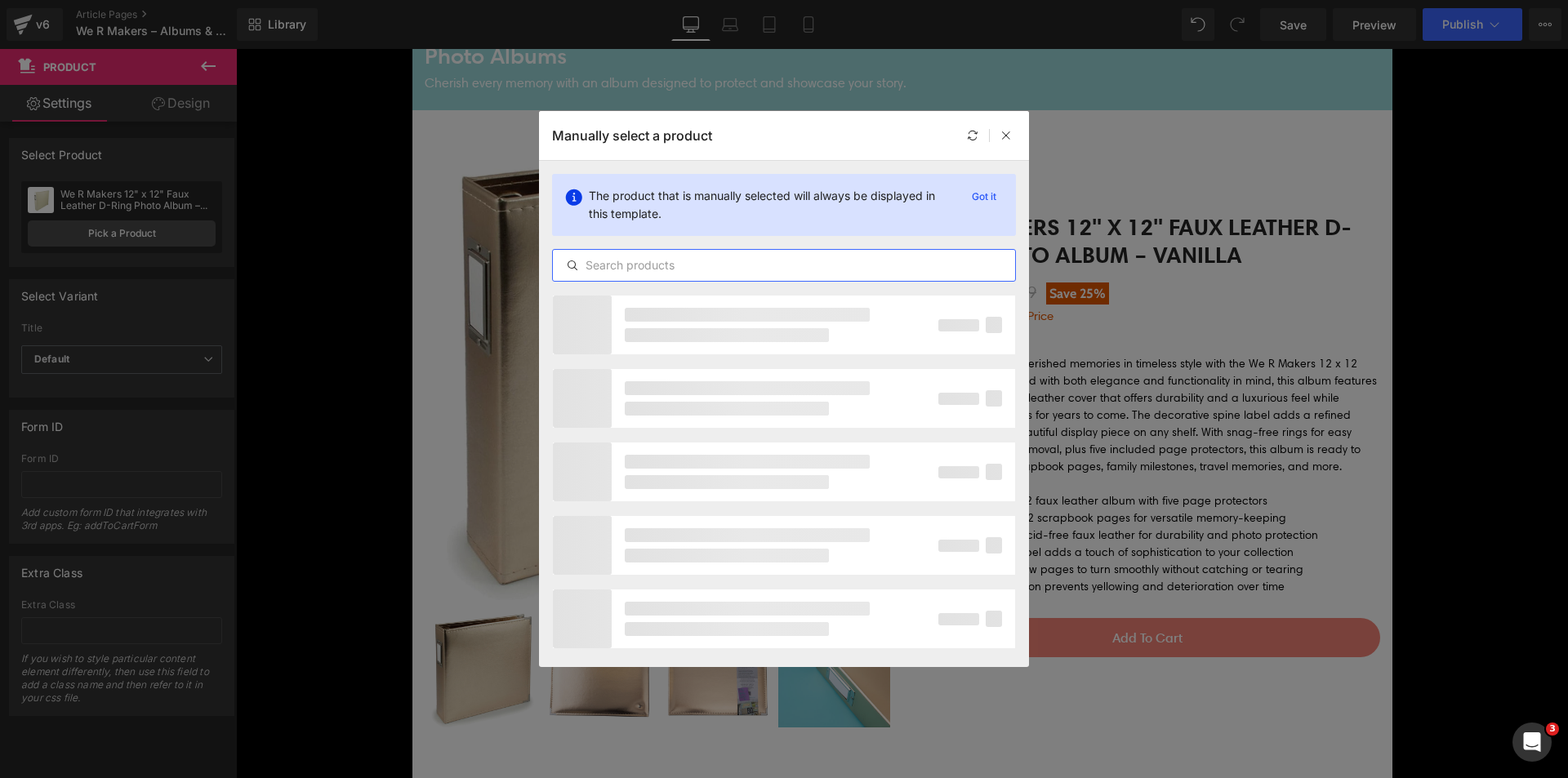
click at [745, 256] on input "text" at bounding box center [783, 265] width 462 height 20
paste input "We R Makers 12" x 12" Faux Leather D-Ring Photo Album – Gold"
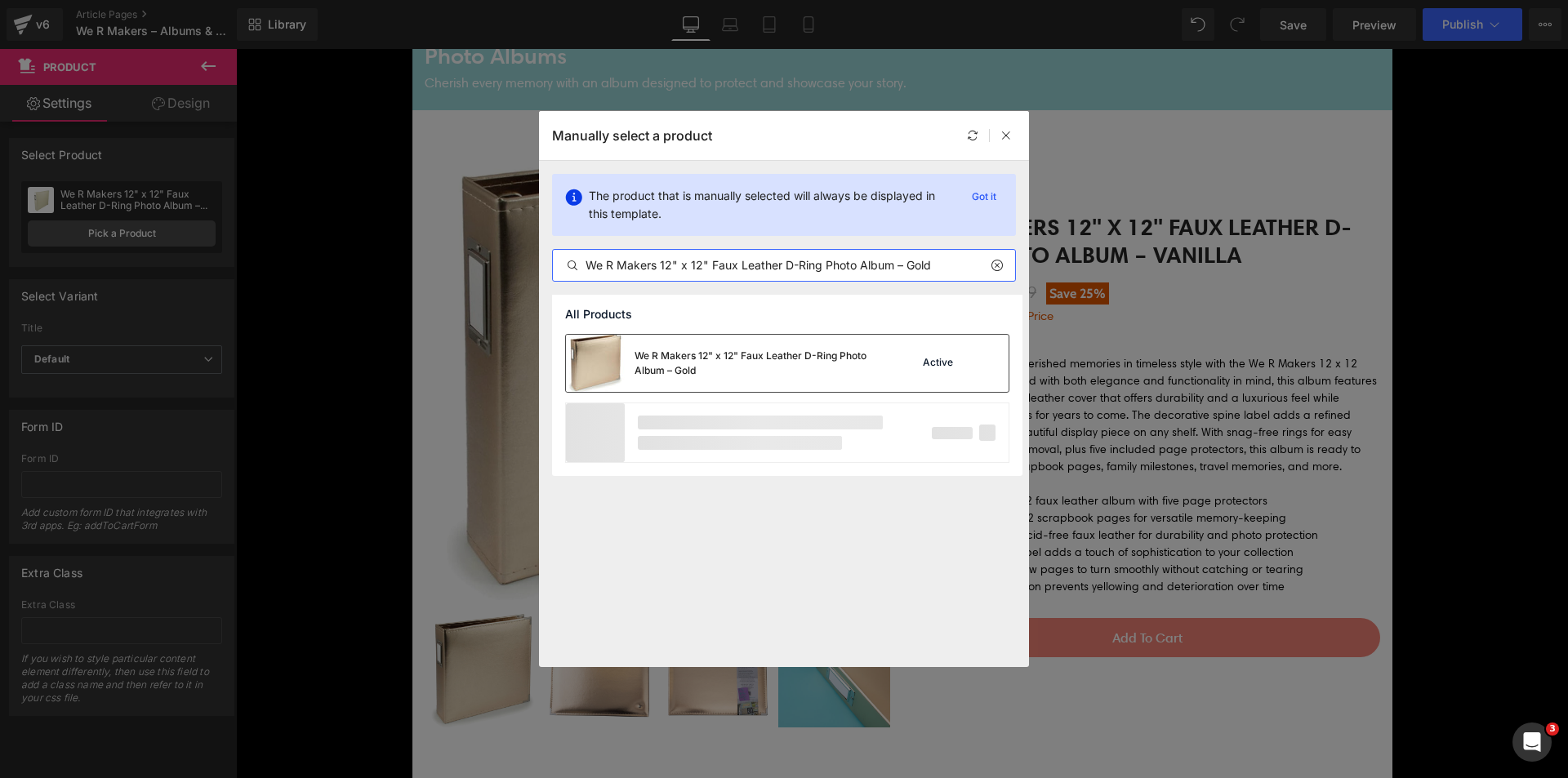
type input "We R Makers 12" x 12" Faux Leather D-Ring Photo Album – Gold"
click at [741, 350] on div "We R Makers 12" x 12" Faux Leather D-Ring Photo Album – Gold" at bounding box center [757, 363] width 245 height 29
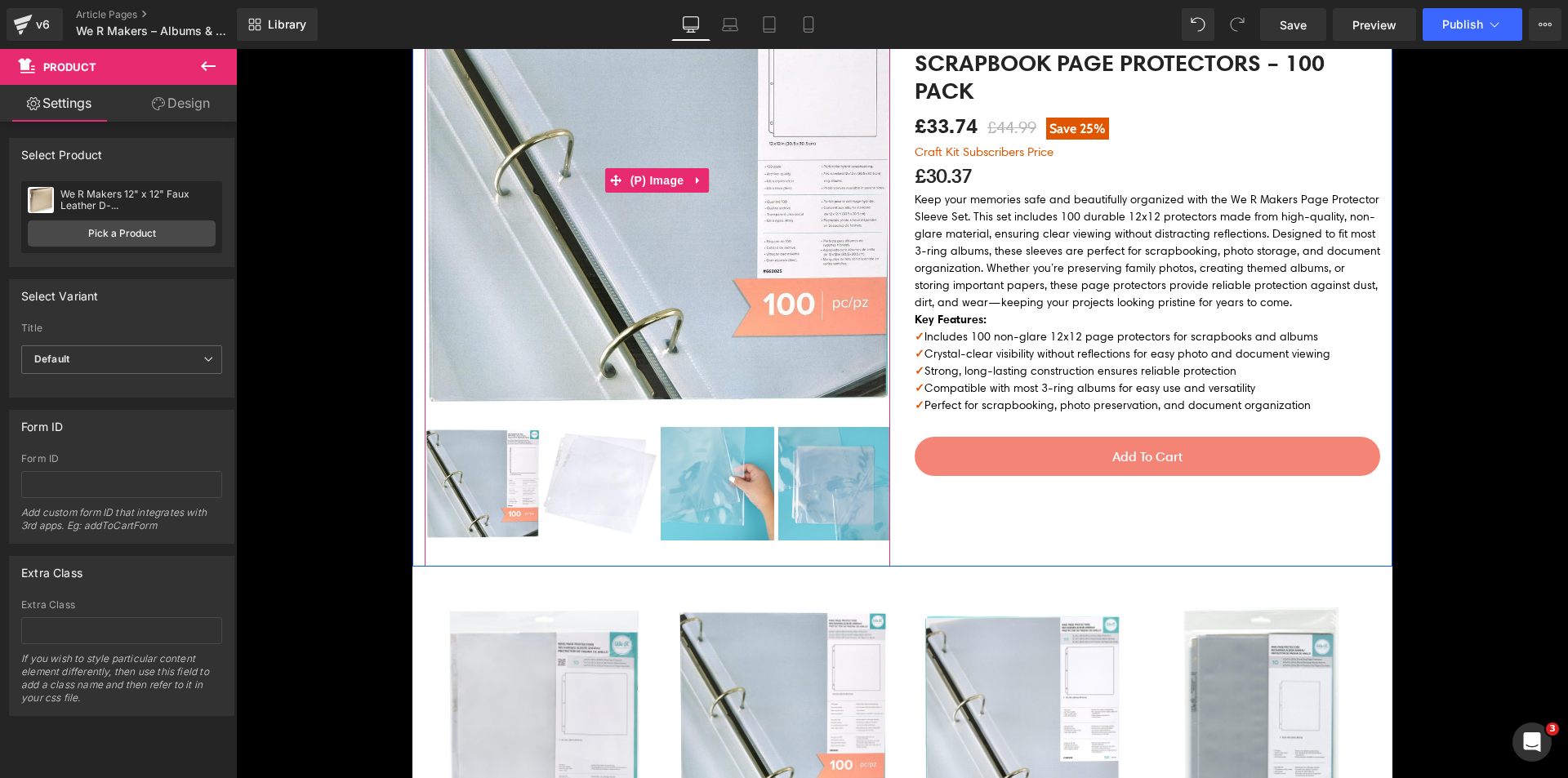
scroll to position [2612, 0]
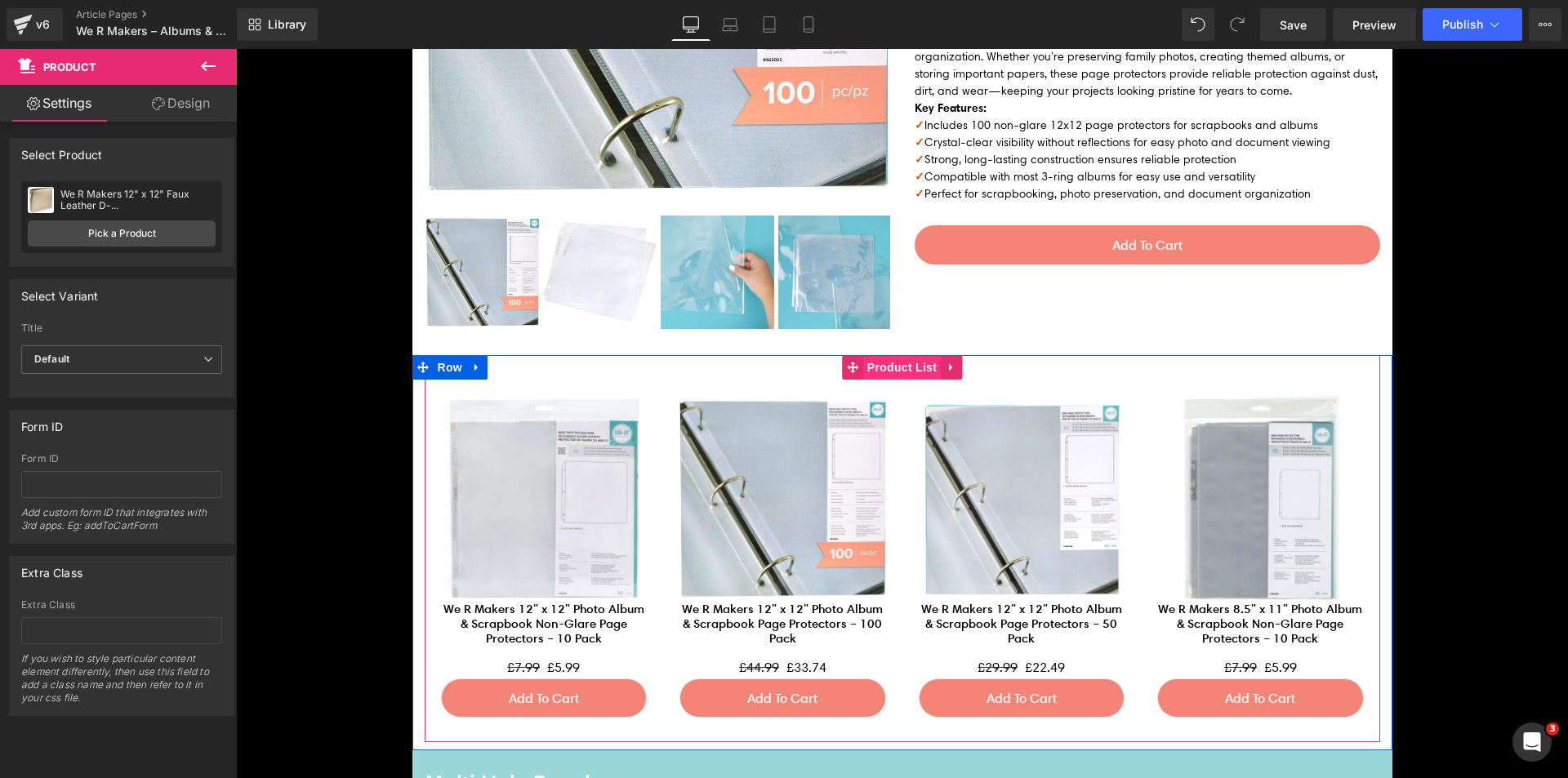
click at [901, 361] on span "Product List" at bounding box center [902, 367] width 77 height 25
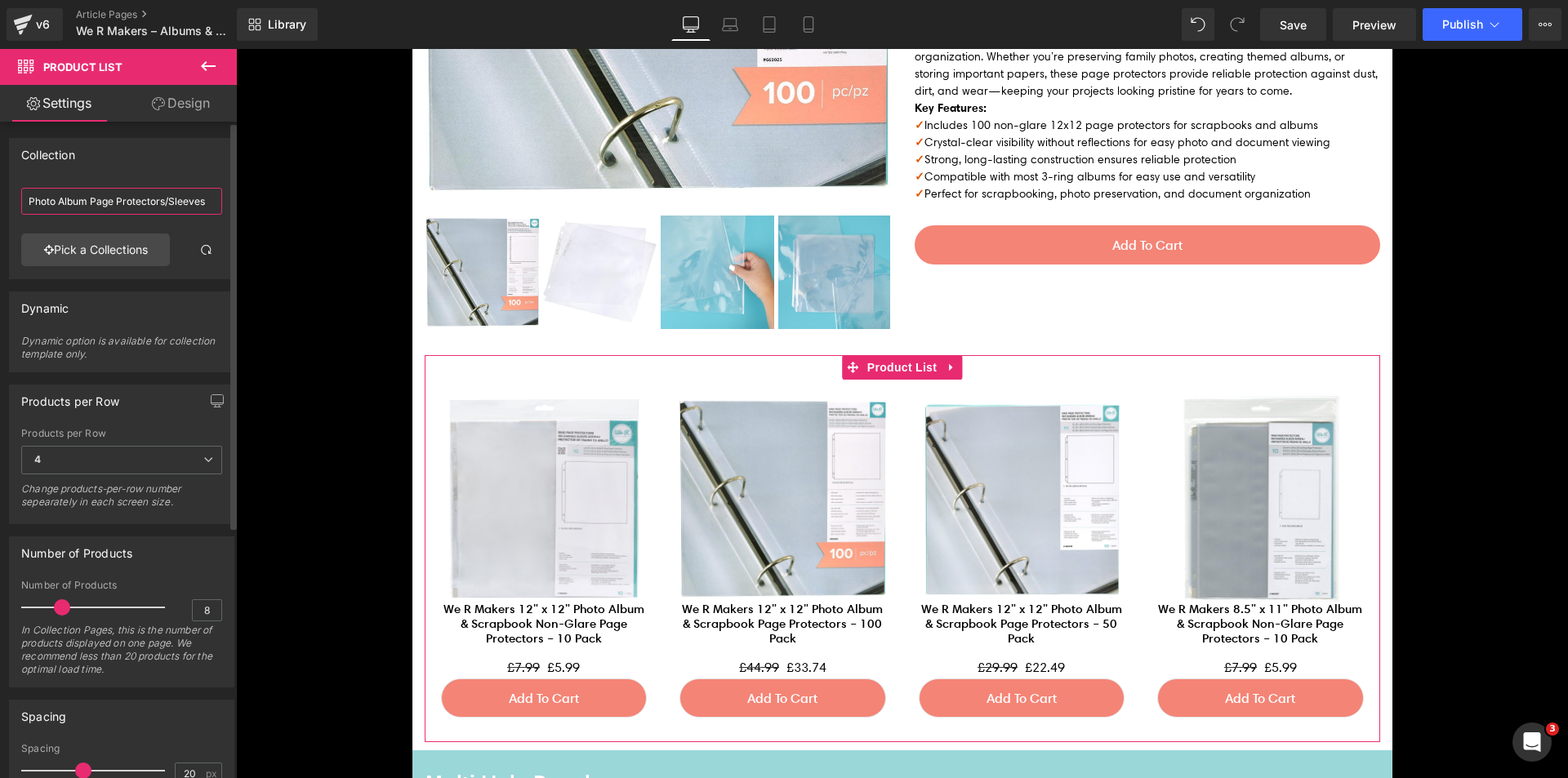
click at [162, 199] on input "Photo Album Page Protectors/Sleeves" at bounding box center [121, 201] width 201 height 27
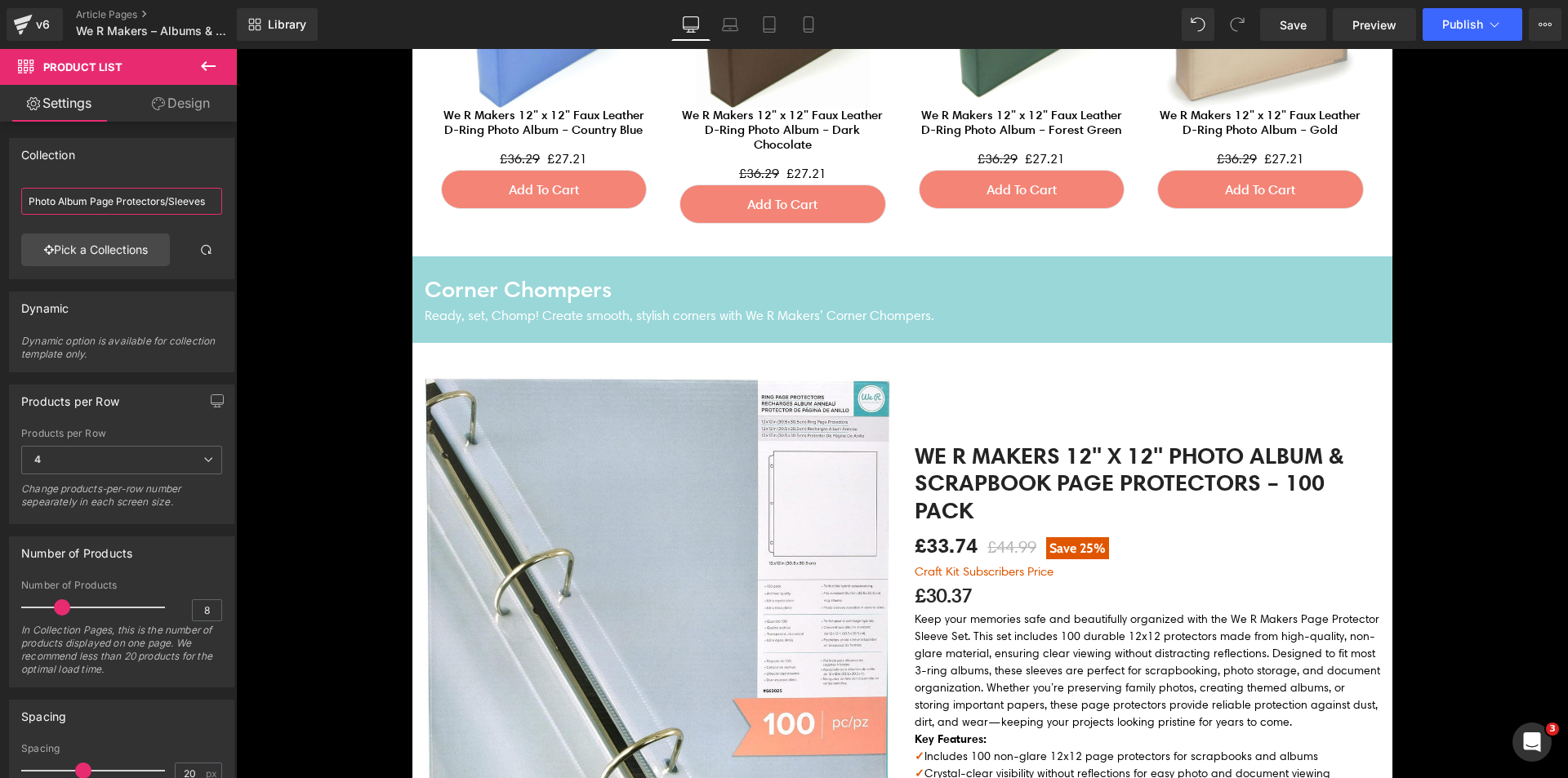
scroll to position [1959, 0]
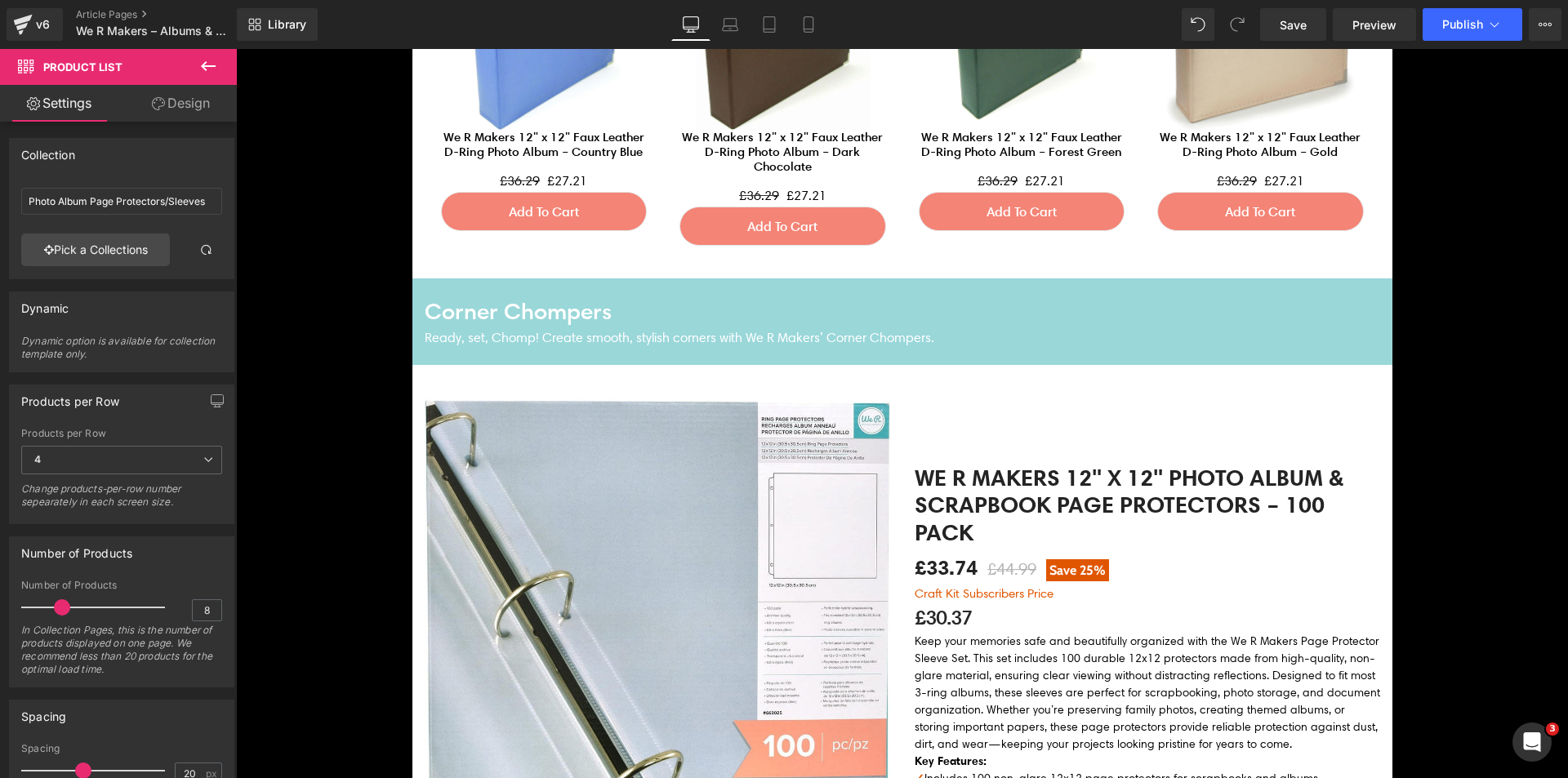
click at [522, 300] on h4 "Corner Chompers" at bounding box center [902, 311] width 955 height 33
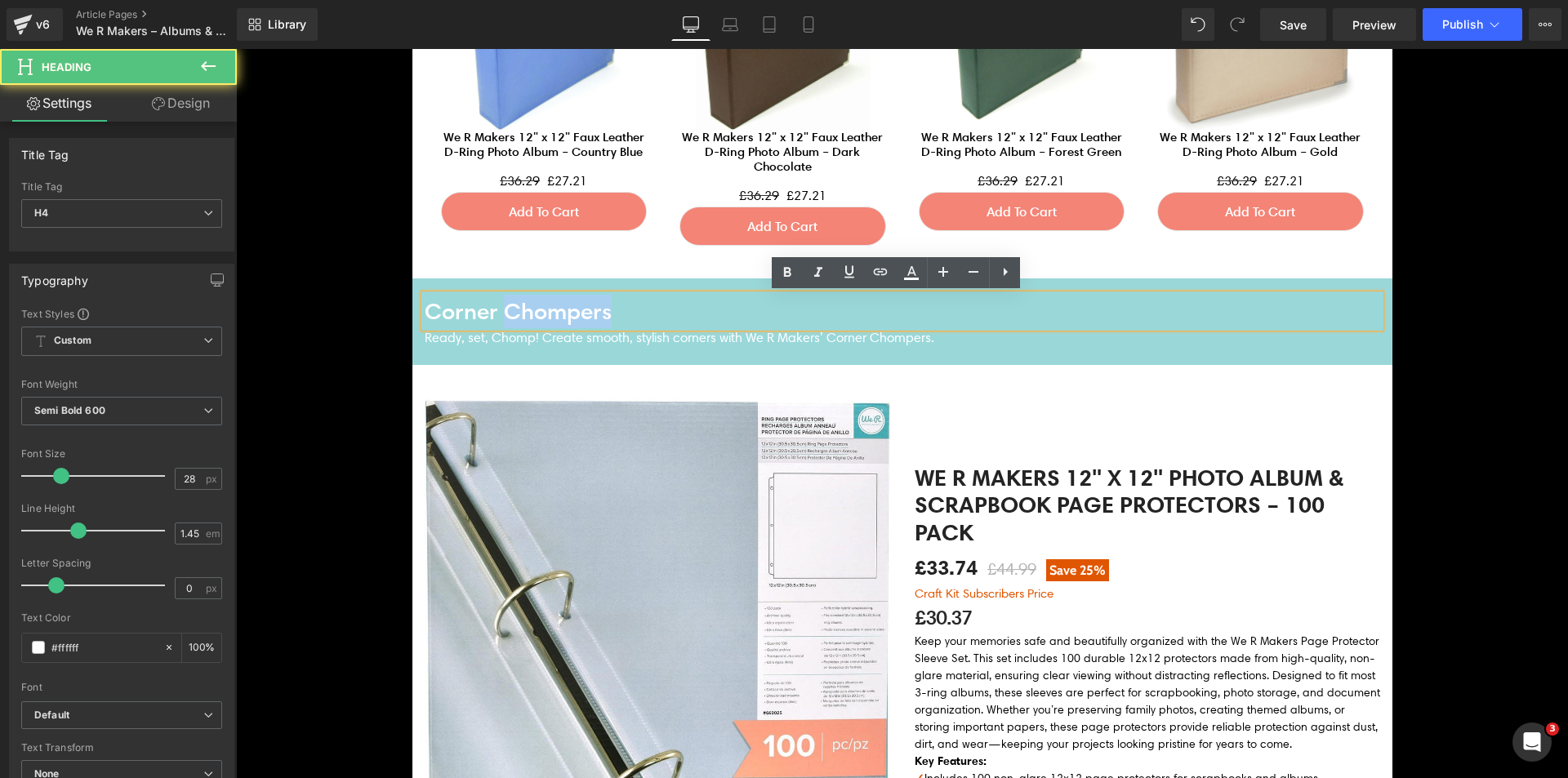
click at [522, 300] on h4 "Corner Chompers" at bounding box center [902, 311] width 955 height 33
paste div
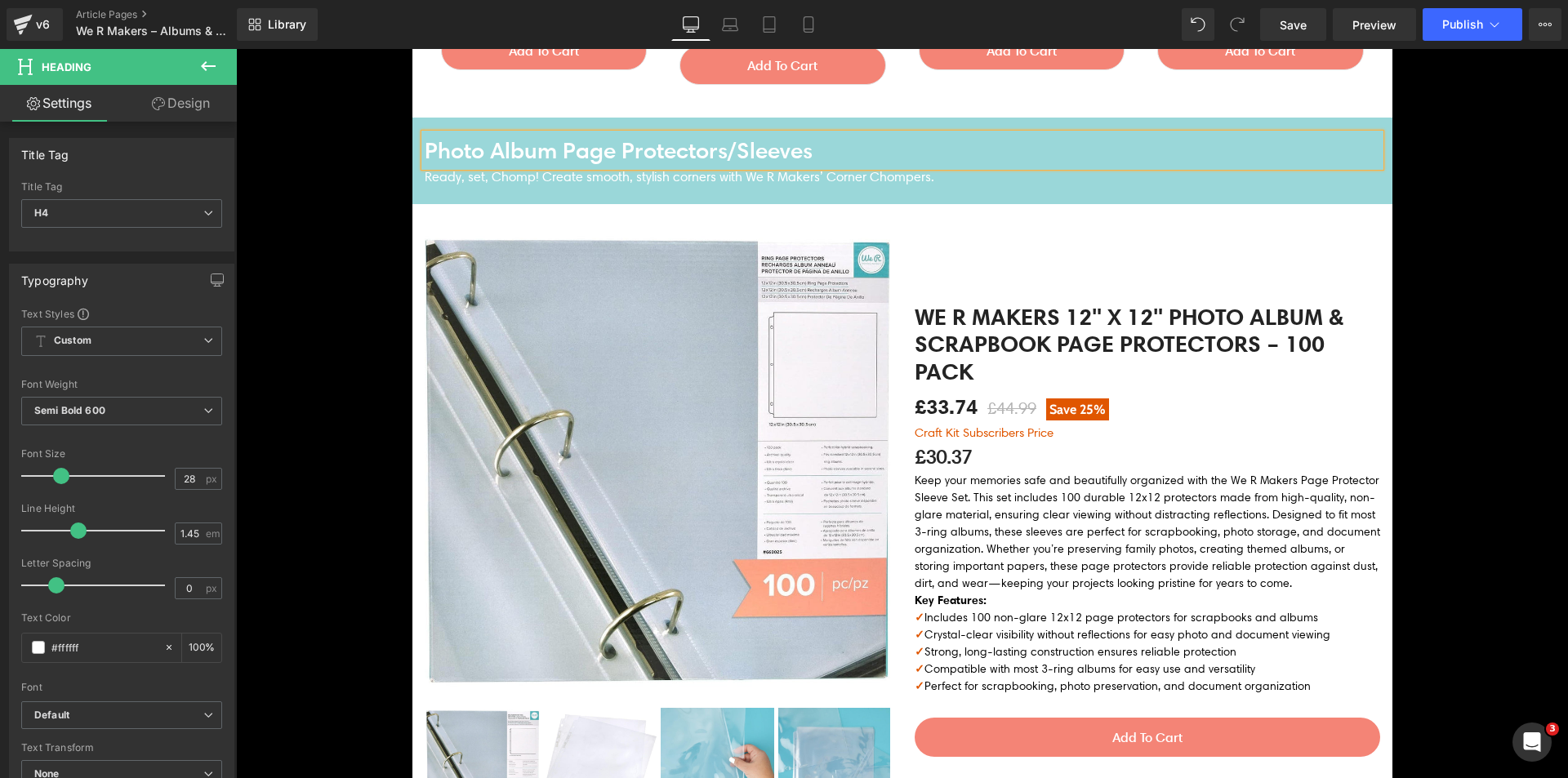
scroll to position [2123, 0]
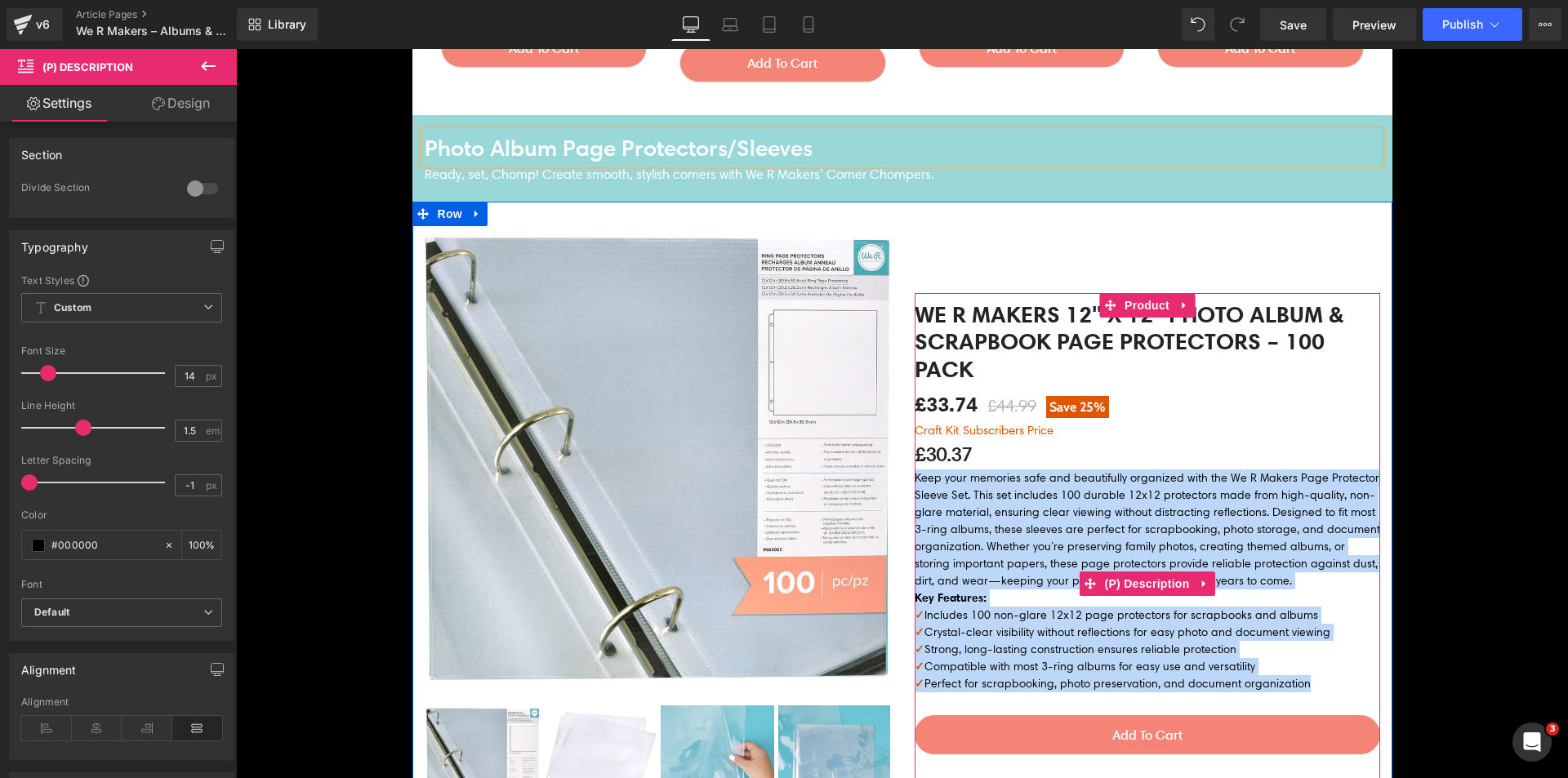
drag, startPoint x: 1287, startPoint y: 681, endPoint x: 920, endPoint y: 471, distance: 422.8
click at [920, 471] on div "Keep your memories safe and beautifully organized with the We R Makers Page Pro…" at bounding box center [1147, 581] width 466 height 223
copy div "Lore Ipsum Dolo sita consecte adip eli seddoeiusmo temporinc utla etd Ma A Enim…"
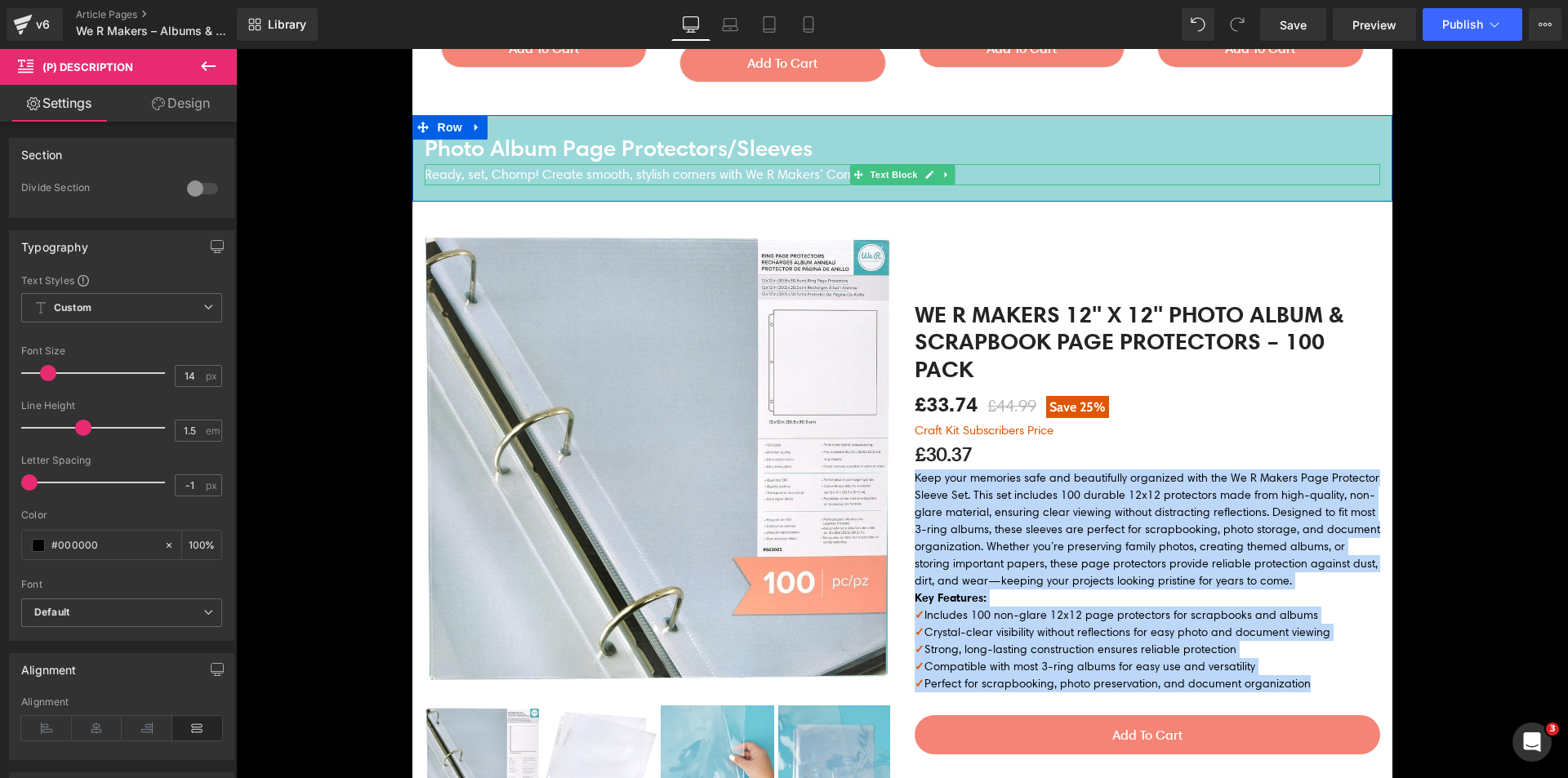
click at [554, 178] on p "Ready, set, Chomp! Create smooth, stylish corners with We R Makers’ Corner Chom…" at bounding box center [902, 175] width 955 height 21
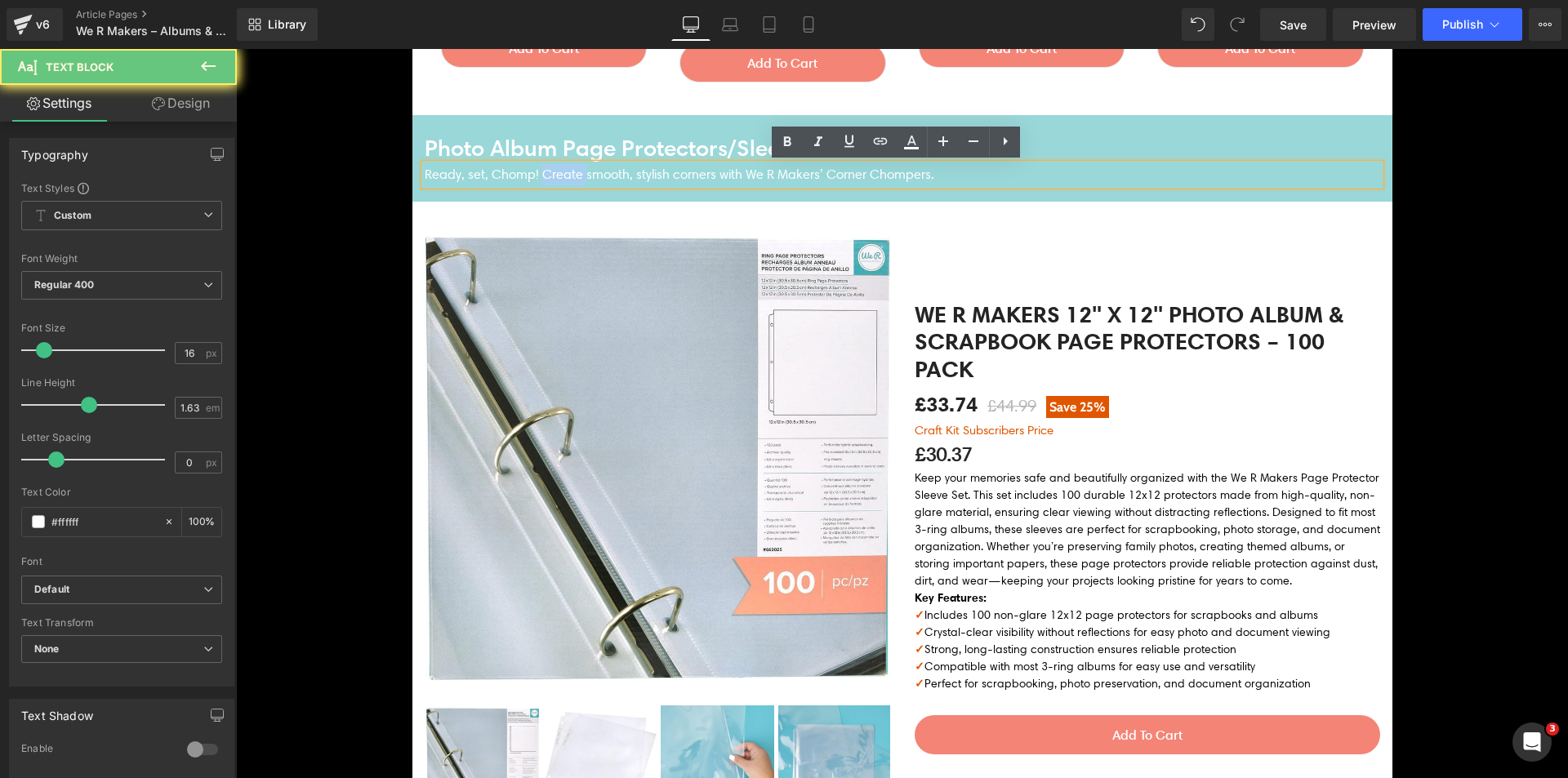
click at [554, 178] on p "Ready, set, Chomp! Create smooth, stylish corners with We R Makers’ Corner Chom…" at bounding box center [902, 175] width 955 height 21
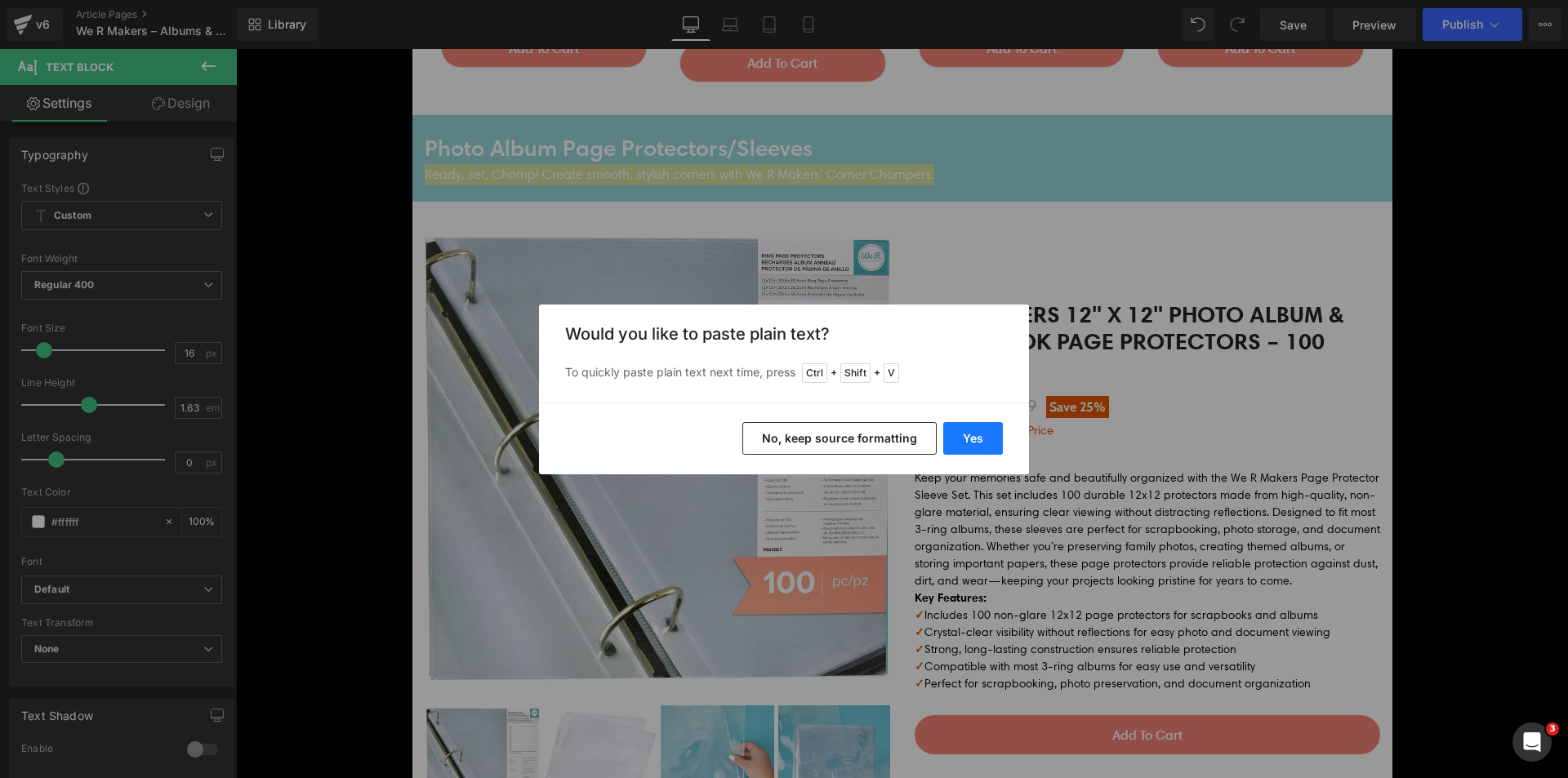
click at [983, 437] on button "Yes" at bounding box center [973, 438] width 60 height 33
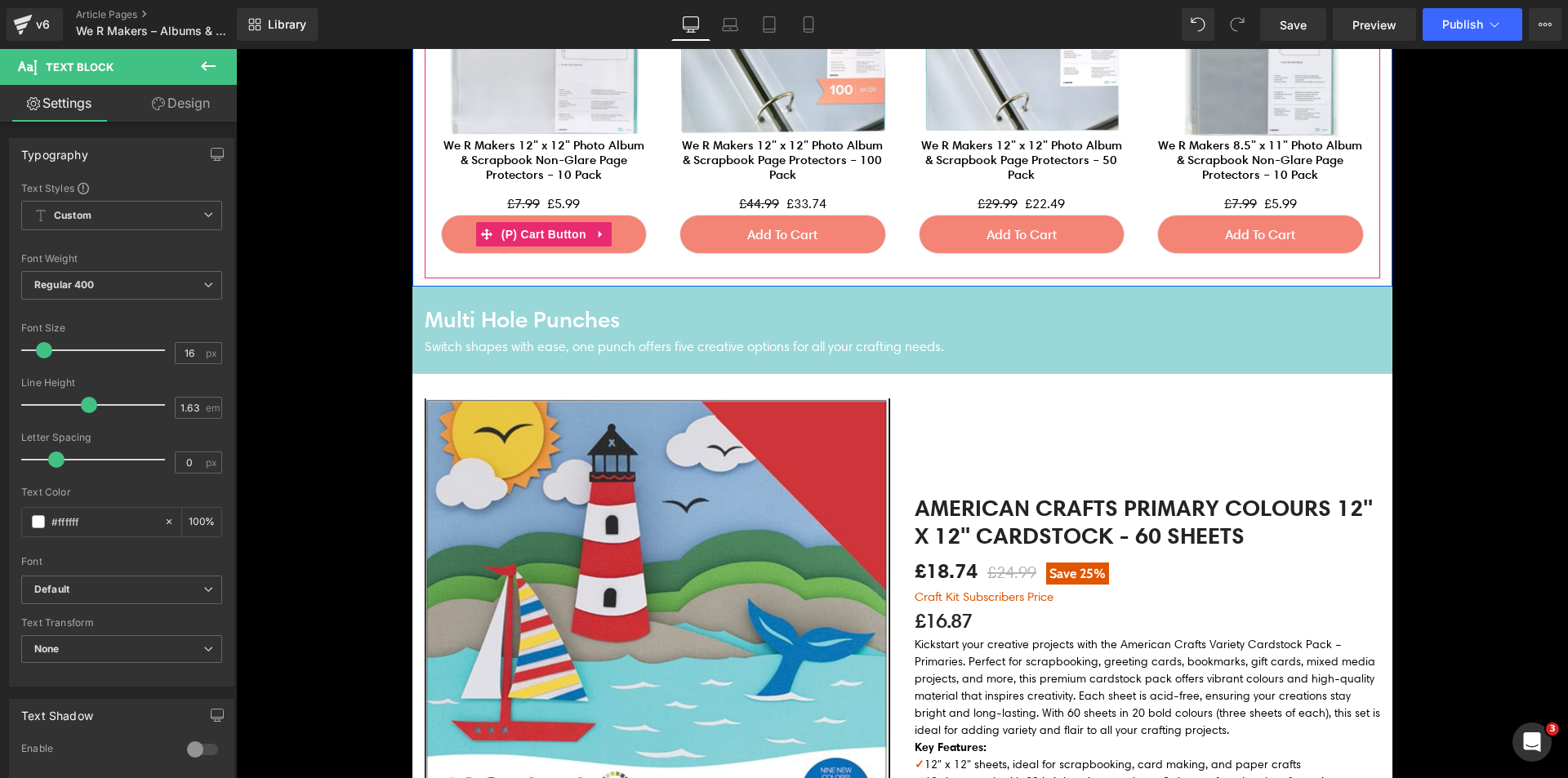
scroll to position [3184, 0]
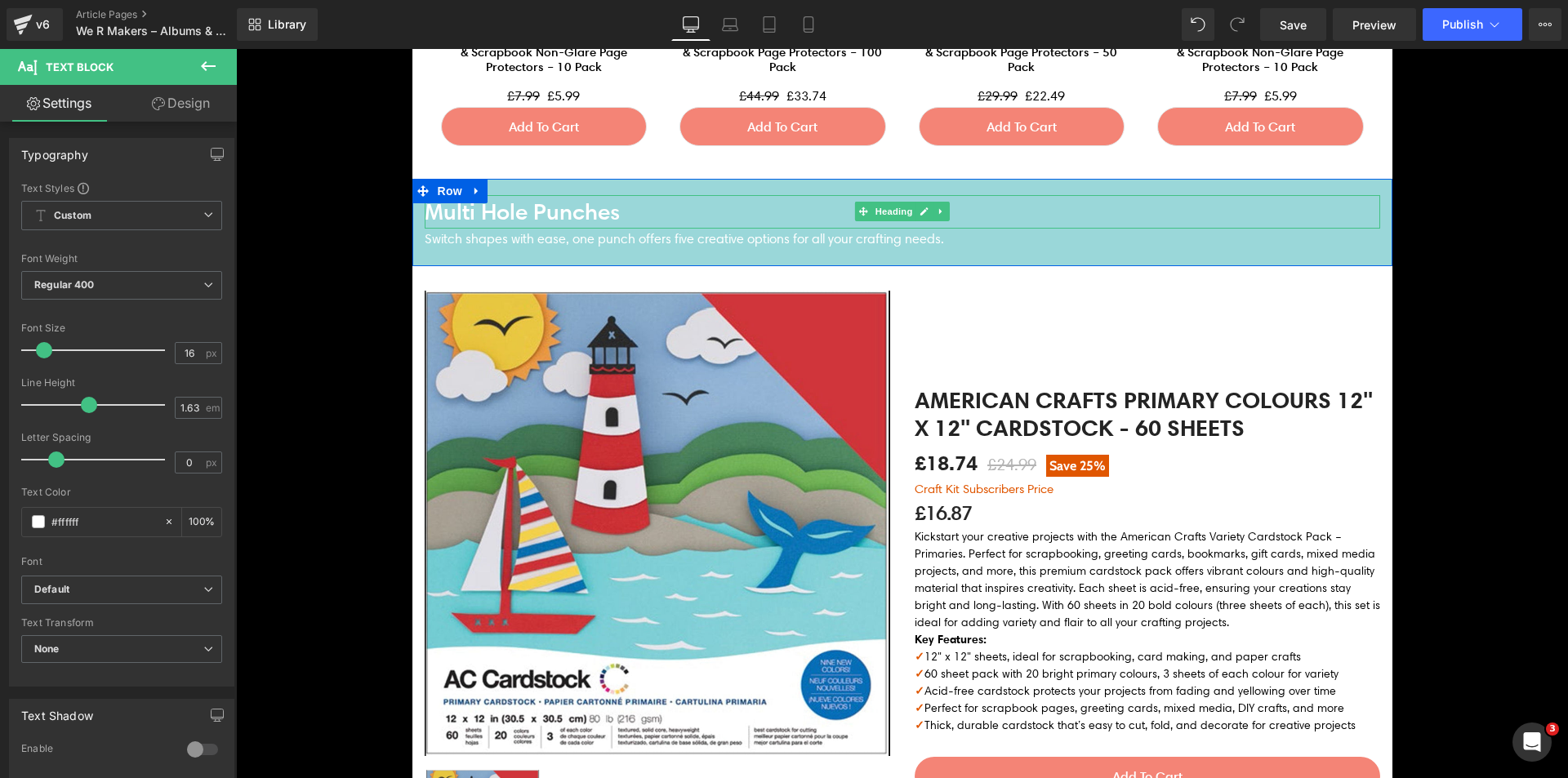
click at [440, 213] on h4 "Multi Hole Punches" at bounding box center [902, 211] width 955 height 33
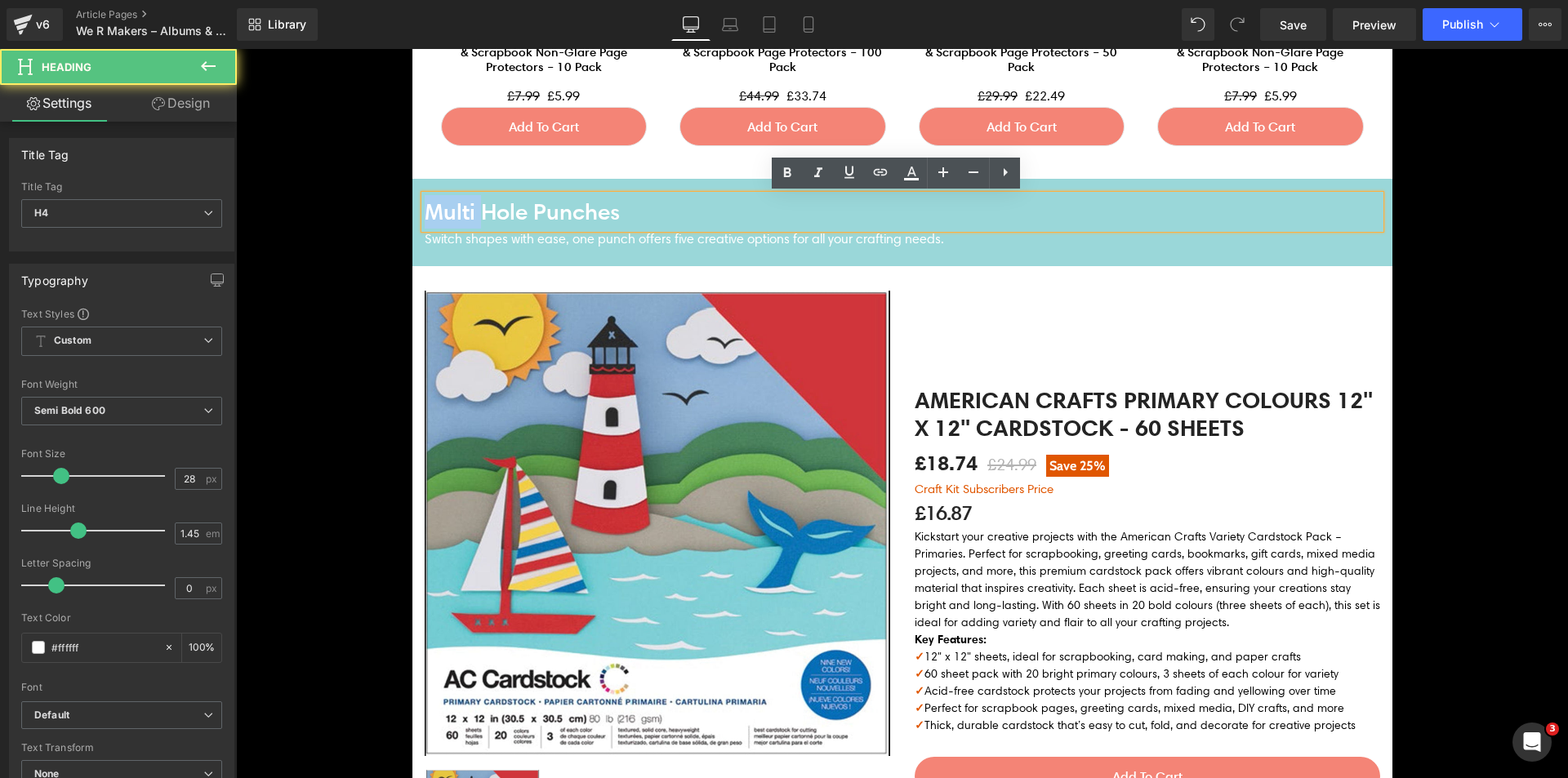
click at [440, 213] on h4 "Multi Hole Punches" at bounding box center [902, 211] width 955 height 33
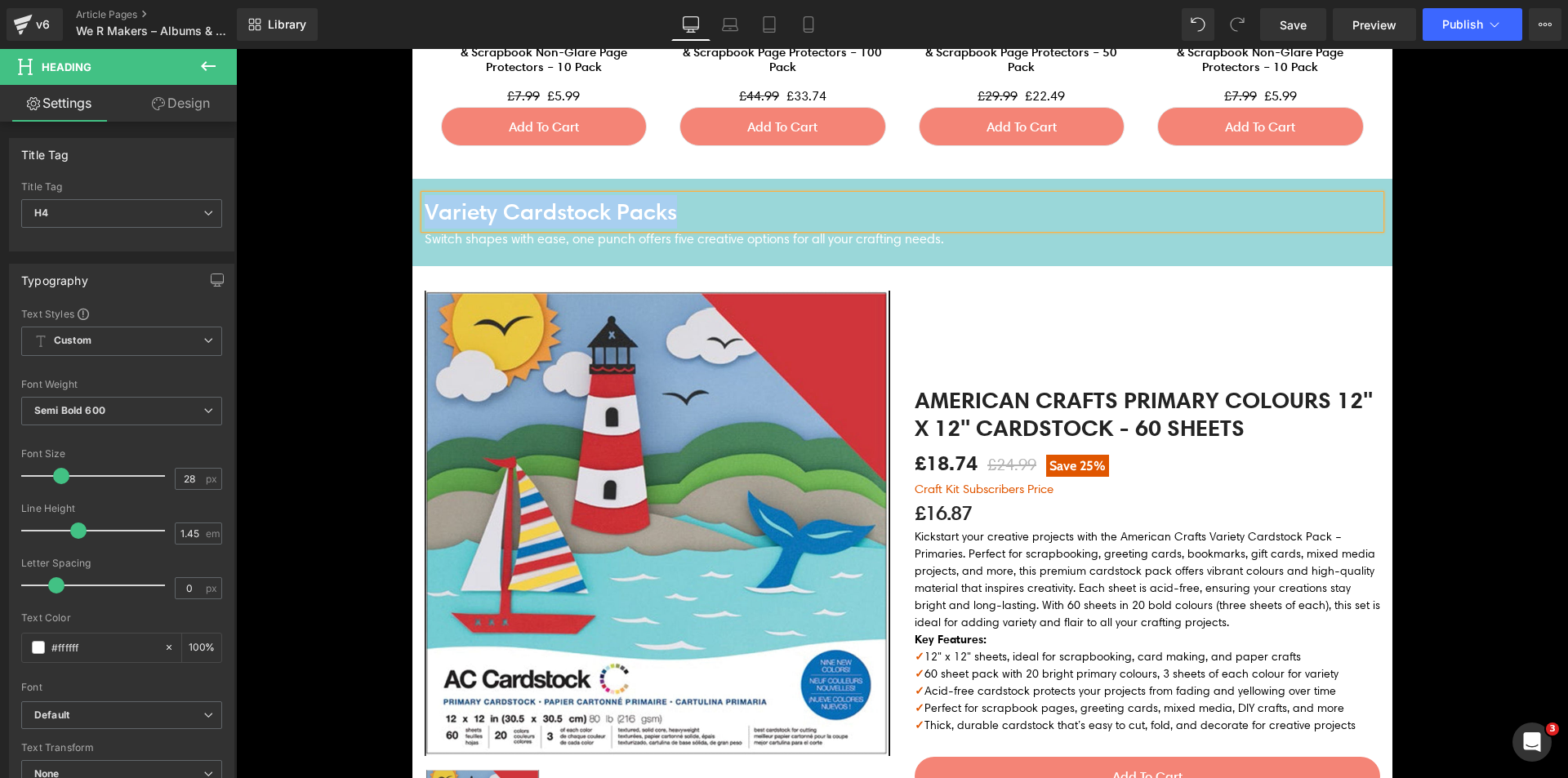
copy h4 "Variety Cardstock Packs"
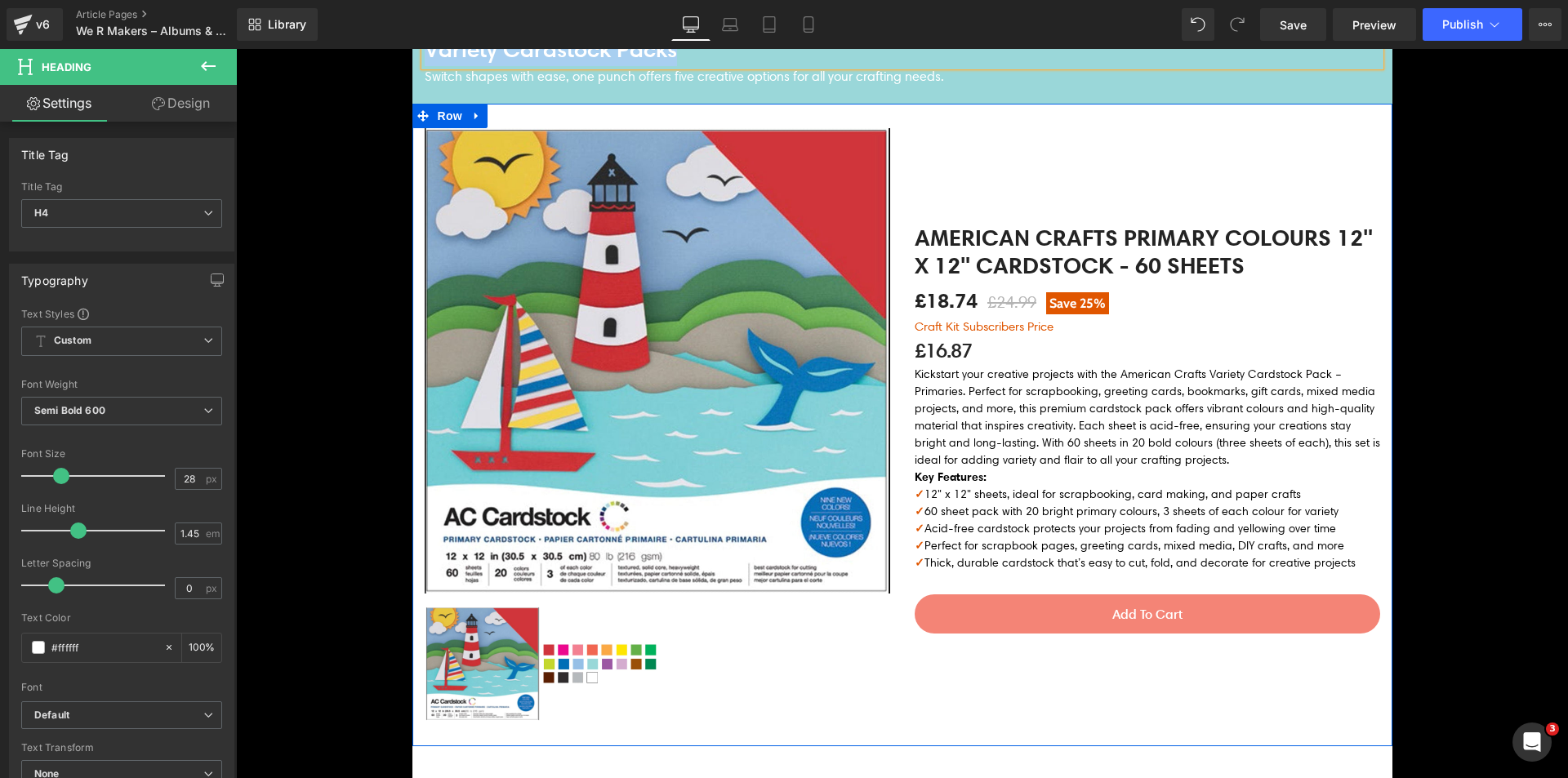
scroll to position [3347, 0]
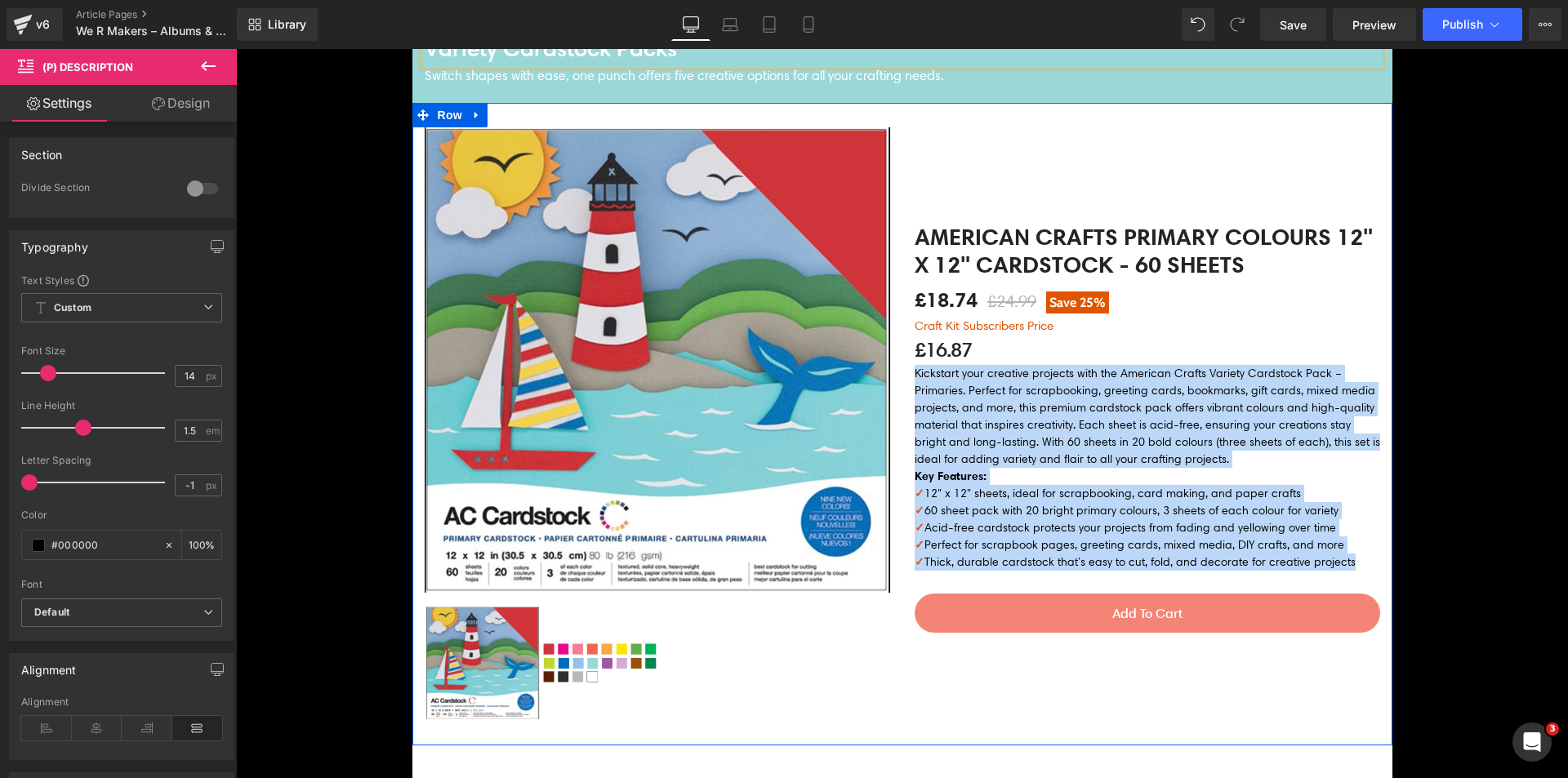
drag, startPoint x: 1334, startPoint y: 564, endPoint x: 907, endPoint y: 397, distance: 458.5
click at [907, 397] on div "American Crafts Primary Colours 12" x 12" Cardstock - 60 Sheets (P) Title £18.7…" at bounding box center [1147, 436] width 490 height 618
copy div "Kickstart your creative projects with the American Crafts Variety Cardstock Pac…"
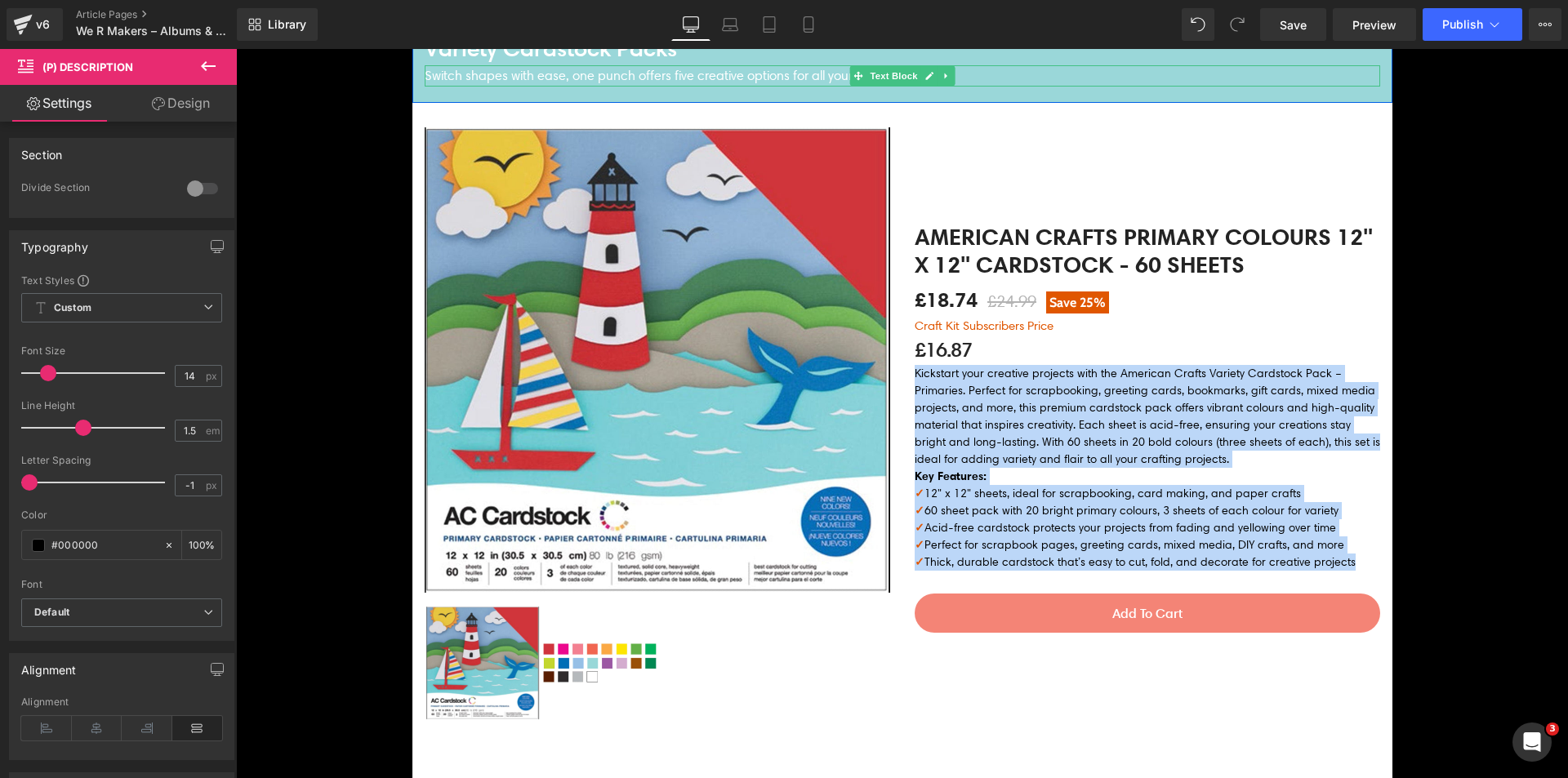
click at [509, 78] on p "Switch shapes with ease, one punch offers five creative options for all your cr…" at bounding box center [902, 76] width 955 height 21
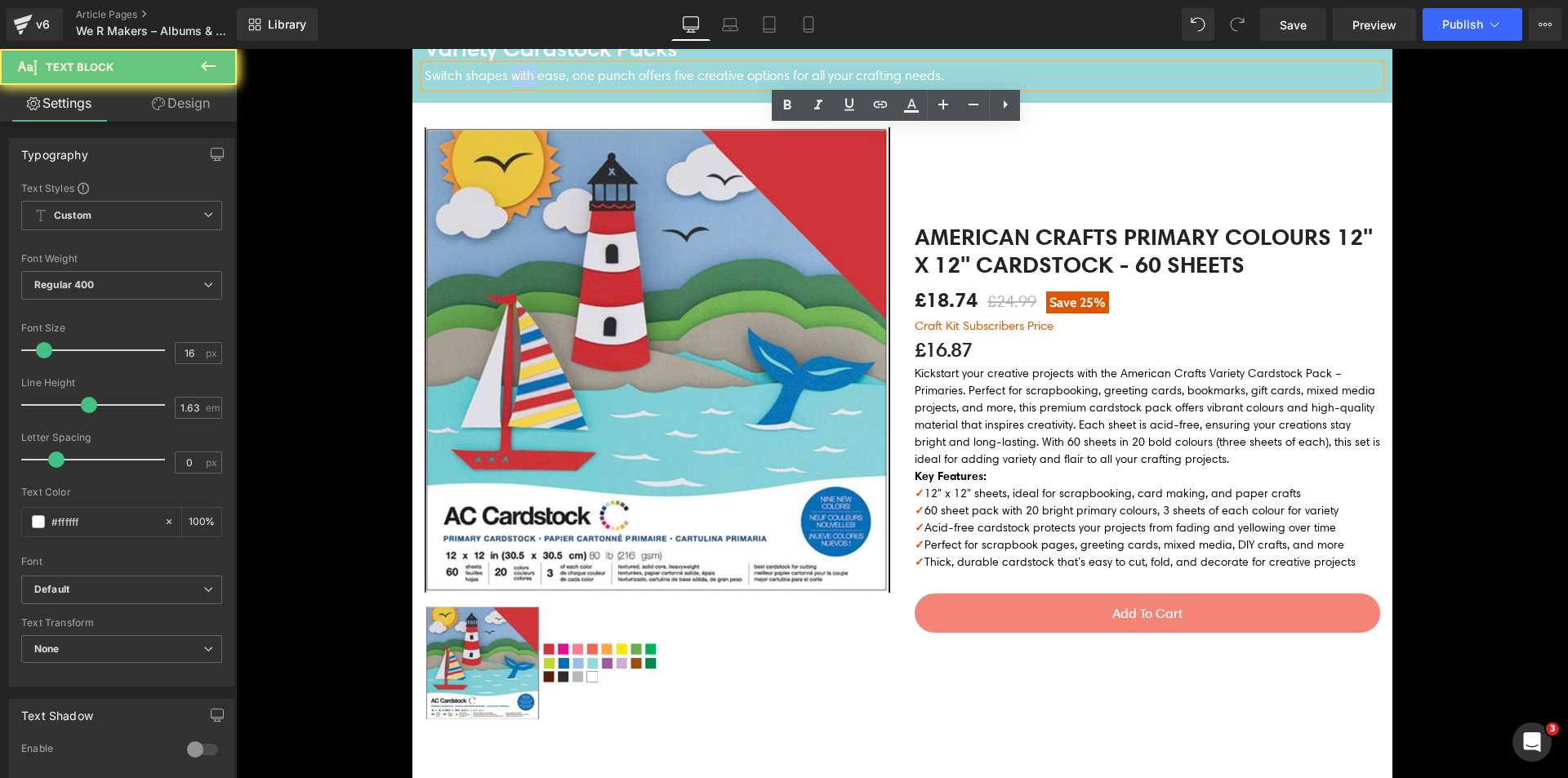
click at [509, 78] on p "Switch shapes with ease, one punch offers five creative options for all your cr…" at bounding box center [902, 76] width 955 height 21
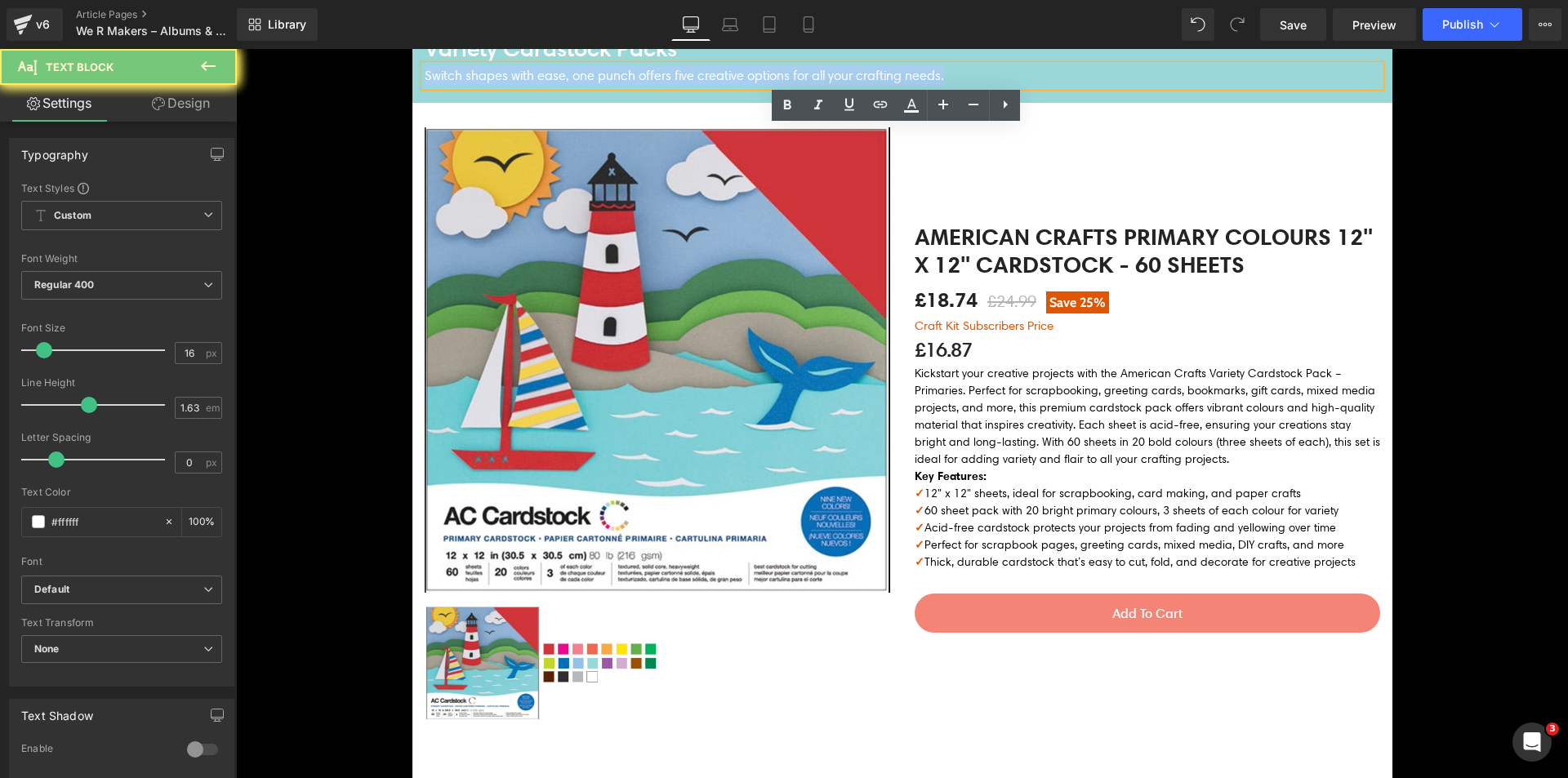
click at [509, 78] on p "Switch shapes with ease, one punch offers five creative options for all your cr…" at bounding box center [902, 76] width 955 height 21
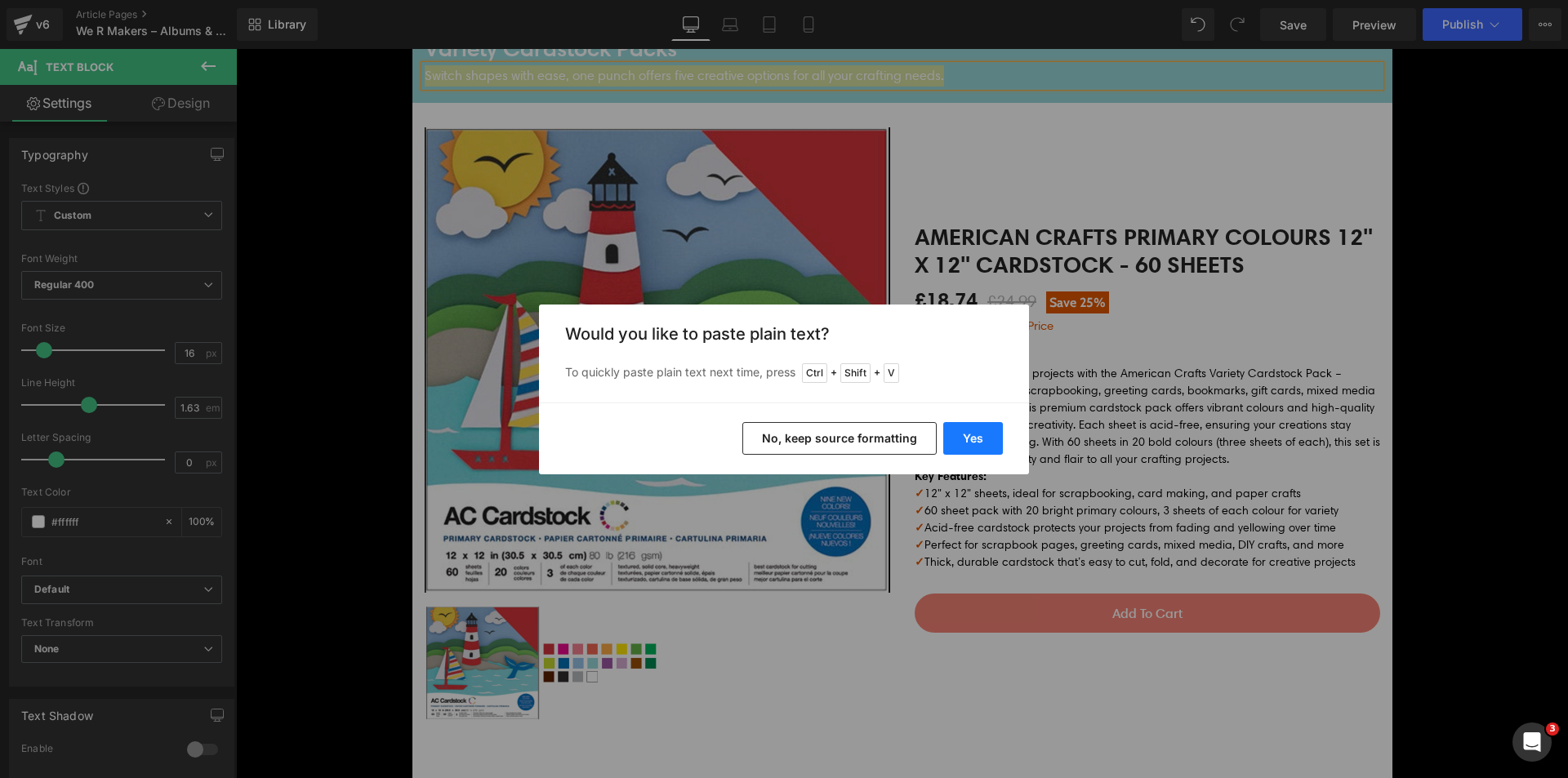
click at [959, 430] on button "Yes" at bounding box center [973, 438] width 60 height 33
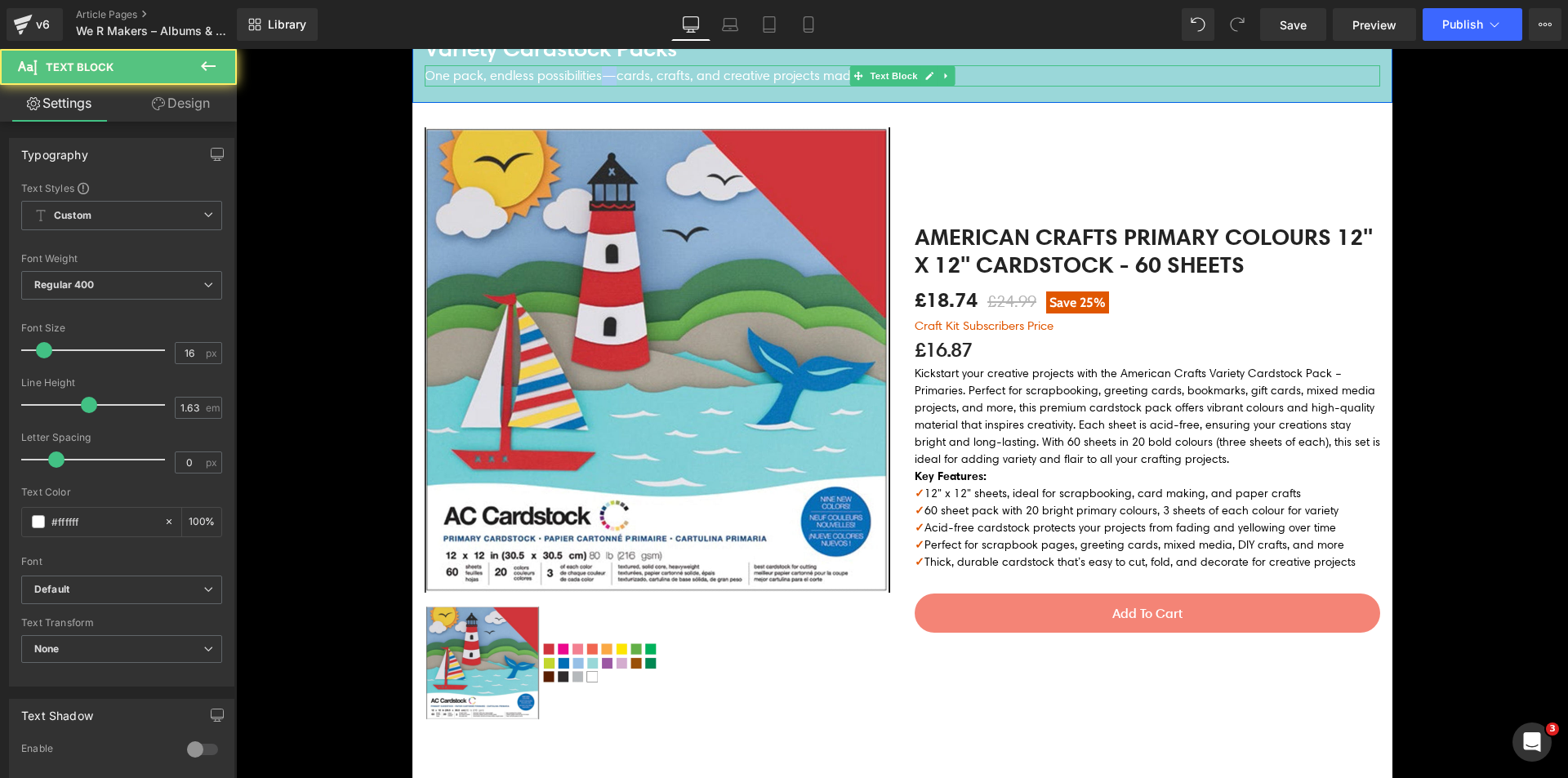
drag, startPoint x: 595, startPoint y: 77, endPoint x: 605, endPoint y: 77, distance: 10.0
click at [605, 77] on p "One pack, endless possibilities—cards, crafts, and creative projects made easy." at bounding box center [902, 76] width 955 height 21
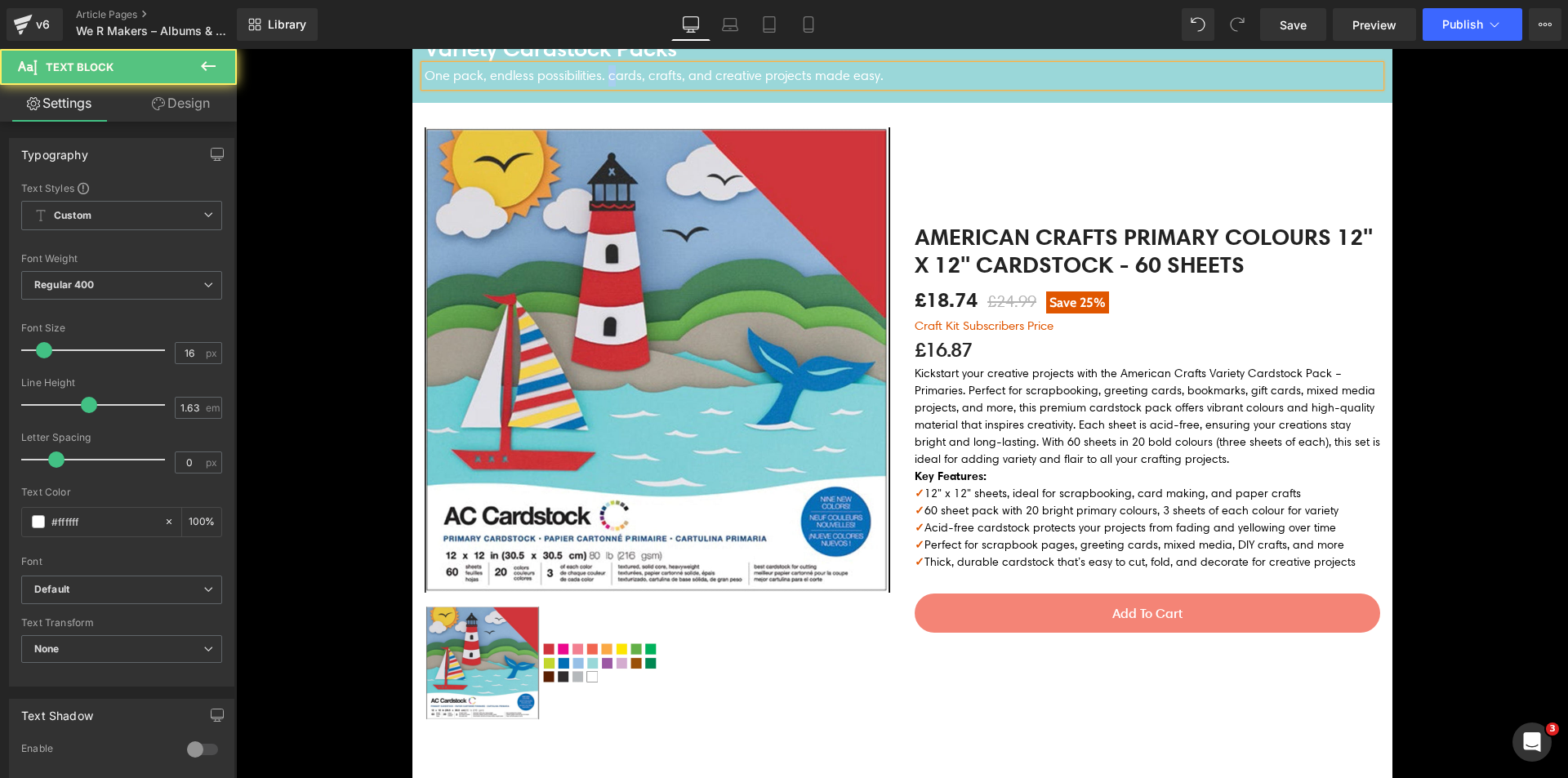
click at [610, 79] on p "One pack, endless possibilities. cards, crafts, and creative projects made easy." at bounding box center [902, 76] width 955 height 21
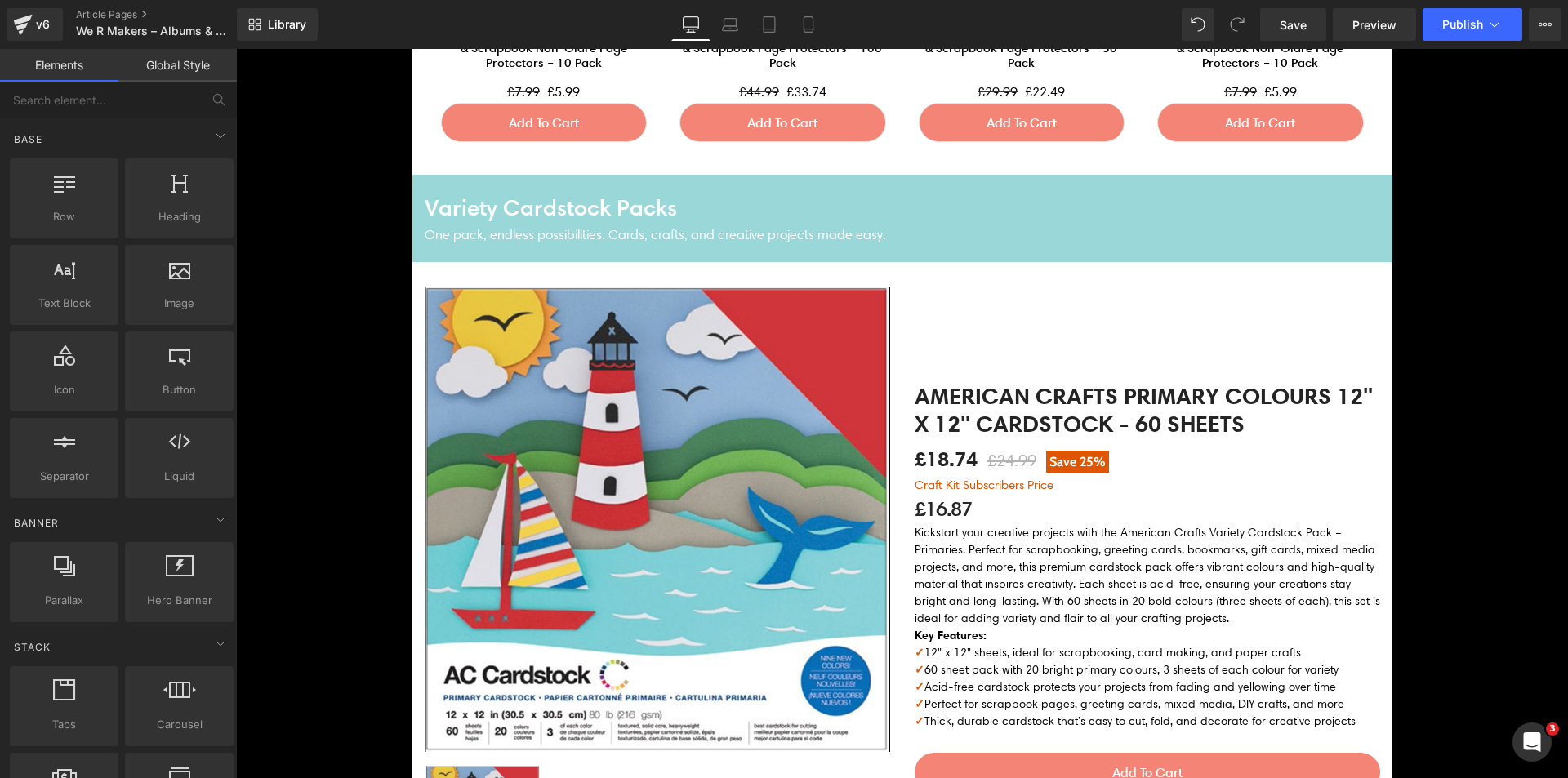
scroll to position [3102, 0]
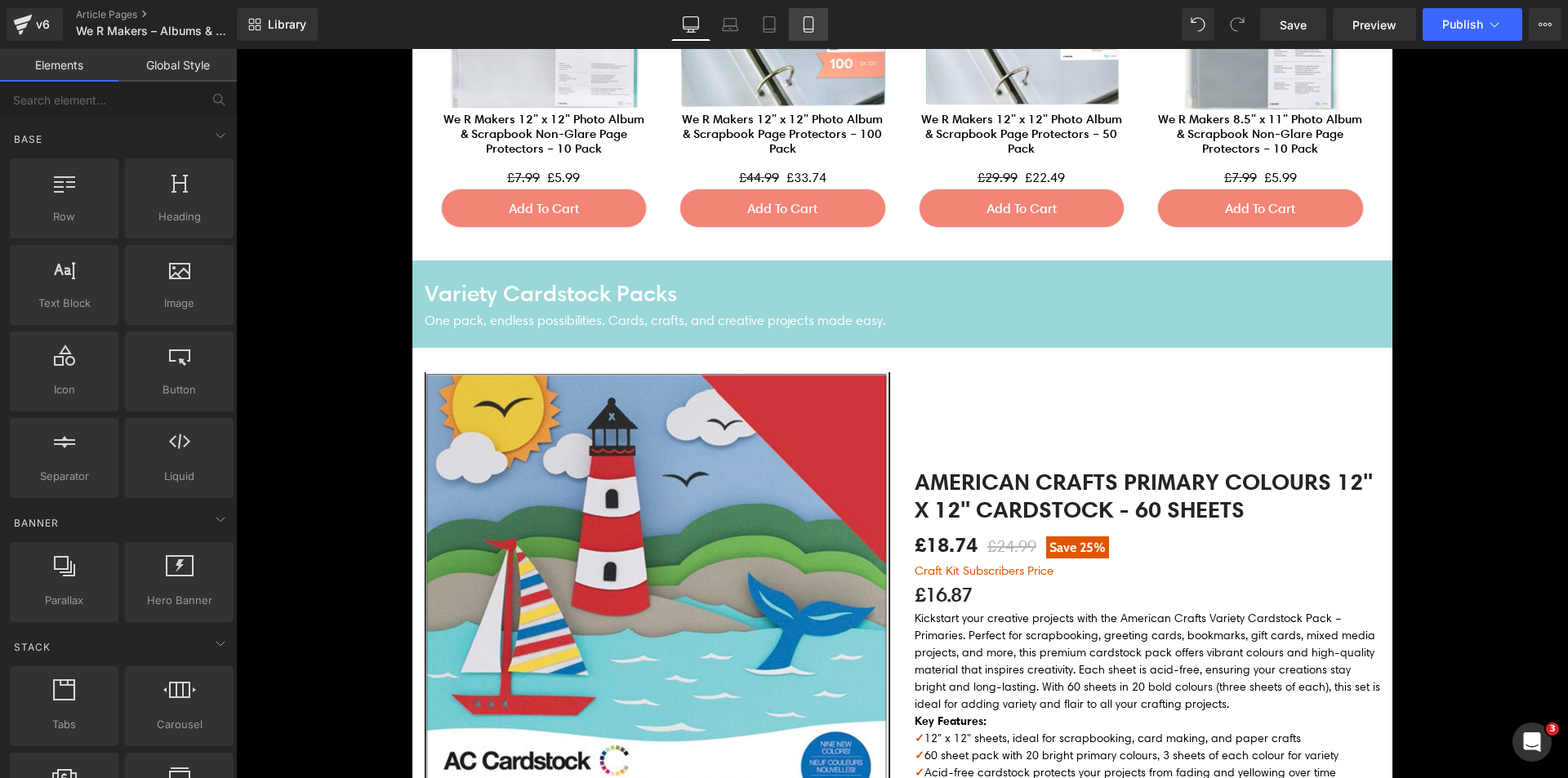
click at [793, 25] on link "Mobile" at bounding box center [808, 25] width 39 height 33
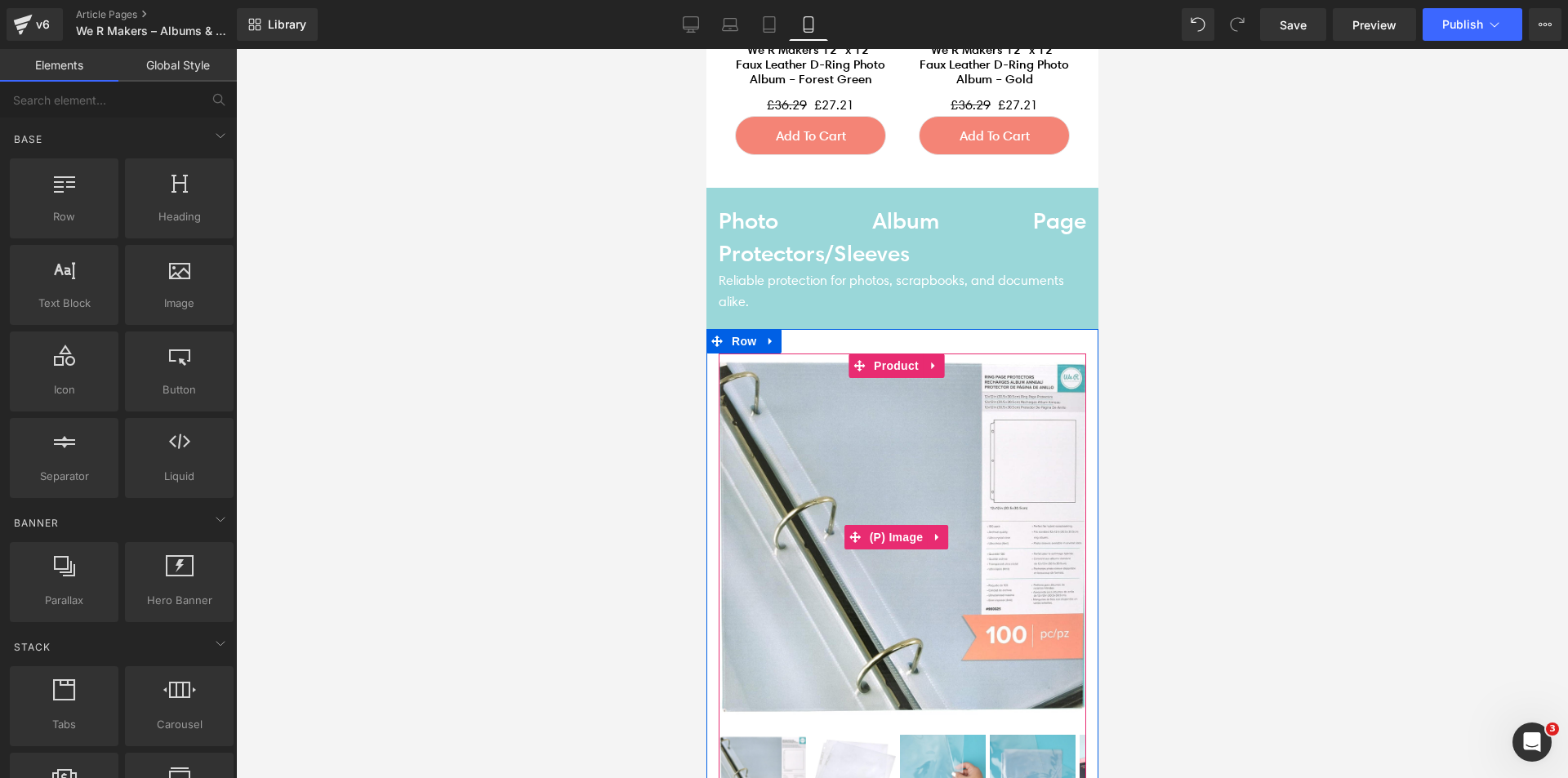
scroll to position [2899, 0]
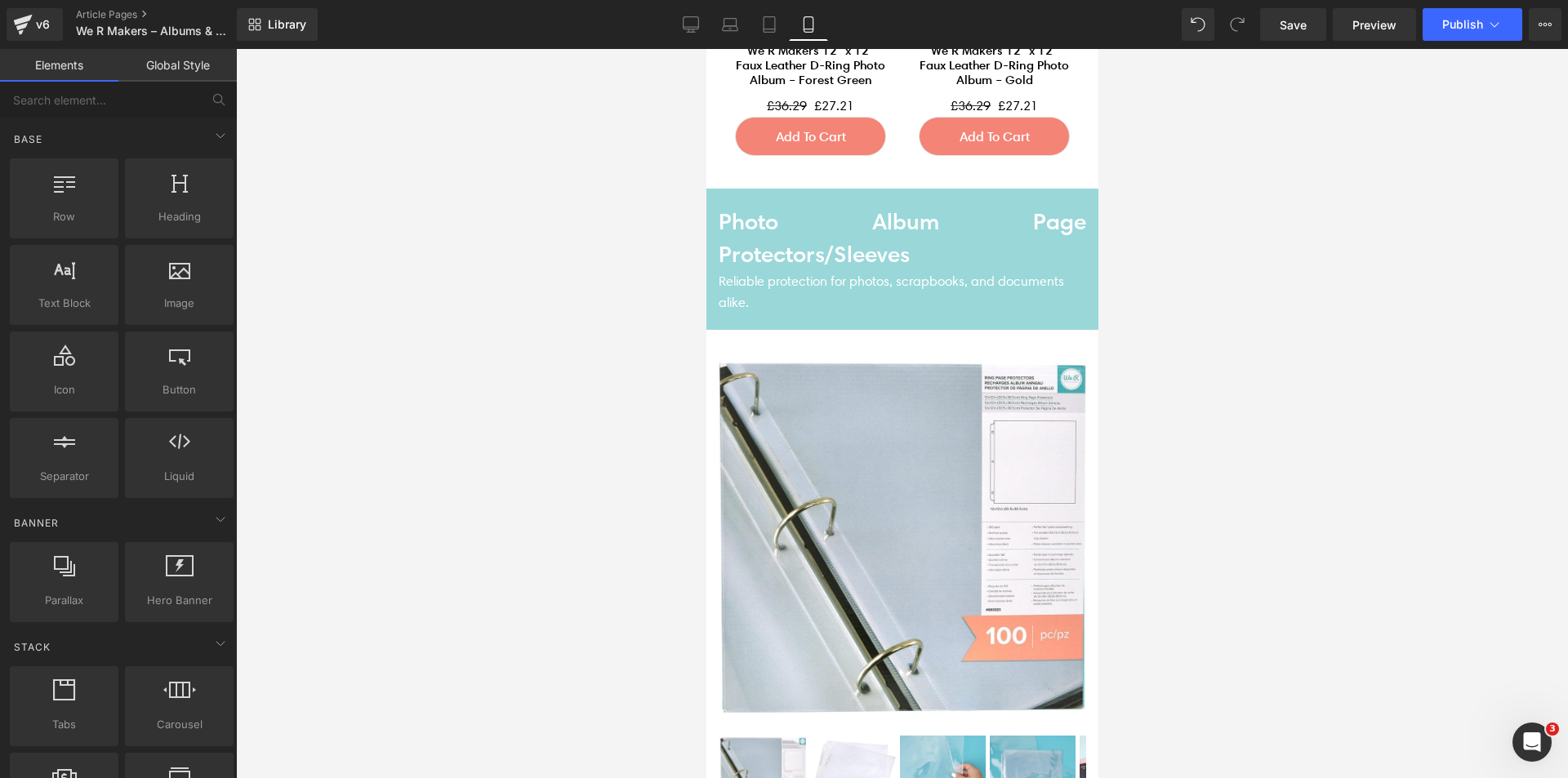
click at [821, 223] on h4 "Photo Album Page Protectors/Sleeves" at bounding box center [901, 238] width 367 height 66
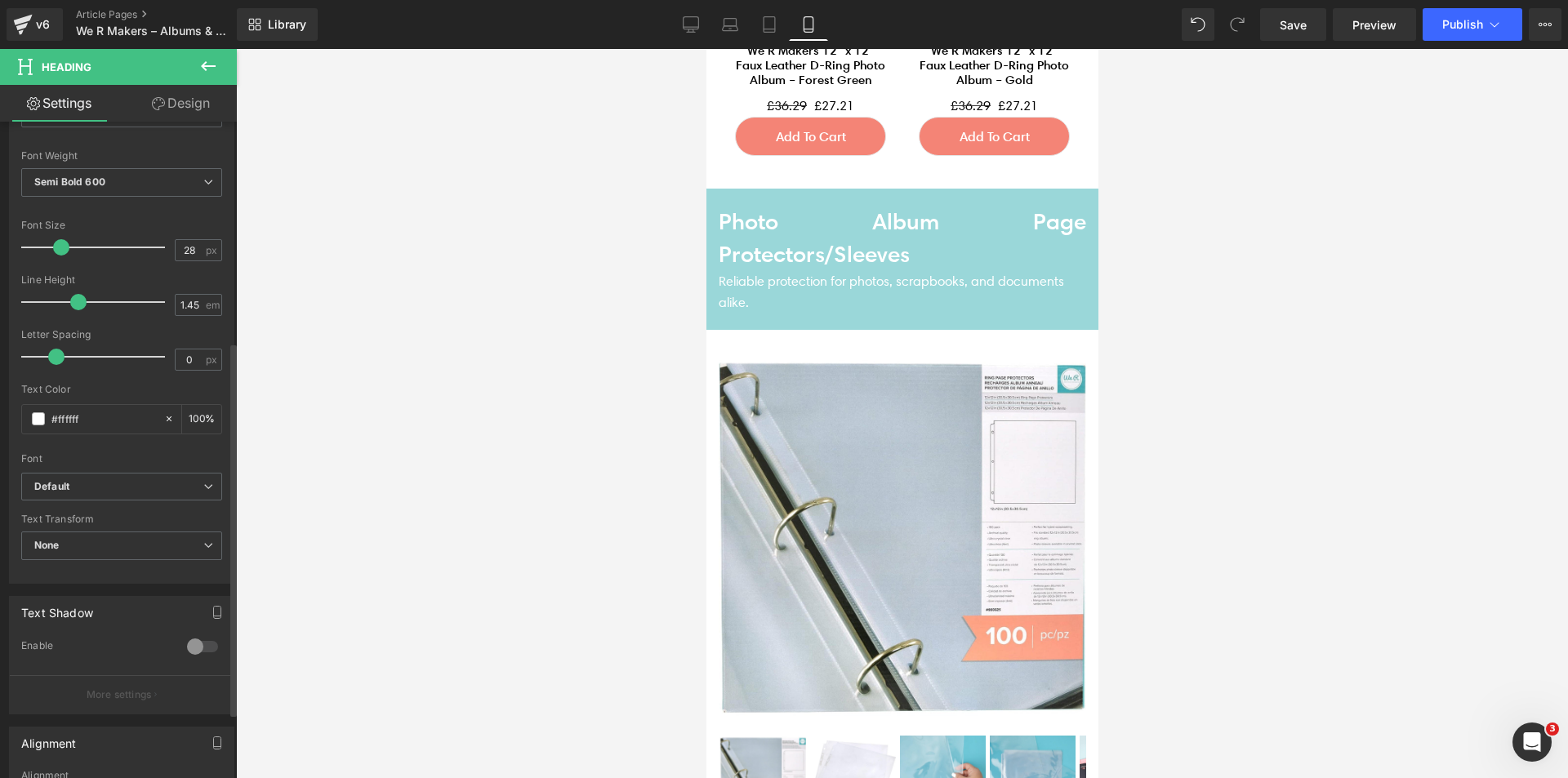
scroll to position [490, 0]
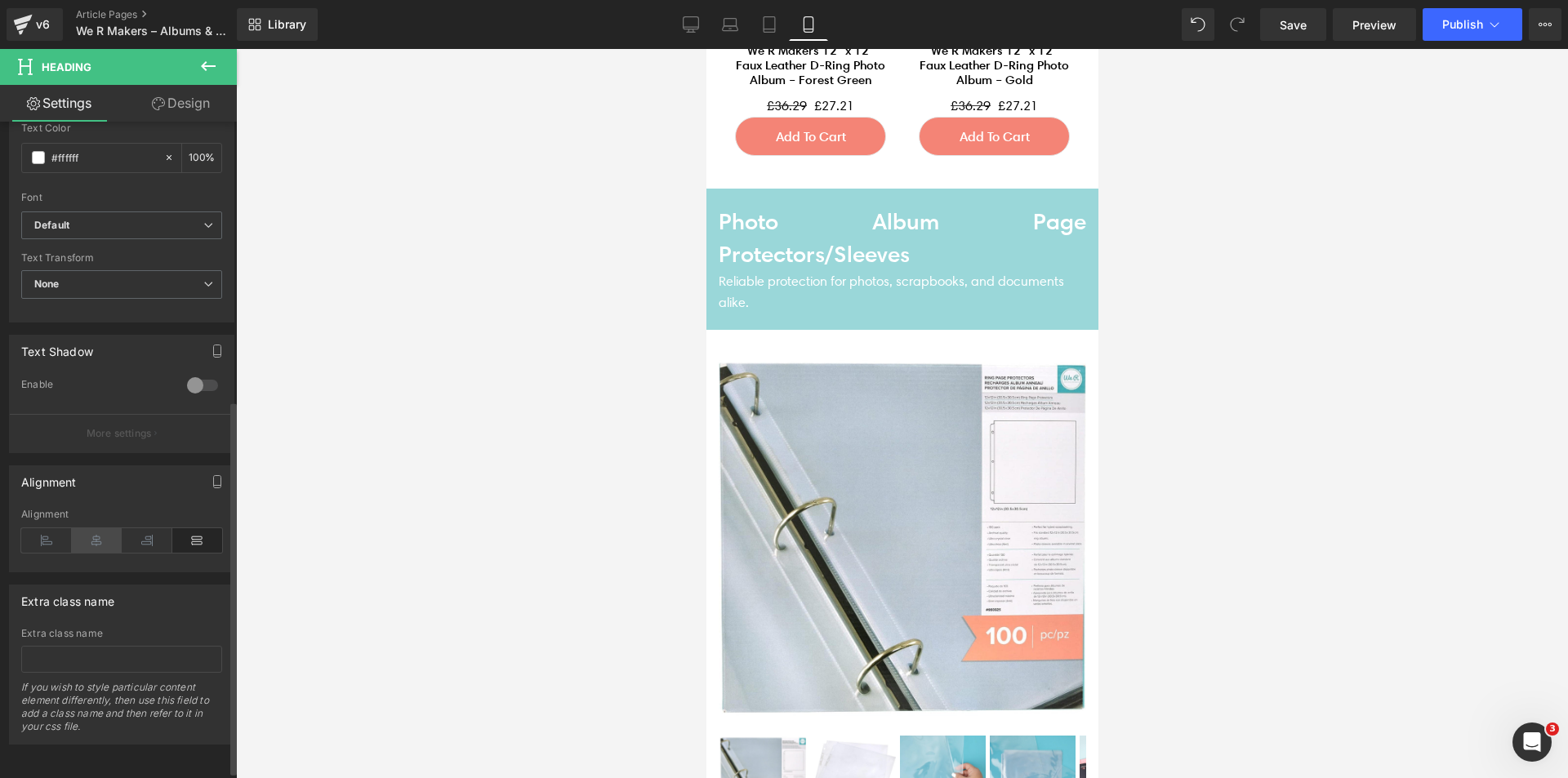
click at [104, 541] on icon at bounding box center [97, 540] width 51 height 25
click at [56, 539] on icon at bounding box center [46, 540] width 51 height 25
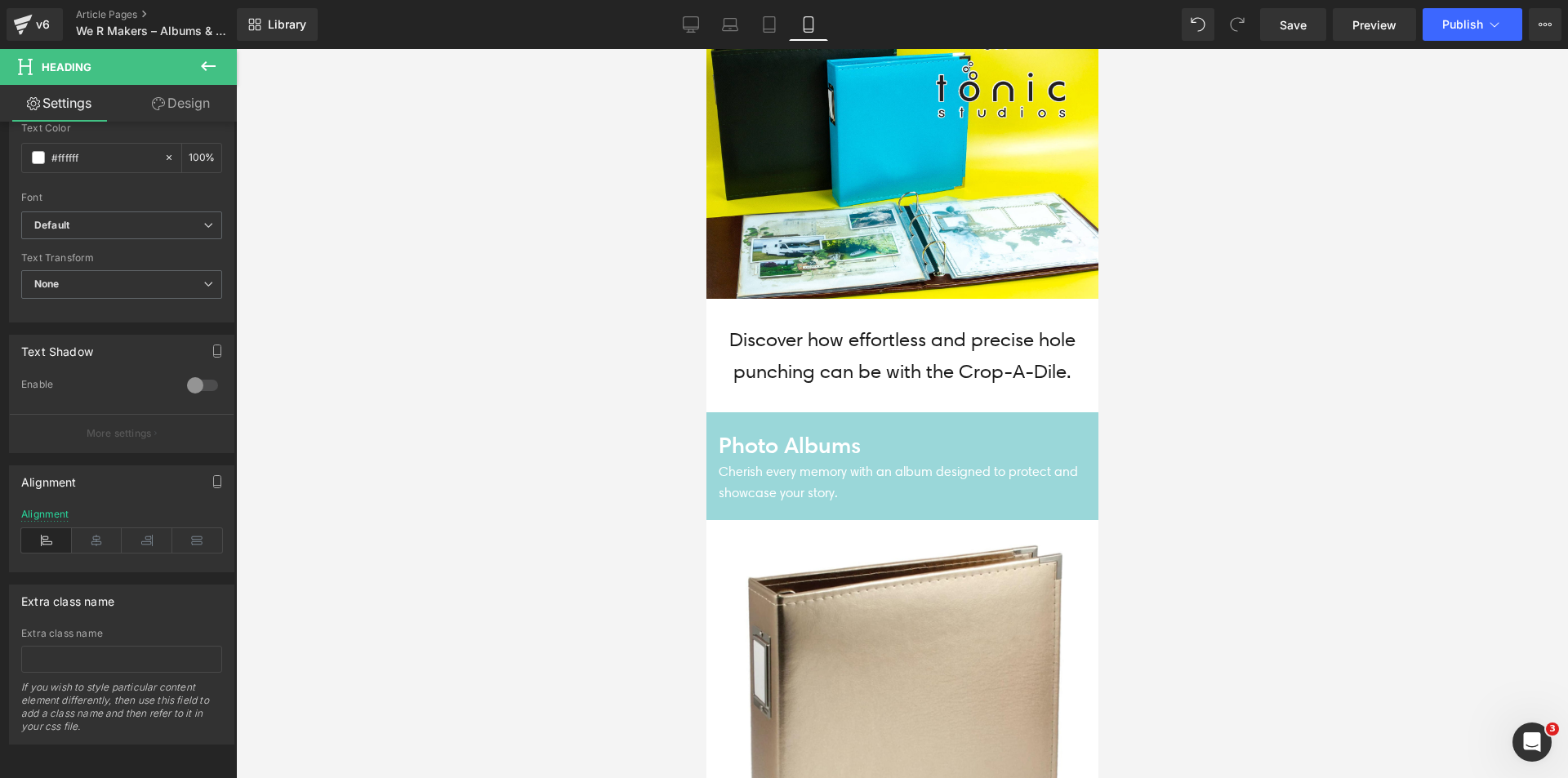
scroll to position [0, 0]
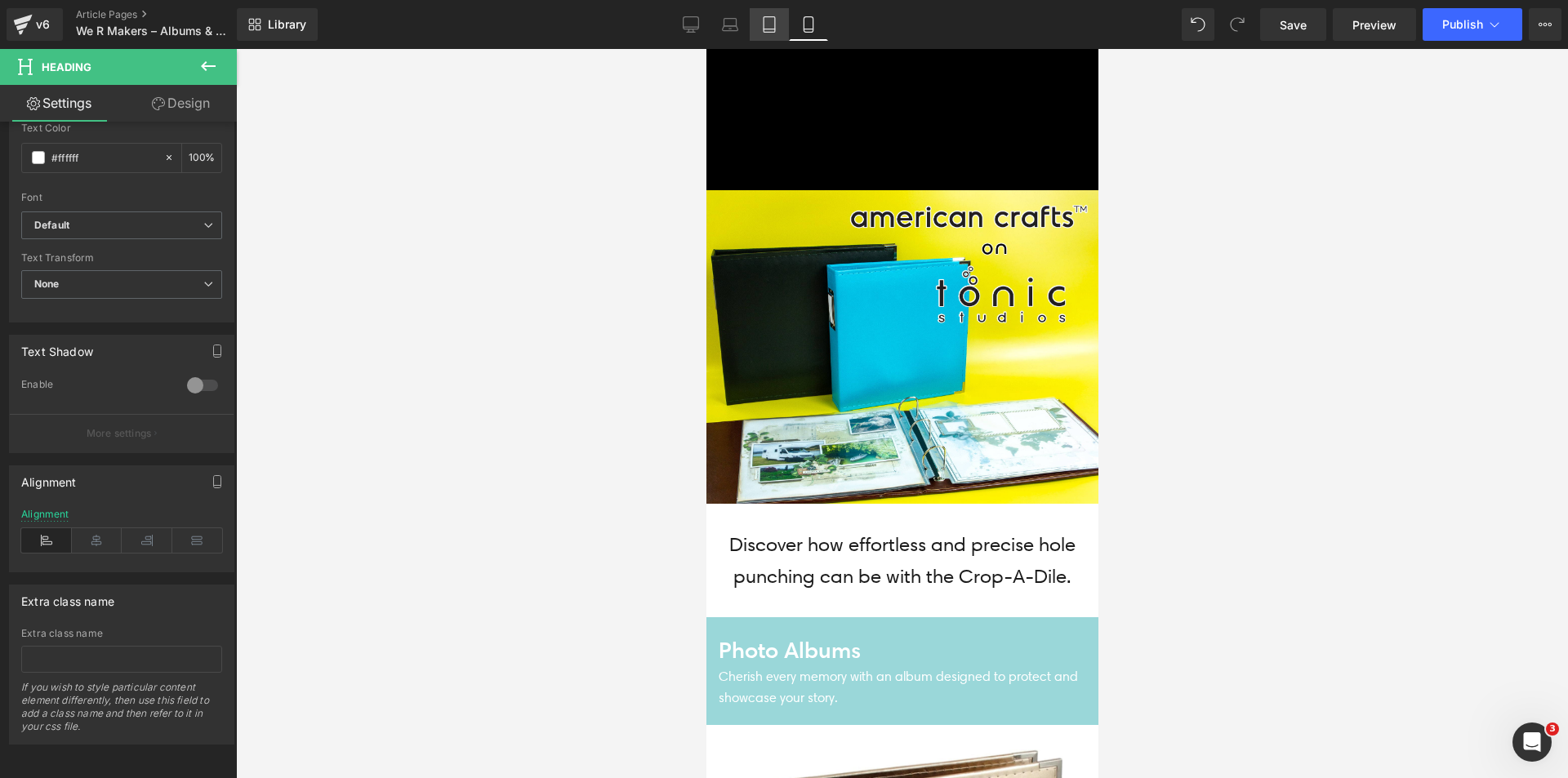
click at [752, 22] on link "Tablet" at bounding box center [769, 25] width 39 height 33
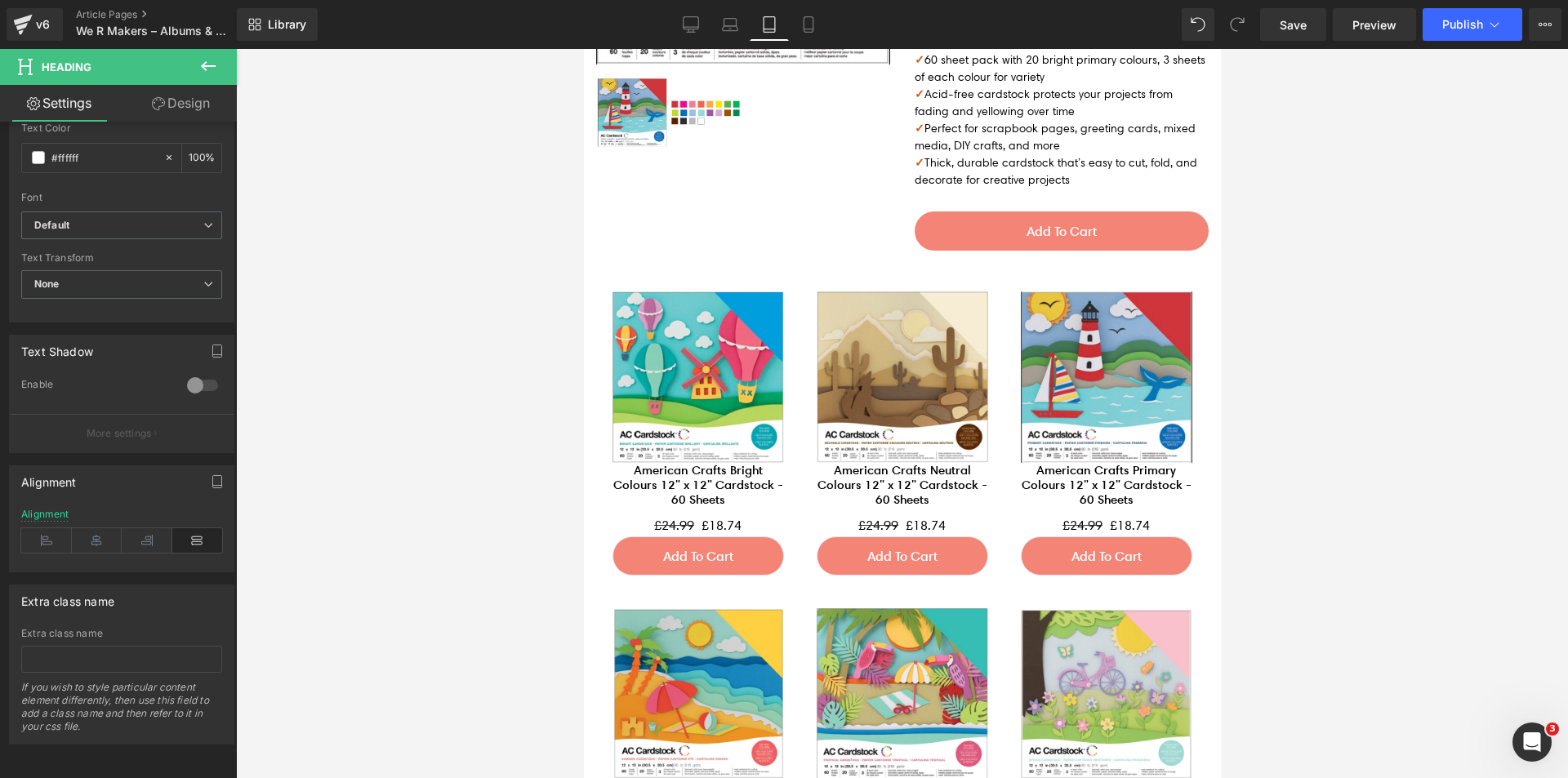
scroll to position [4816, 0]
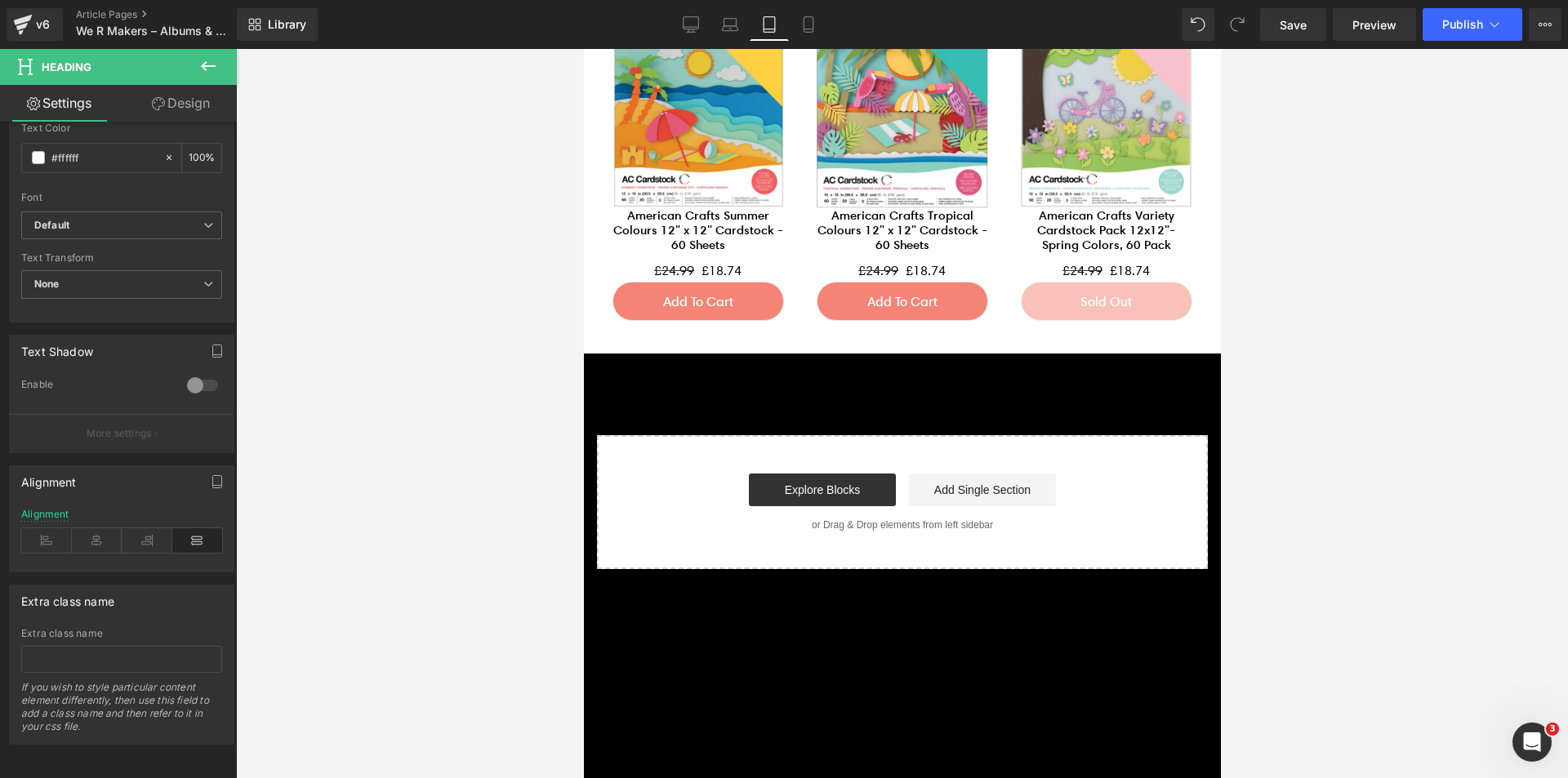
drag, startPoint x: 679, startPoint y: 28, endPoint x: 886, endPoint y: 22, distance: 207.1
click at [681, 32] on link "Desktop" at bounding box center [690, 25] width 39 height 33
type input "100"
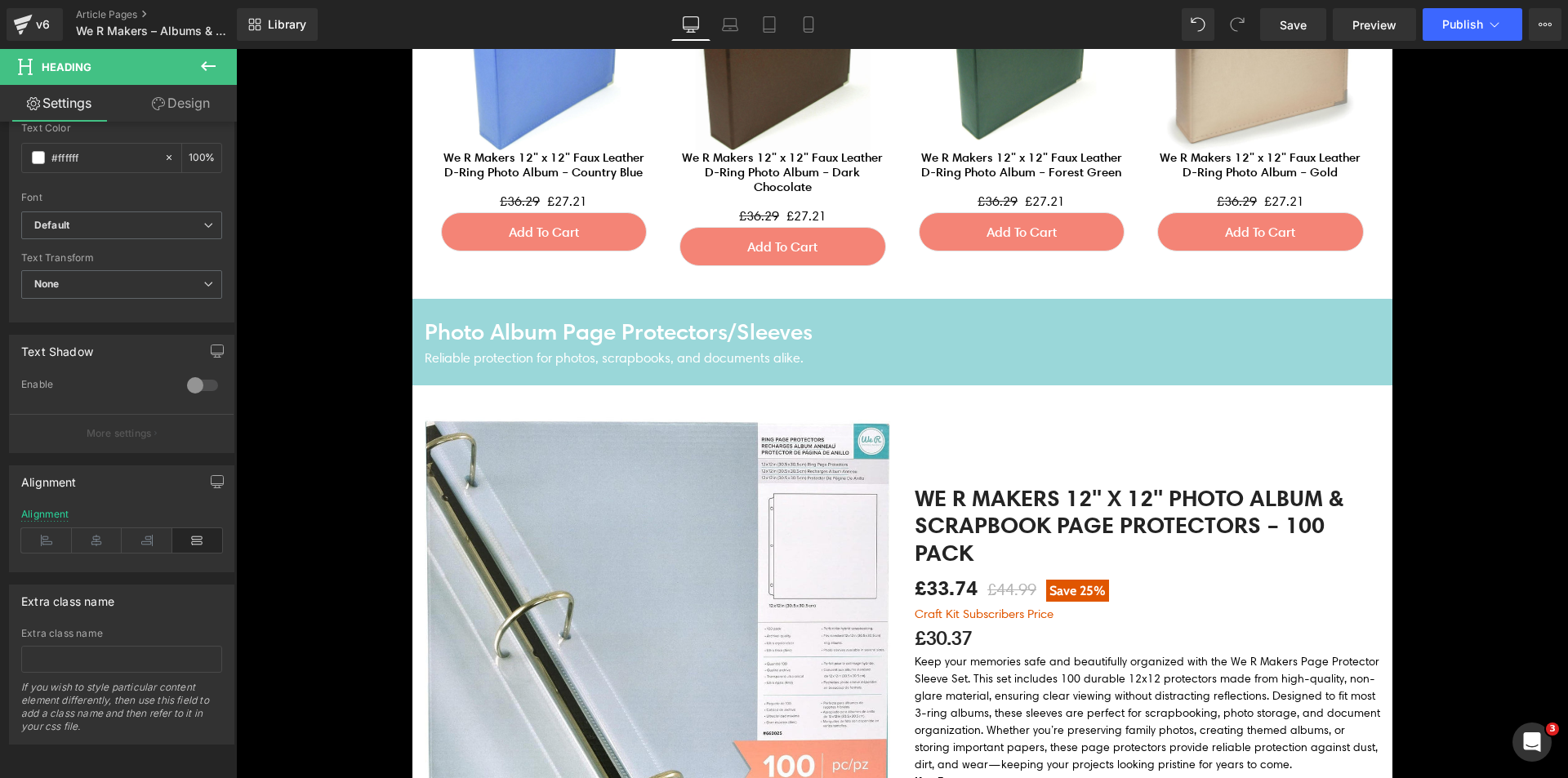
scroll to position [1959, 0]
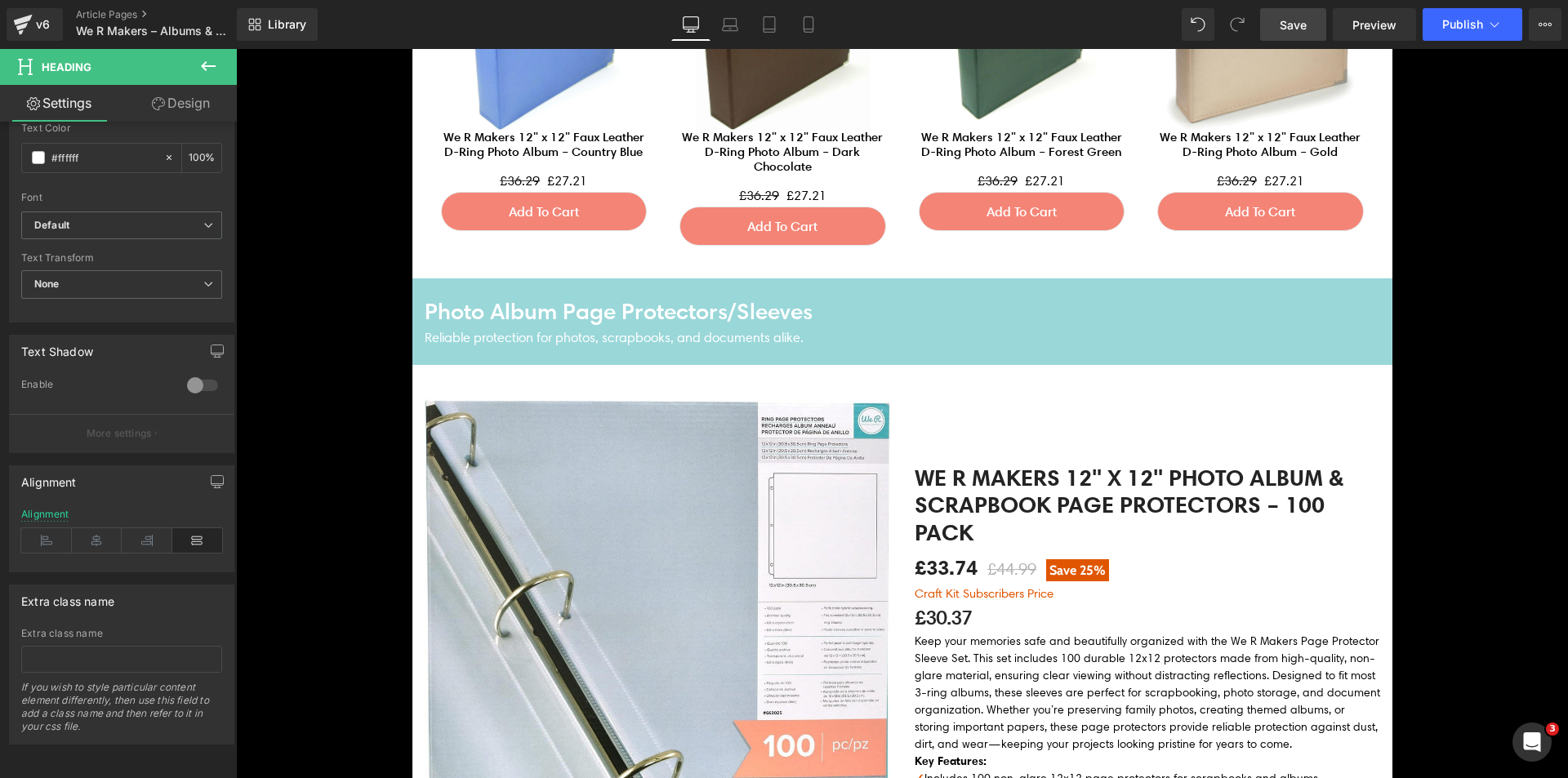
click at [1294, 27] on span "Save" at bounding box center [1293, 25] width 27 height 17
click at [1445, 15] on button "Publish" at bounding box center [1472, 25] width 99 height 33
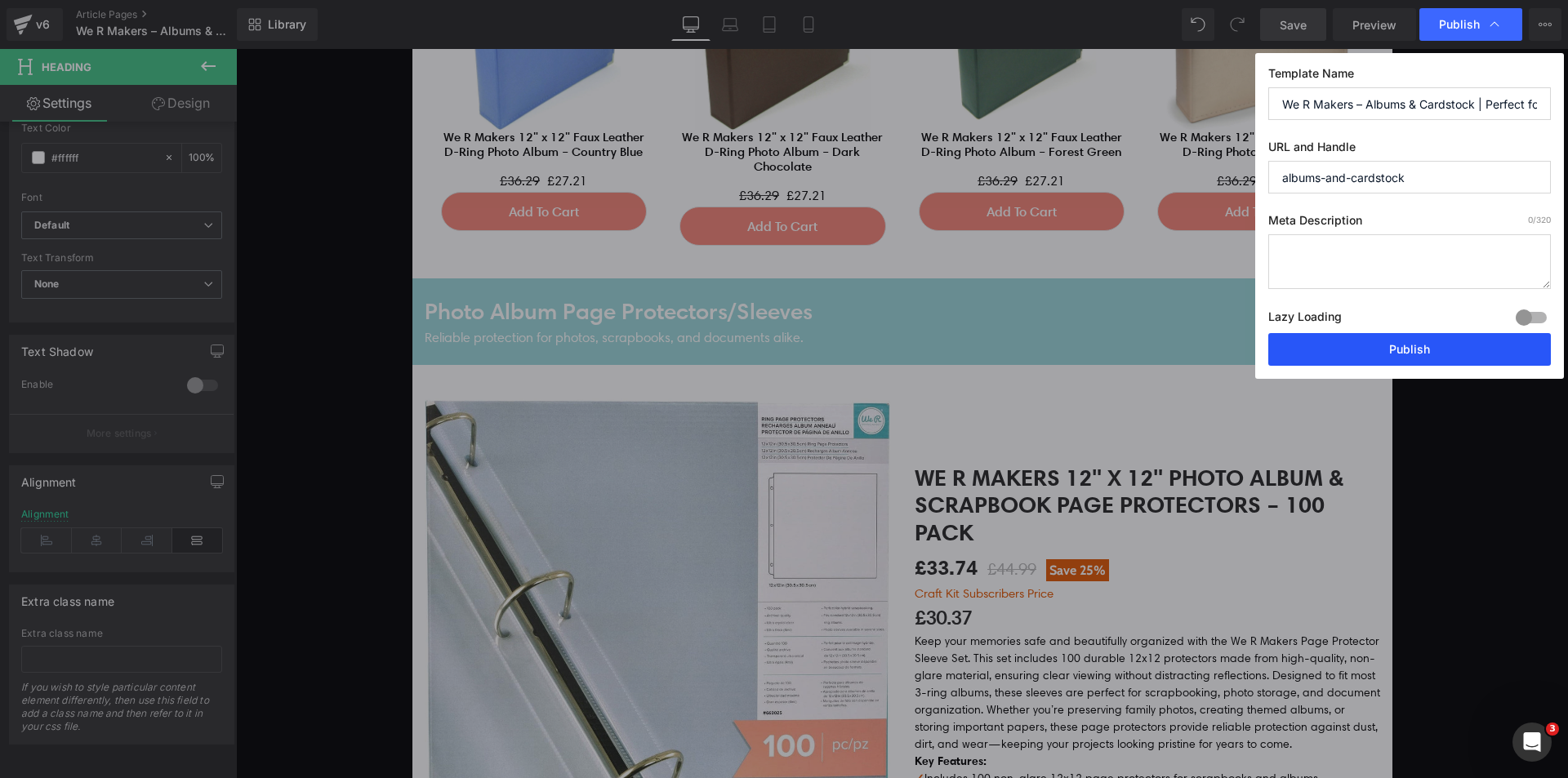
click at [1410, 344] on button "Publish" at bounding box center [1409, 349] width 282 height 33
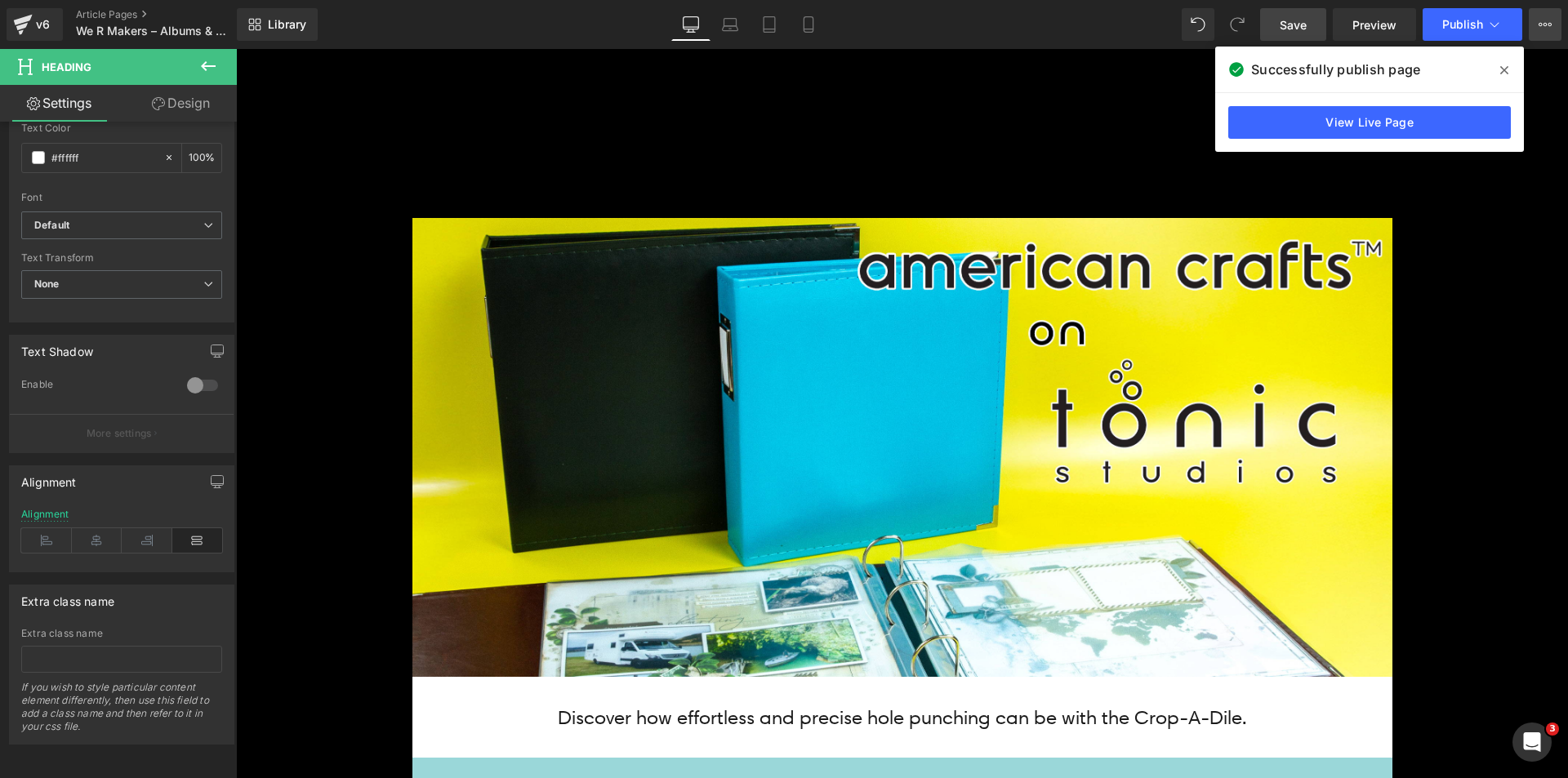
click at [1551, 18] on icon at bounding box center [1545, 25] width 13 height 13
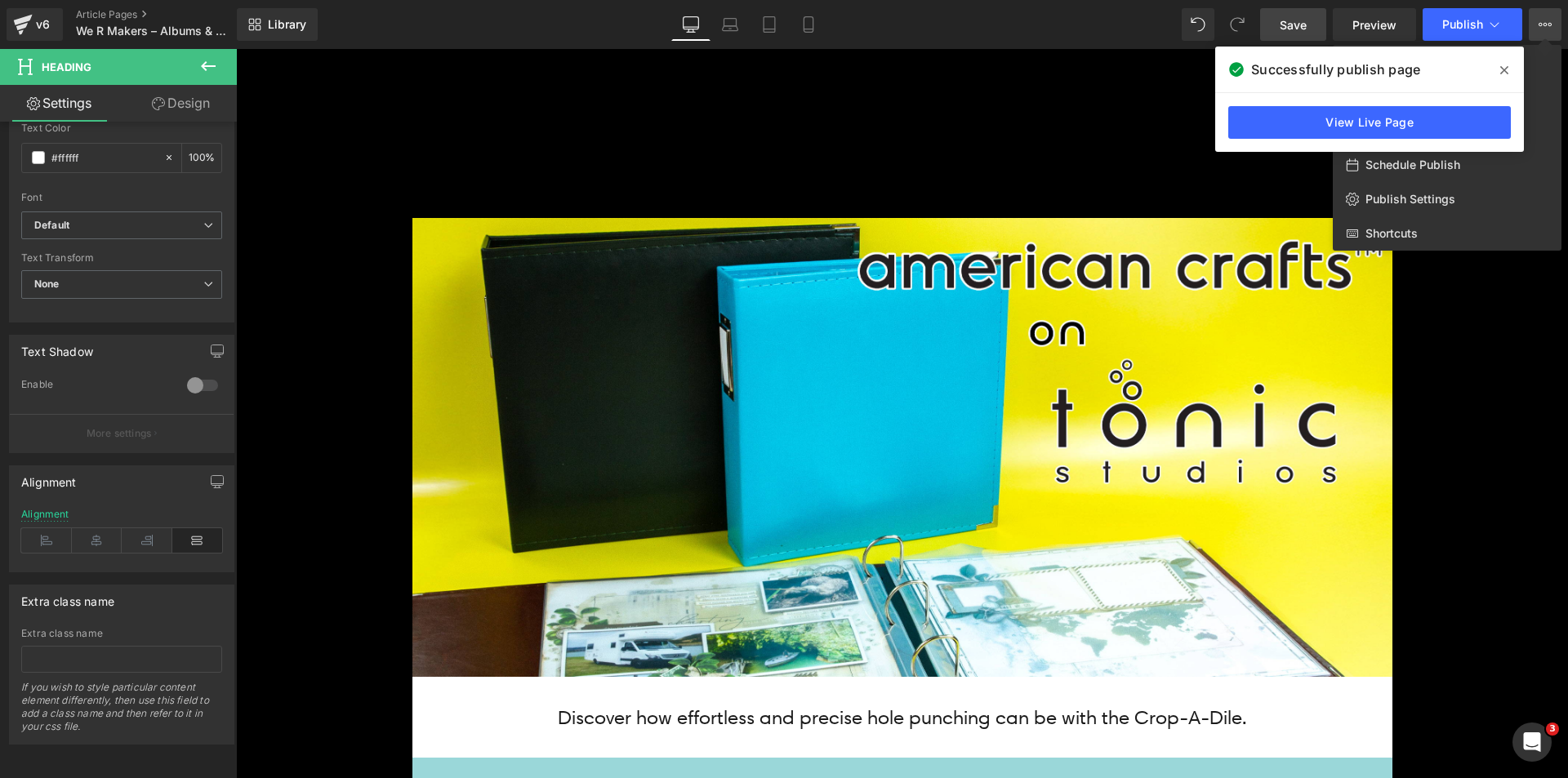
click at [1523, 161] on div "Schedule Publish" at bounding box center [1447, 164] width 229 height 34
select select
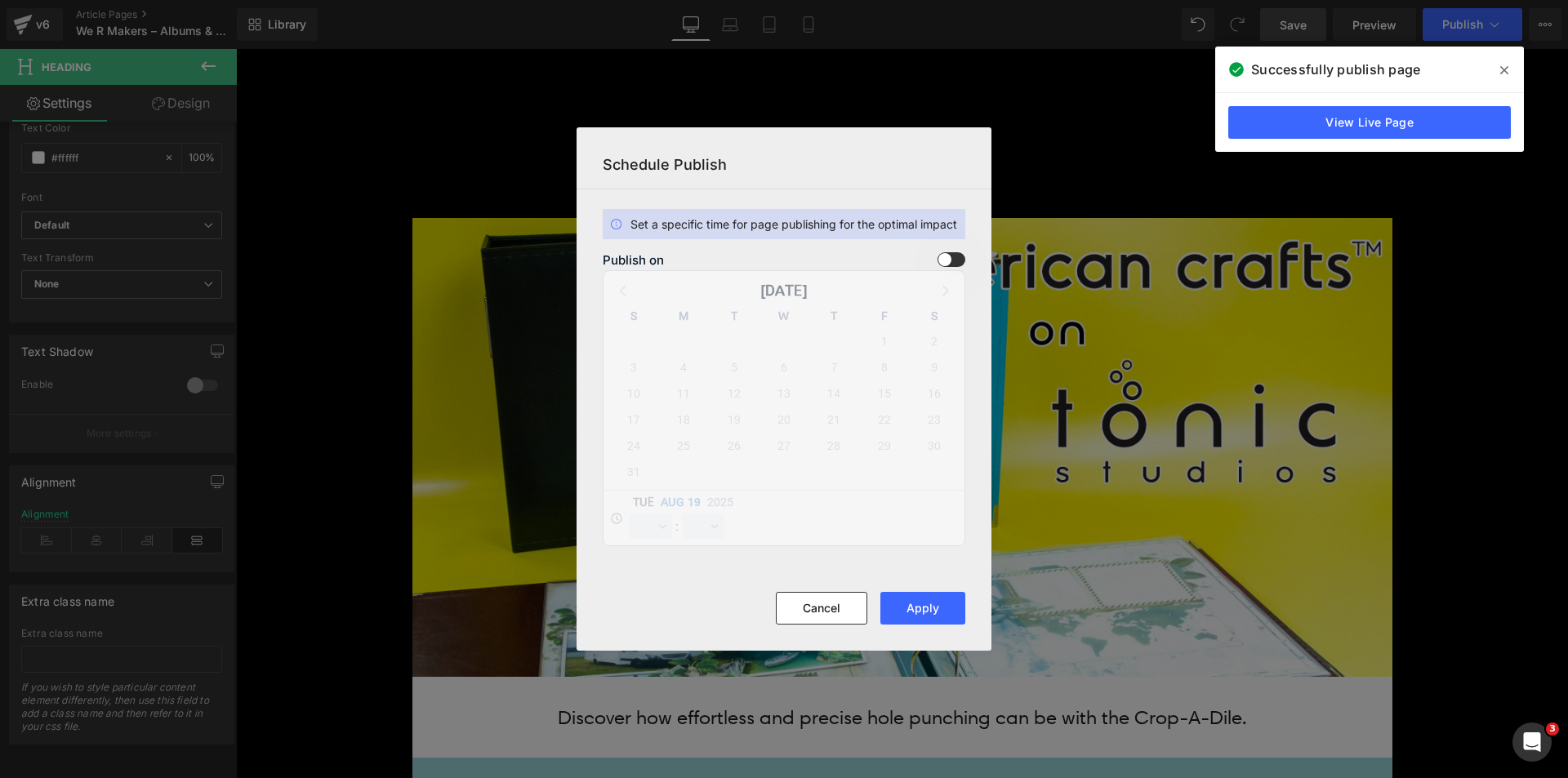
click at [957, 249] on section "Set a specific time for page publishing for the optimal impact Publish on [DATE…" at bounding box center [783, 391] width 415 height 402
click at [957, 254] on span at bounding box center [950, 260] width 27 height 15
click at [0, 0] on input "checkbox" at bounding box center [0, 0] width 0 height 0
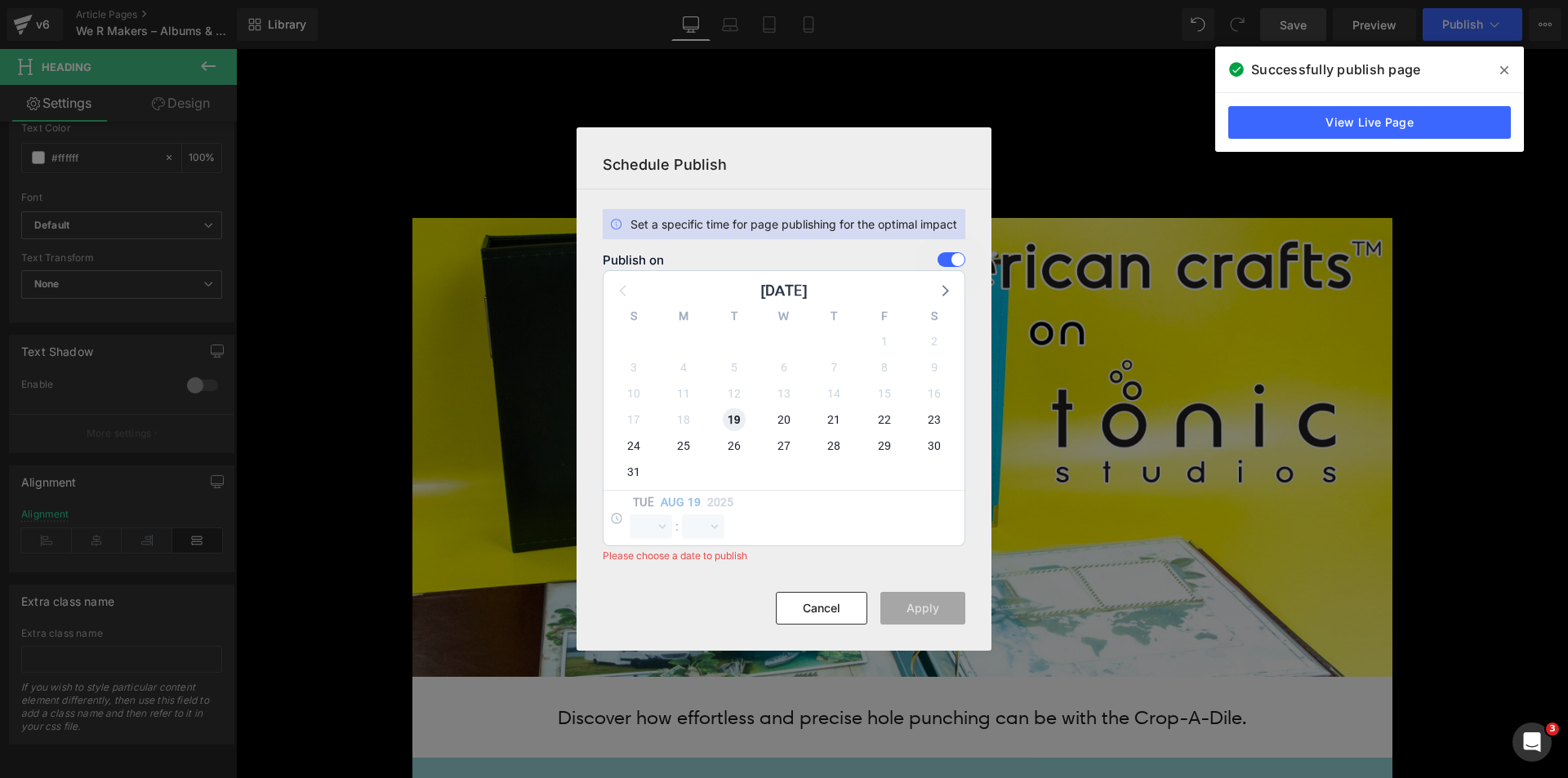
click at [729, 420] on span "19" at bounding box center [734, 419] width 23 height 23
select select "10"
select select "44"
click at [652, 528] on select "00 01 02 03 04 05 06 07 08 09 10 11 12 13 14 15 16 17 18 19 20 21 22 23" at bounding box center [651, 527] width 43 height 25
click at [630, 515] on select "00 01 02 03 04 05 06 07 08 09 10 11 12 13 14 15 16 17 18 19 20 21 22 23" at bounding box center [651, 527] width 43 height 25
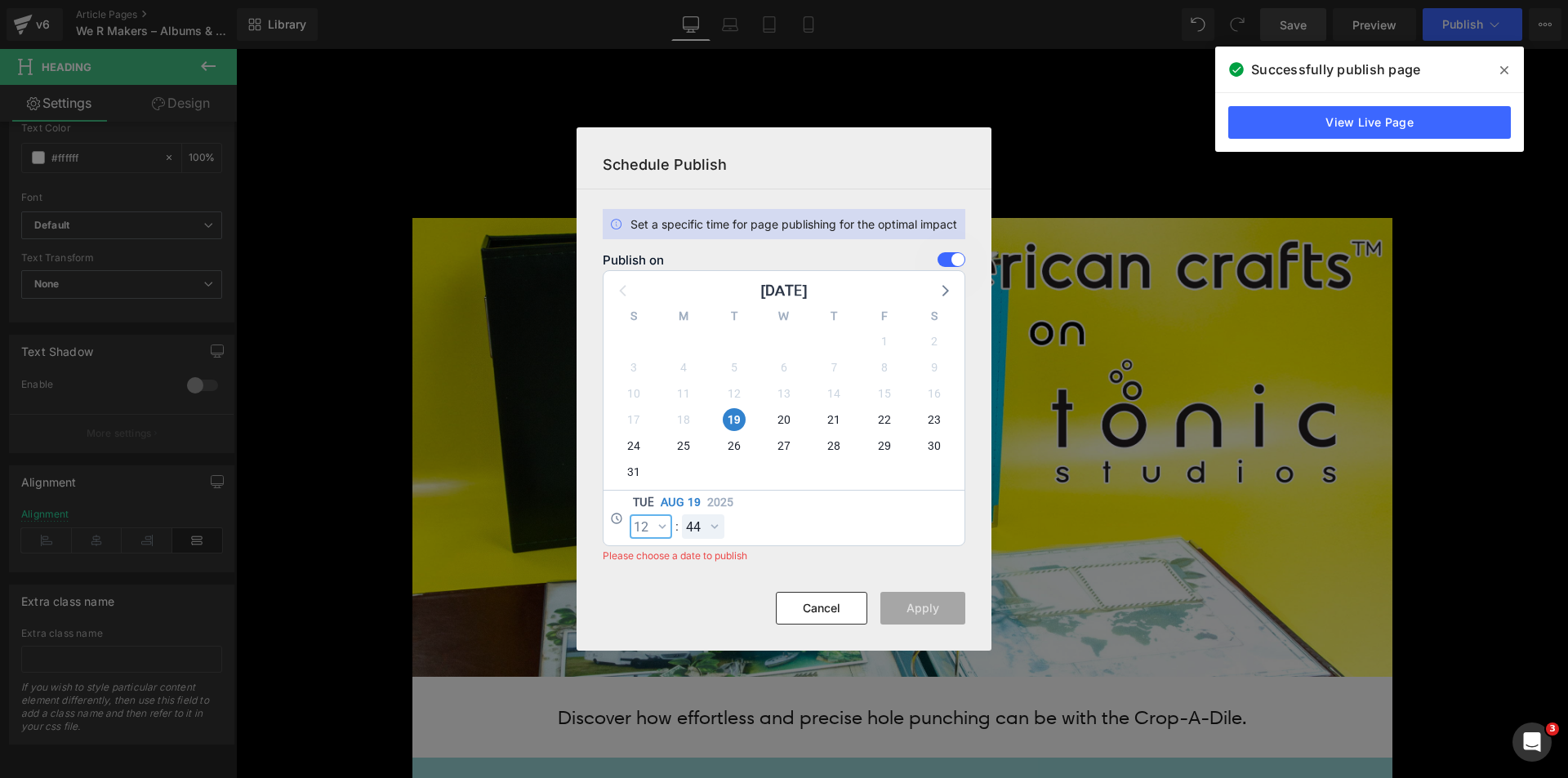
select select "12"
click at [694, 517] on select "00 01 02 03 04 05 06 07 08 09 10 11 12 13 14 15 16 17 18 19 20 21 22 23 24 25 2…" at bounding box center [703, 527] width 43 height 25
click at [682, 515] on select "00 01 02 03 04 05 06 07 08 09 10 11 12 13 14 15 16 17 18 19 20 21 22 23 24 25 2…" at bounding box center [703, 527] width 43 height 25
select select "0"
click at [928, 617] on button "Apply" at bounding box center [923, 608] width 85 height 33
